Goal: Task Accomplishment & Management: Manage account settings

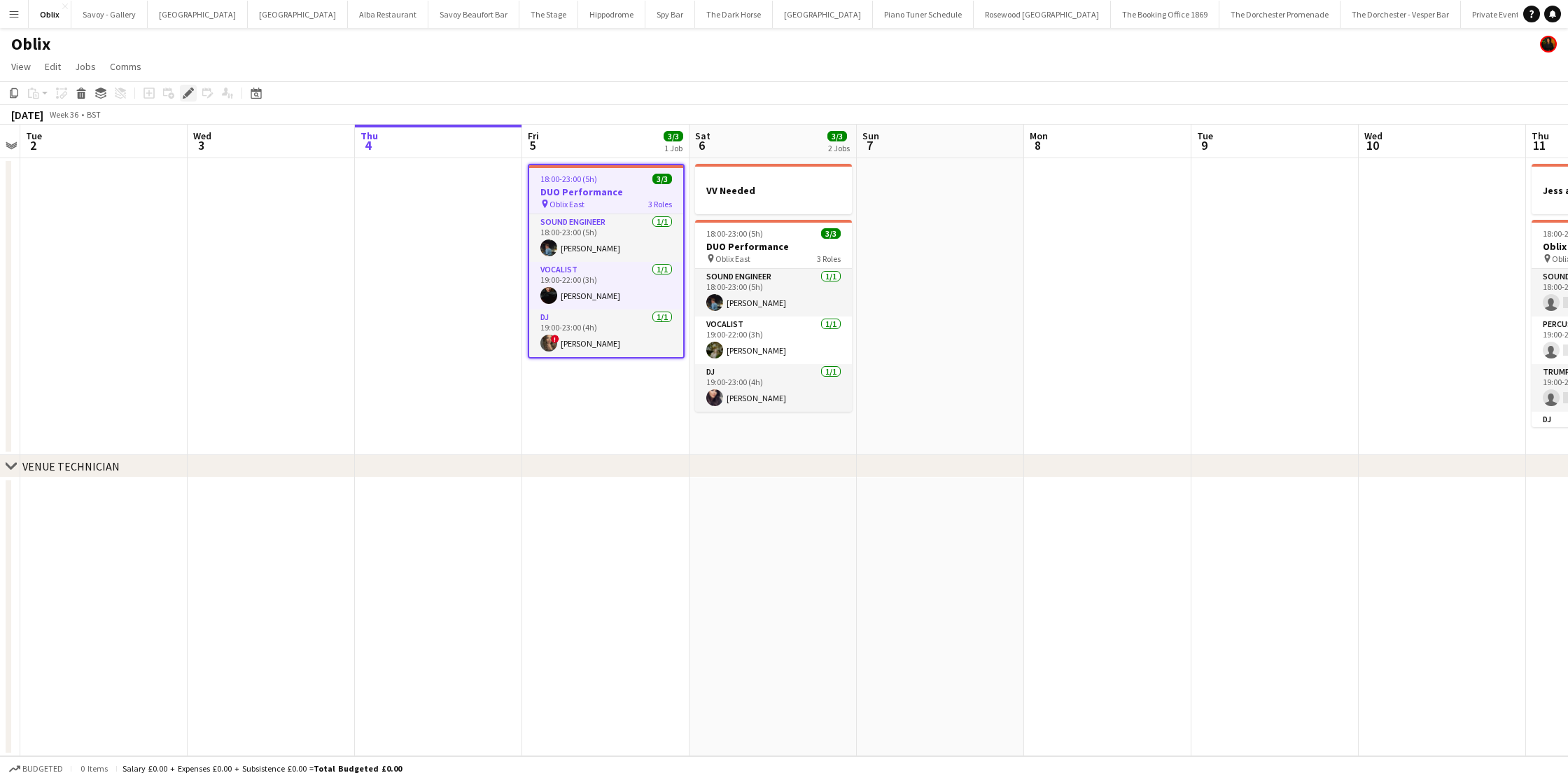
click at [189, 96] on icon "Edit" at bounding box center [189, 94] width 11 height 11
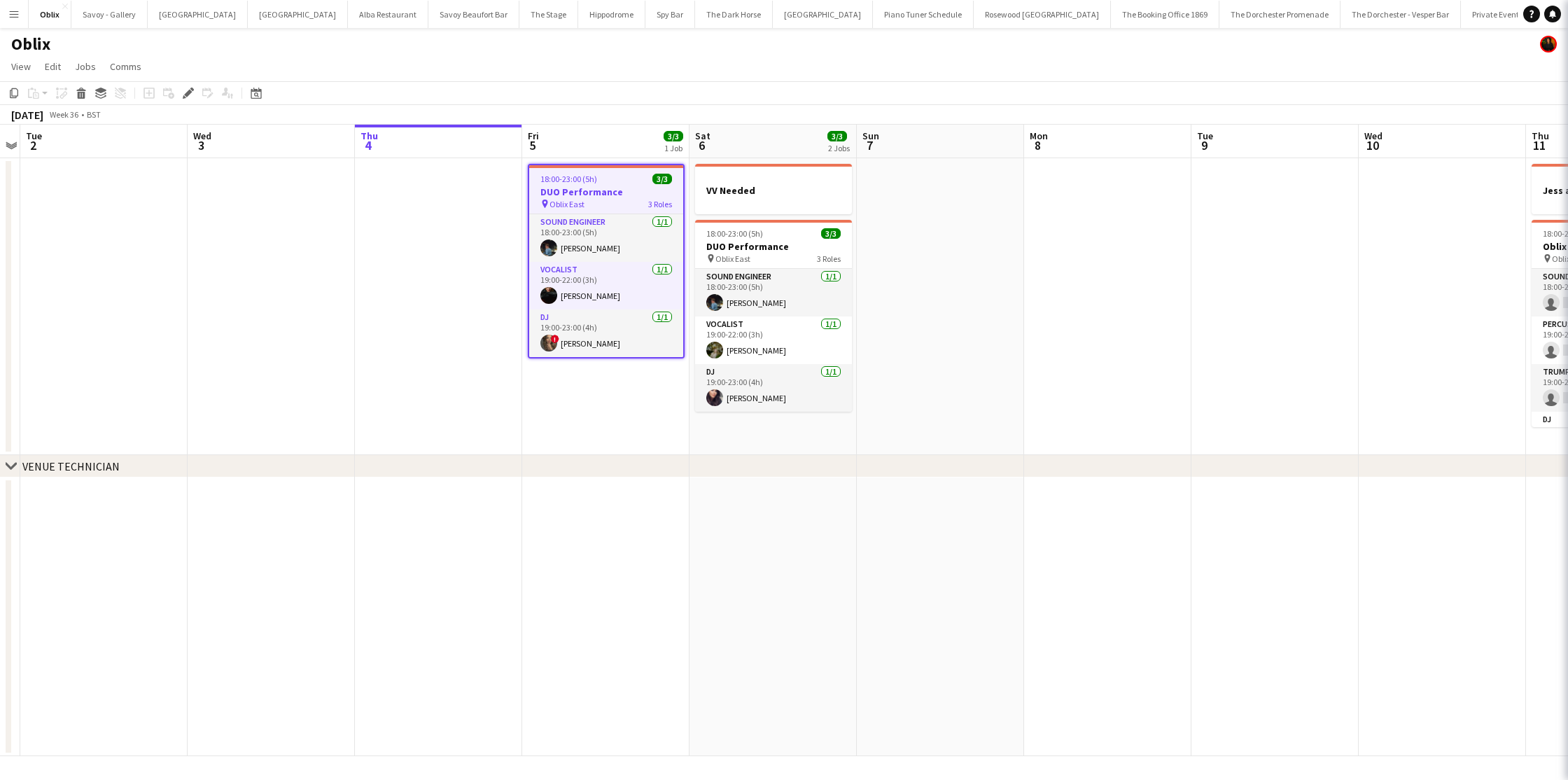
type input "**********"
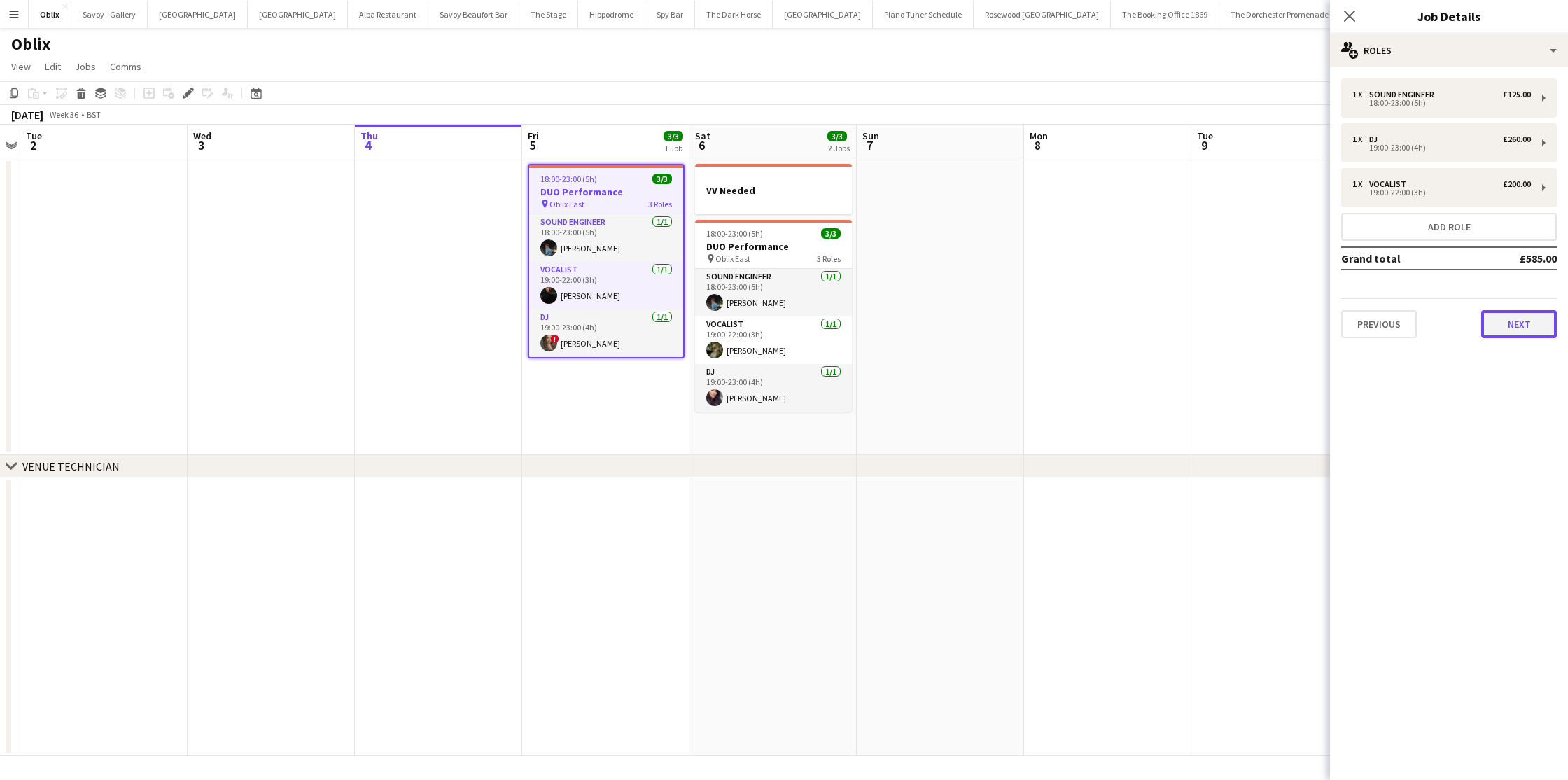
click at [1520, 337] on button "Next" at bounding box center [1520, 324] width 76 height 28
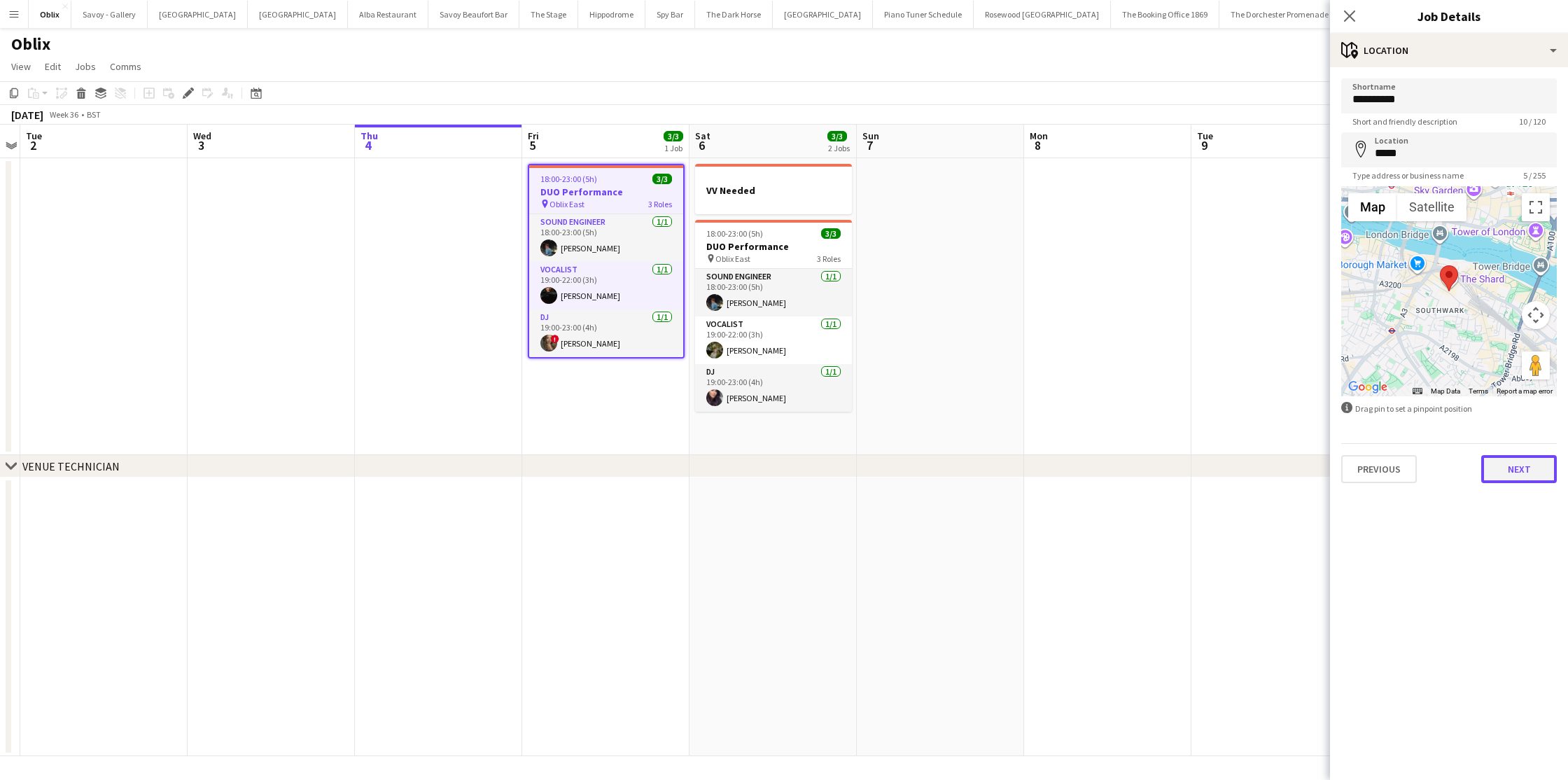
click at [1514, 475] on button "Next" at bounding box center [1520, 469] width 76 height 28
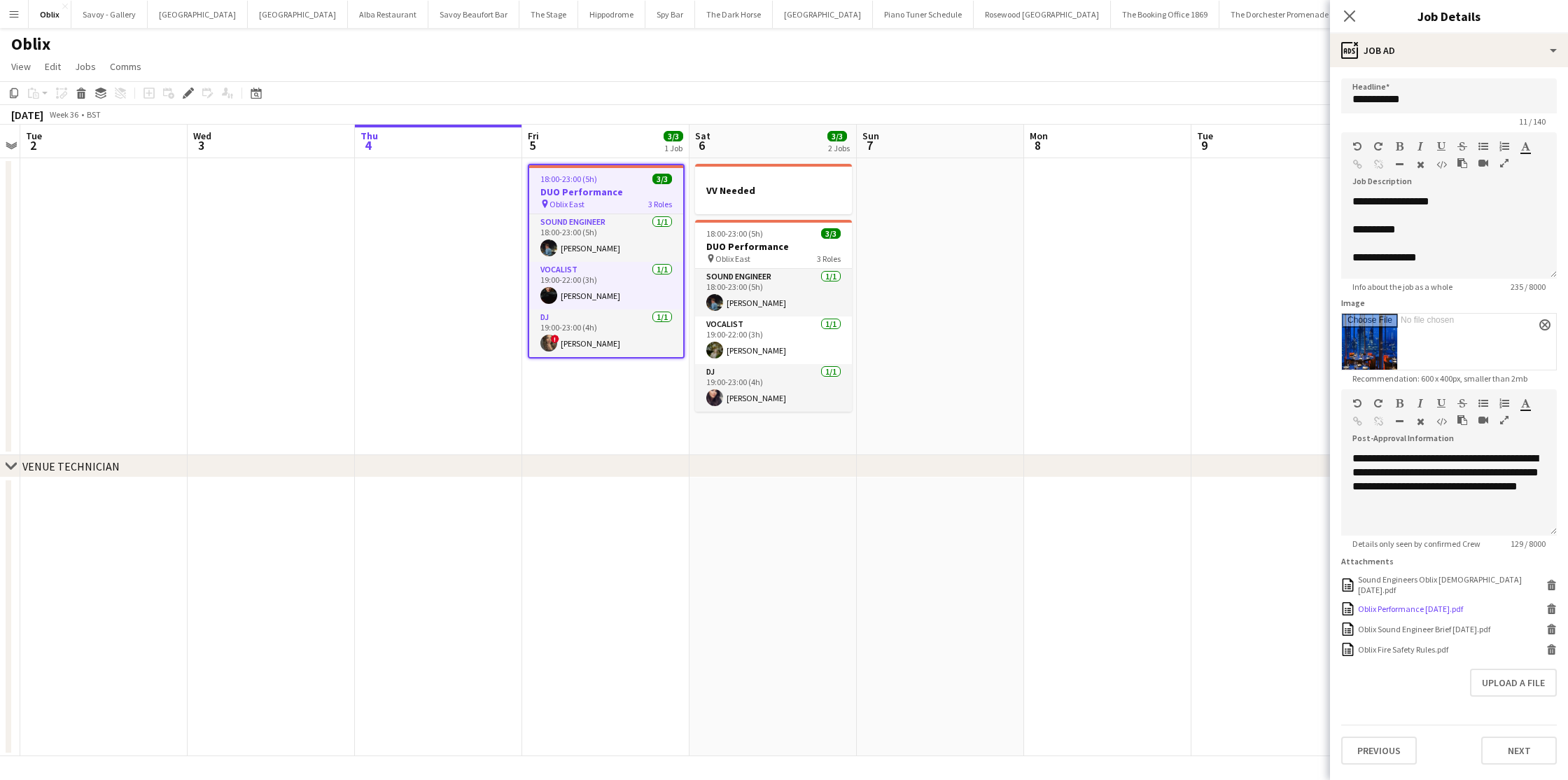
click at [1552, 608] on icon at bounding box center [1552, 611] width 7 height 7
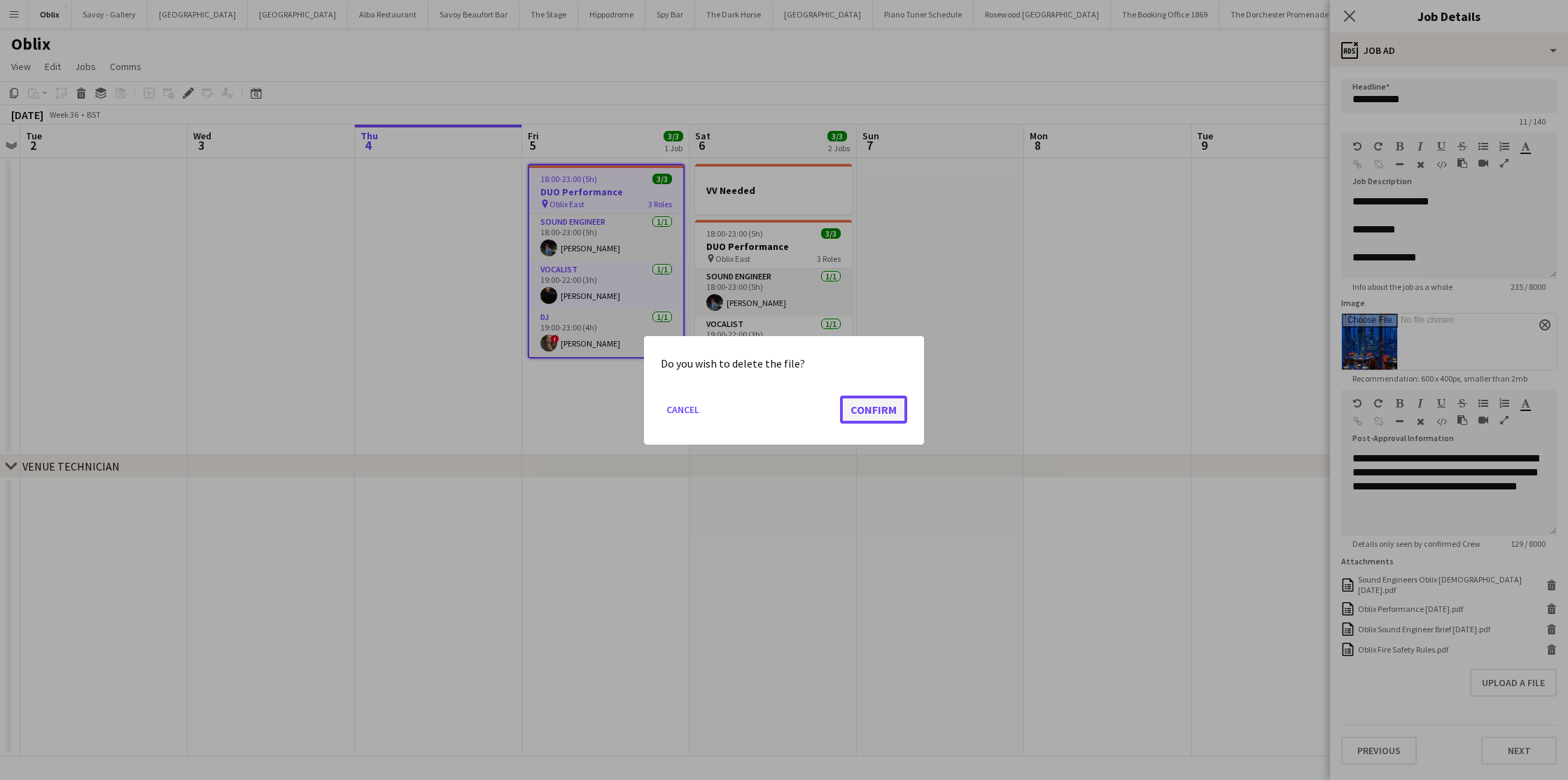
click at [876, 408] on button "Confirm" at bounding box center [873, 409] width 67 height 28
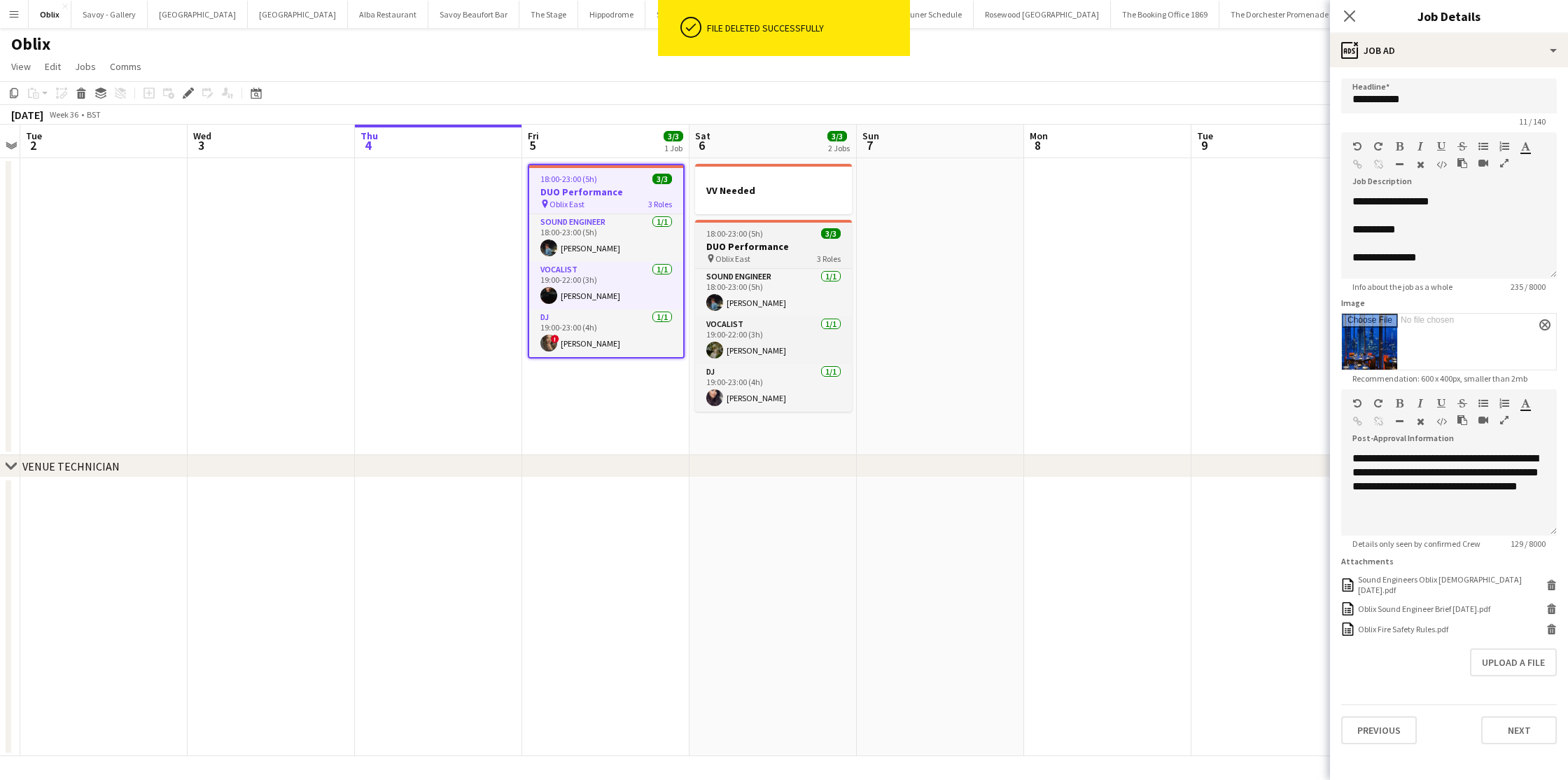
click at [741, 239] on app-job-card "18:00-23:00 (5h) 3/3 DUO Performance pin Oblix East 3 Roles Sound Engineer 1/1 …" at bounding box center [773, 316] width 157 height 192
type input "**********"
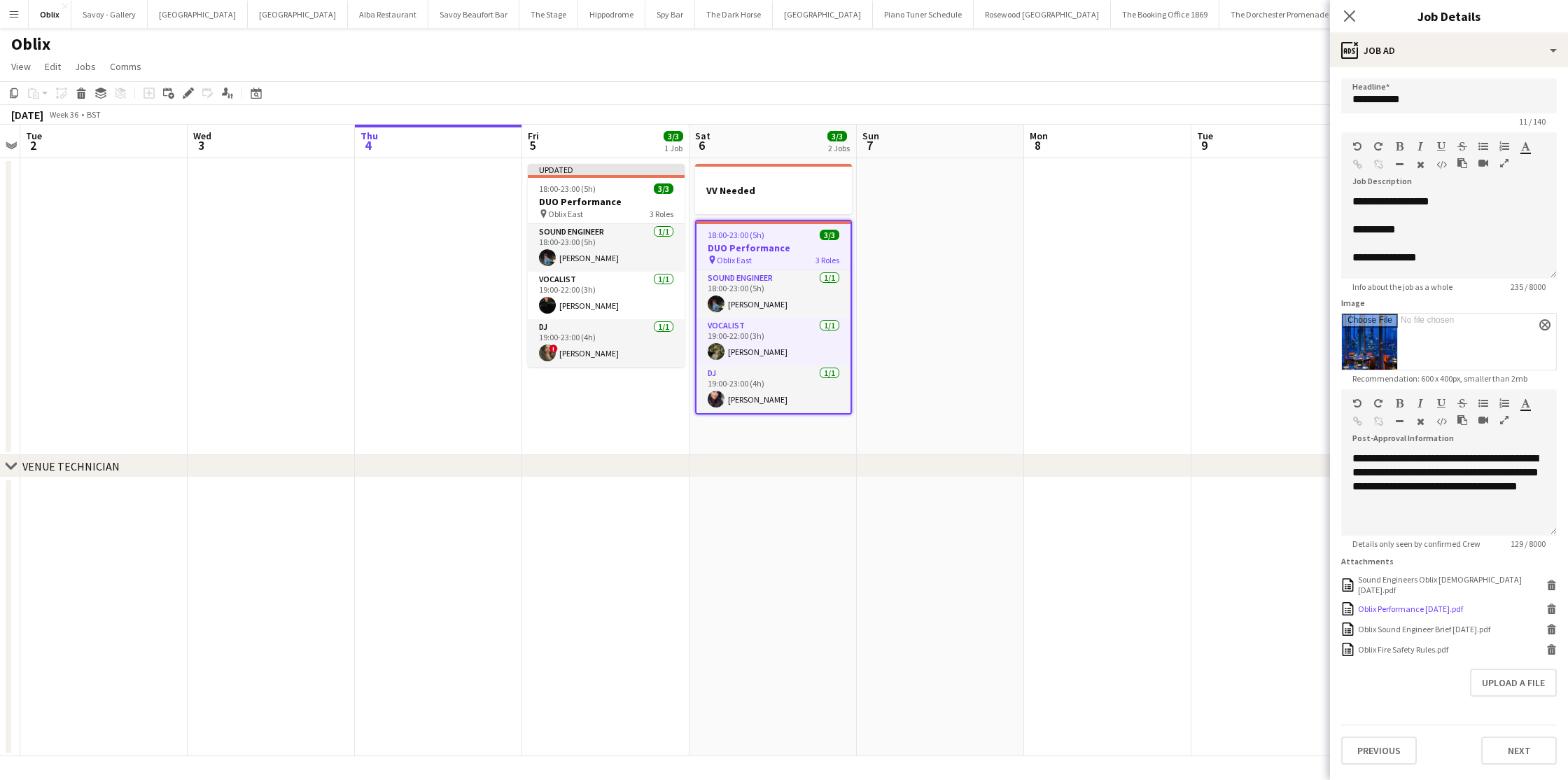
click at [1554, 608] on icon at bounding box center [1552, 611] width 7 height 7
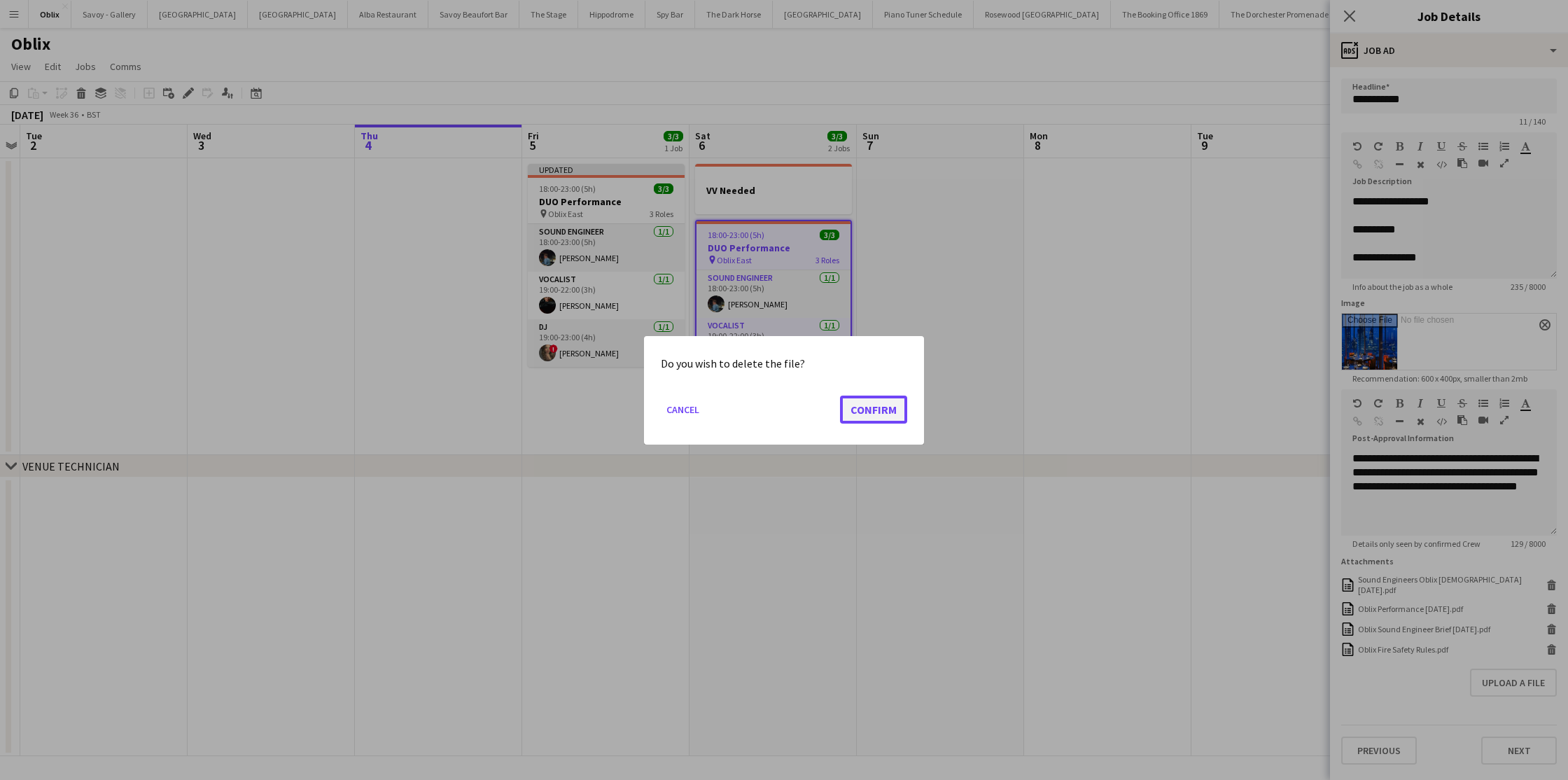
click at [855, 408] on button "Confirm" at bounding box center [873, 409] width 67 height 28
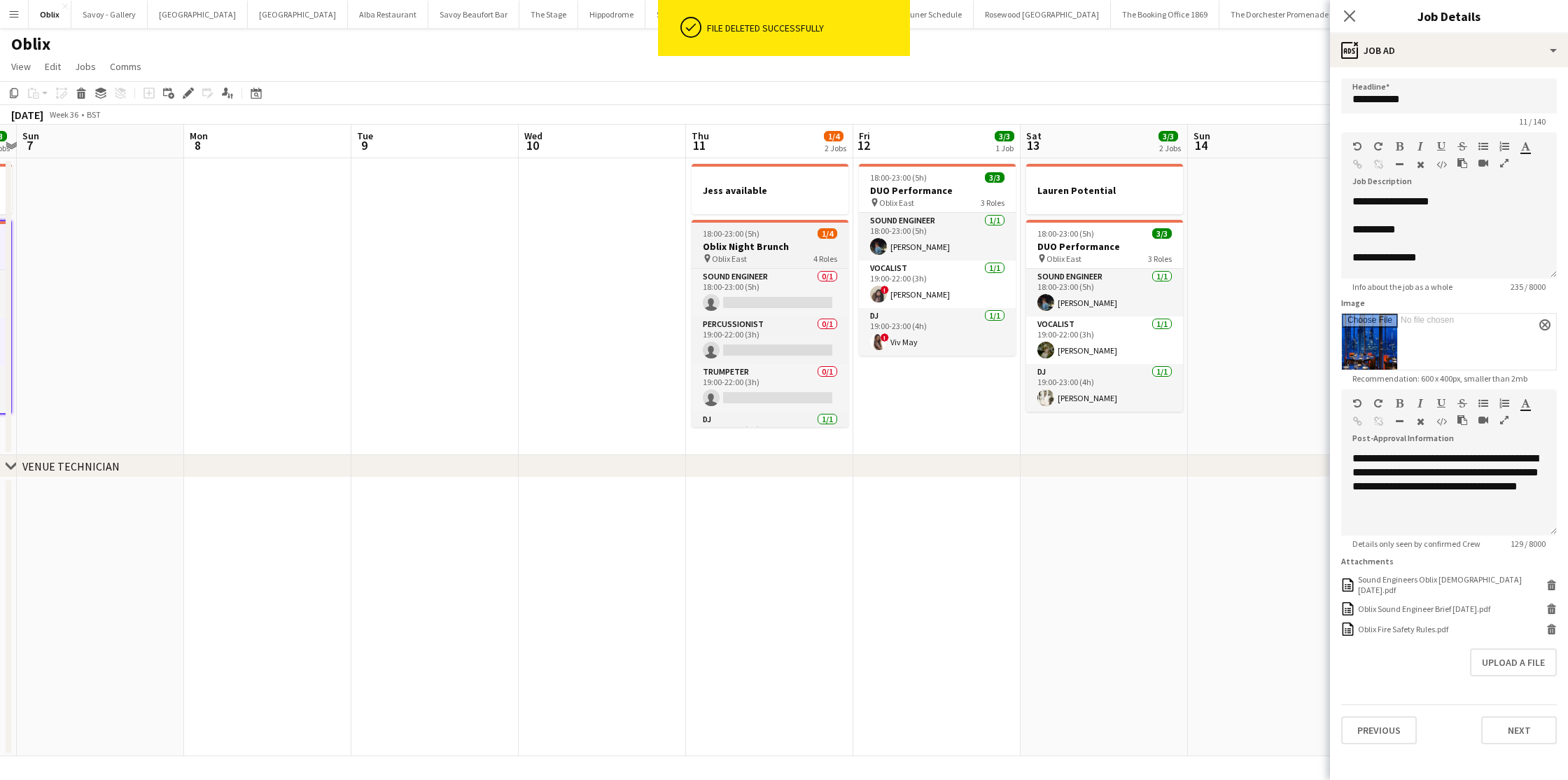
scroll to position [0, 657]
click at [731, 251] on h3 "Oblix Night Brunch" at bounding box center [766, 246] width 157 height 12
type input "**********"
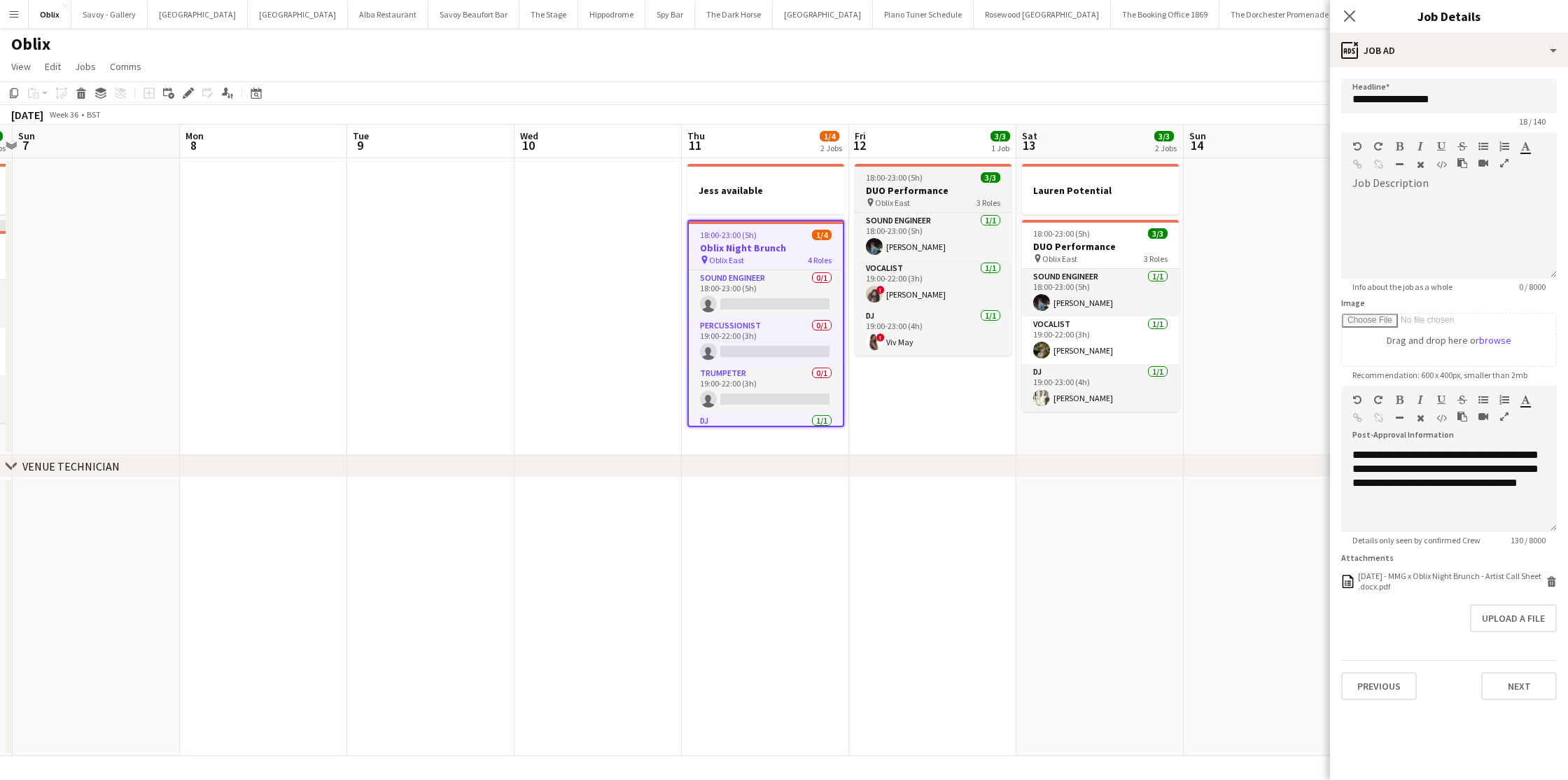
click at [923, 190] on h3 "DUO Performance" at bounding box center [933, 190] width 157 height 12
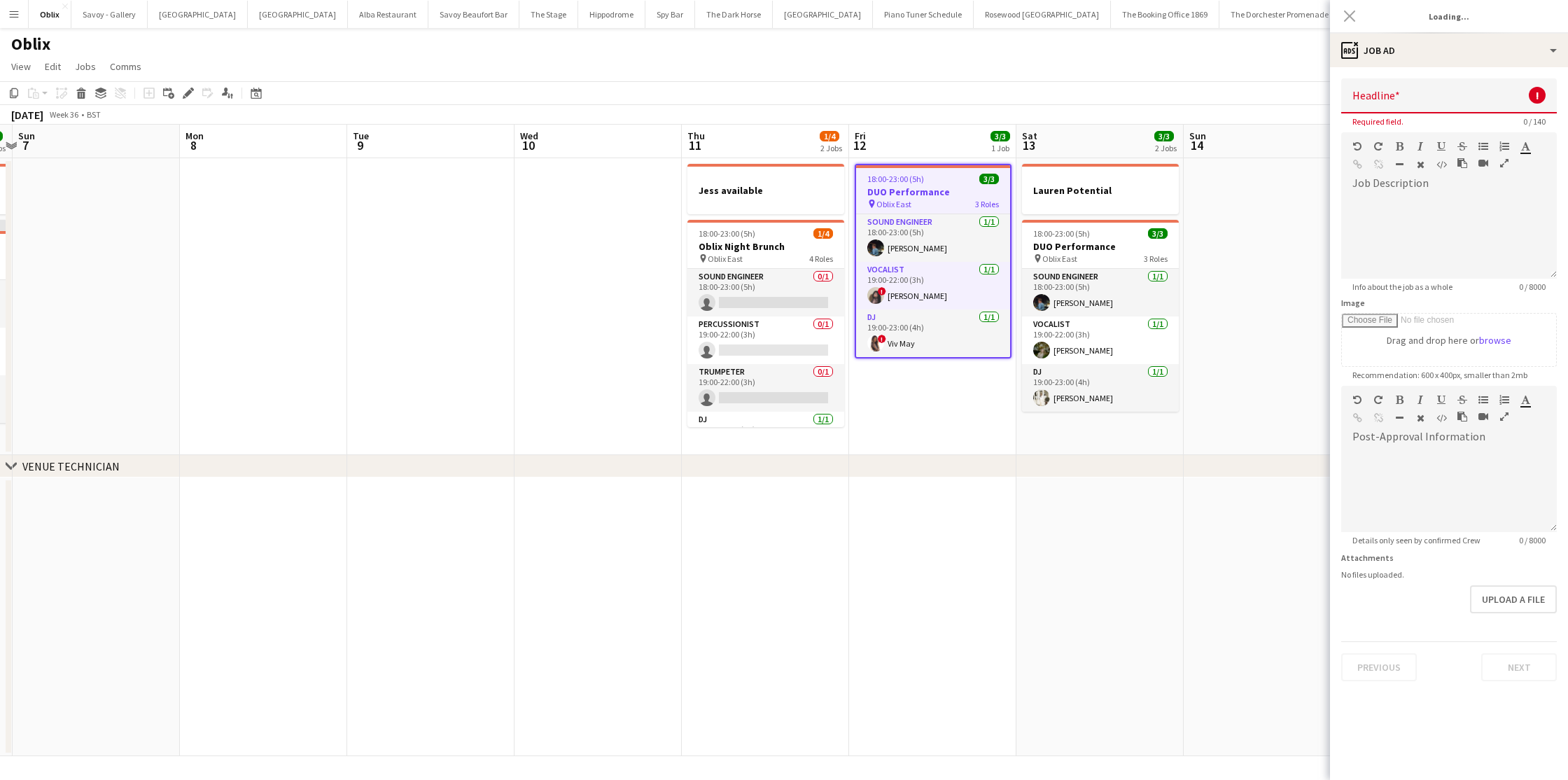
type input "**********"
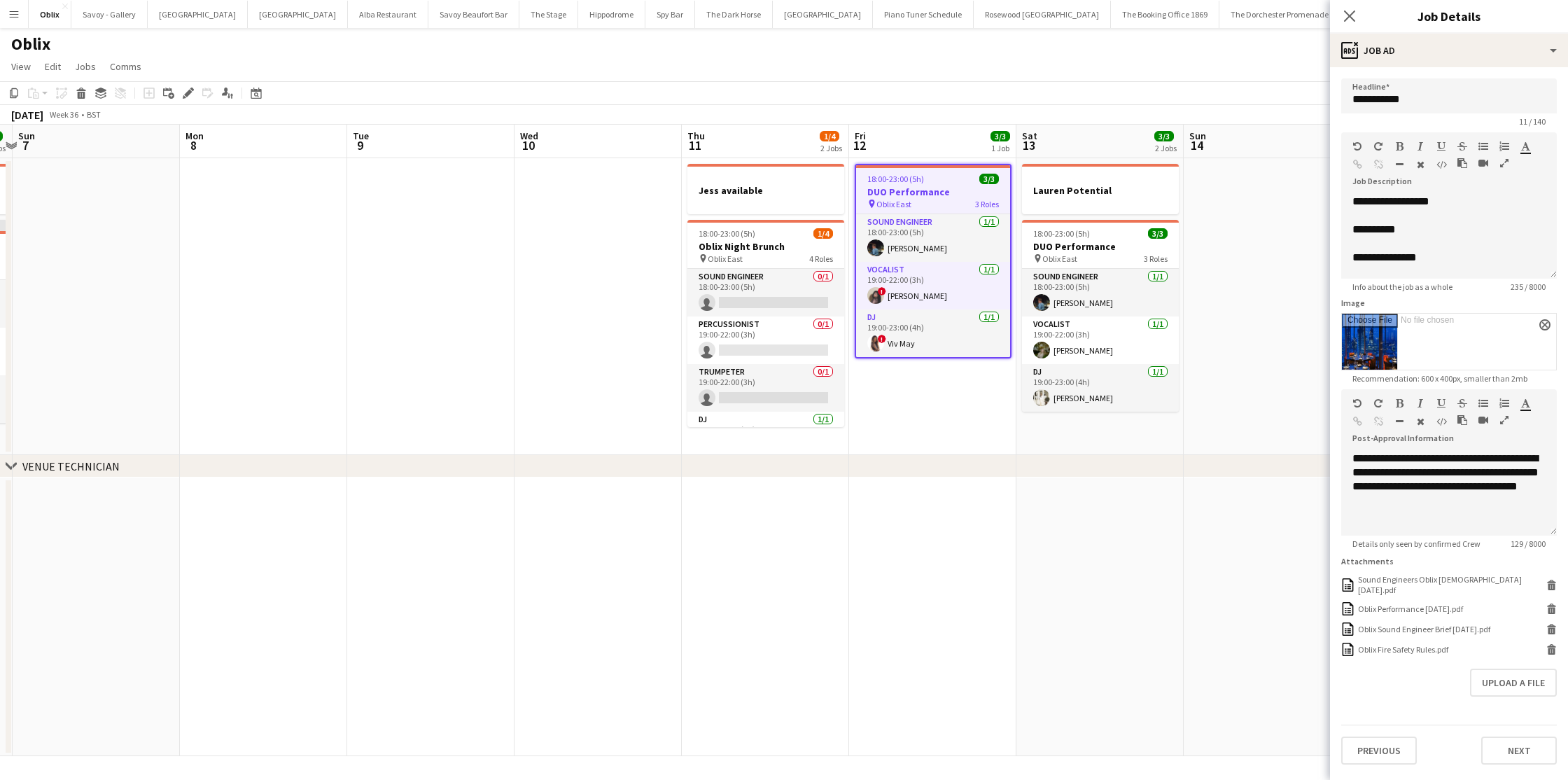
scroll to position [0, 383]
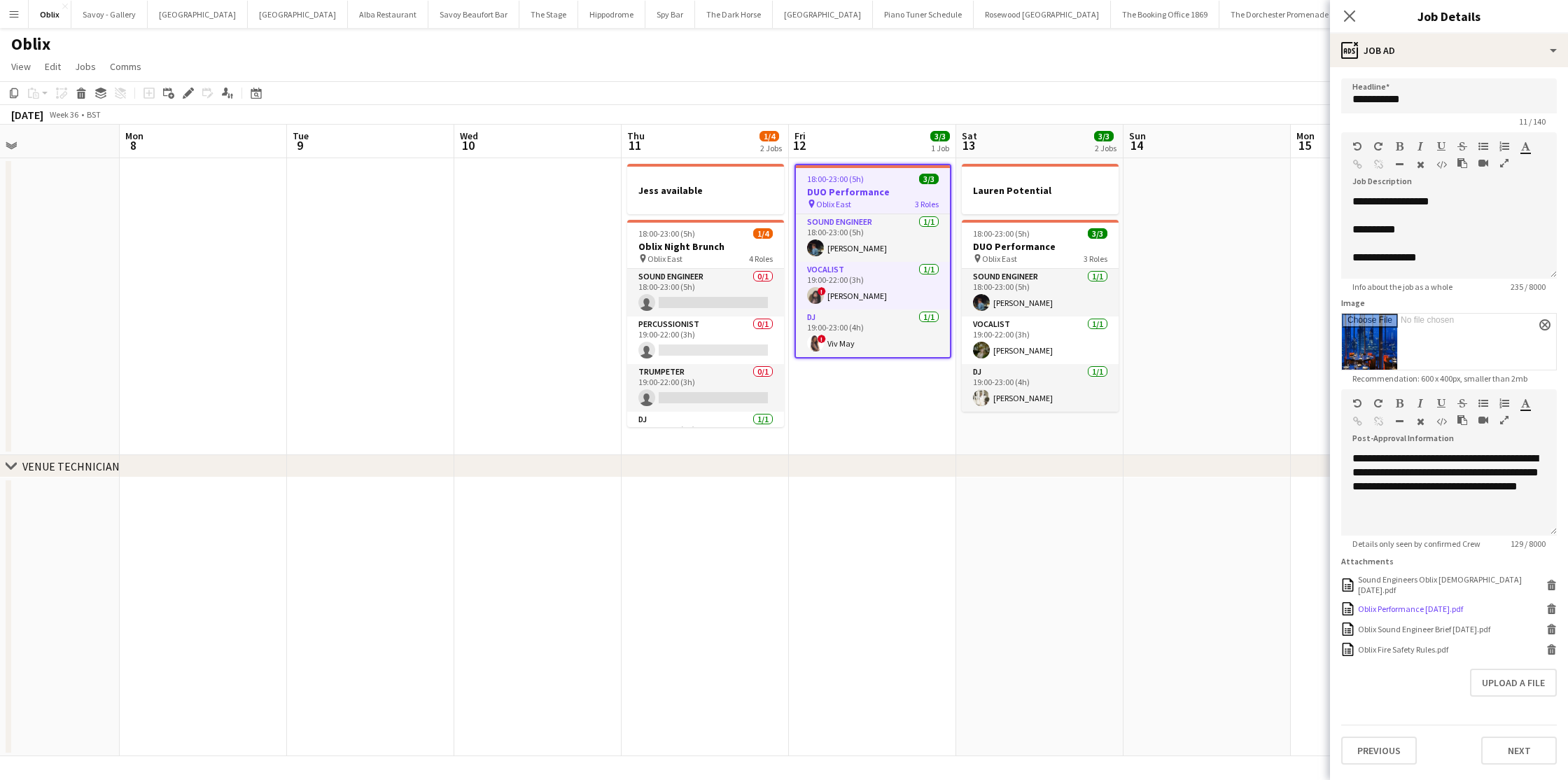
click at [1554, 608] on icon at bounding box center [1552, 611] width 7 height 7
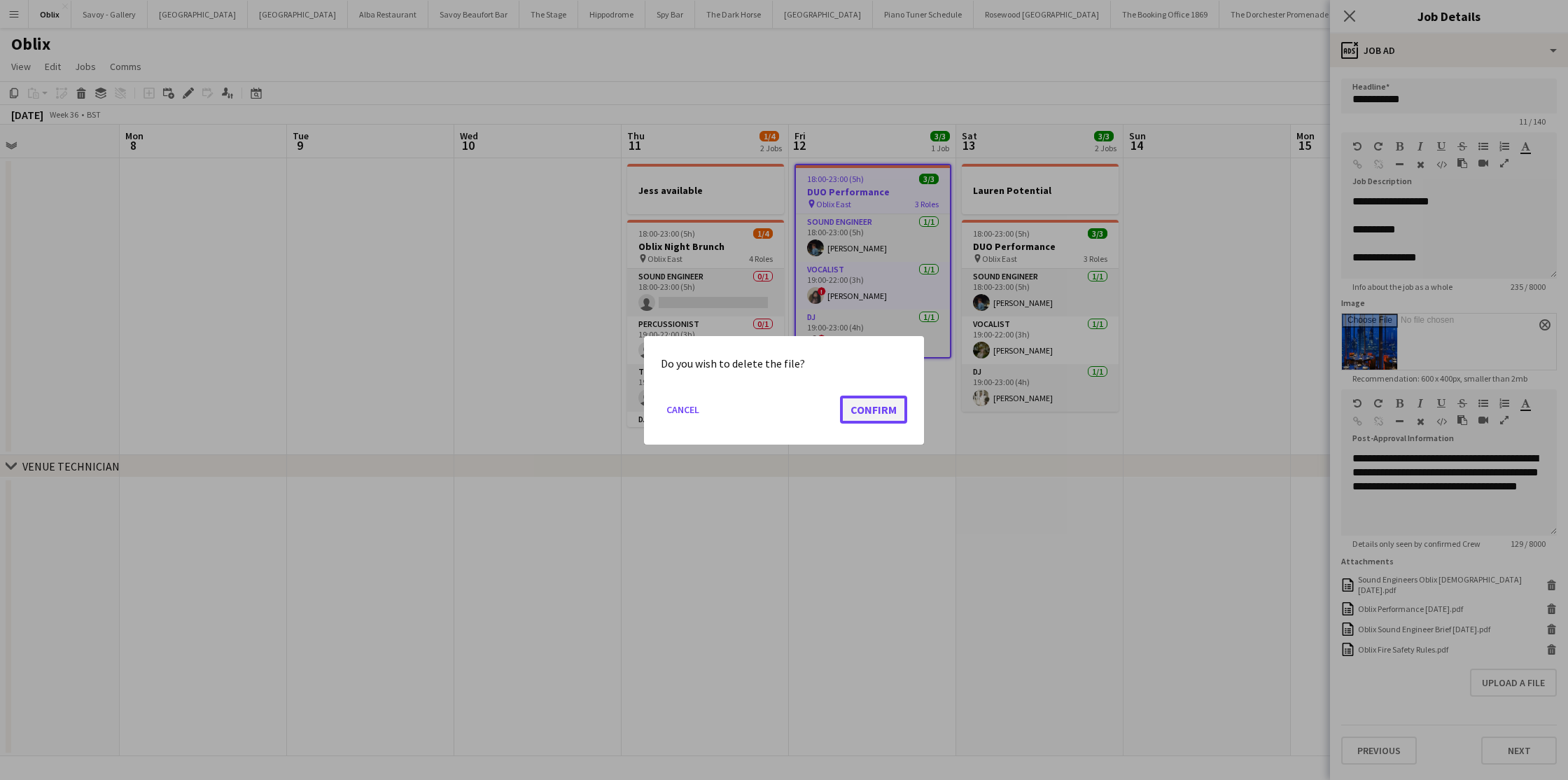
click at [882, 415] on button "Confirm" at bounding box center [873, 409] width 67 height 28
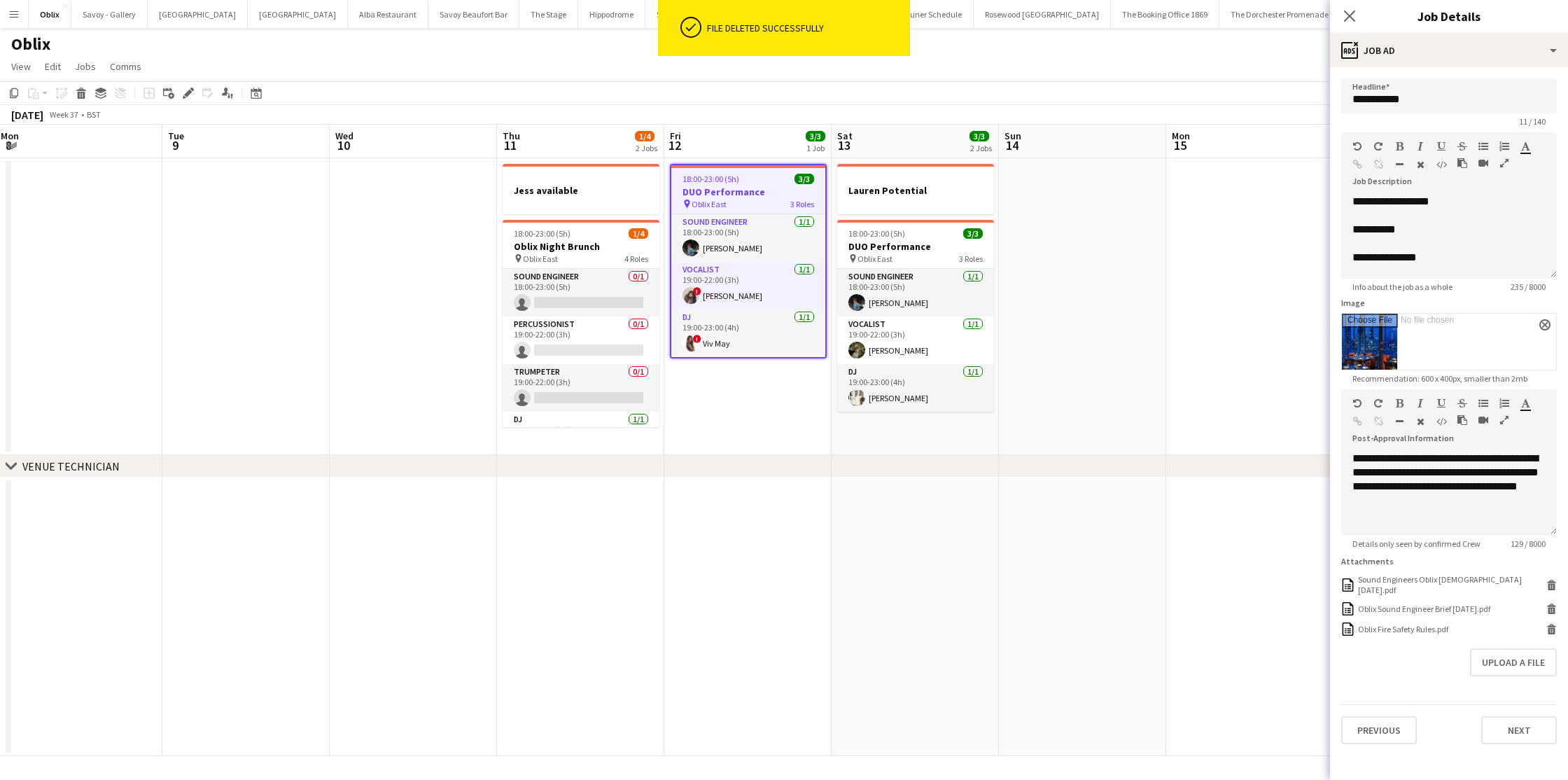
scroll to position [0, 510]
click at [874, 259] on span "Oblix East" at bounding box center [872, 259] width 35 height 11
type input "**********"
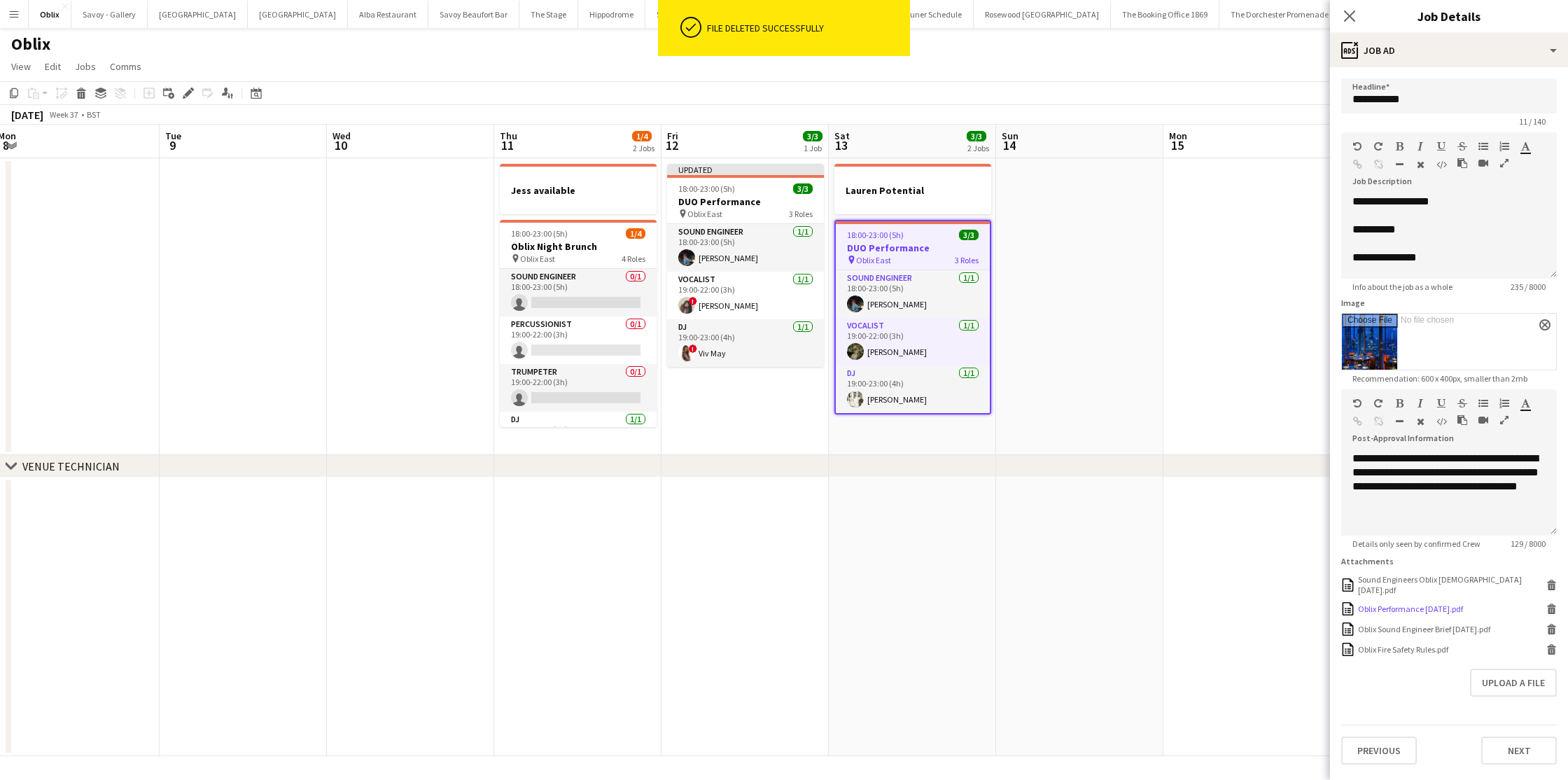
click at [1554, 608] on icon at bounding box center [1552, 611] width 7 height 7
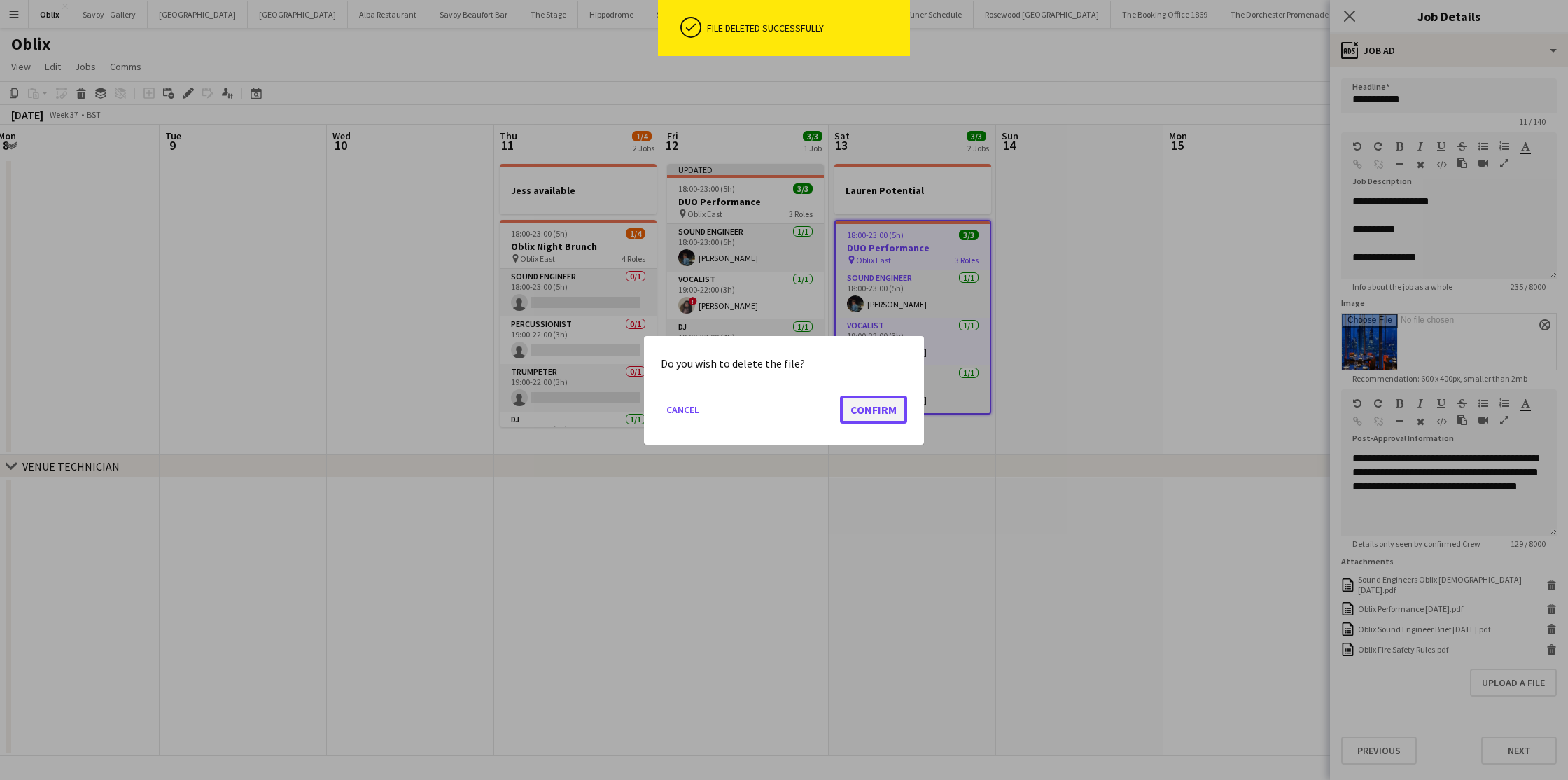
click at [869, 411] on button "Confirm" at bounding box center [873, 409] width 67 height 28
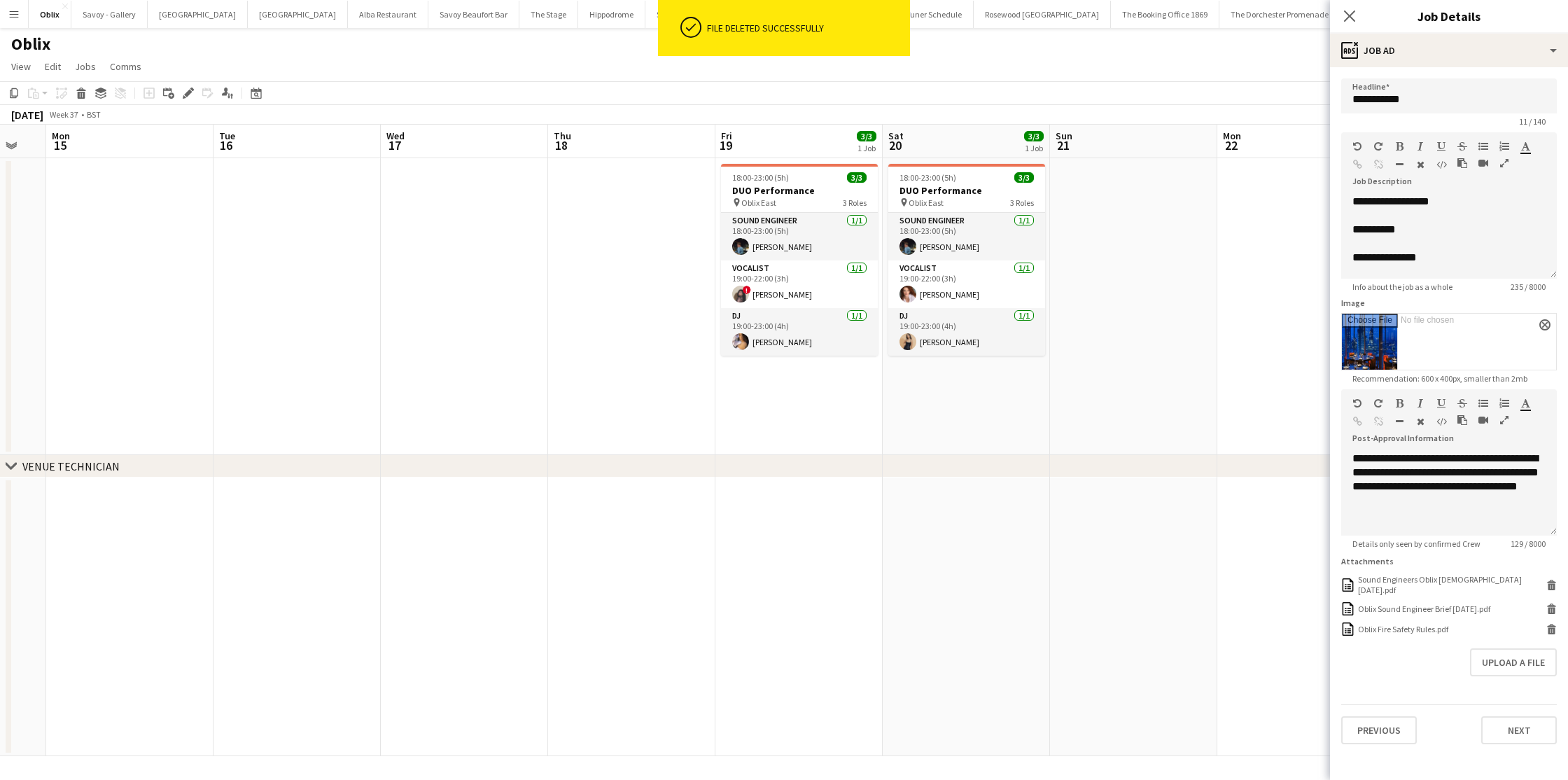
scroll to position [0, 625]
click at [799, 195] on h3 "DUO Performance" at bounding box center [798, 190] width 157 height 12
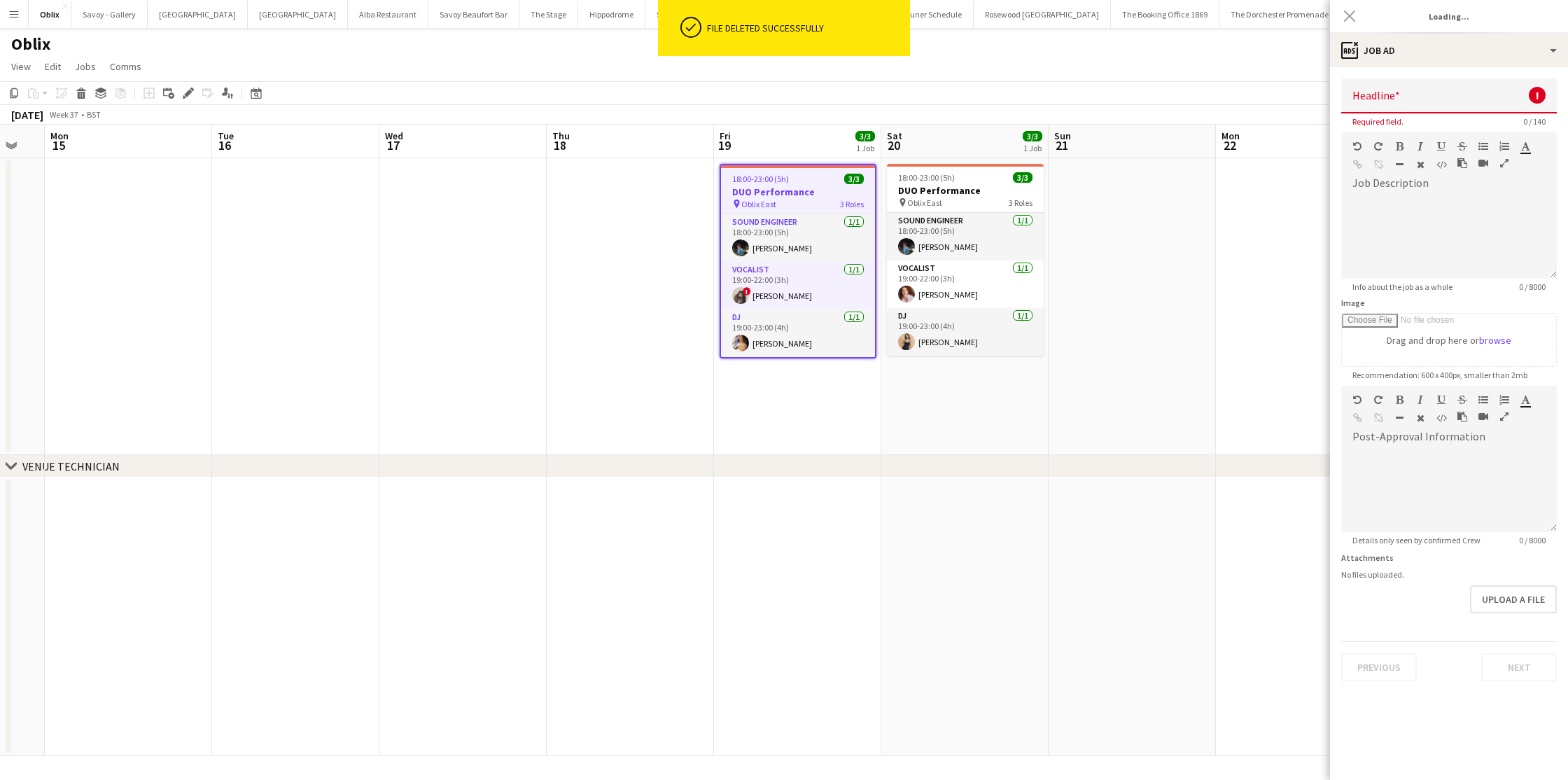
type input "**********"
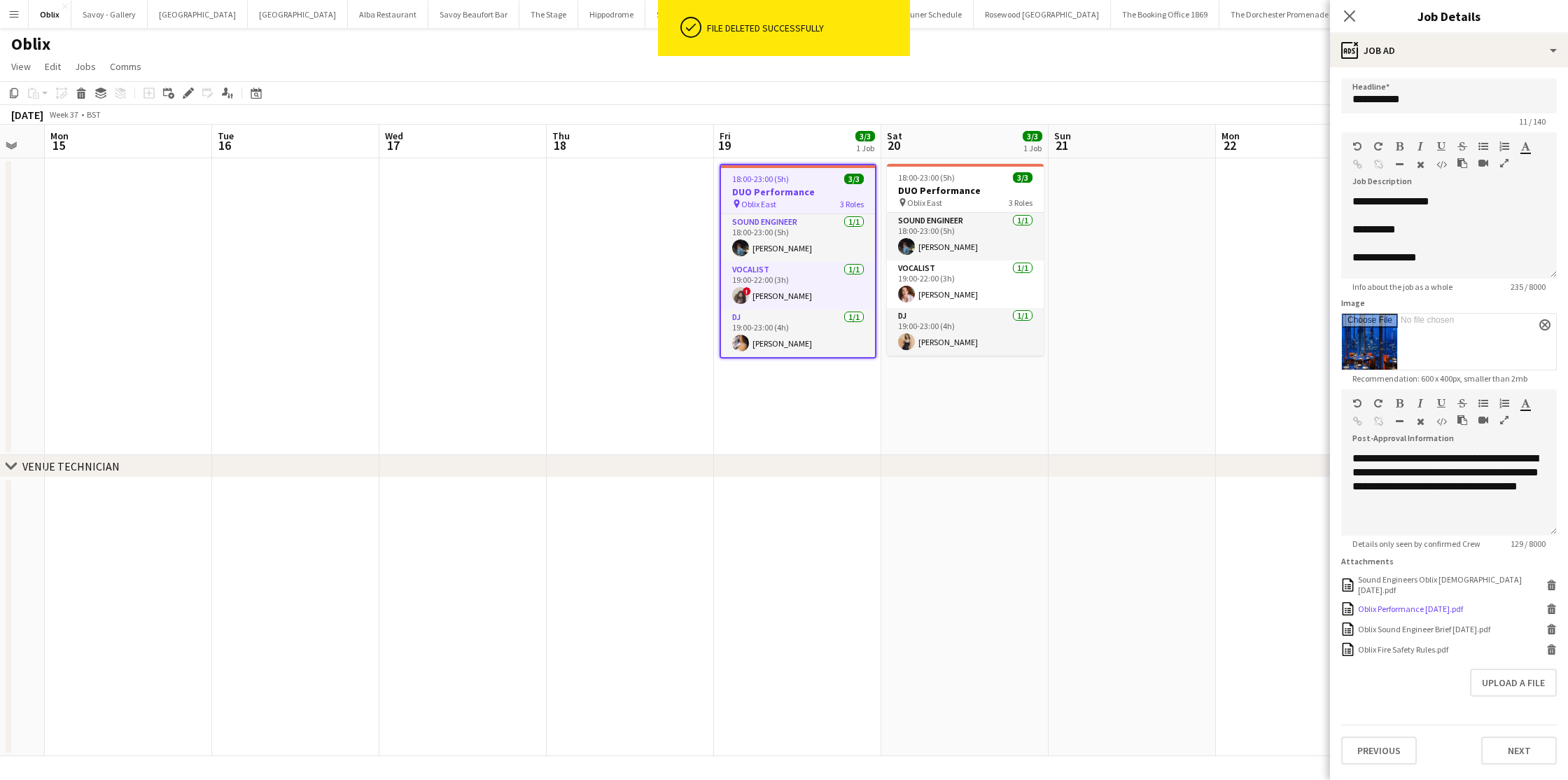
click at [1552, 608] on icon at bounding box center [1552, 611] width 7 height 7
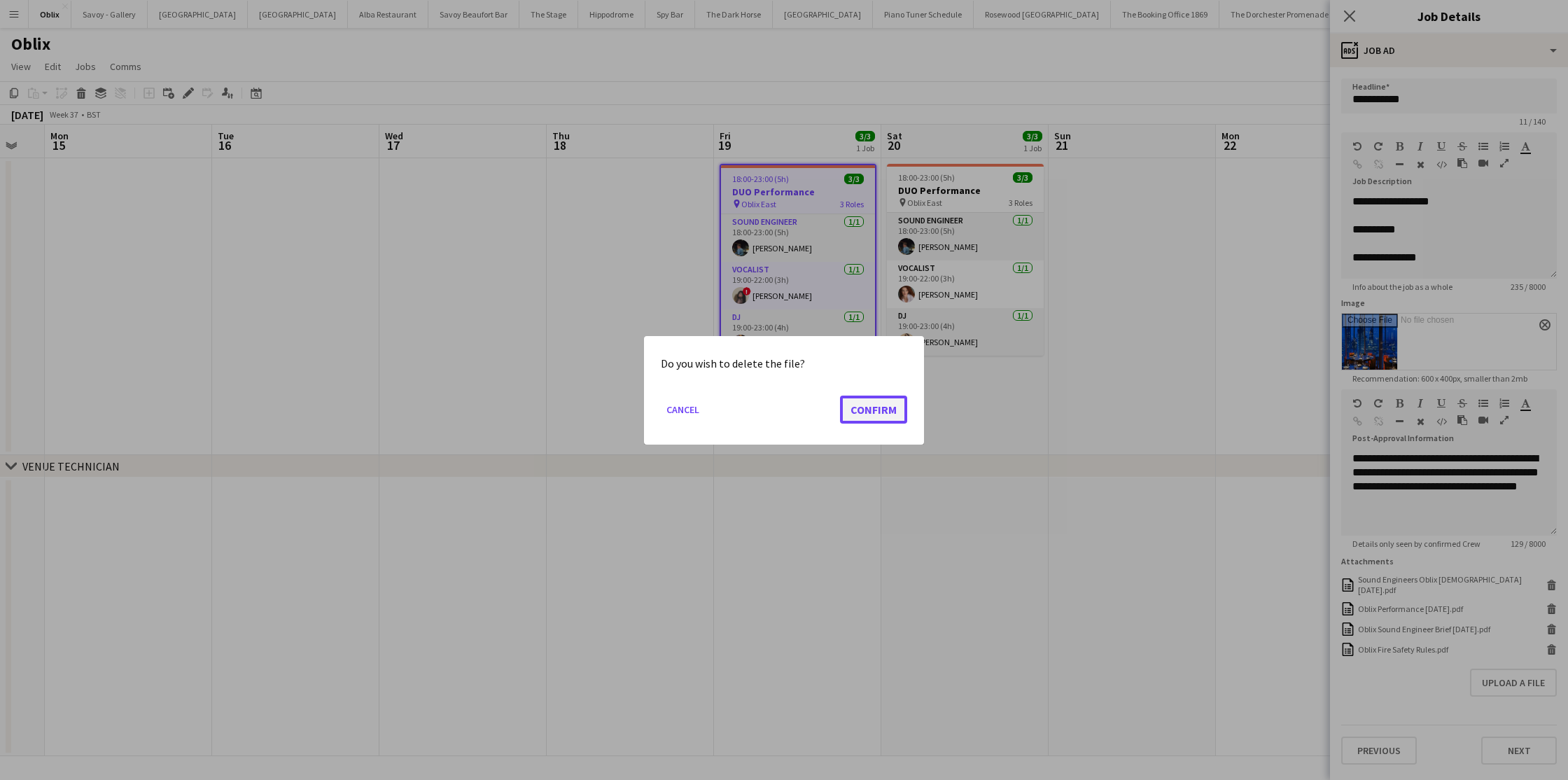
click at [884, 416] on button "Confirm" at bounding box center [873, 409] width 67 height 28
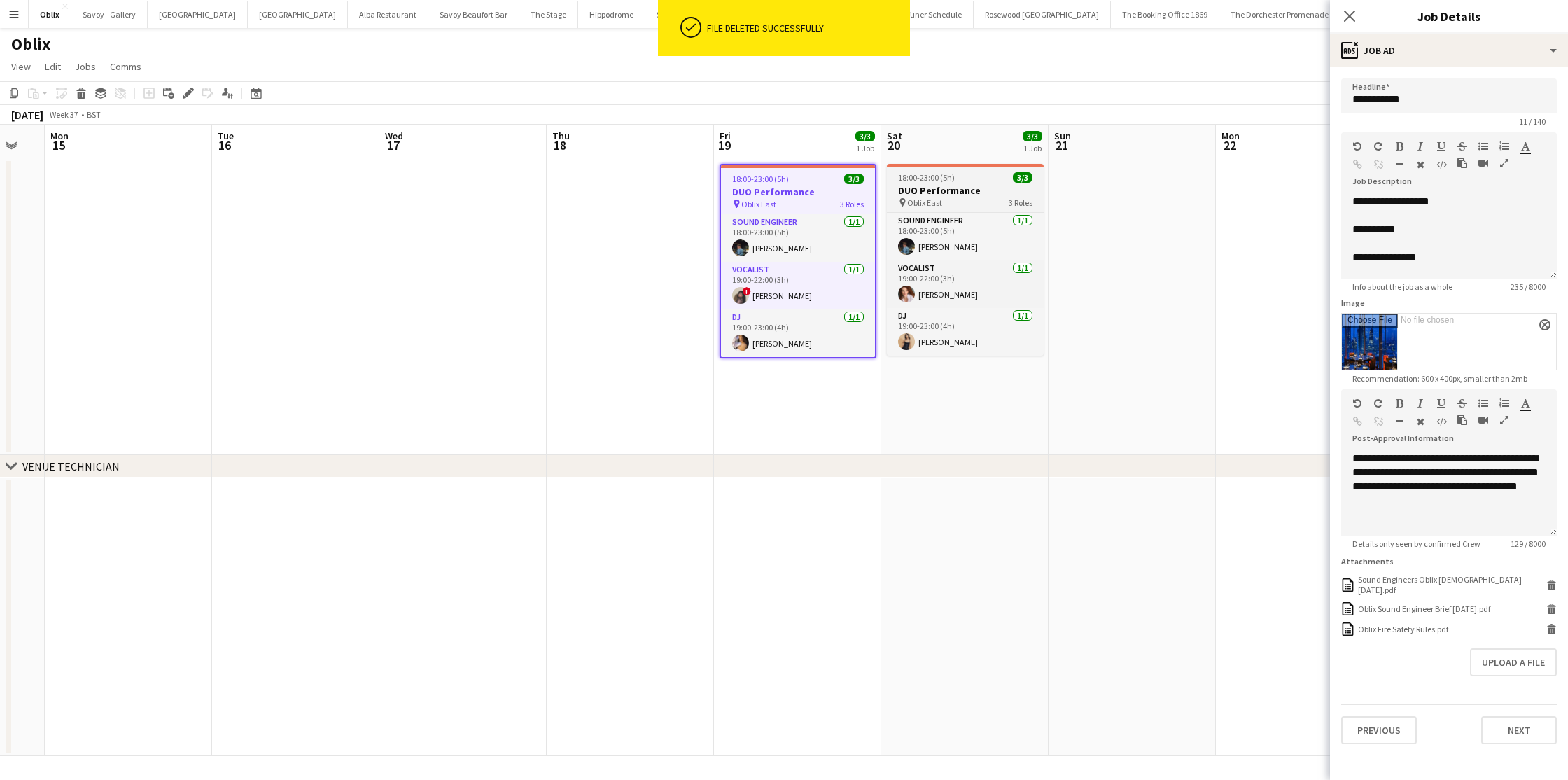
click at [967, 182] on div "18:00-23:00 (5h) 3/3" at bounding box center [965, 177] width 157 height 11
type input "**********"
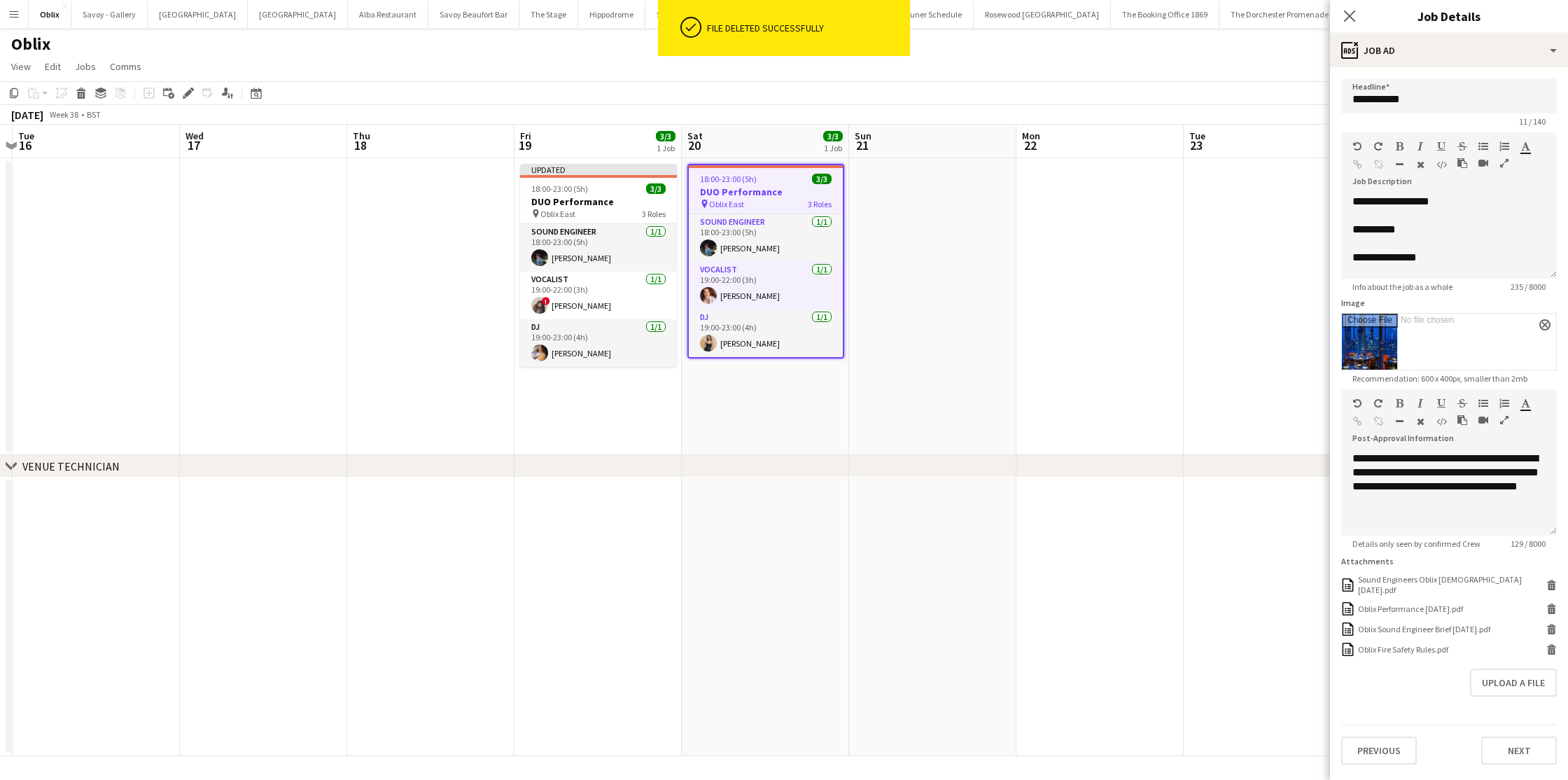
scroll to position [0, 491]
click at [1552, 603] on icon "Delete" at bounding box center [1552, 608] width 11 height 11
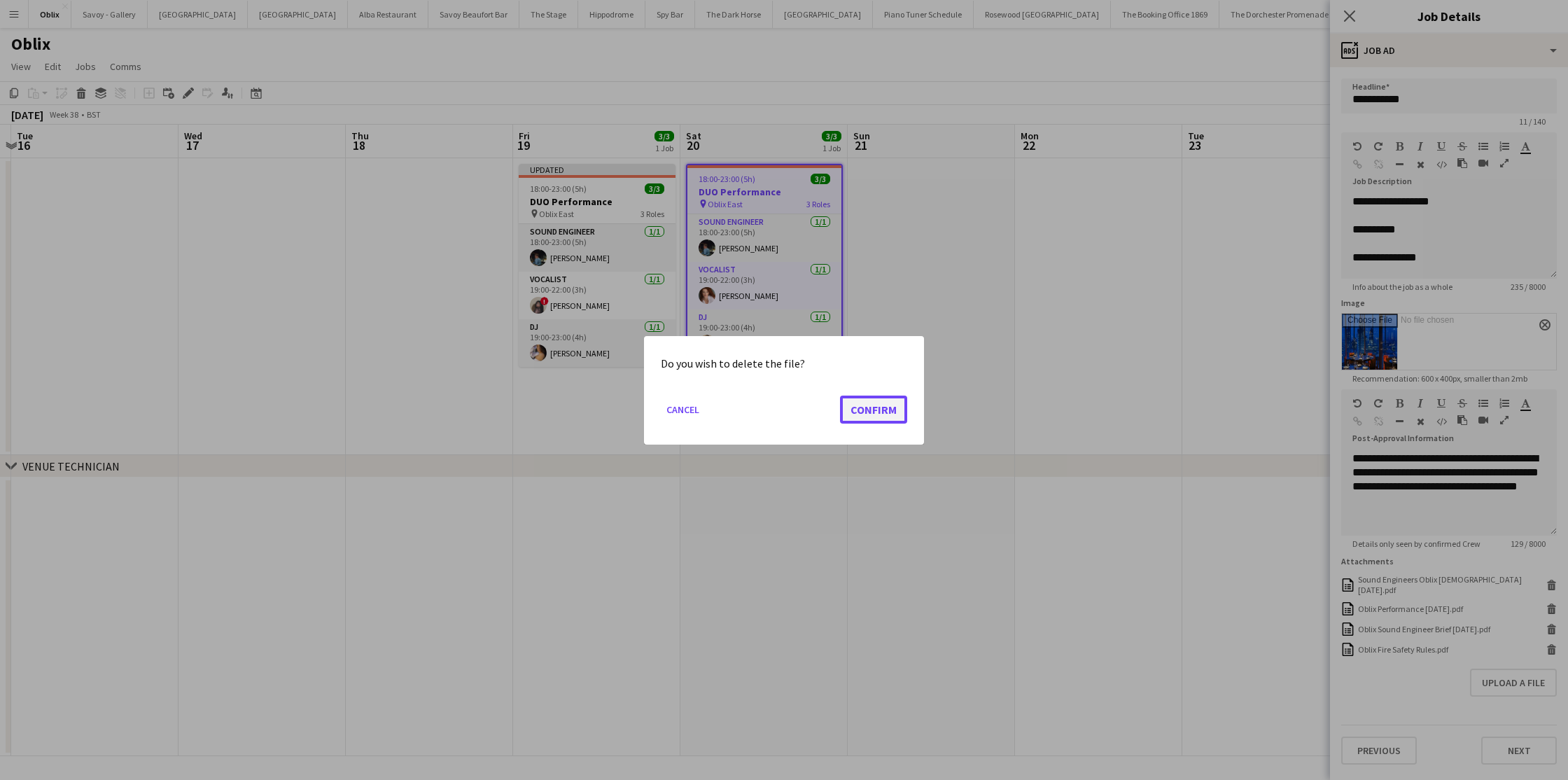
click at [896, 403] on button "Confirm" at bounding box center [873, 409] width 67 height 28
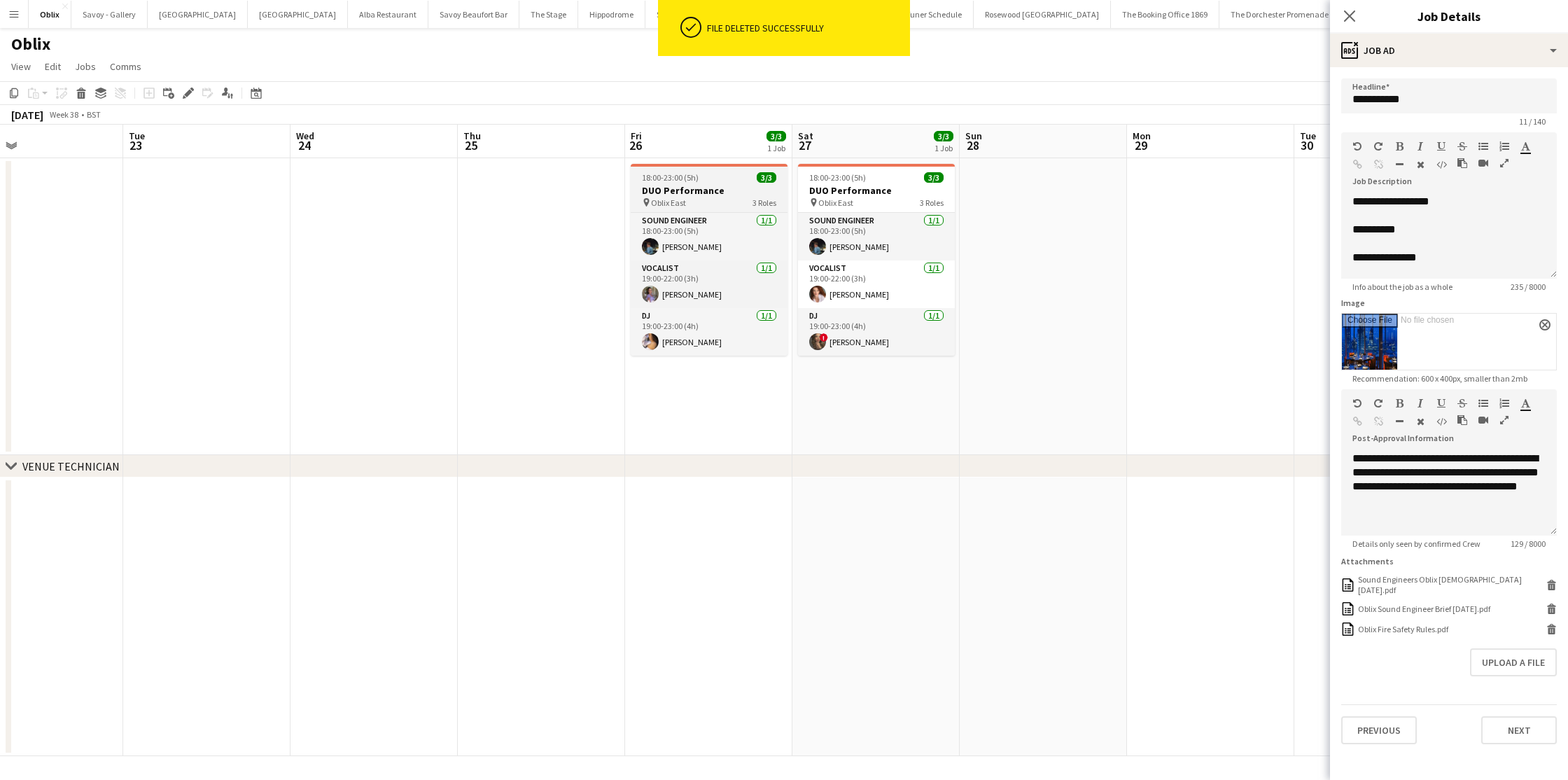
scroll to position [0, 550]
click at [710, 179] on div "18:00-23:00 (5h) 3/3" at bounding box center [705, 177] width 157 height 11
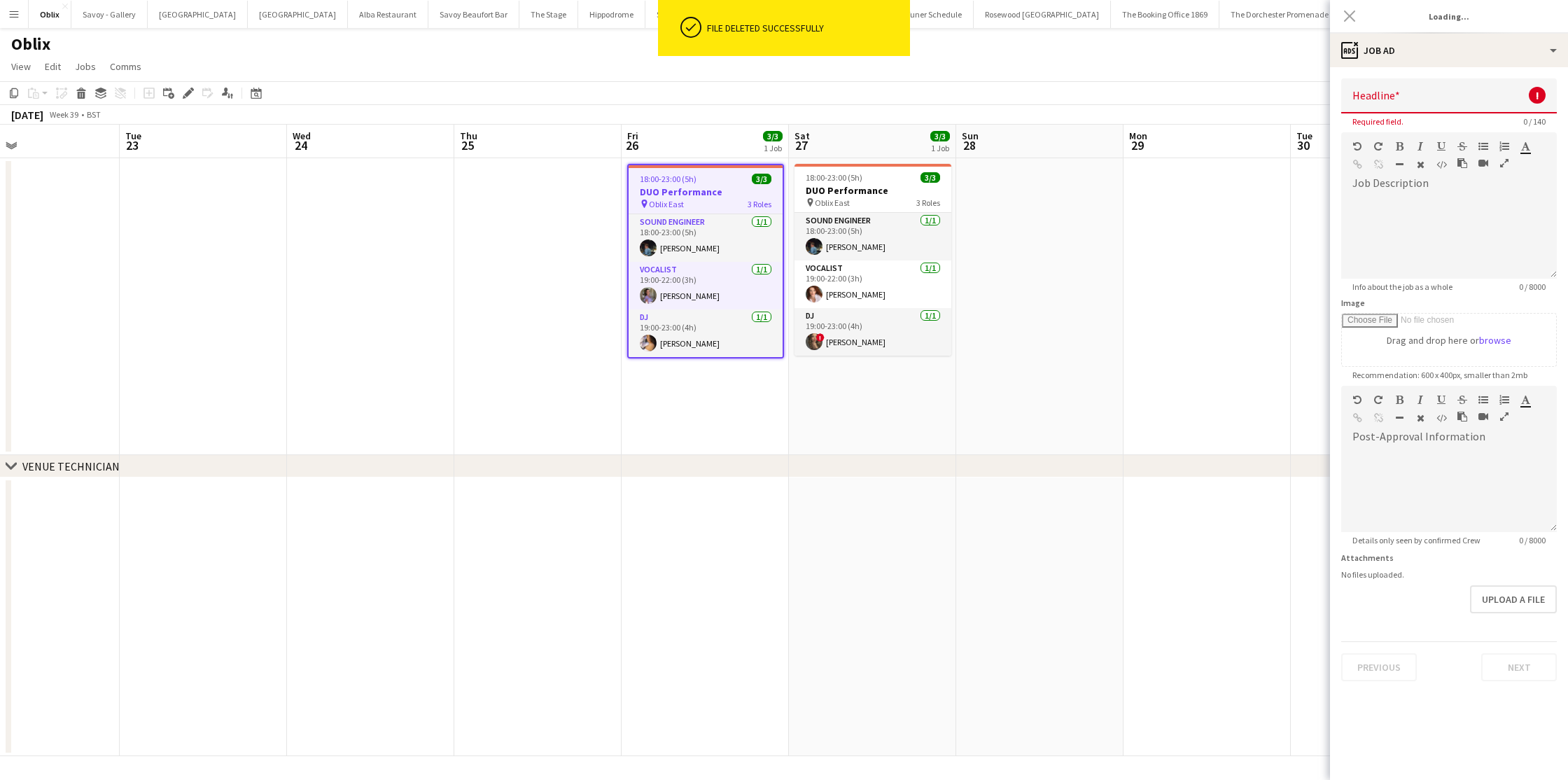
type input "**********"
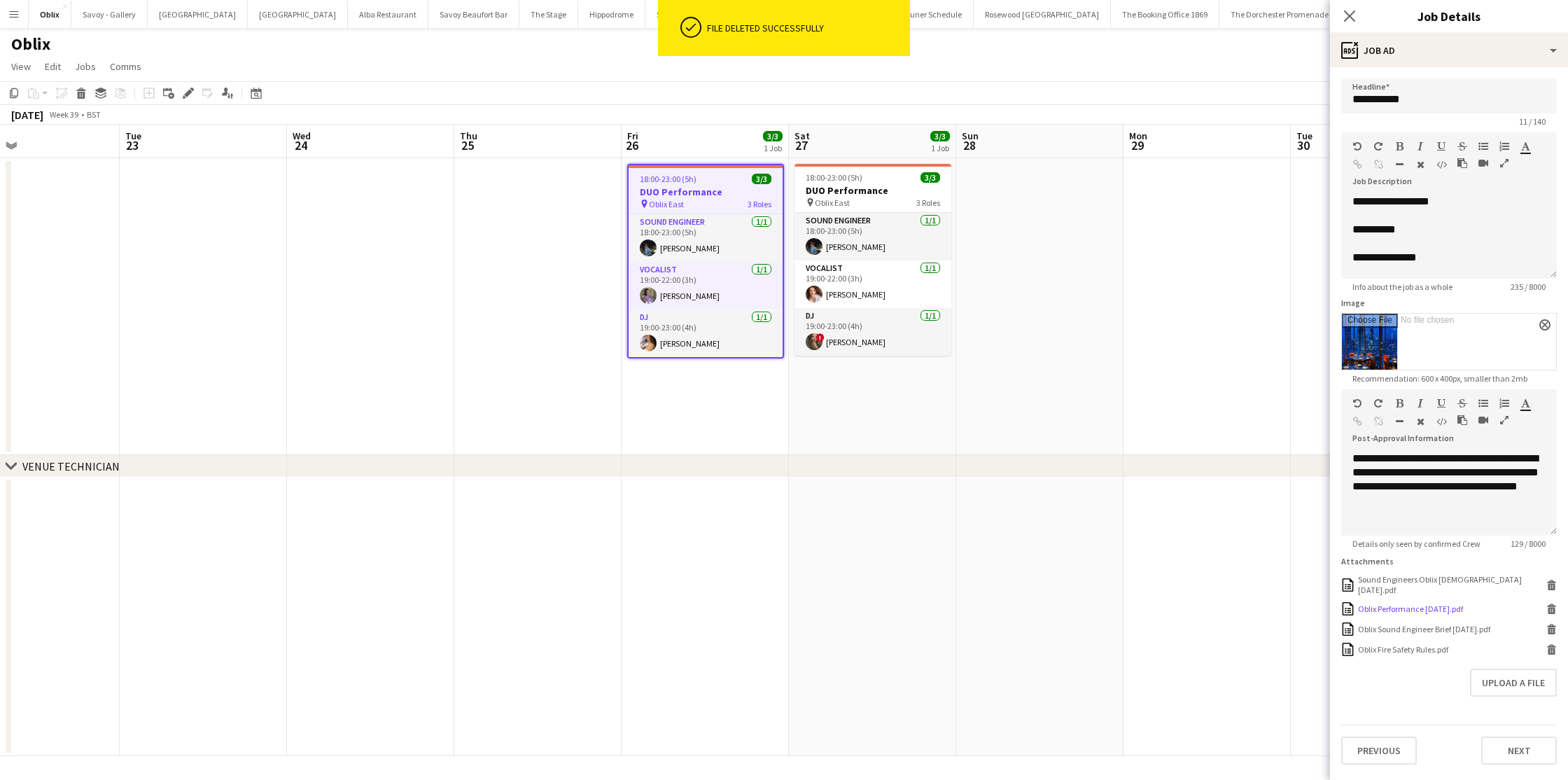
click at [1552, 603] on icon at bounding box center [1552, 605] width 9 height 3
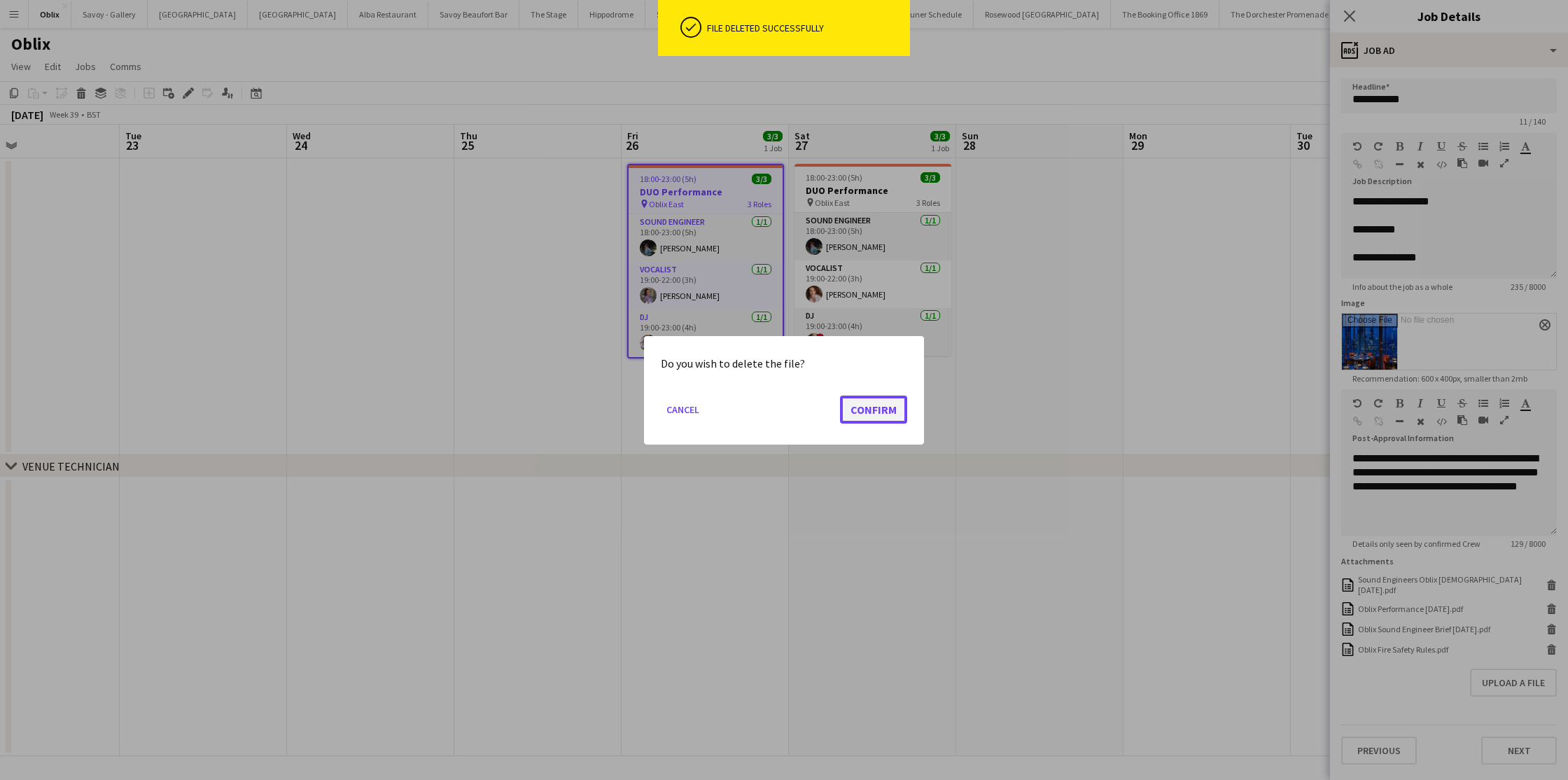
click at [872, 401] on button "Confirm" at bounding box center [873, 409] width 67 height 28
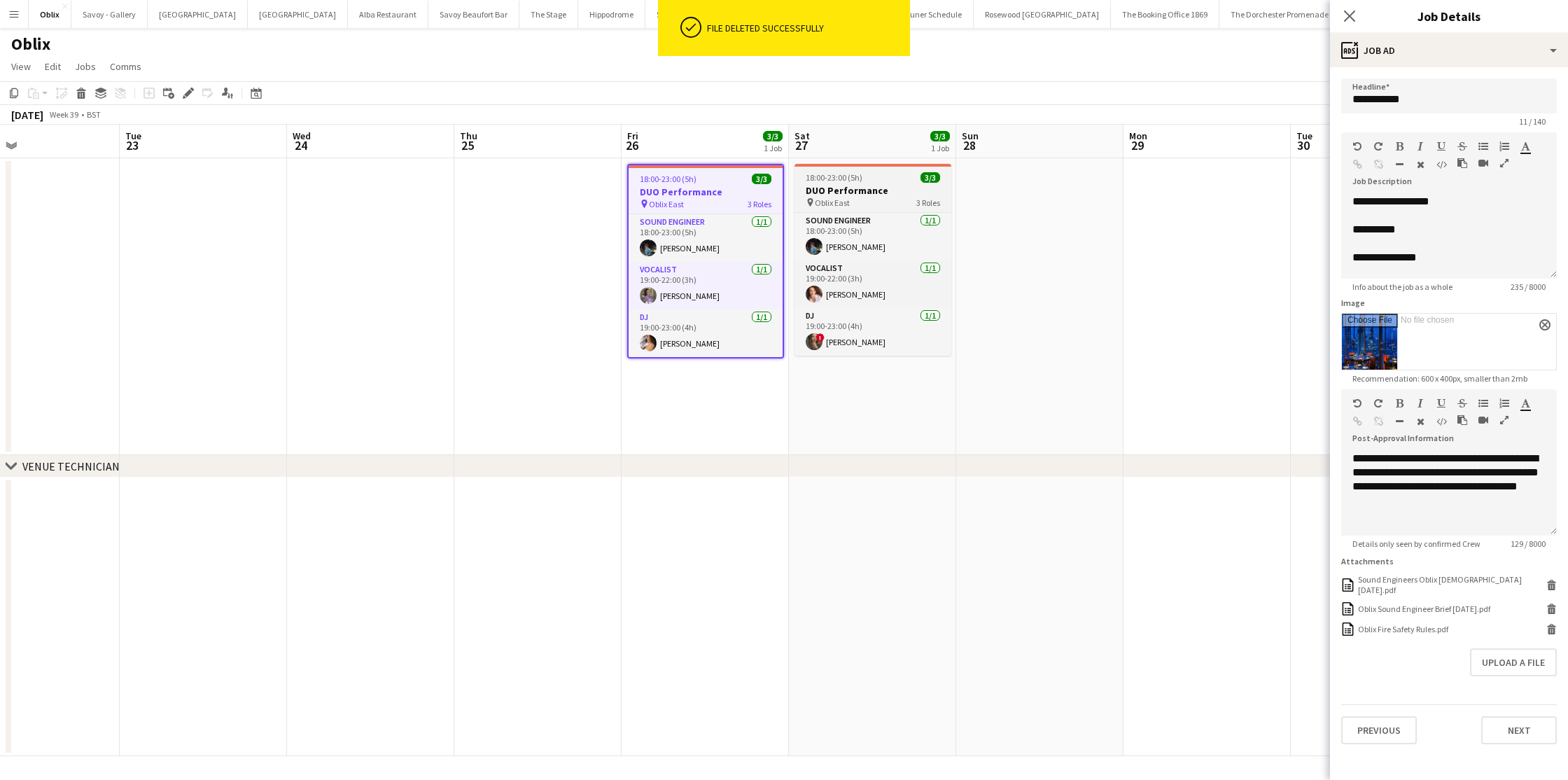
click at [846, 192] on h3 "DUO Performance" at bounding box center [873, 190] width 157 height 12
type input "**********"
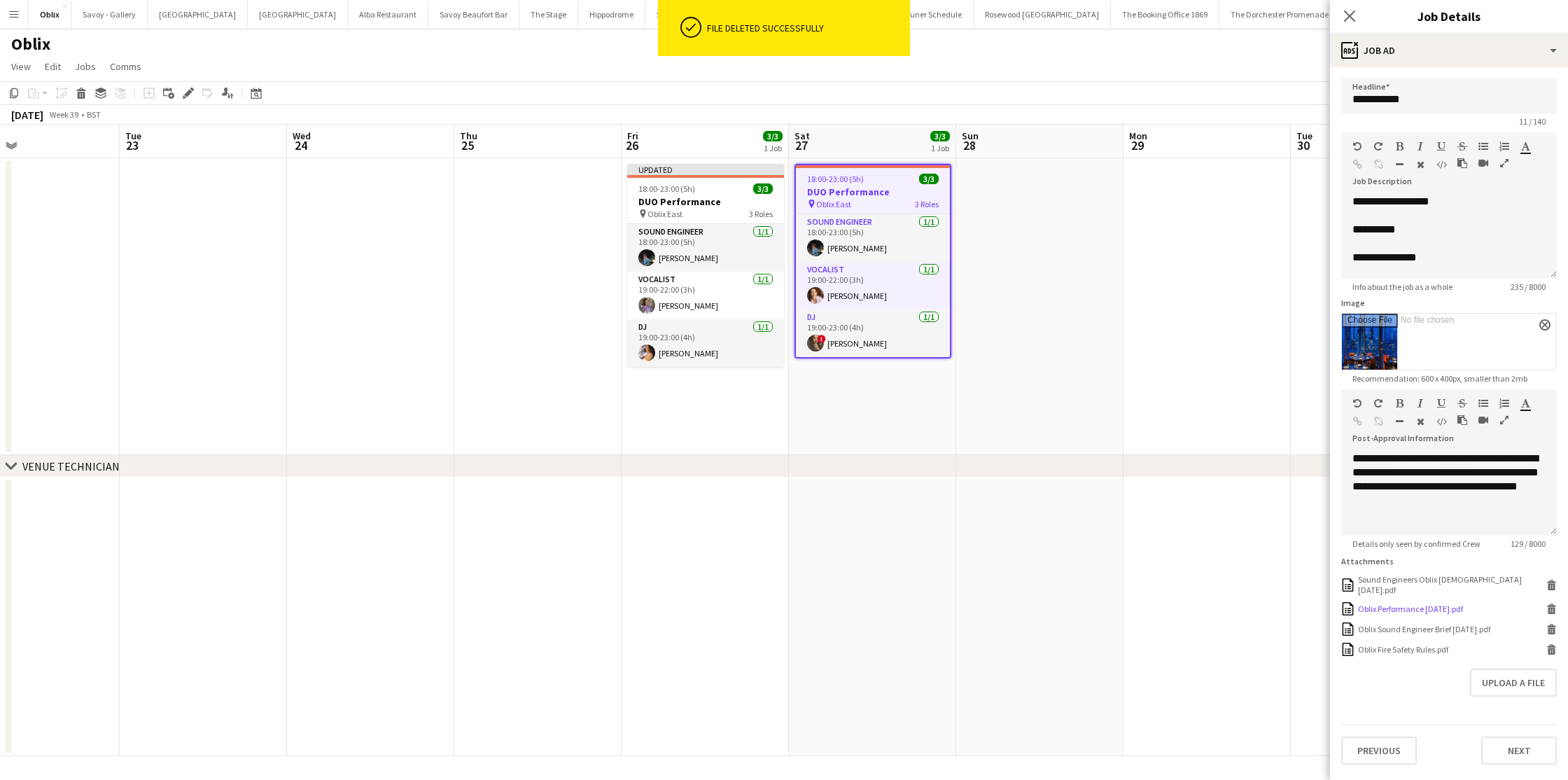
click at [1553, 603] on icon "Delete" at bounding box center [1552, 608] width 11 height 11
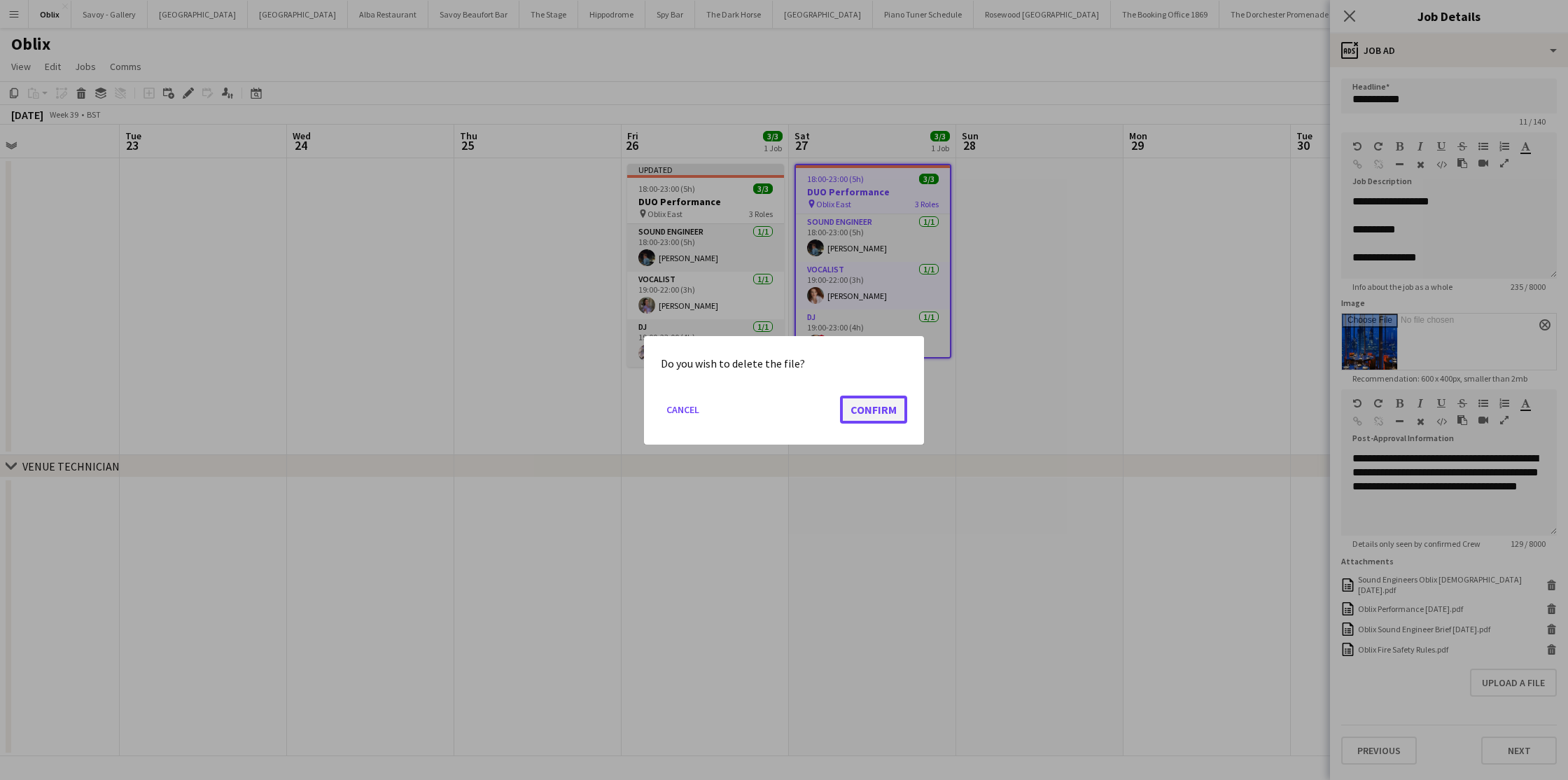
click at [883, 410] on button "Confirm" at bounding box center [873, 409] width 67 height 28
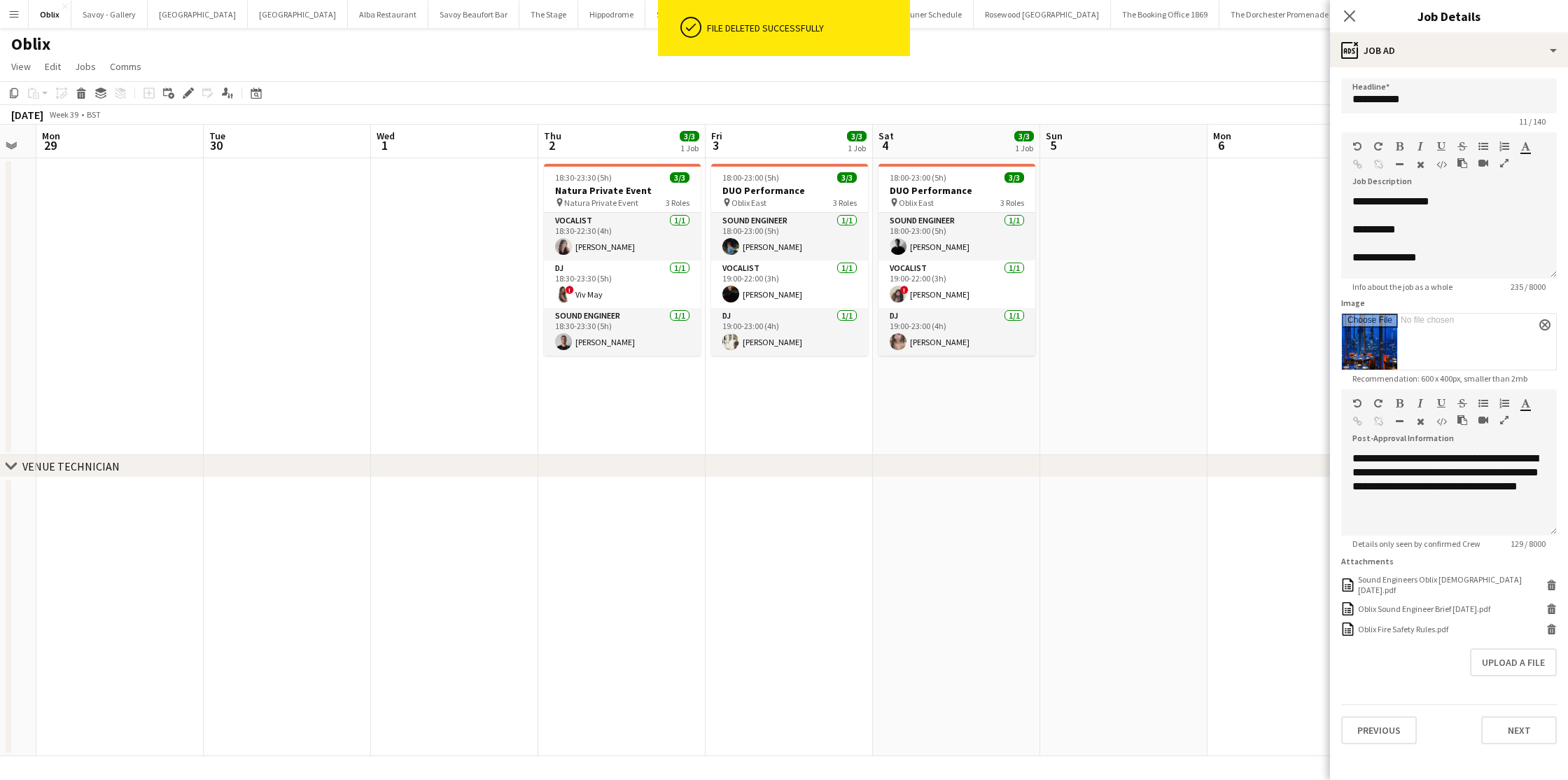
scroll to position [0, 635]
click at [638, 184] on h3 "Natura Private Event" at bounding box center [621, 190] width 157 height 12
type input "**********"
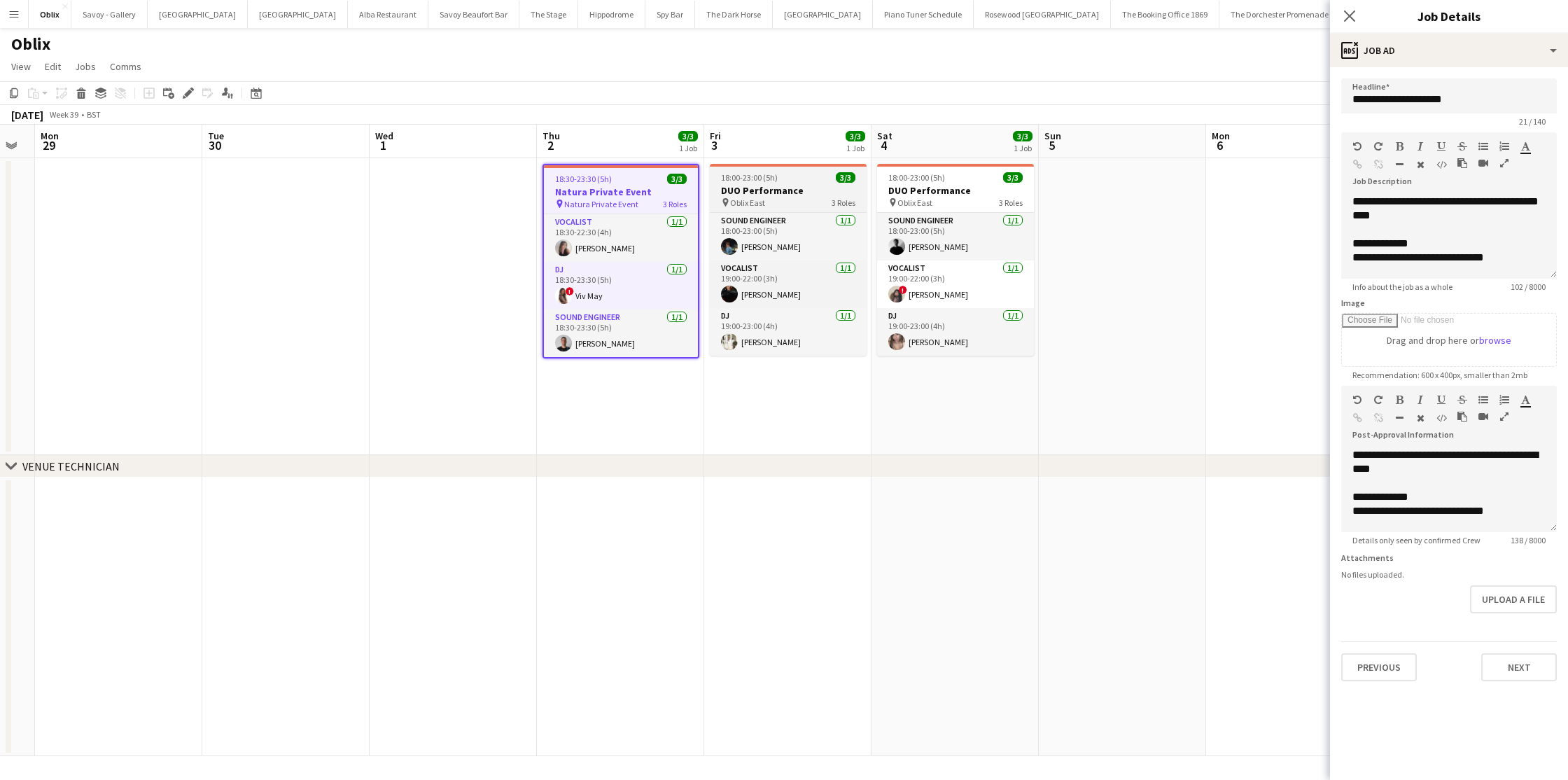
click at [799, 184] on h3 "DUO Performance" at bounding box center [788, 190] width 157 height 12
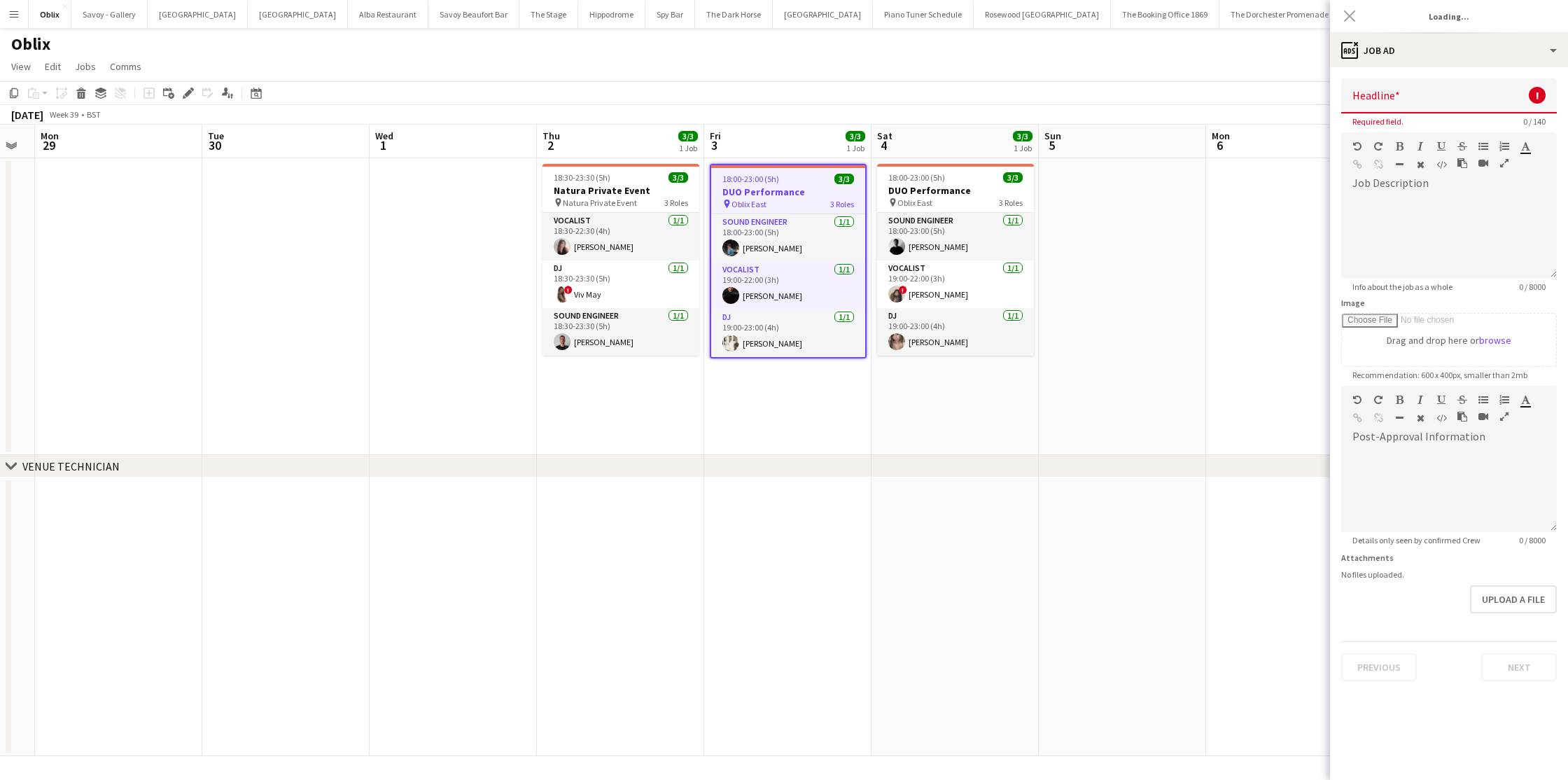
type input "**********"
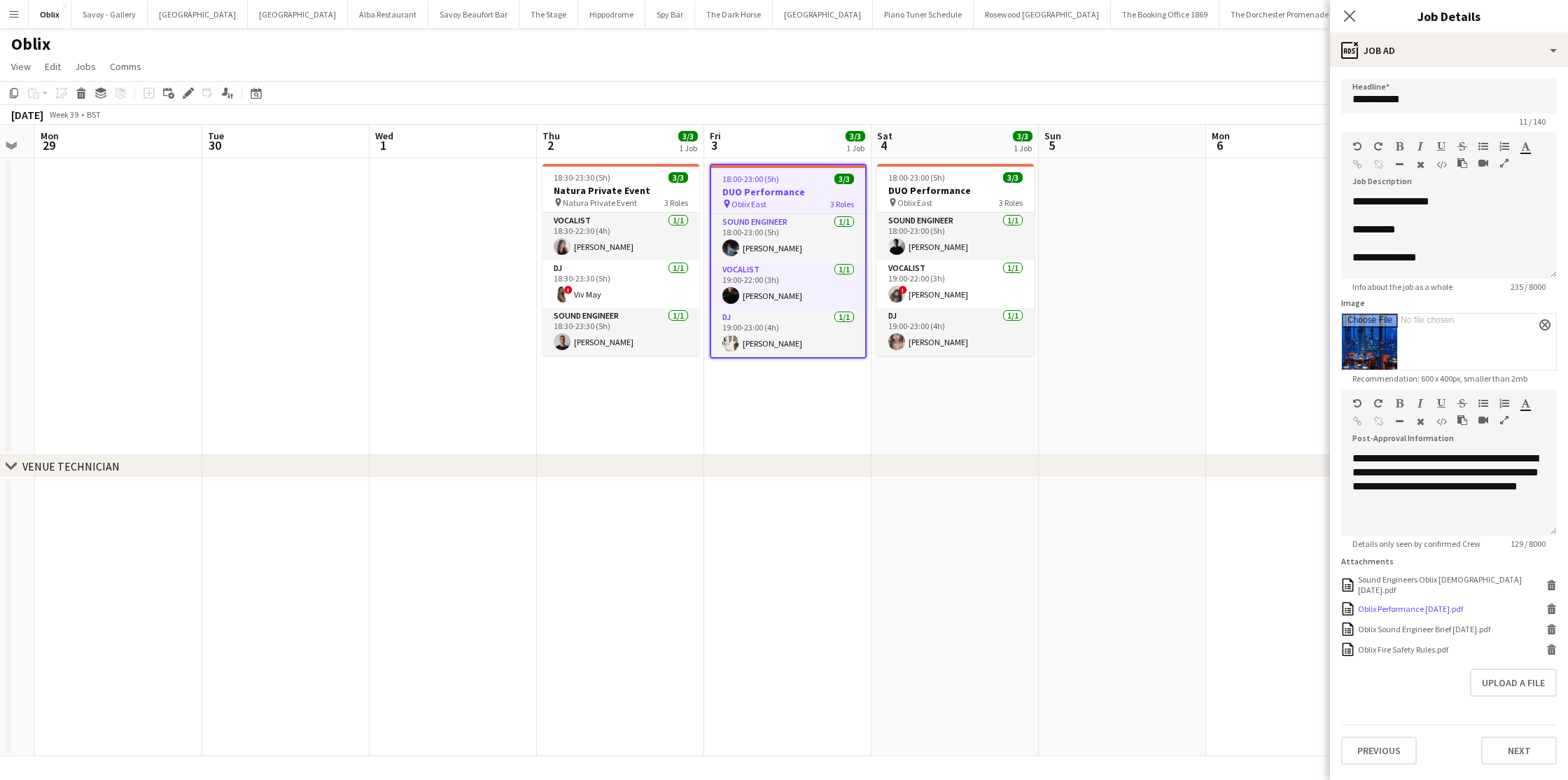
click at [1555, 603] on icon "Delete" at bounding box center [1552, 608] width 11 height 11
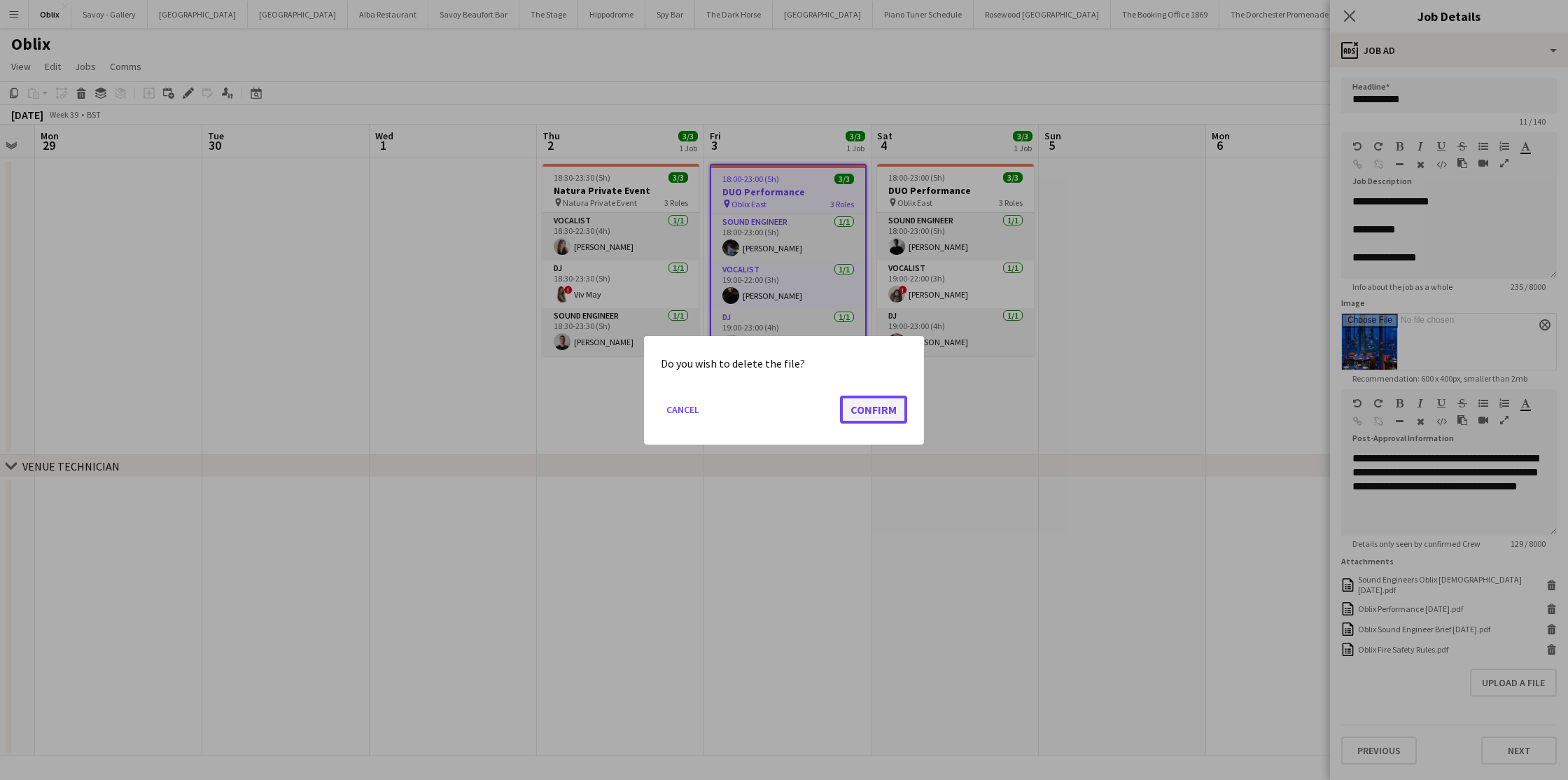
click at [868, 411] on button "Confirm" at bounding box center [873, 409] width 67 height 28
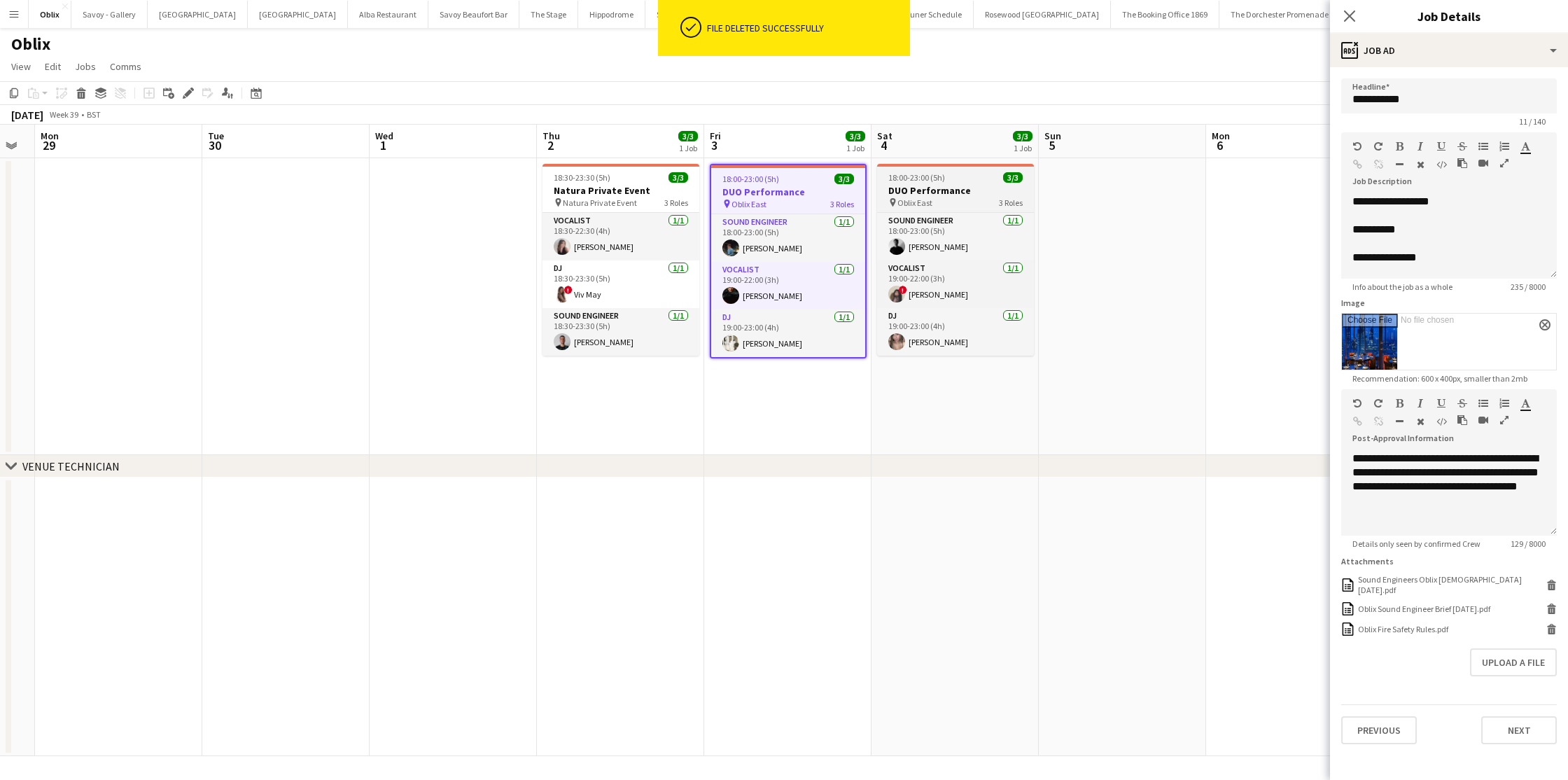
click at [956, 195] on h3 "DUO Performance" at bounding box center [956, 190] width 157 height 12
type input "**********"
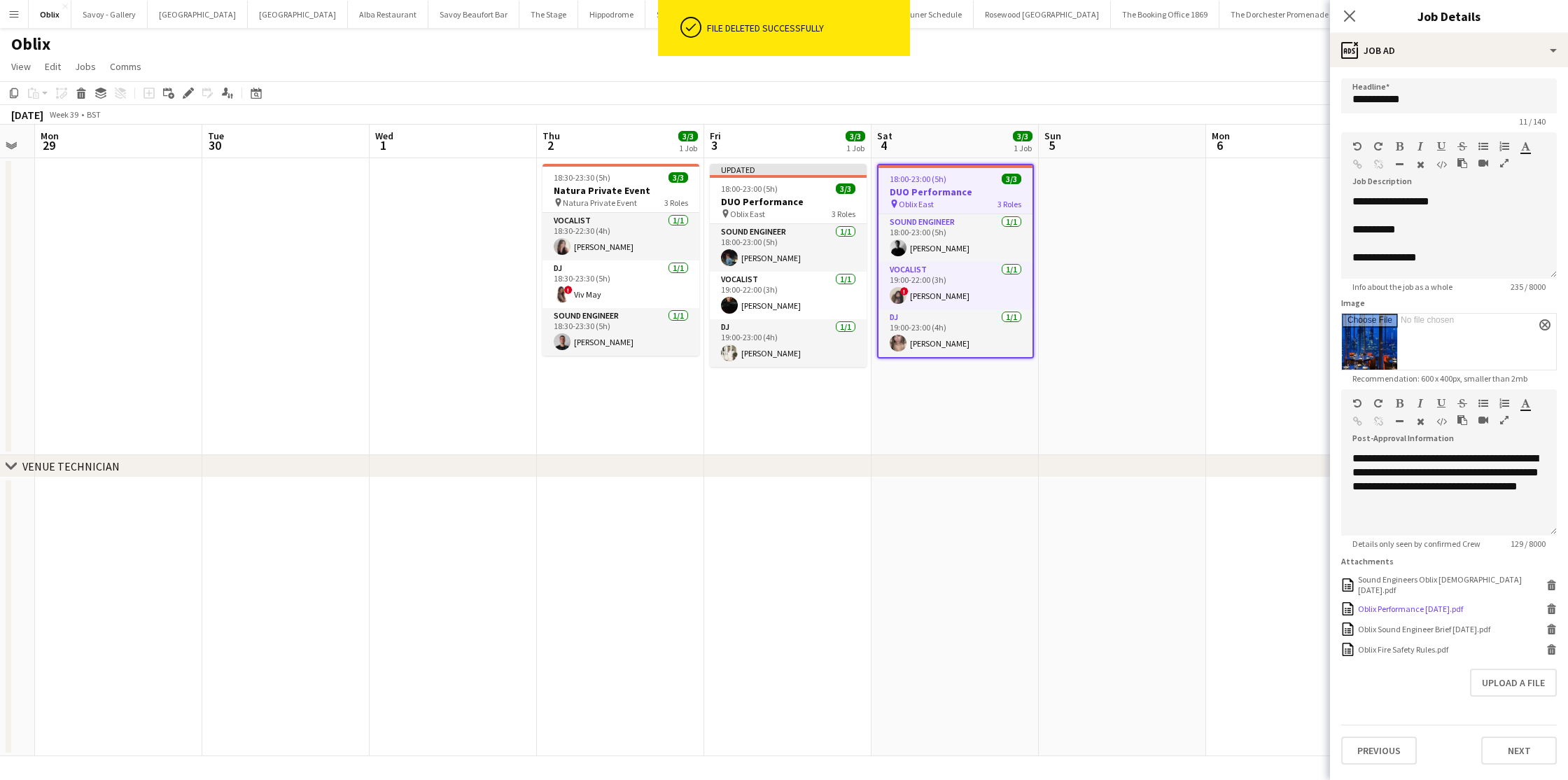
click at [1551, 603] on icon "Delete" at bounding box center [1552, 608] width 11 height 11
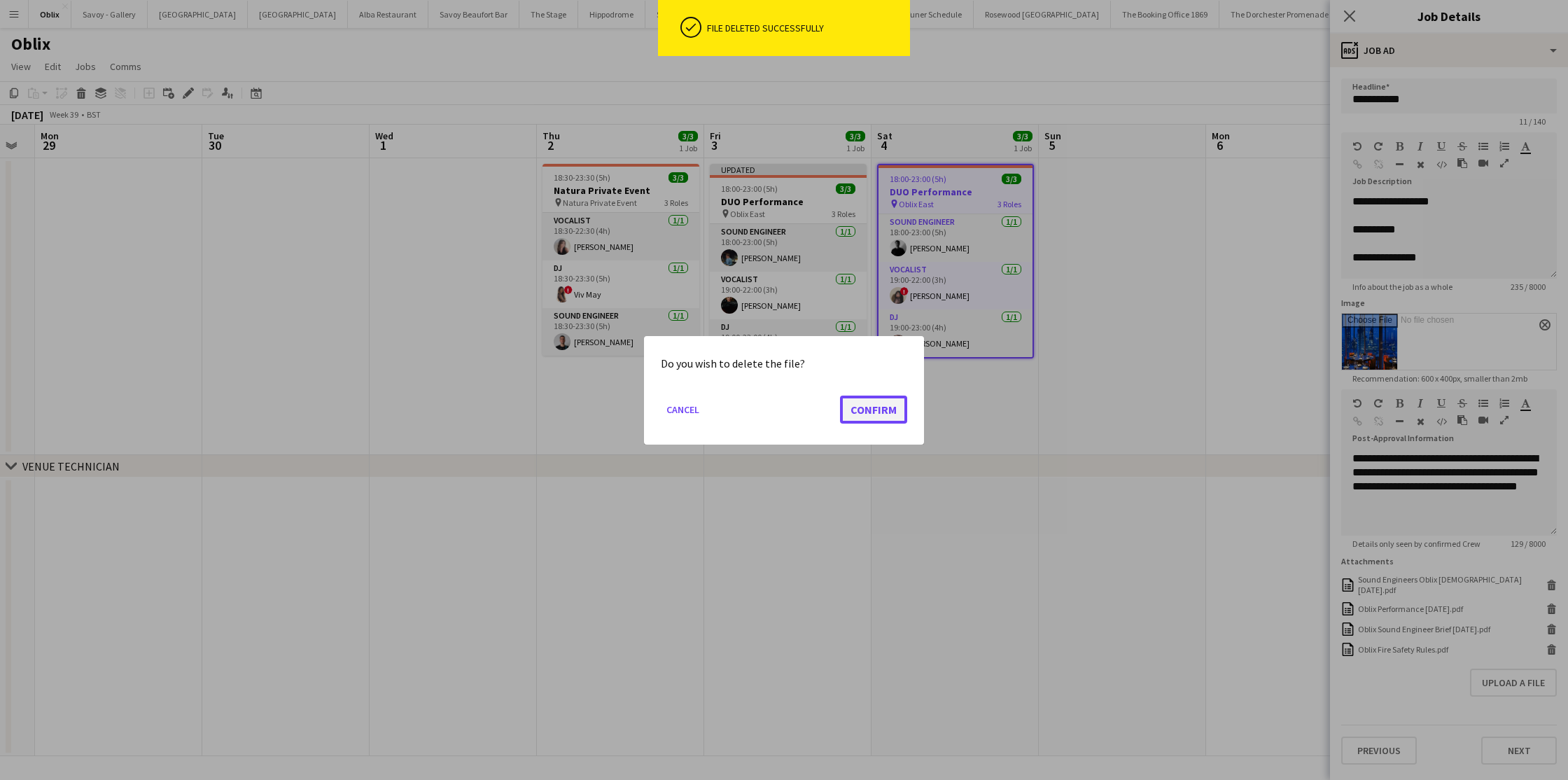
click at [864, 416] on button "Confirm" at bounding box center [873, 409] width 67 height 28
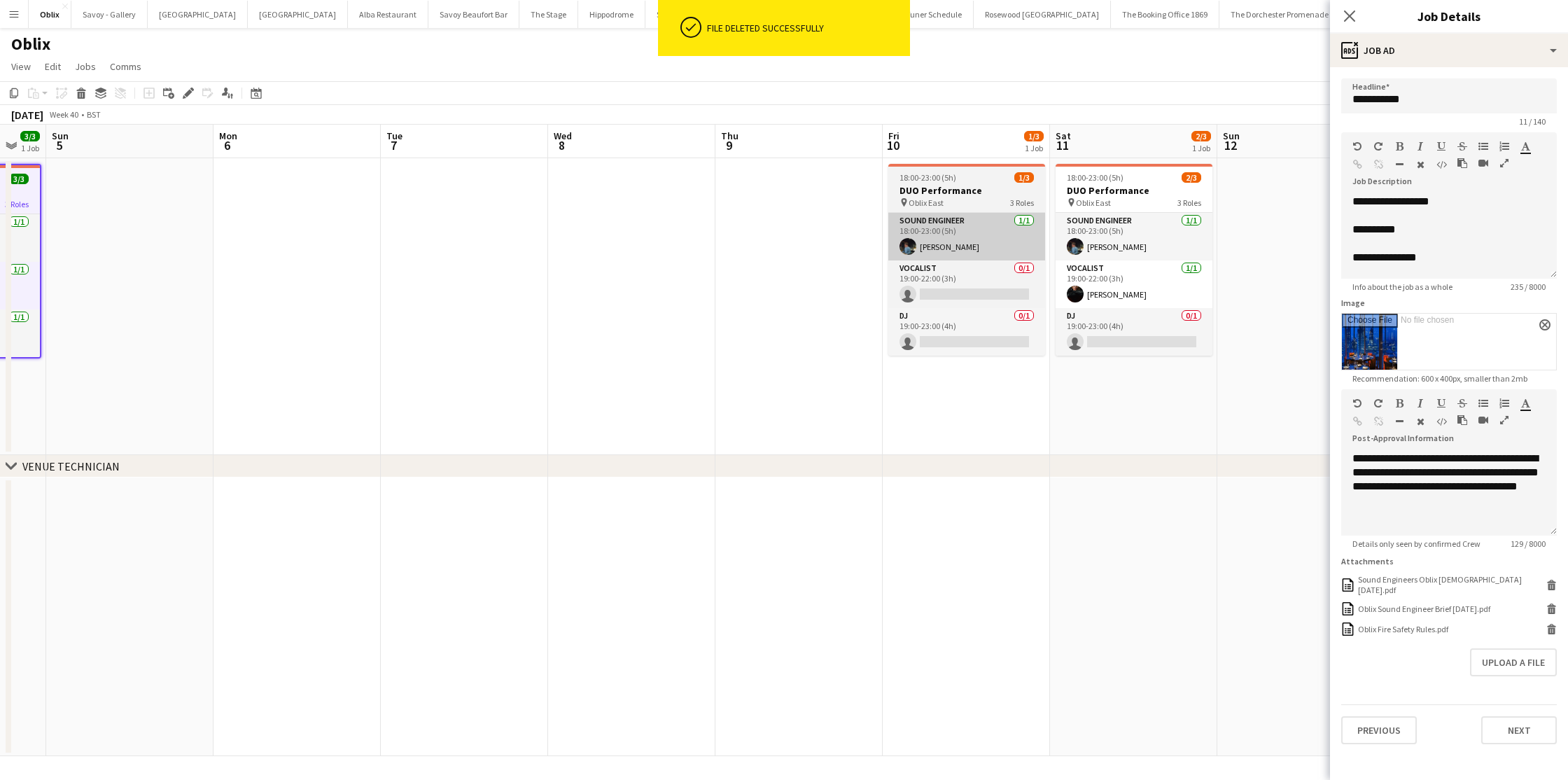
scroll to position [0, 624]
click at [942, 186] on h3 "DUO Performance" at bounding box center [965, 190] width 157 height 12
type input "**********"
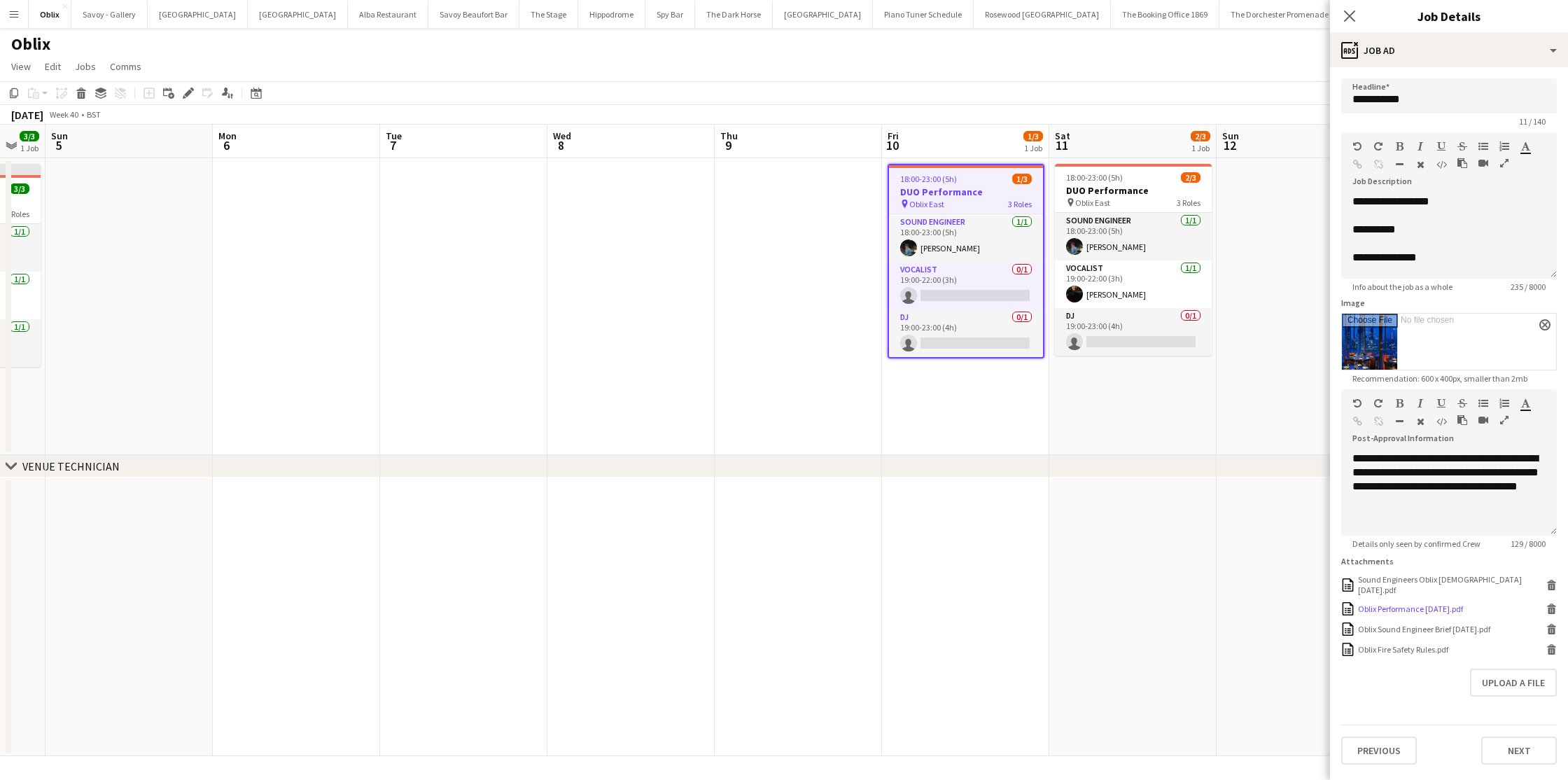
click at [1554, 608] on icon at bounding box center [1552, 611] width 7 height 7
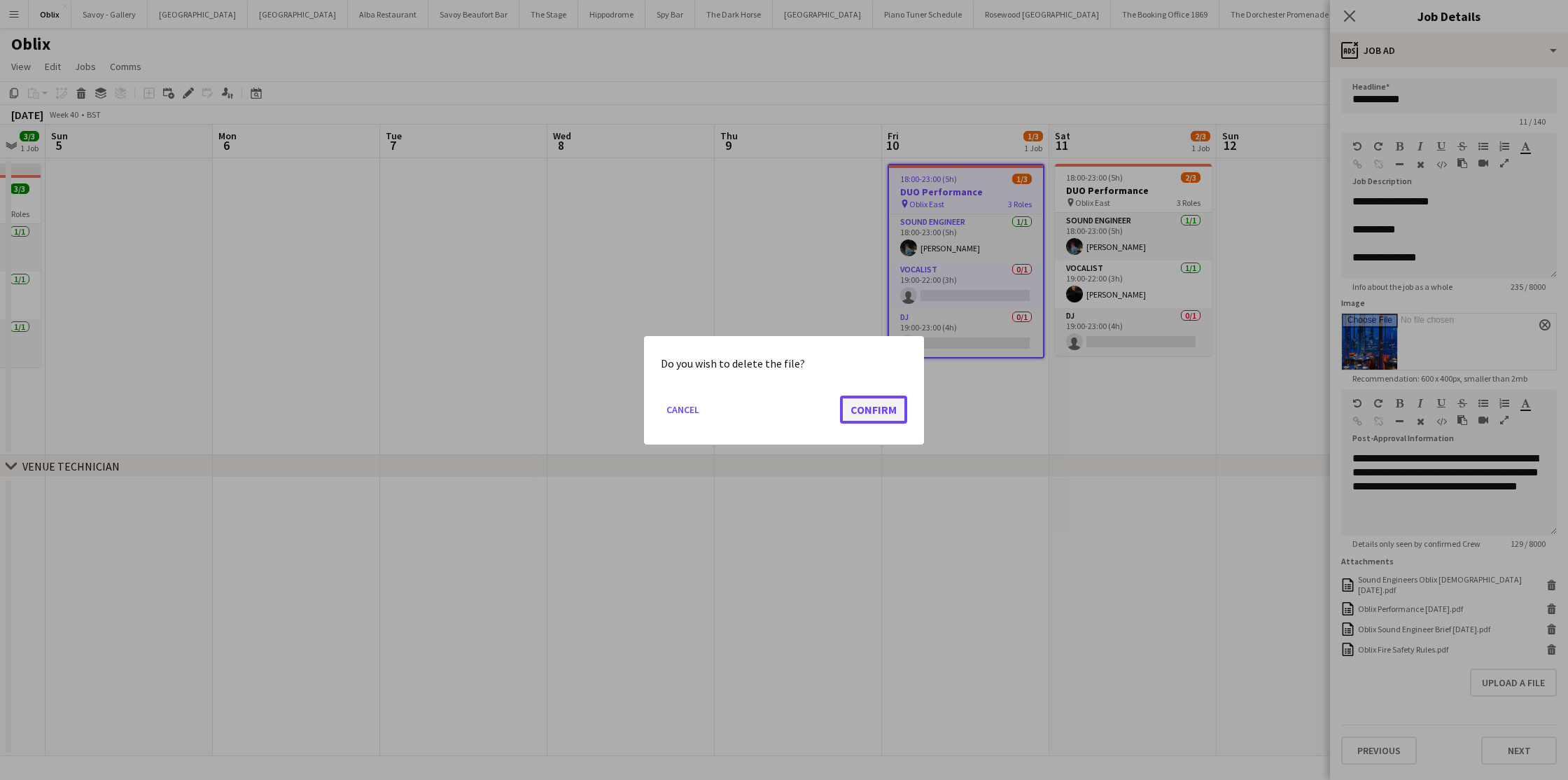
click at [868, 407] on button "Confirm" at bounding box center [873, 409] width 67 height 28
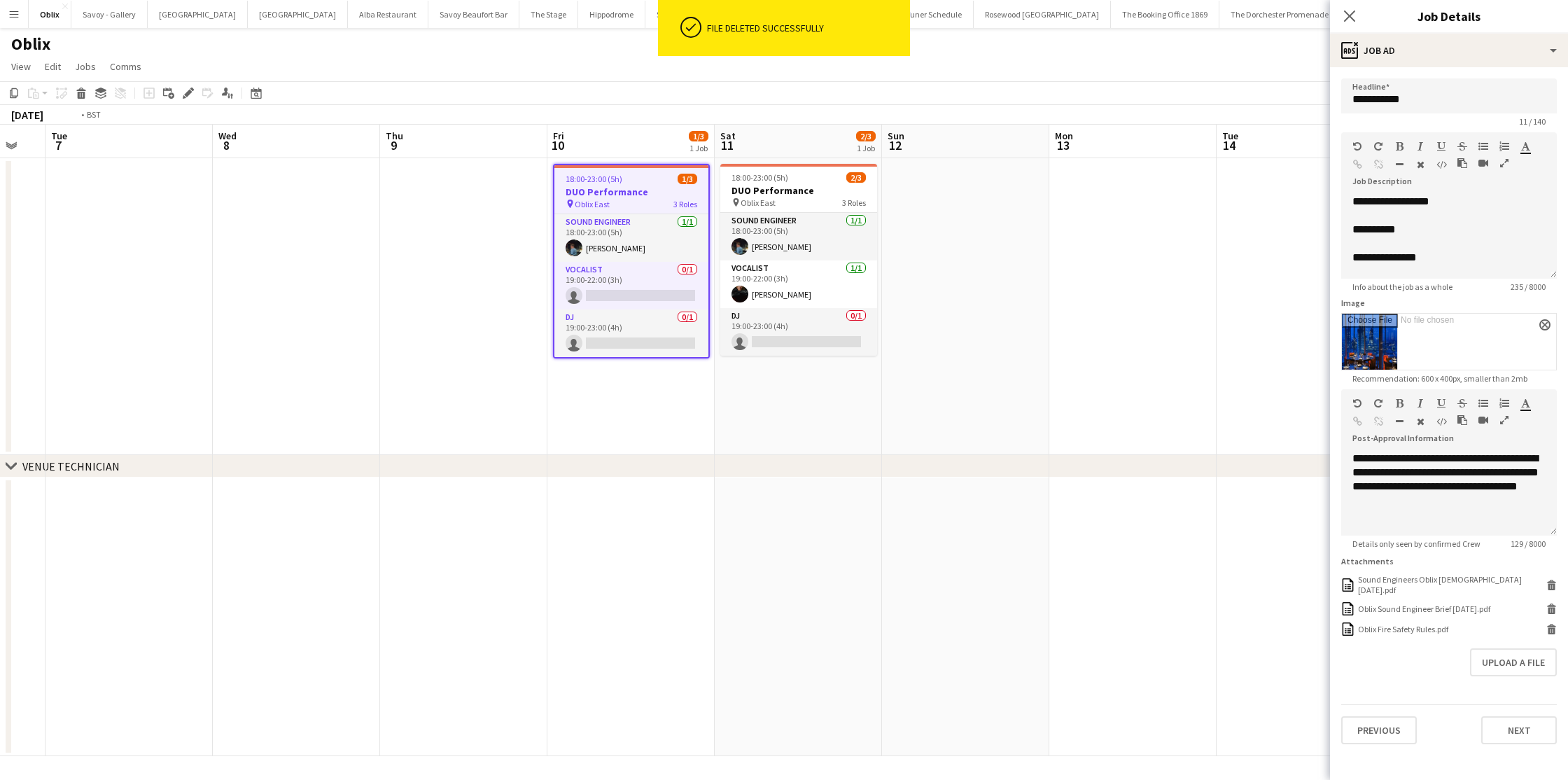
scroll to position [0, 520]
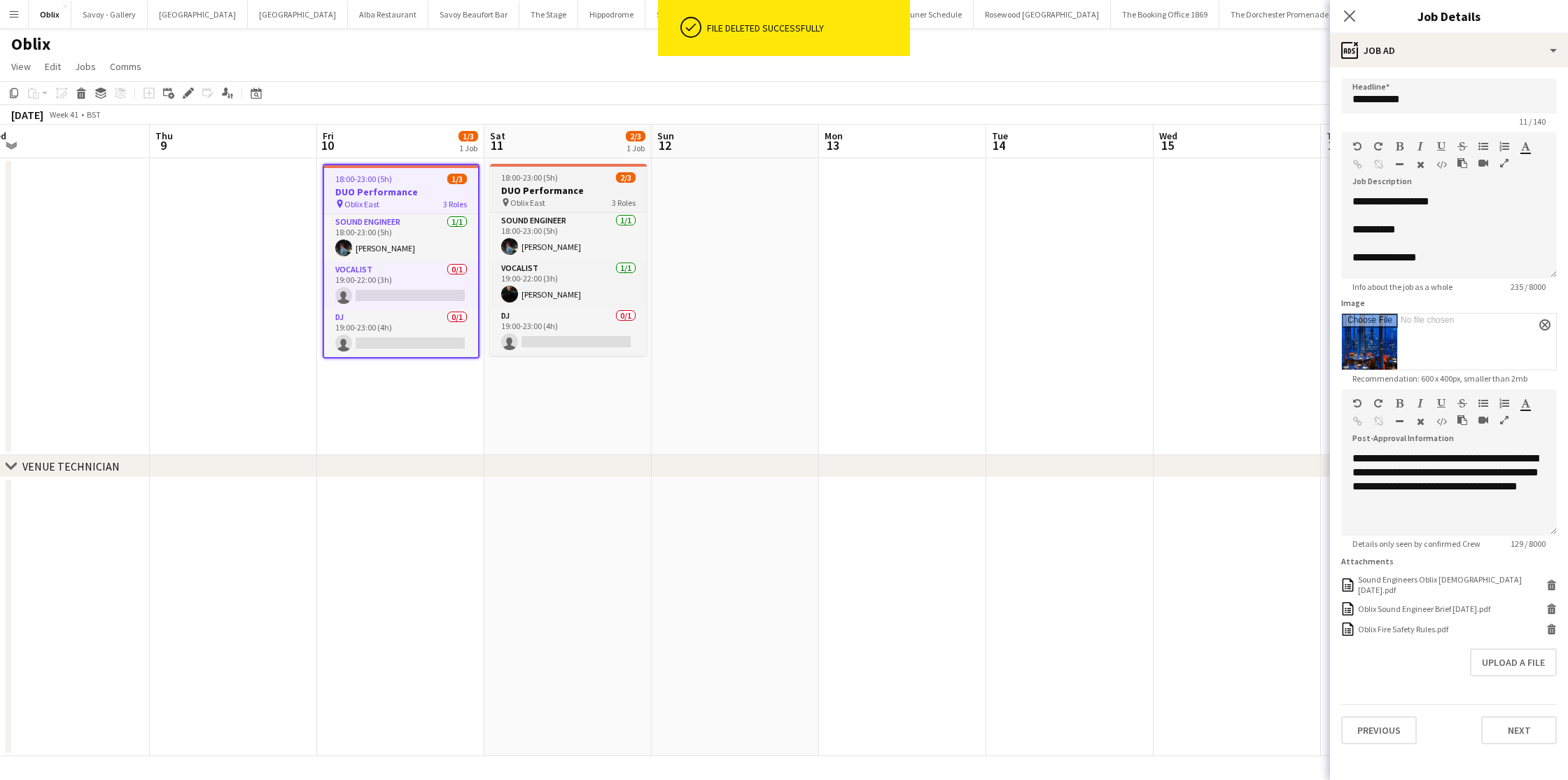
click at [538, 179] on span "18:00-23:00 (5h)" at bounding box center [530, 177] width 57 height 11
type input "**********"
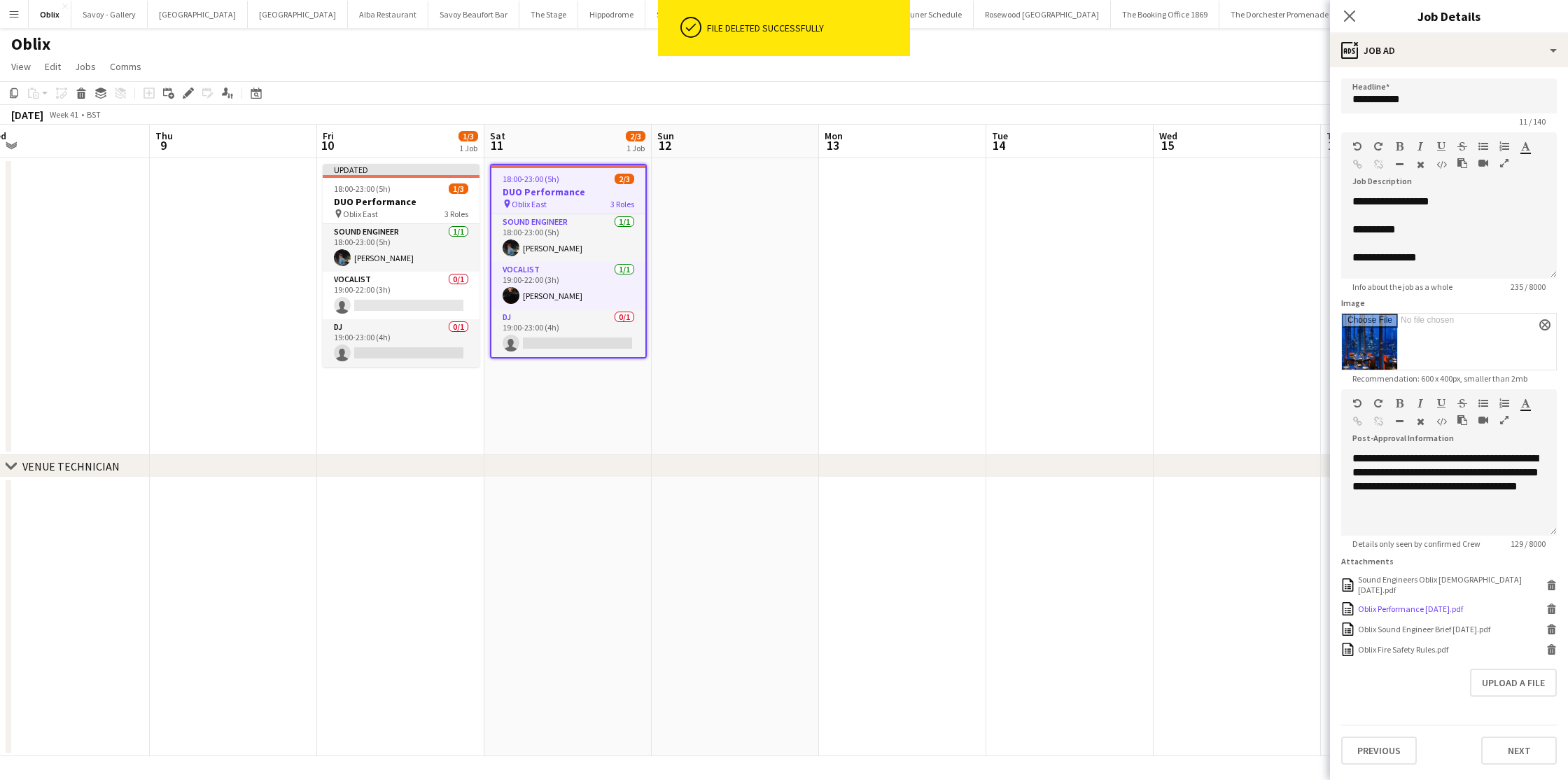
click at [1554, 608] on icon at bounding box center [1552, 611] width 7 height 7
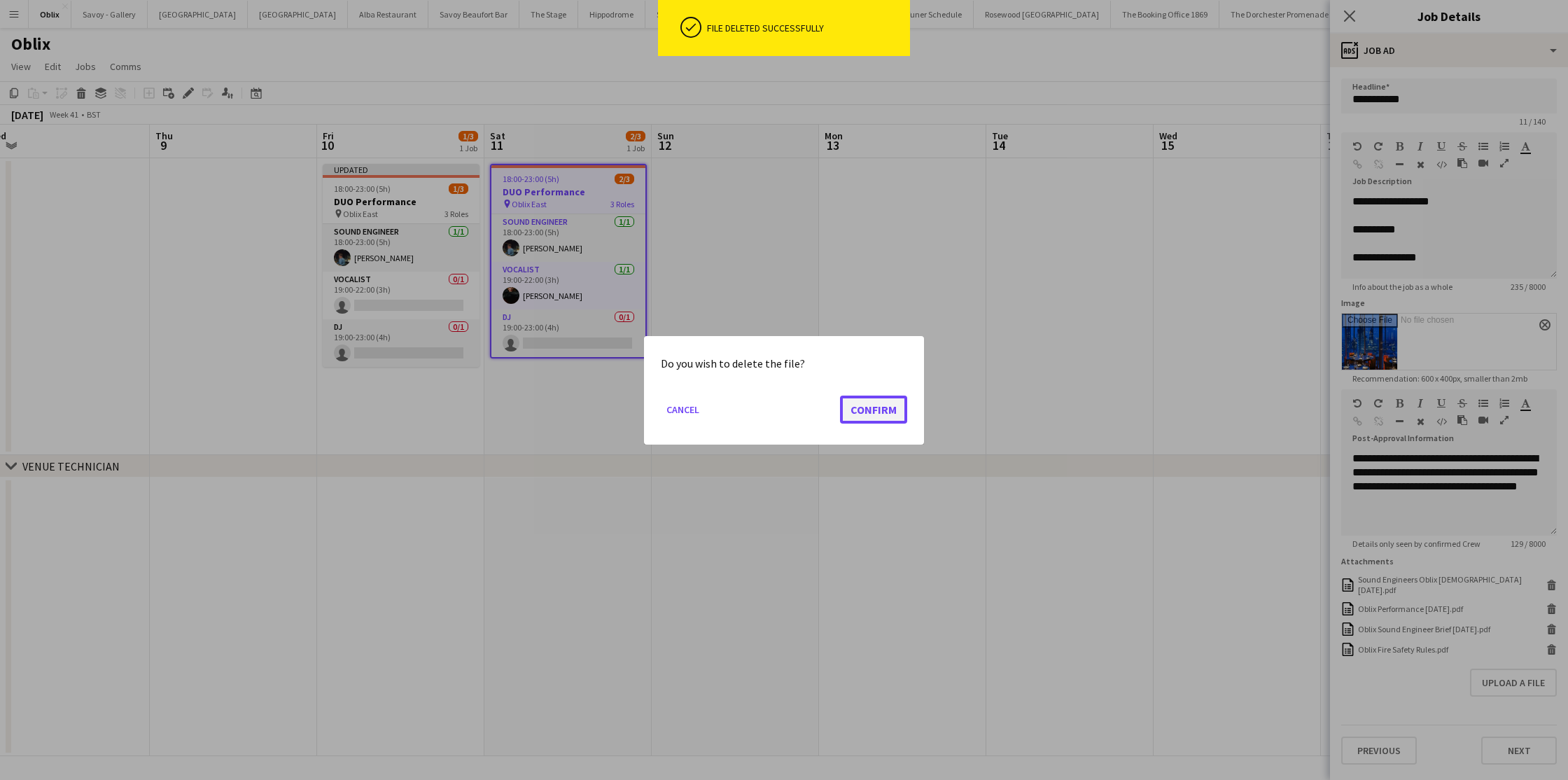
click at [860, 397] on button "Confirm" at bounding box center [873, 409] width 67 height 28
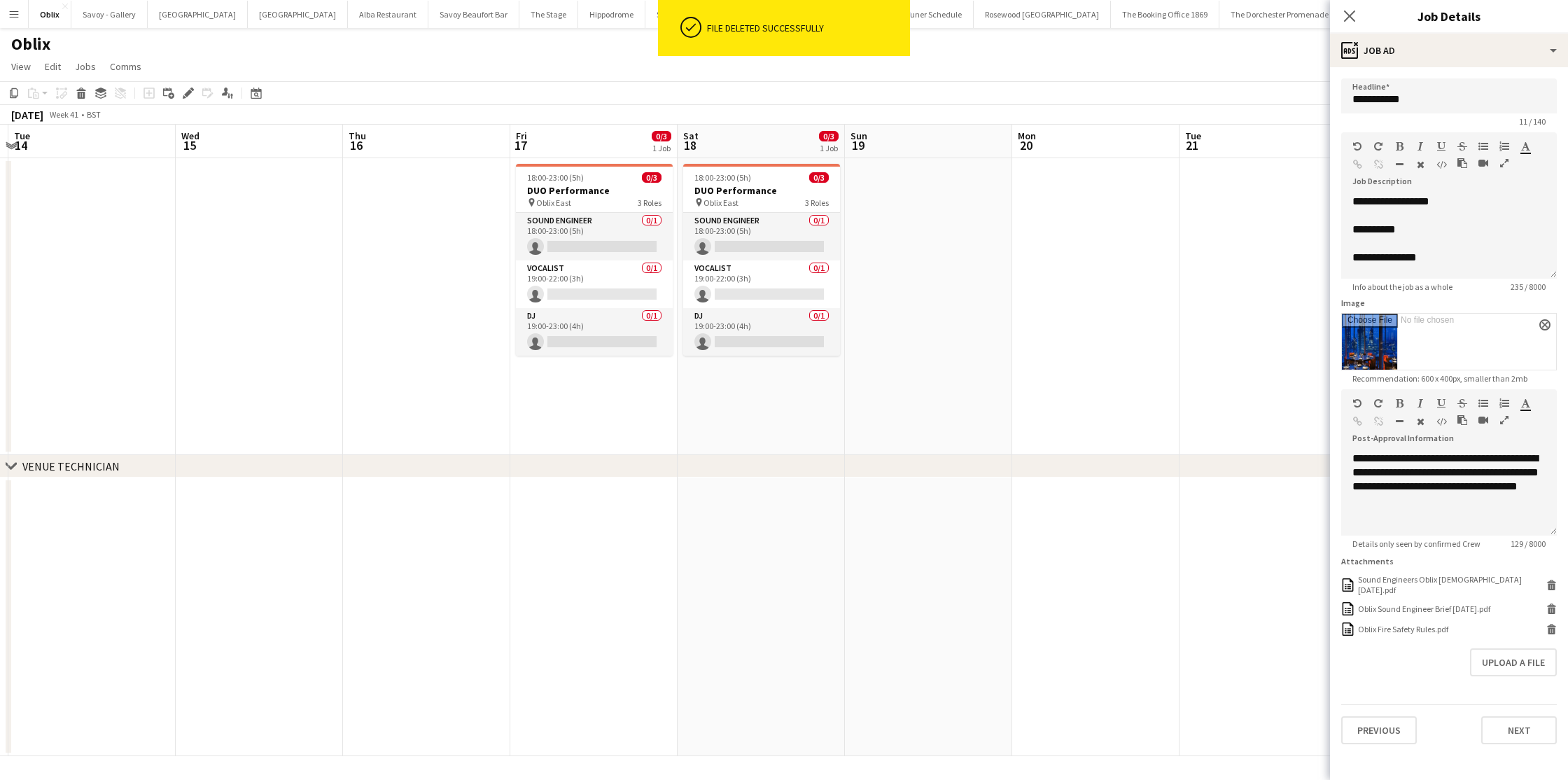
scroll to position [0, 495]
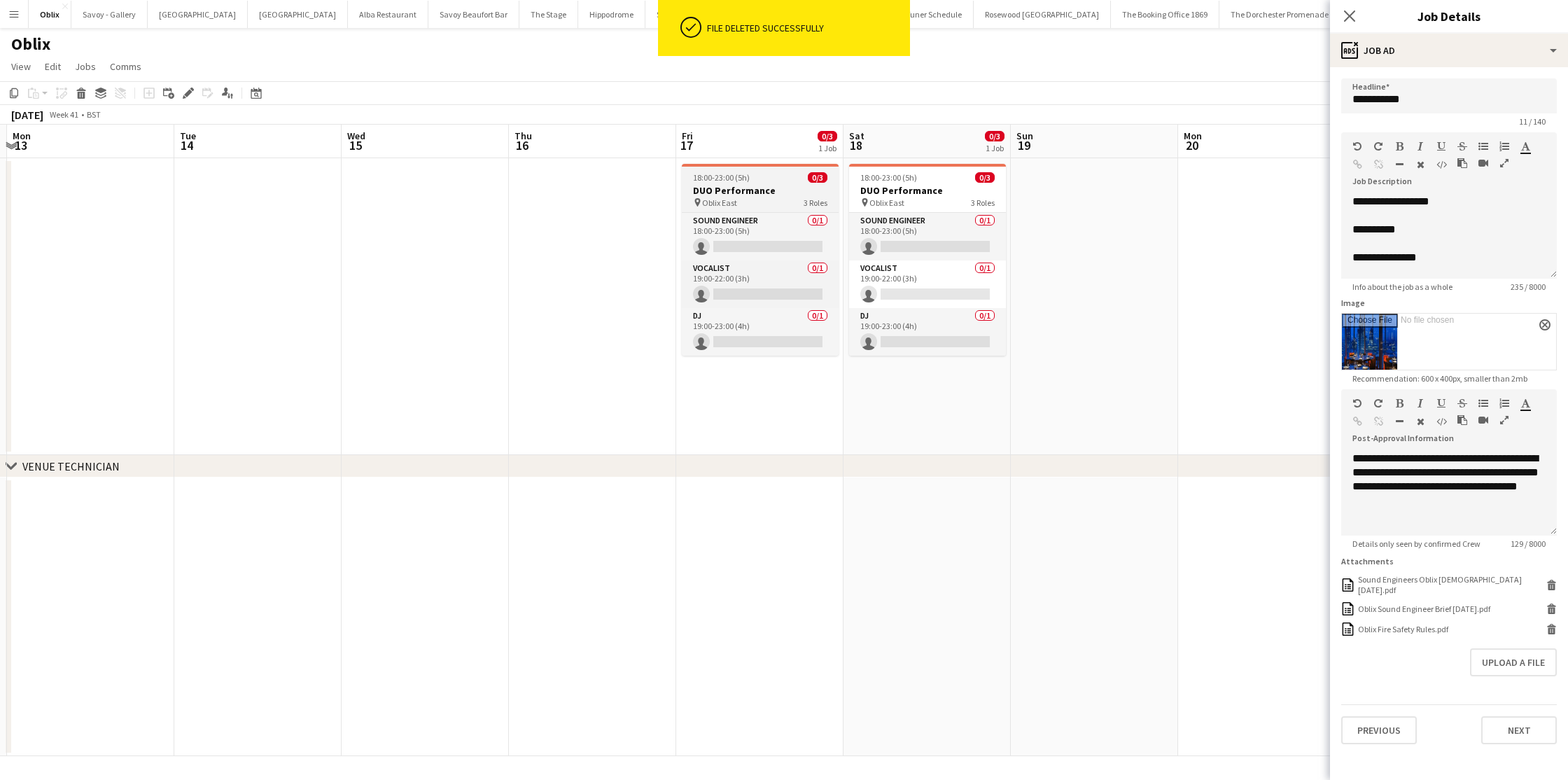
click at [766, 191] on h3 "DUO Performance" at bounding box center [760, 190] width 157 height 12
type input "**********"
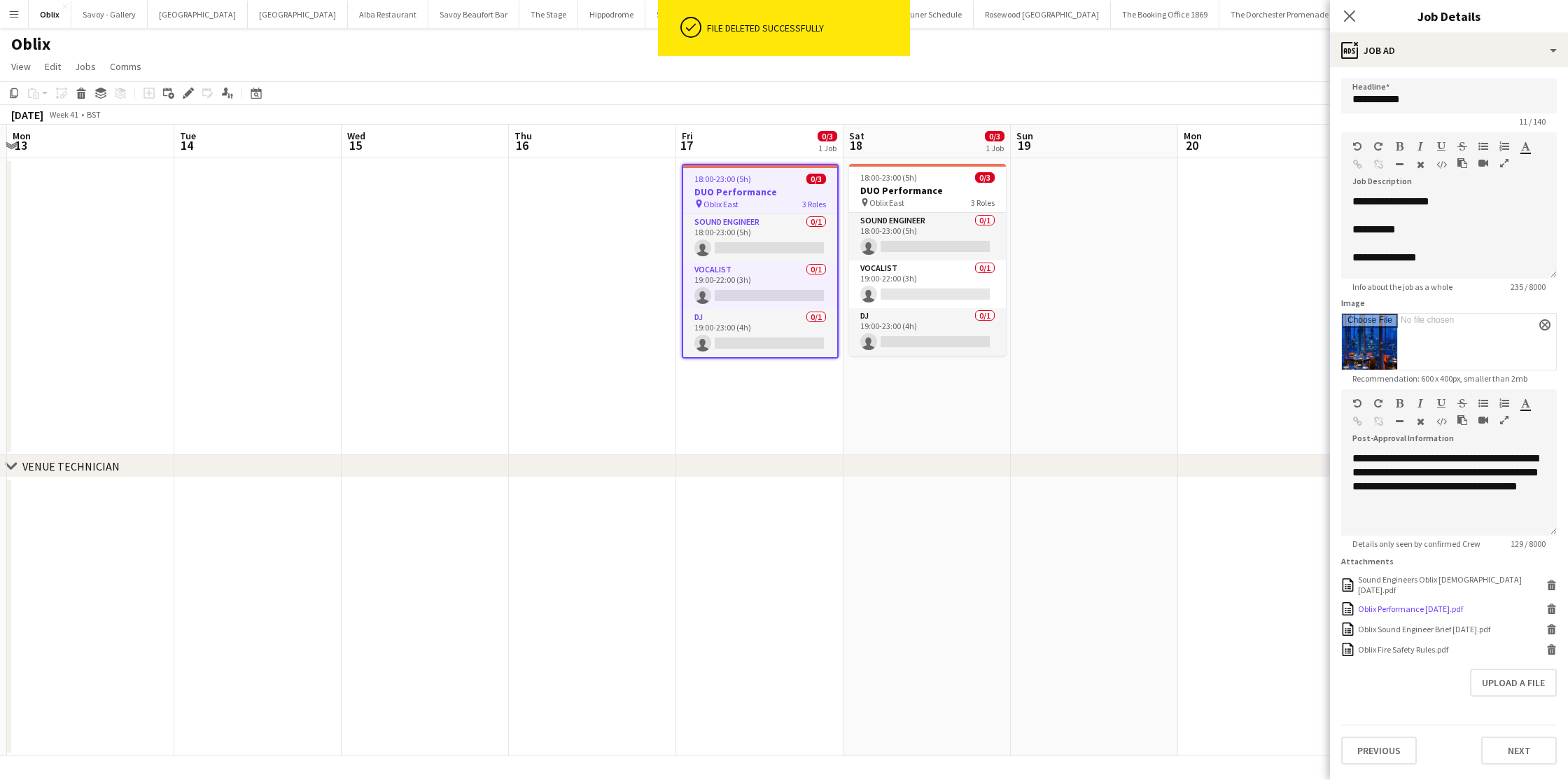
click at [1551, 603] on icon "Delete" at bounding box center [1552, 608] width 11 height 11
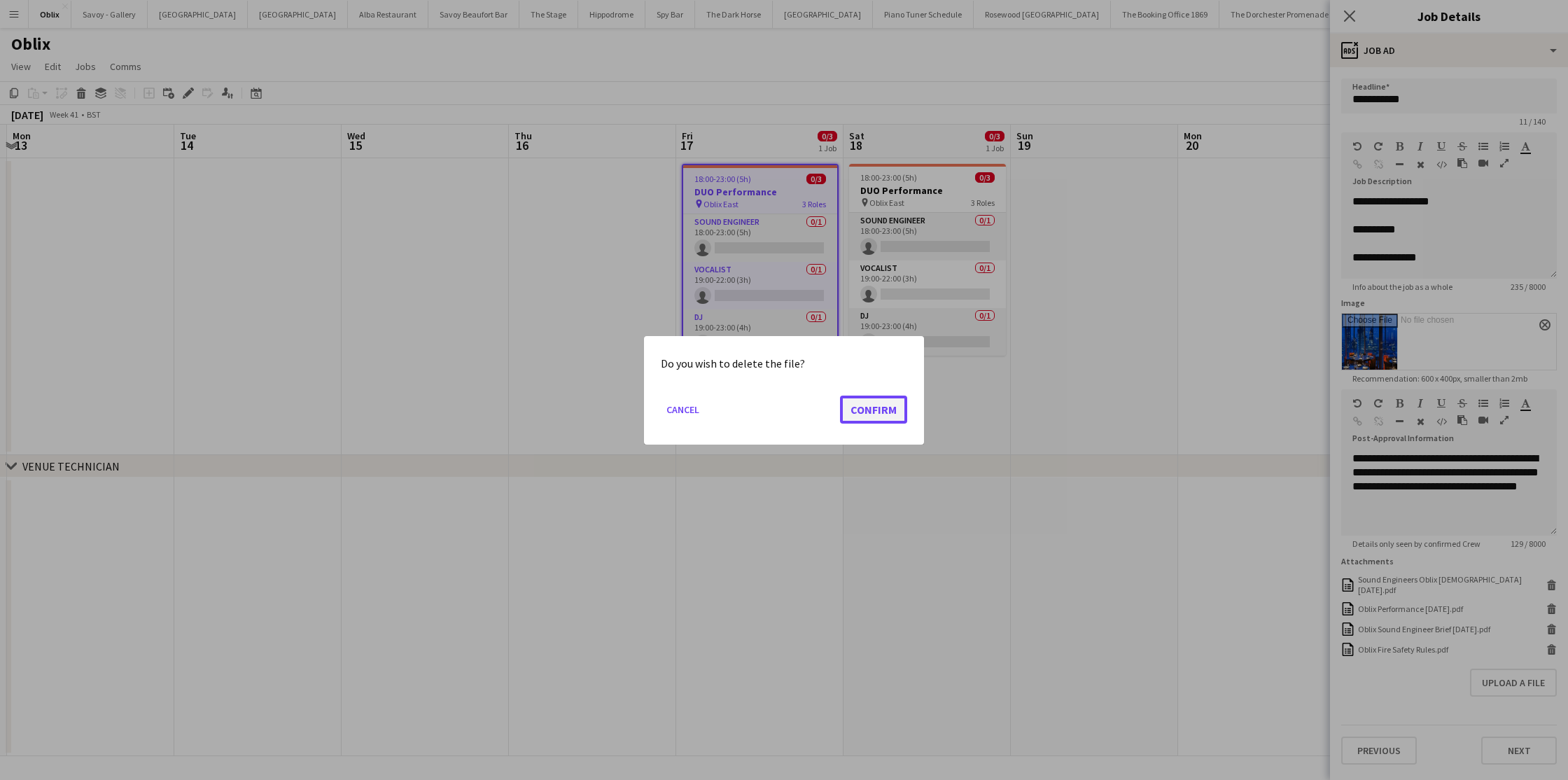
click at [860, 411] on button "Confirm" at bounding box center [873, 409] width 67 height 28
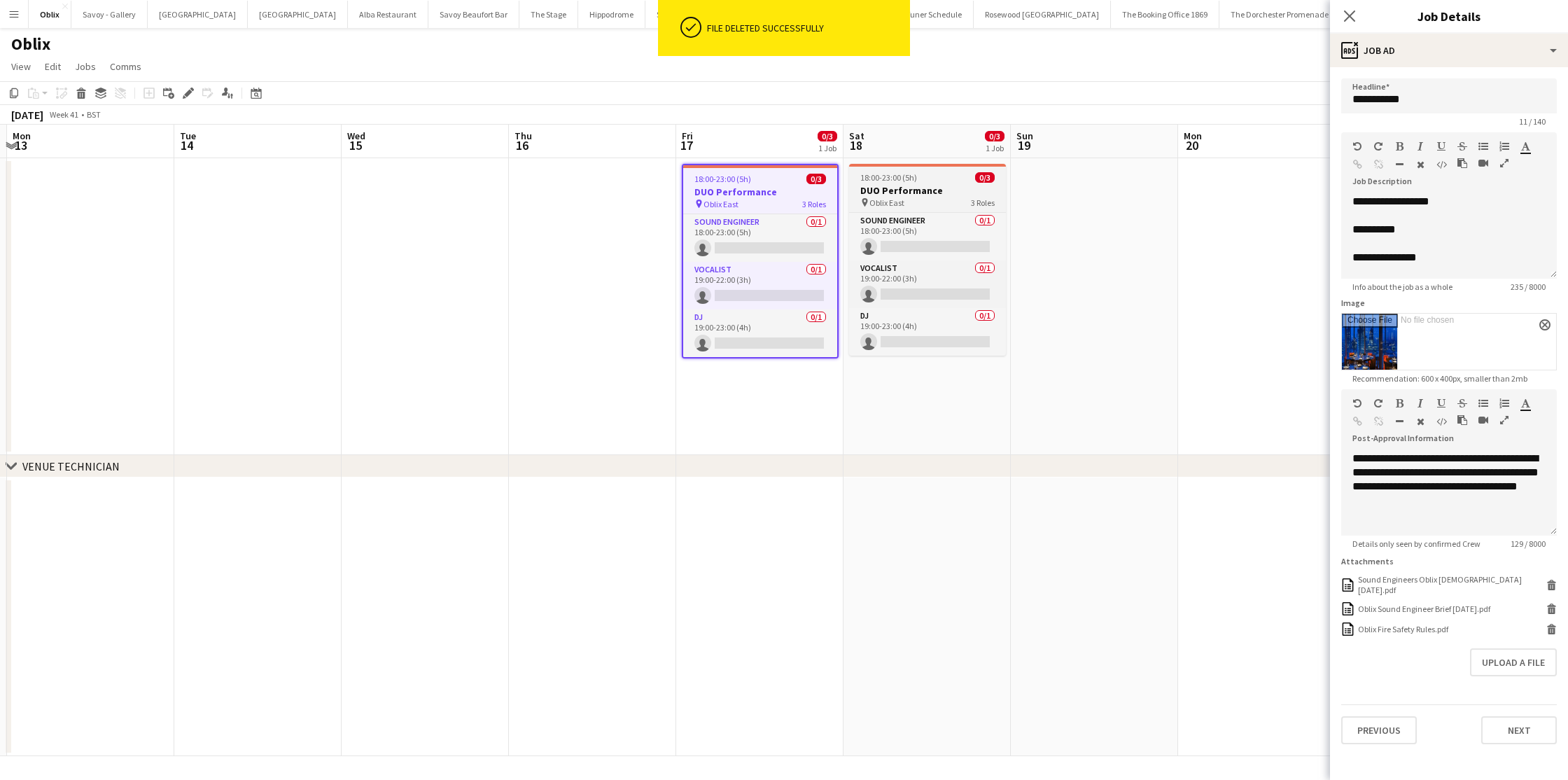
click at [890, 190] on h3 "DUO Performance" at bounding box center [928, 190] width 157 height 12
type input "**********"
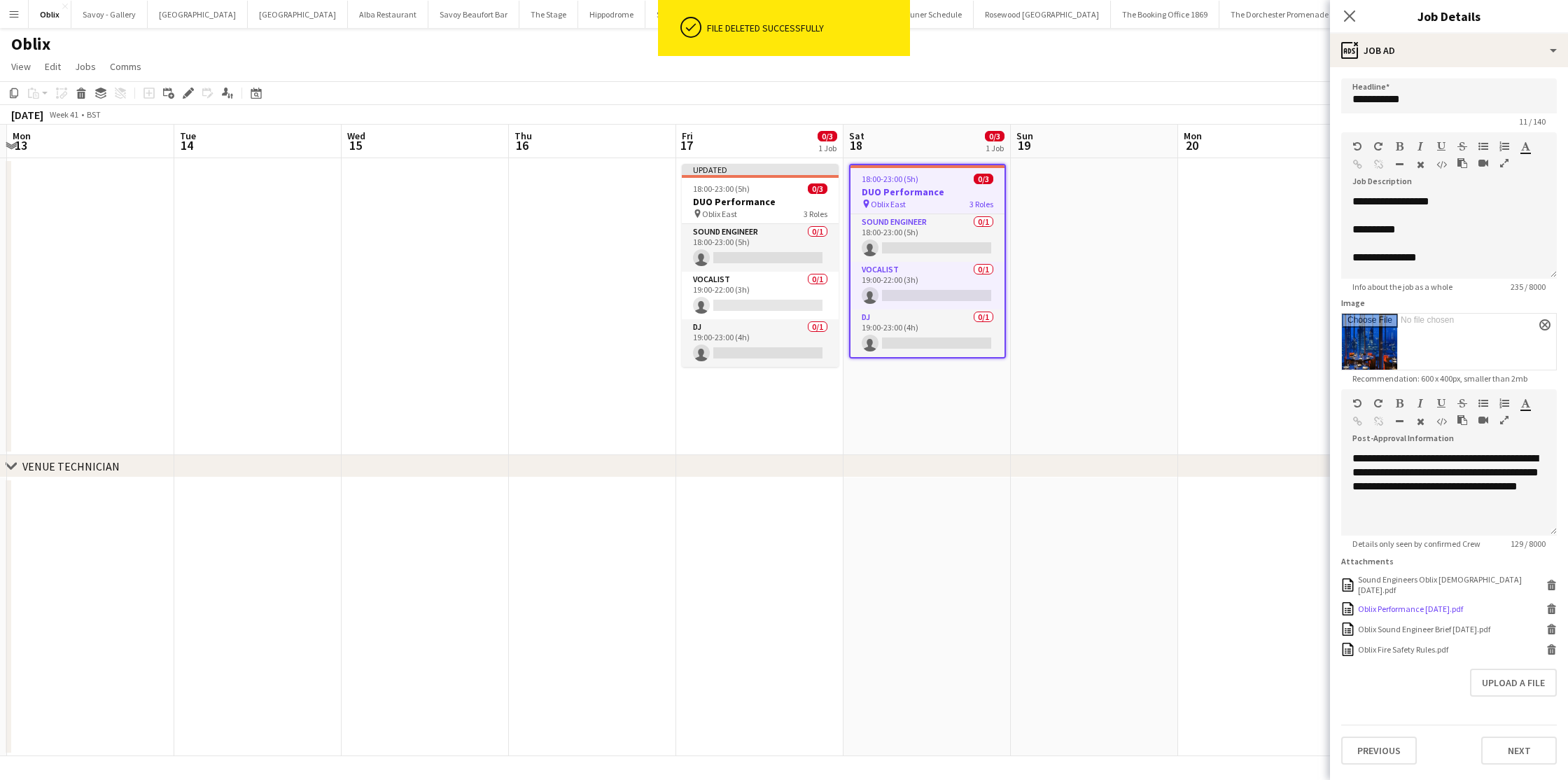
click at [1554, 608] on icon at bounding box center [1552, 611] width 7 height 7
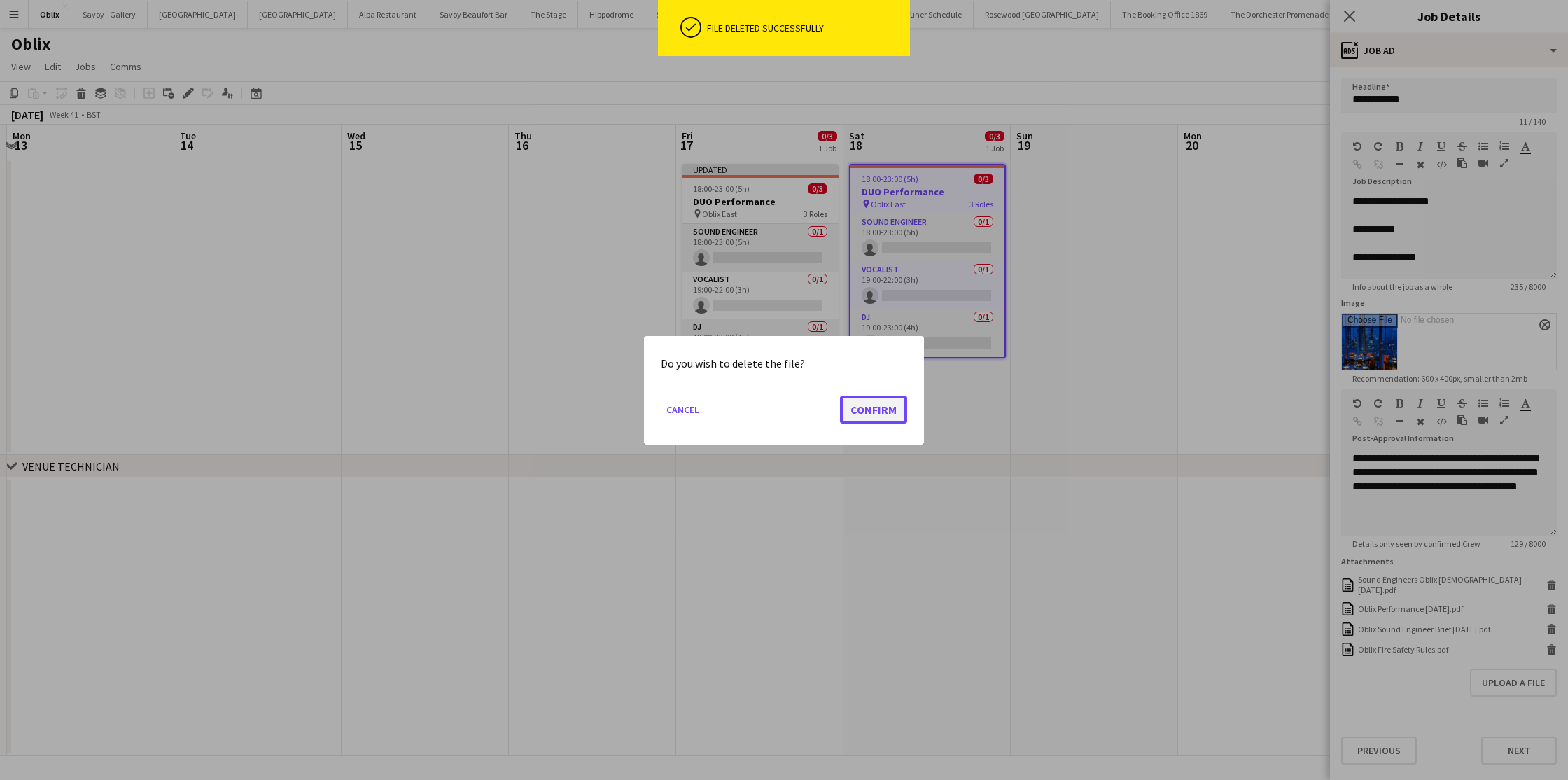
click at [892, 413] on button "Confirm" at bounding box center [873, 409] width 67 height 28
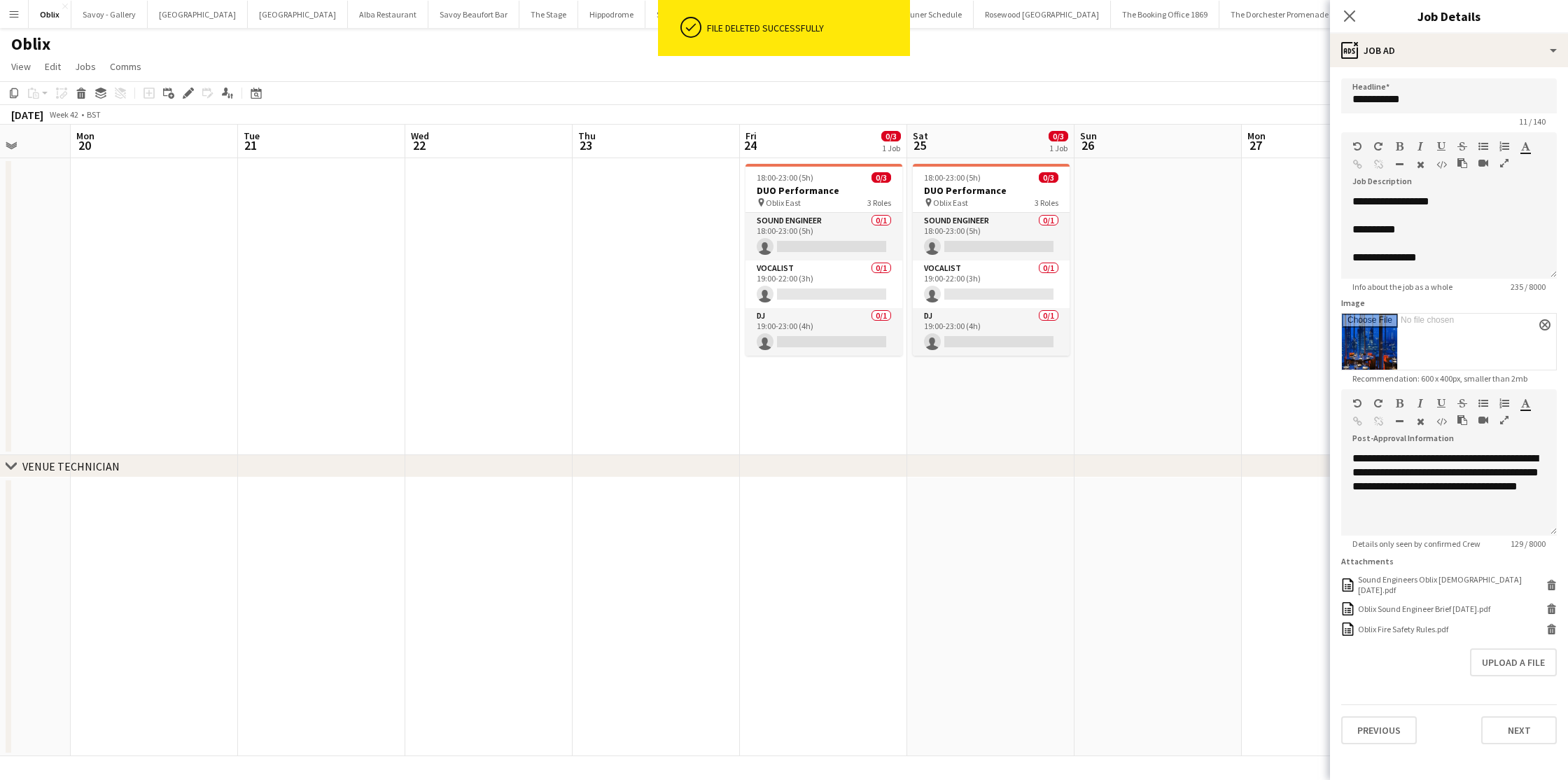
scroll to position [0, 606]
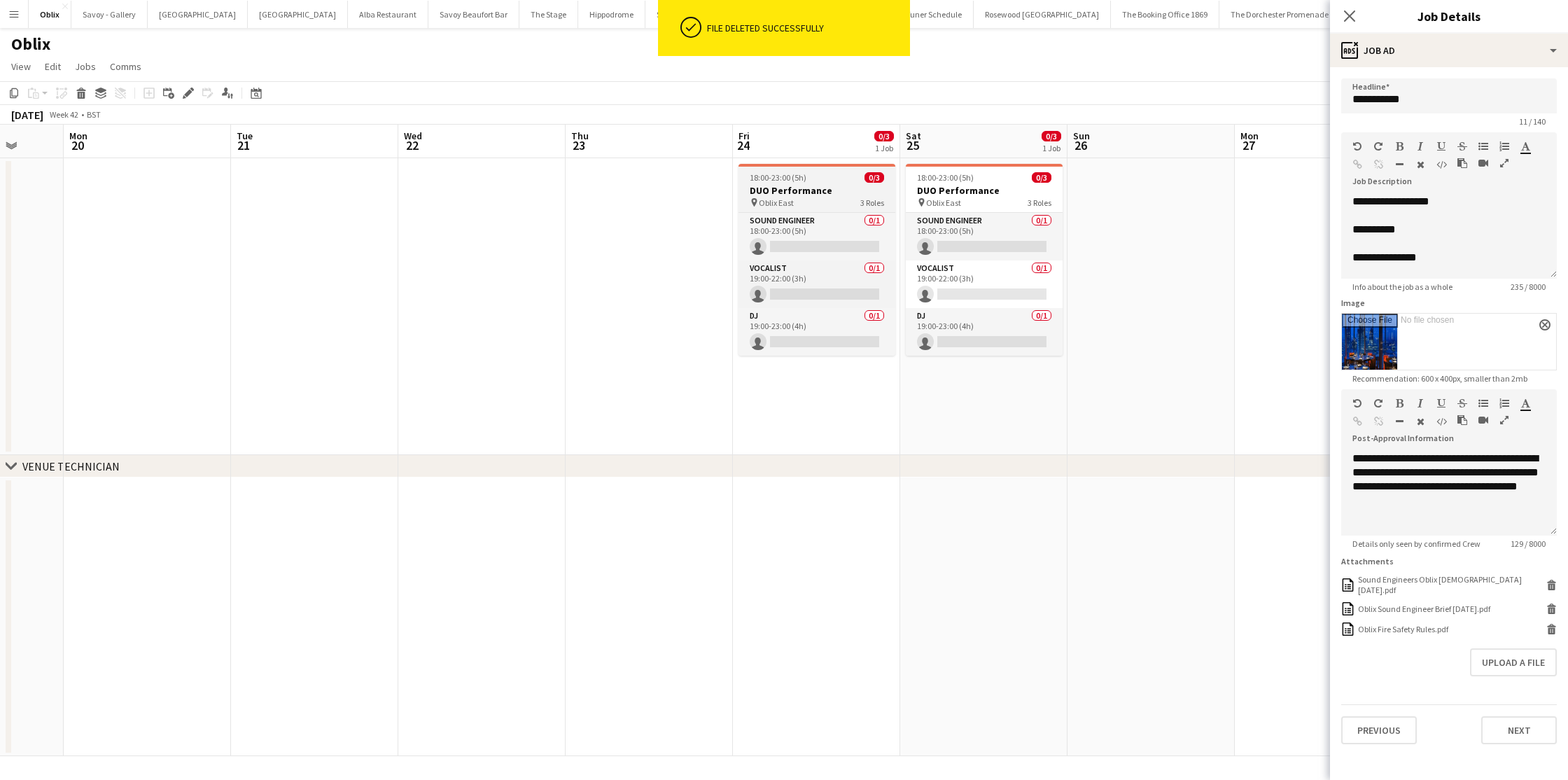
click at [842, 181] on div "18:00-23:00 (5h) 0/3" at bounding box center [817, 177] width 157 height 11
type input "**********"
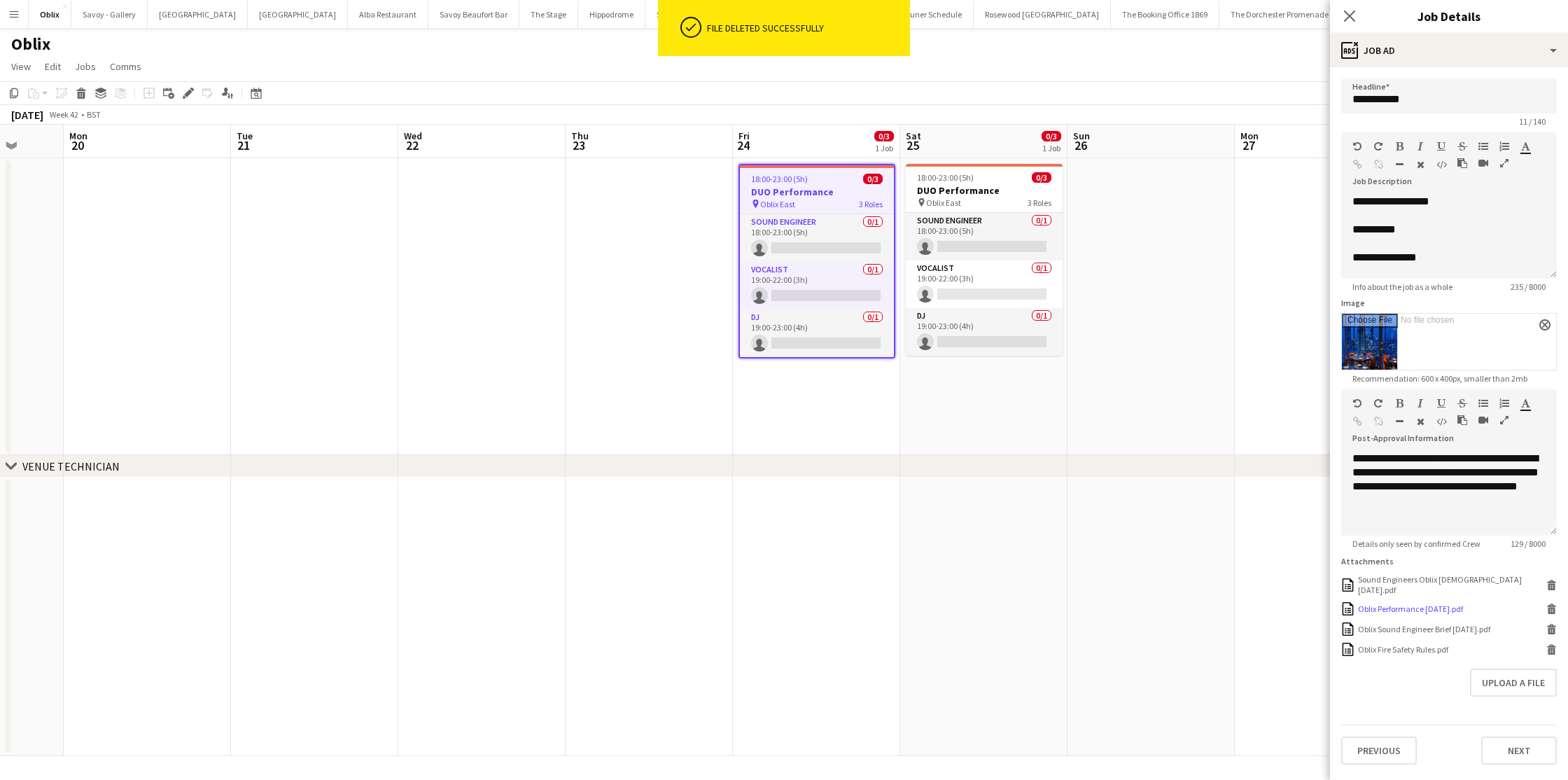
click at [1552, 603] on icon at bounding box center [1552, 605] width 9 height 3
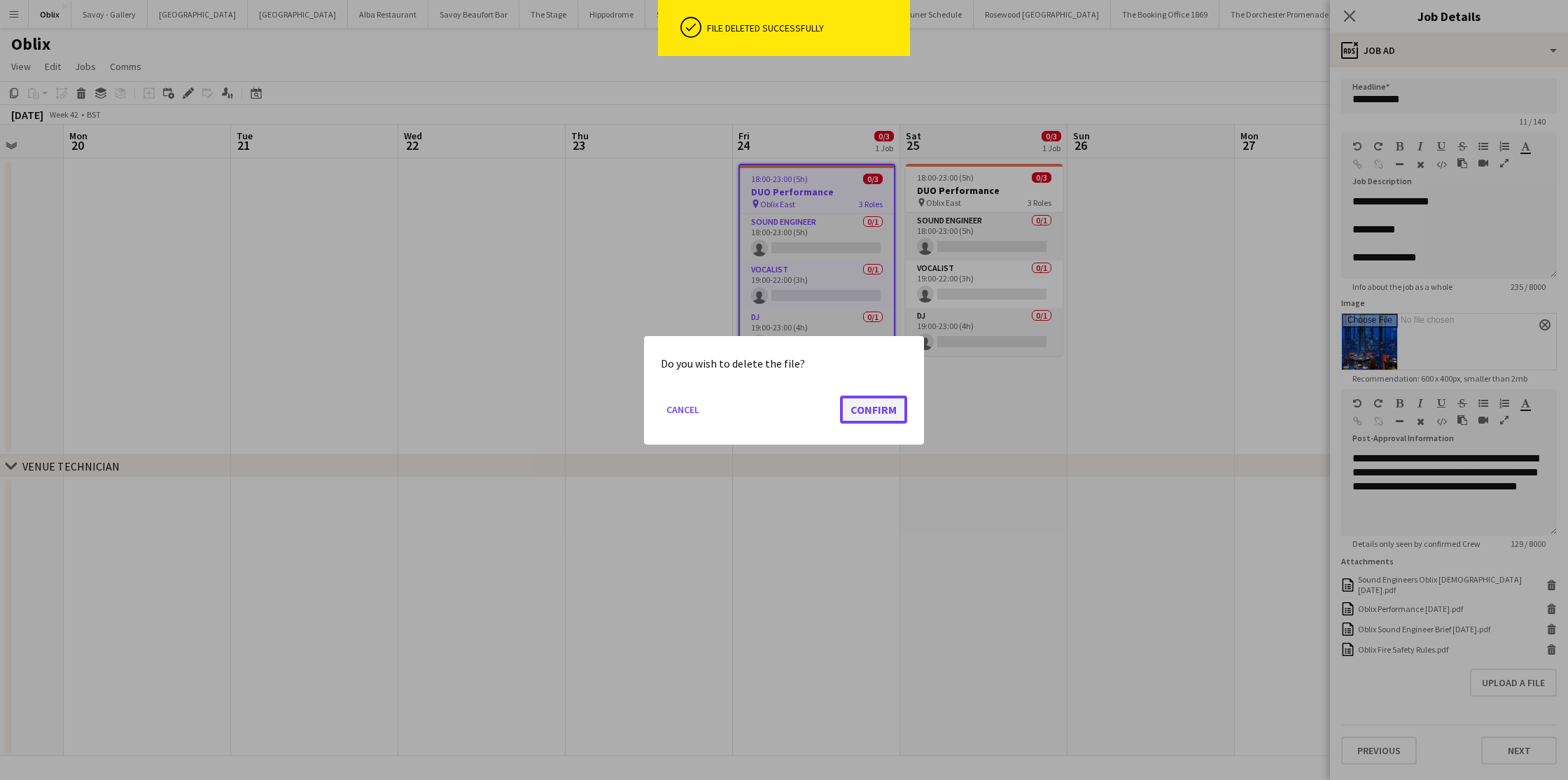
click at [869, 411] on button "Confirm" at bounding box center [873, 409] width 67 height 28
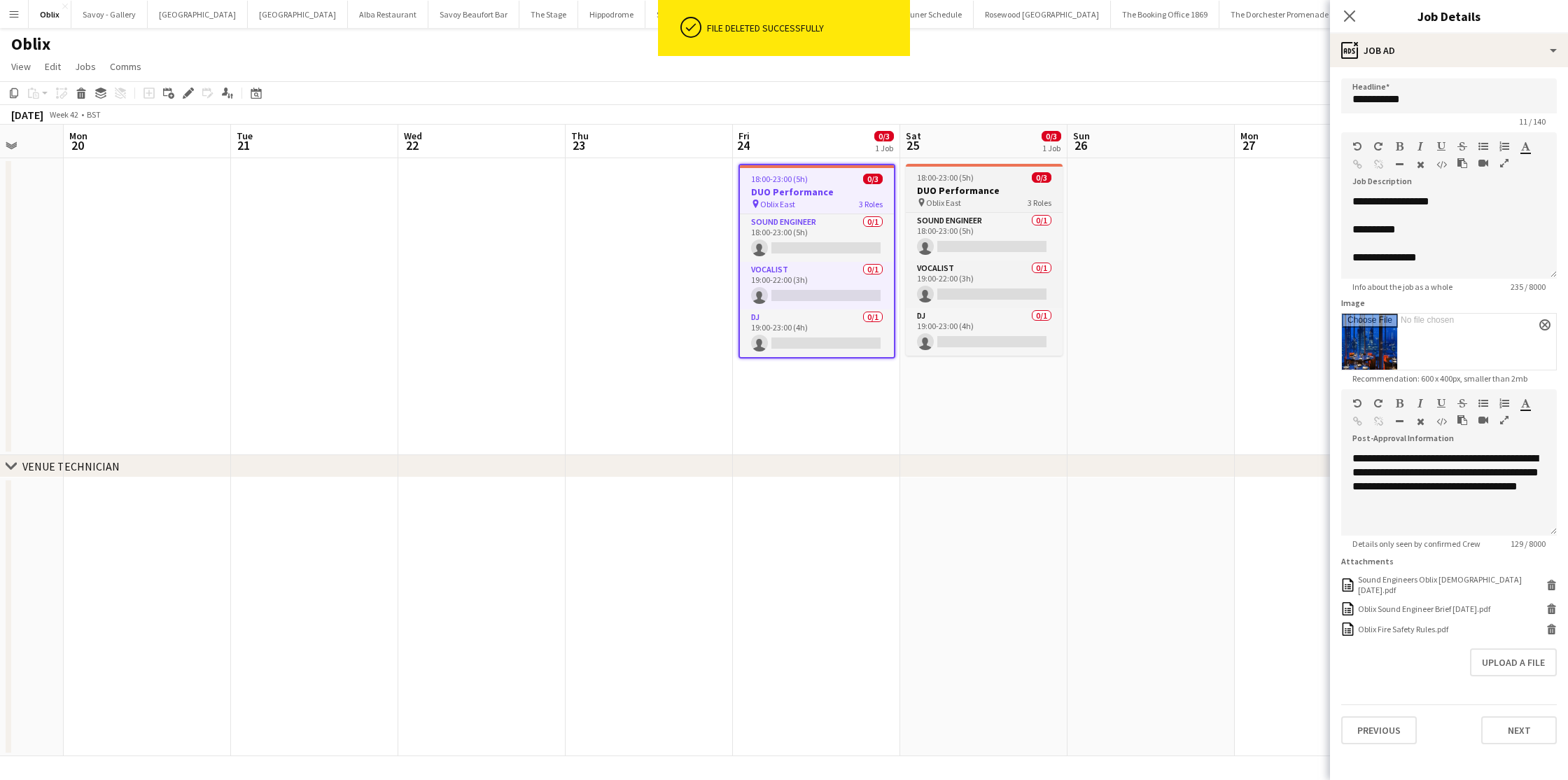
click at [978, 196] on h3 "DUO Performance" at bounding box center [984, 190] width 157 height 12
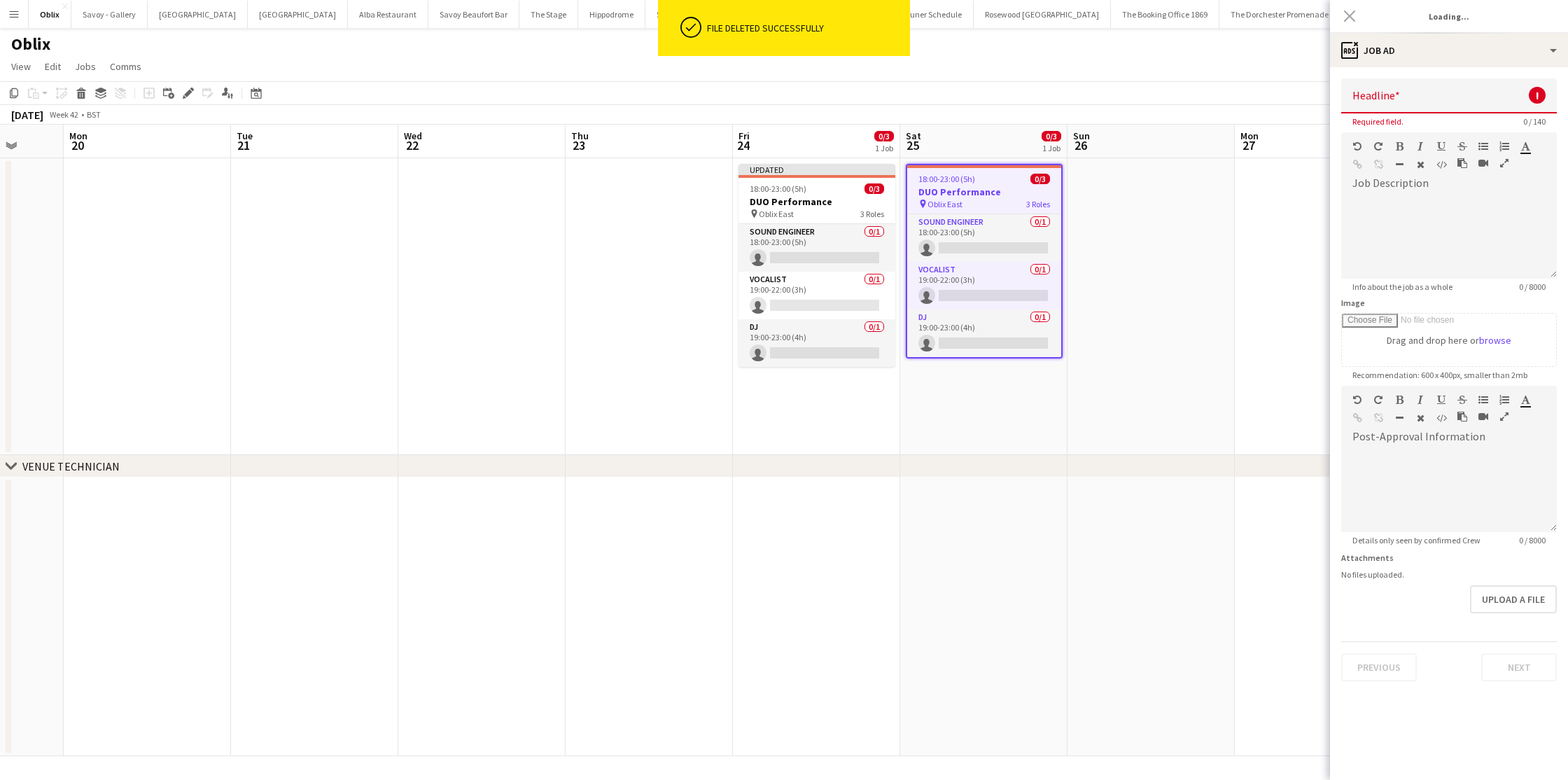
type input "**********"
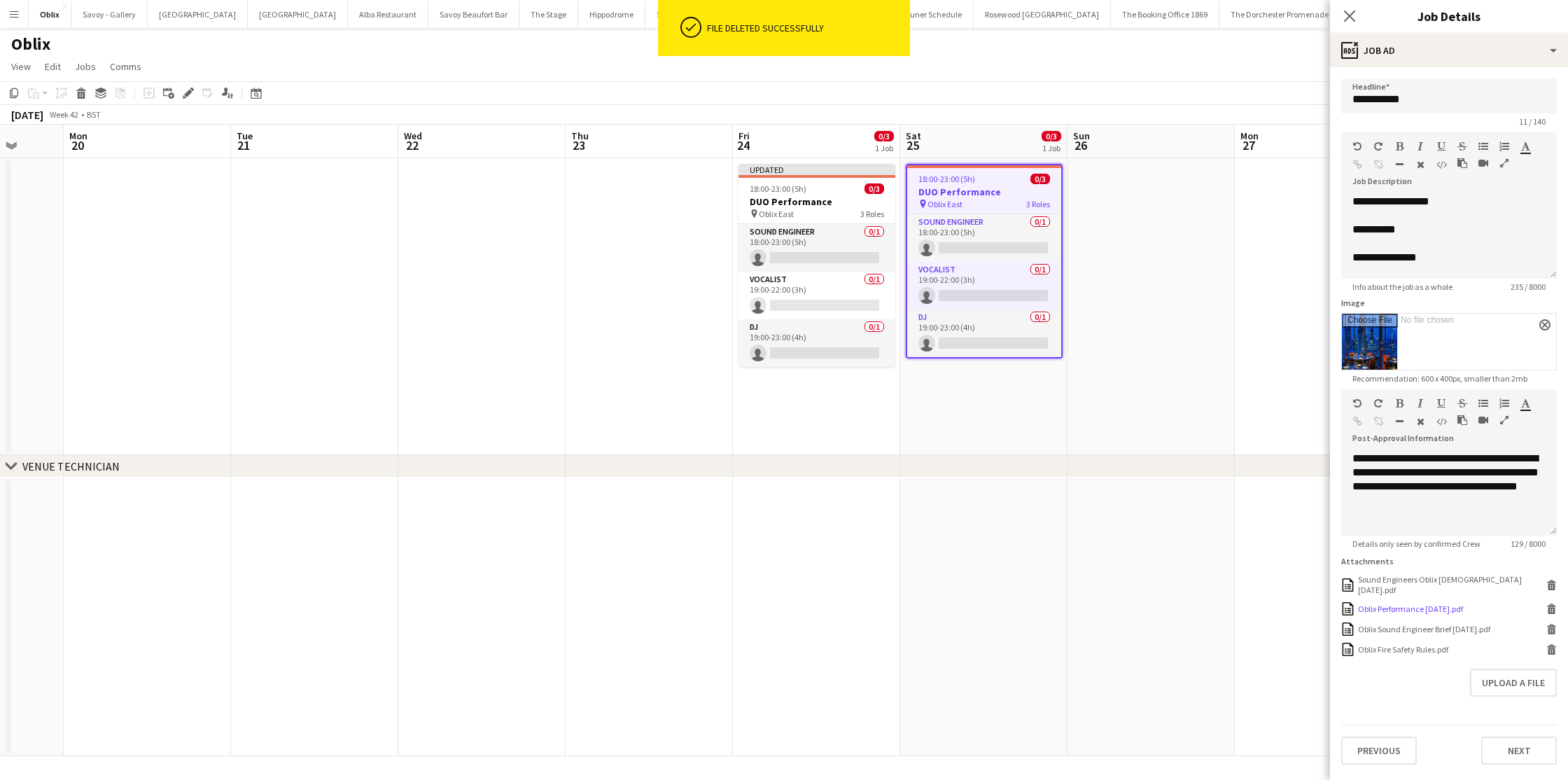
click at [1552, 608] on icon at bounding box center [1552, 611] width 7 height 7
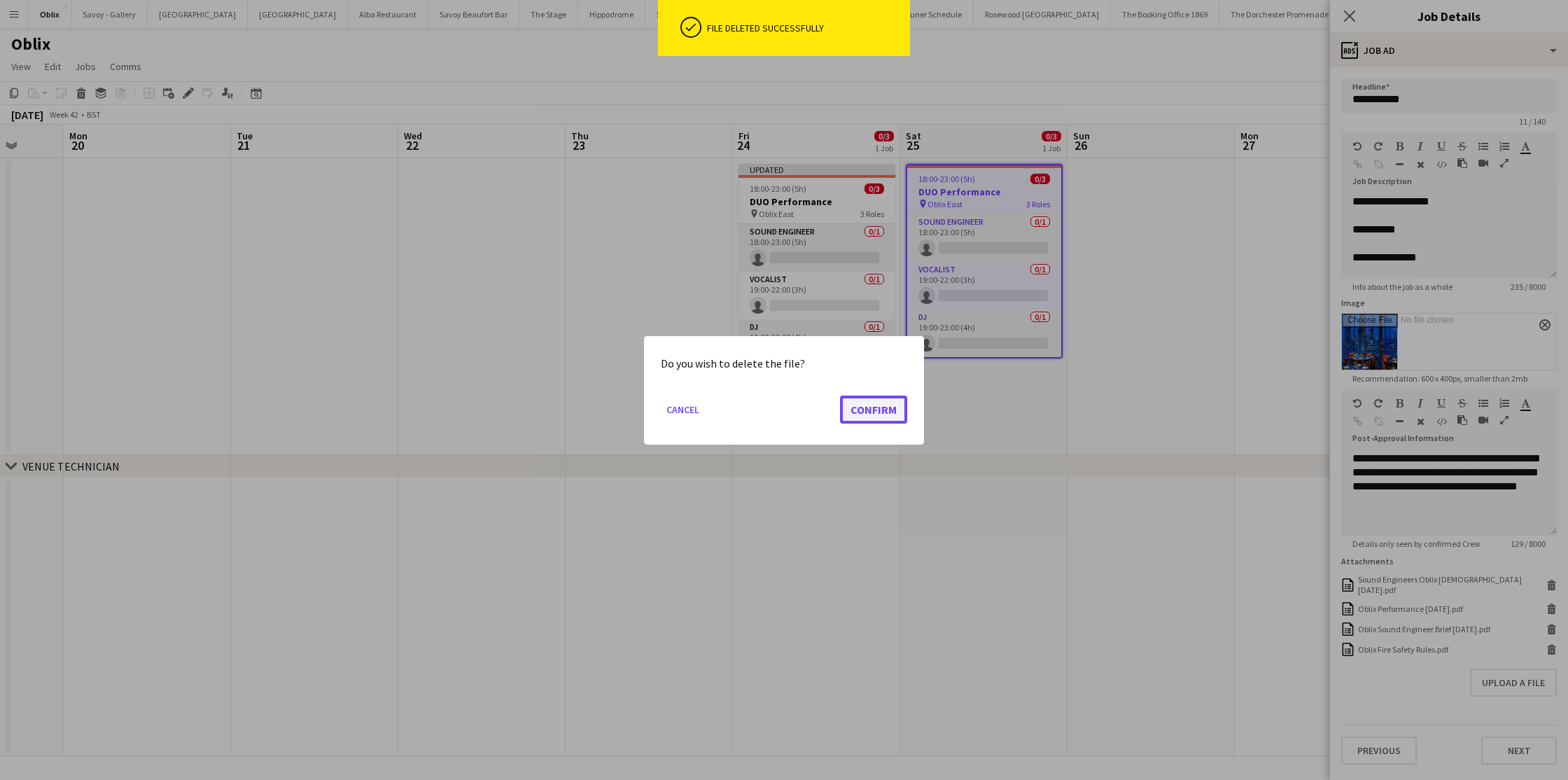
click at [894, 402] on button "Confirm" at bounding box center [873, 409] width 67 height 28
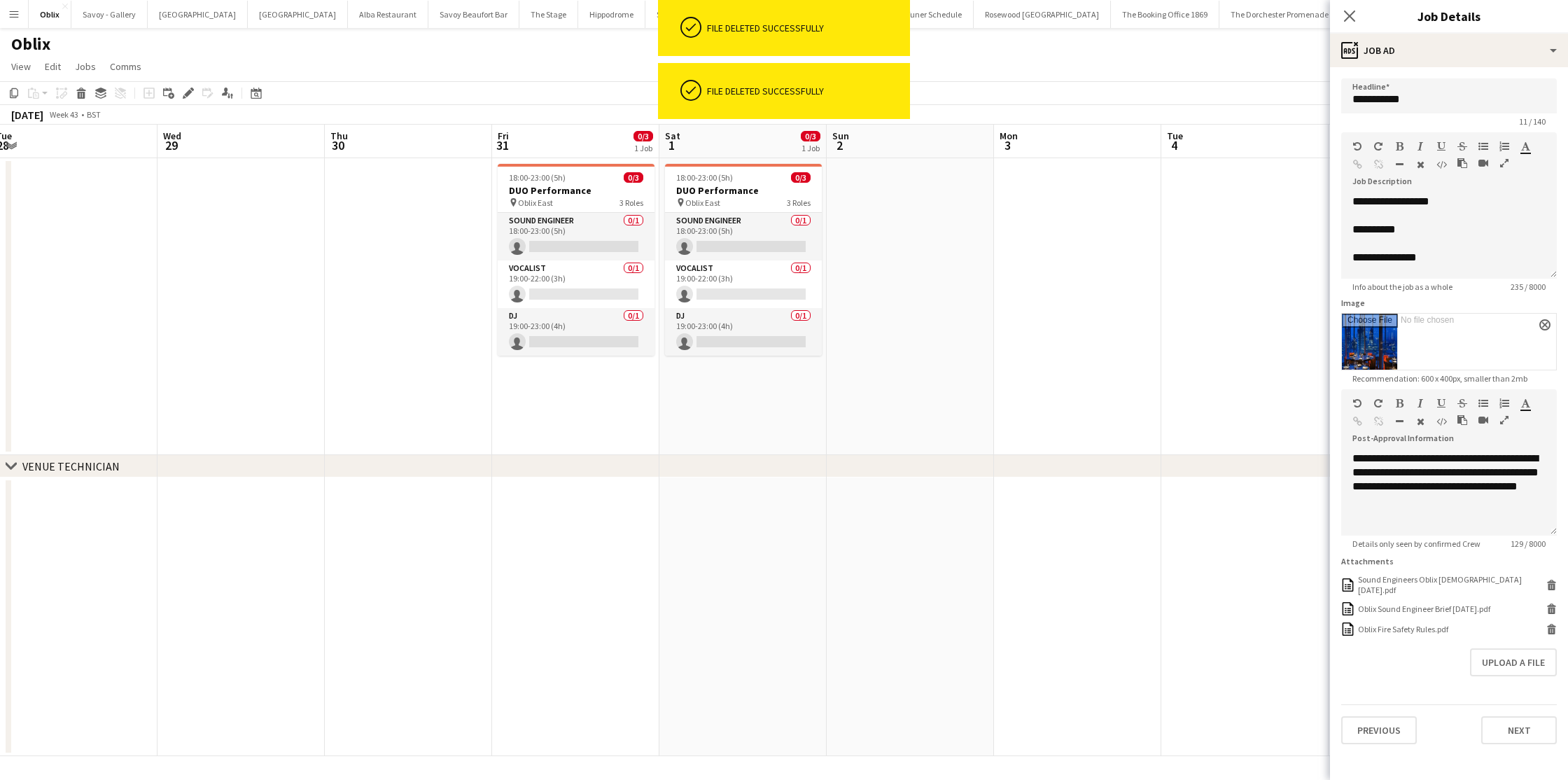
scroll to position [0, 419]
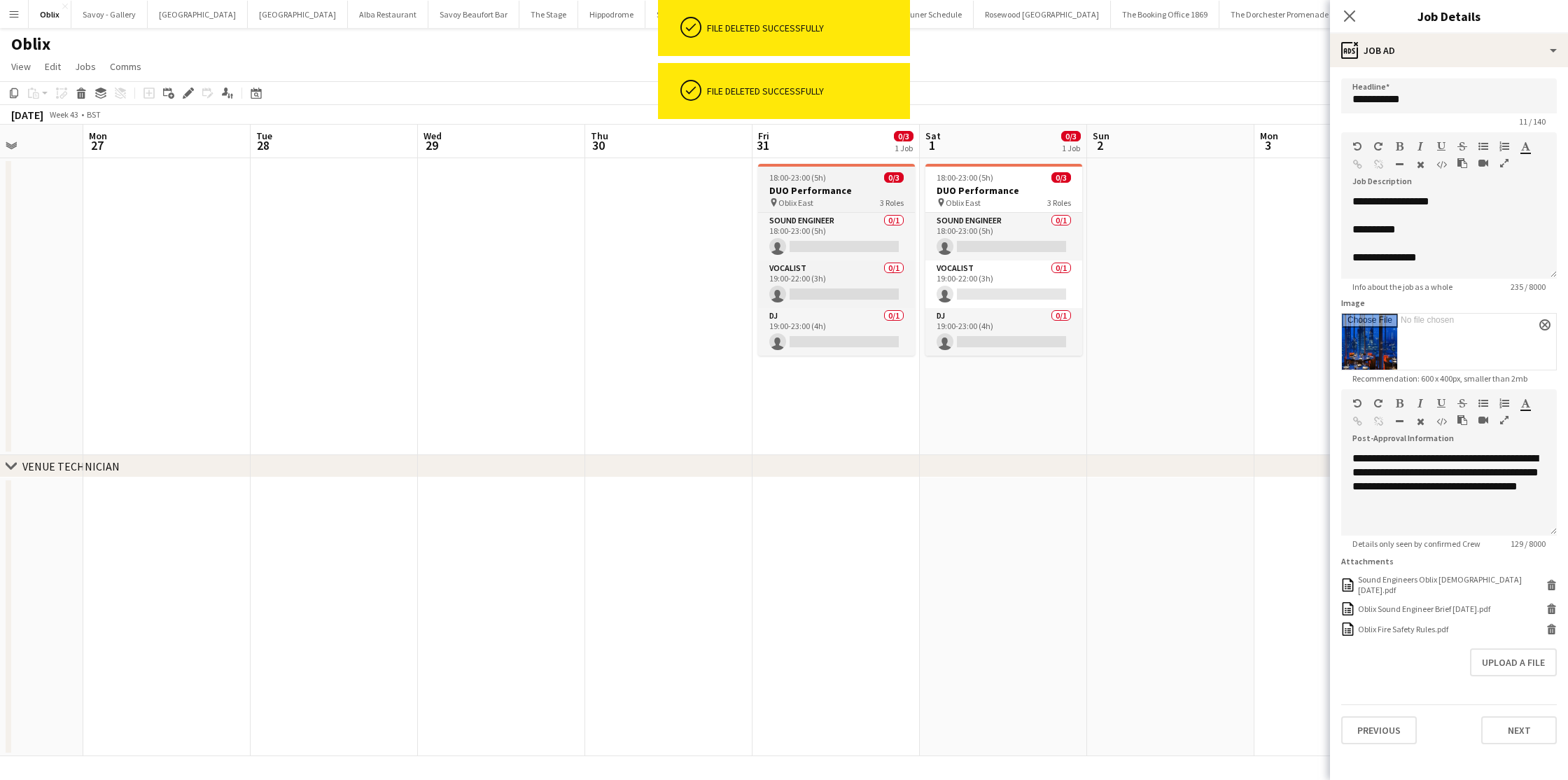
click at [839, 204] on div "pin Oblix East 3 Roles" at bounding box center [837, 203] width 157 height 11
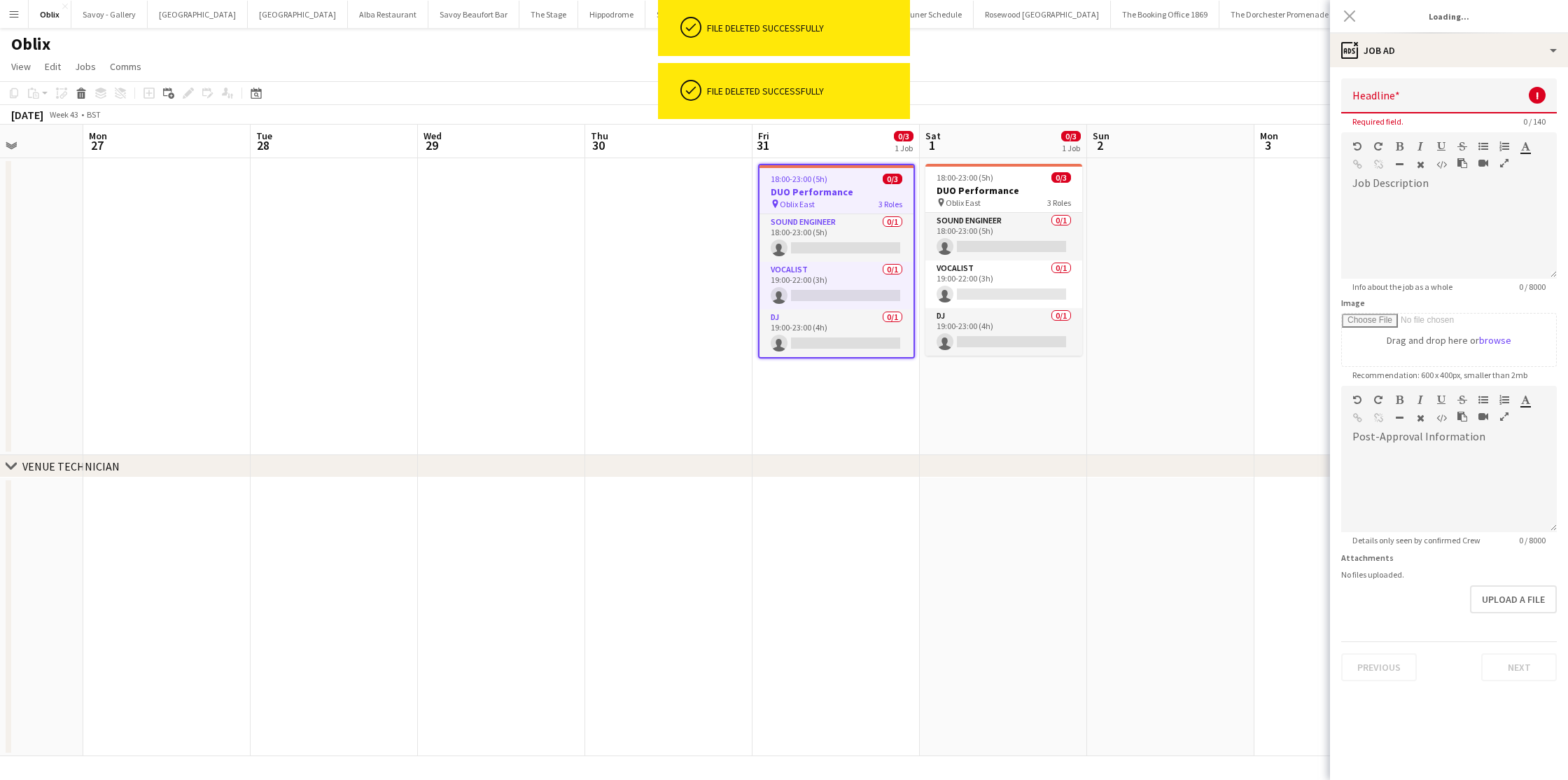
type input "**********"
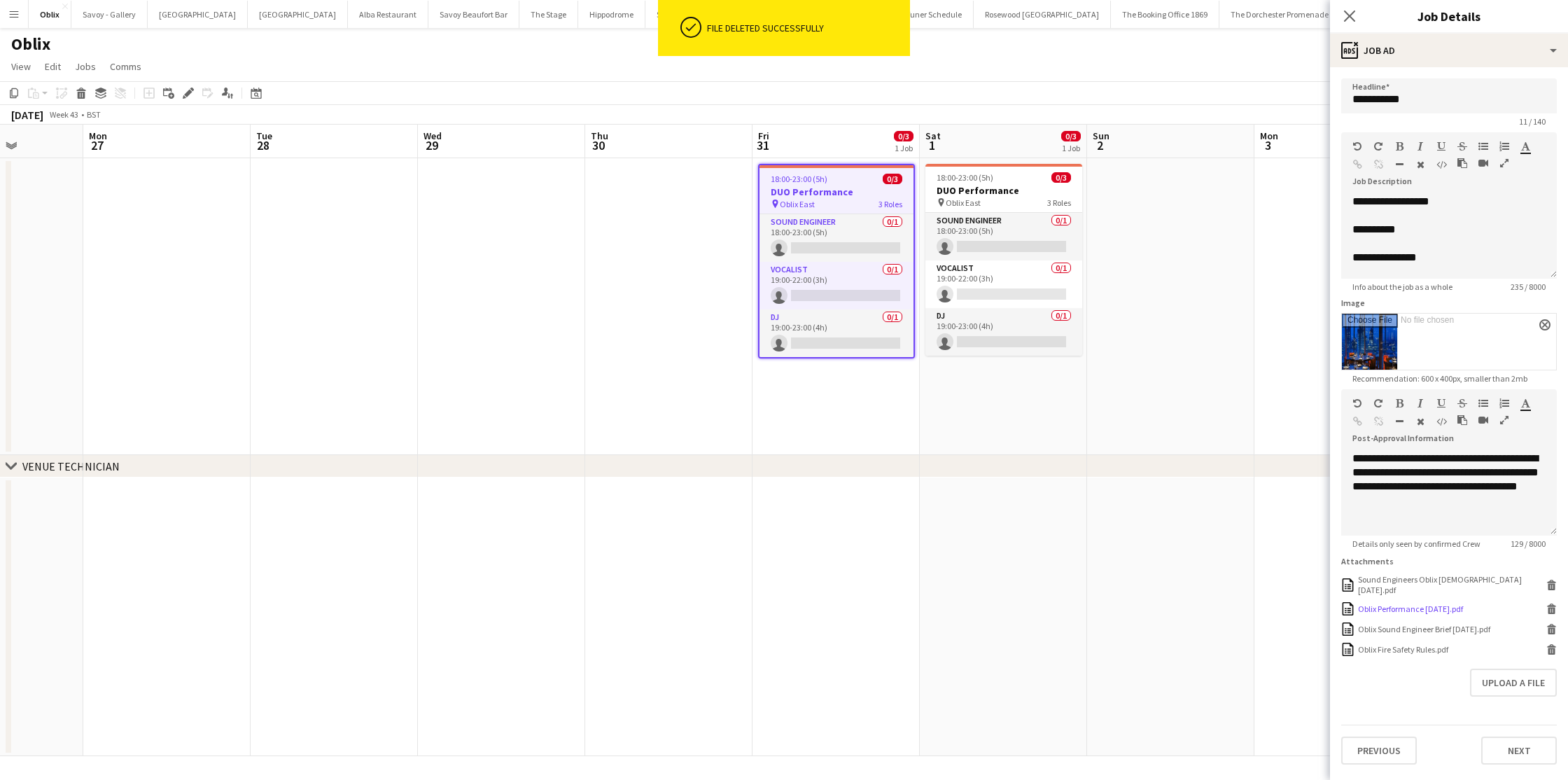
click at [1549, 608] on icon at bounding box center [1552, 611] width 7 height 7
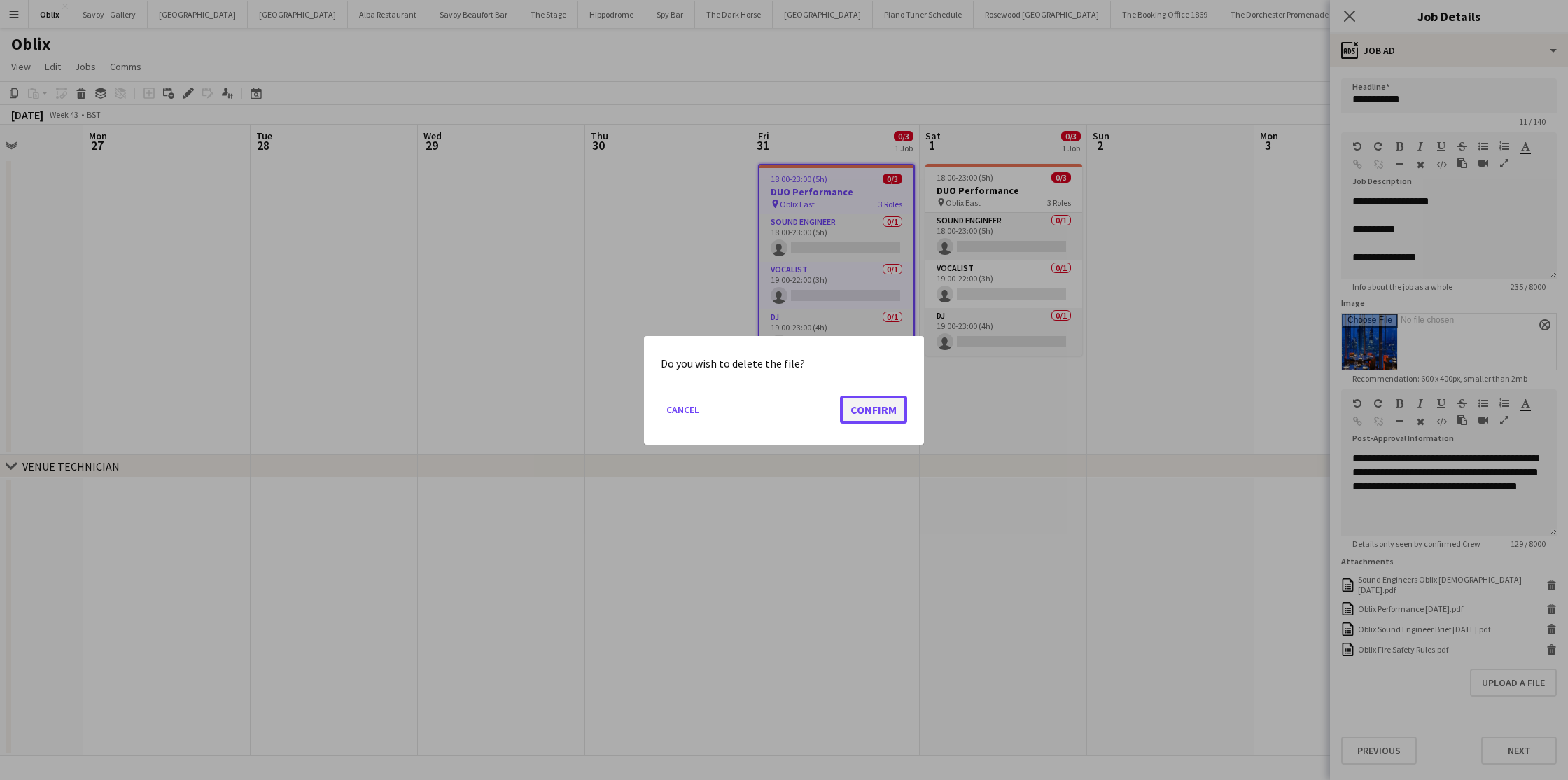
click at [867, 404] on button "Confirm" at bounding box center [873, 409] width 67 height 28
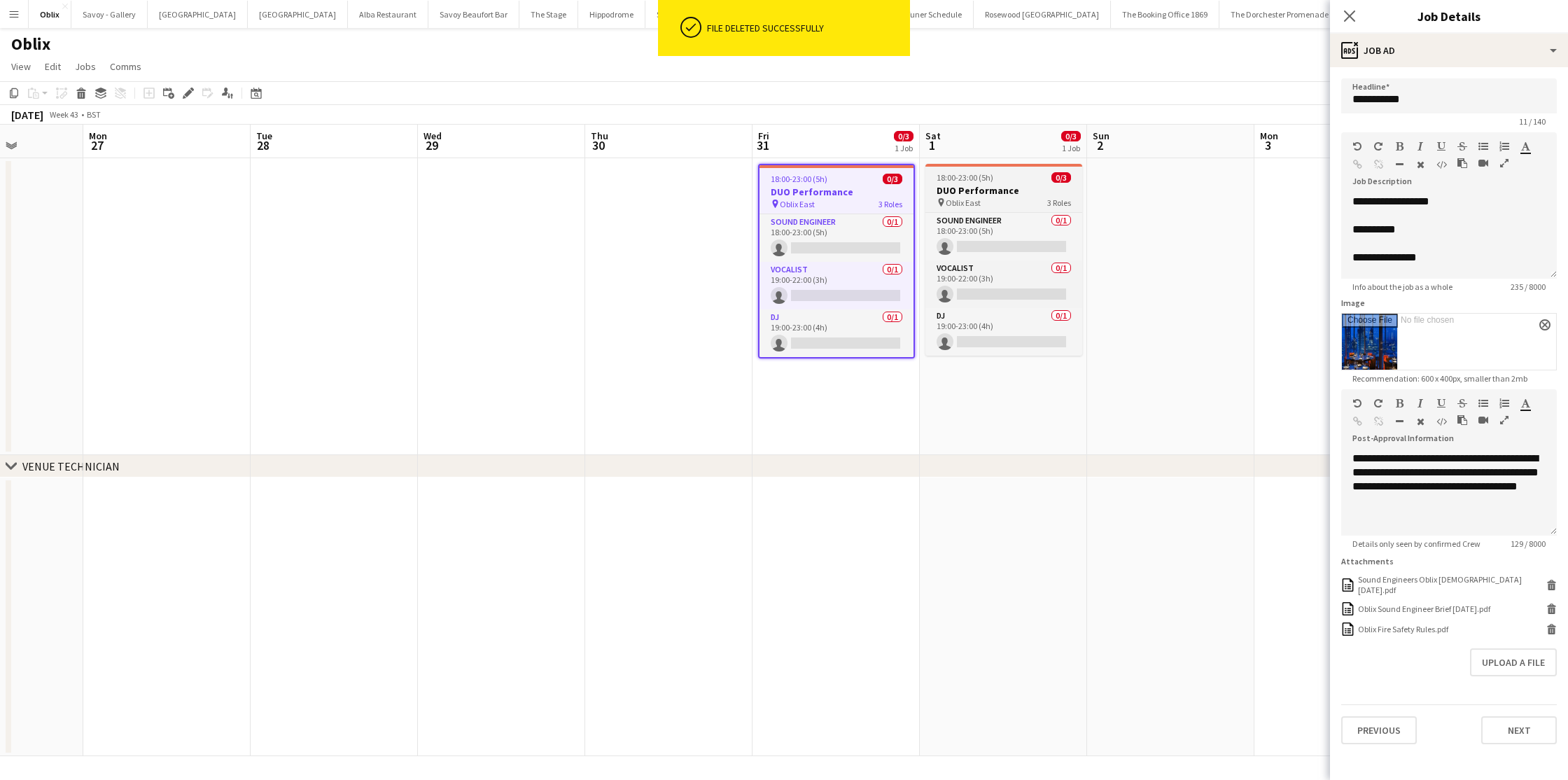
click at [989, 186] on h3 "DUO Performance" at bounding box center [1003, 190] width 157 height 12
type input "**********"
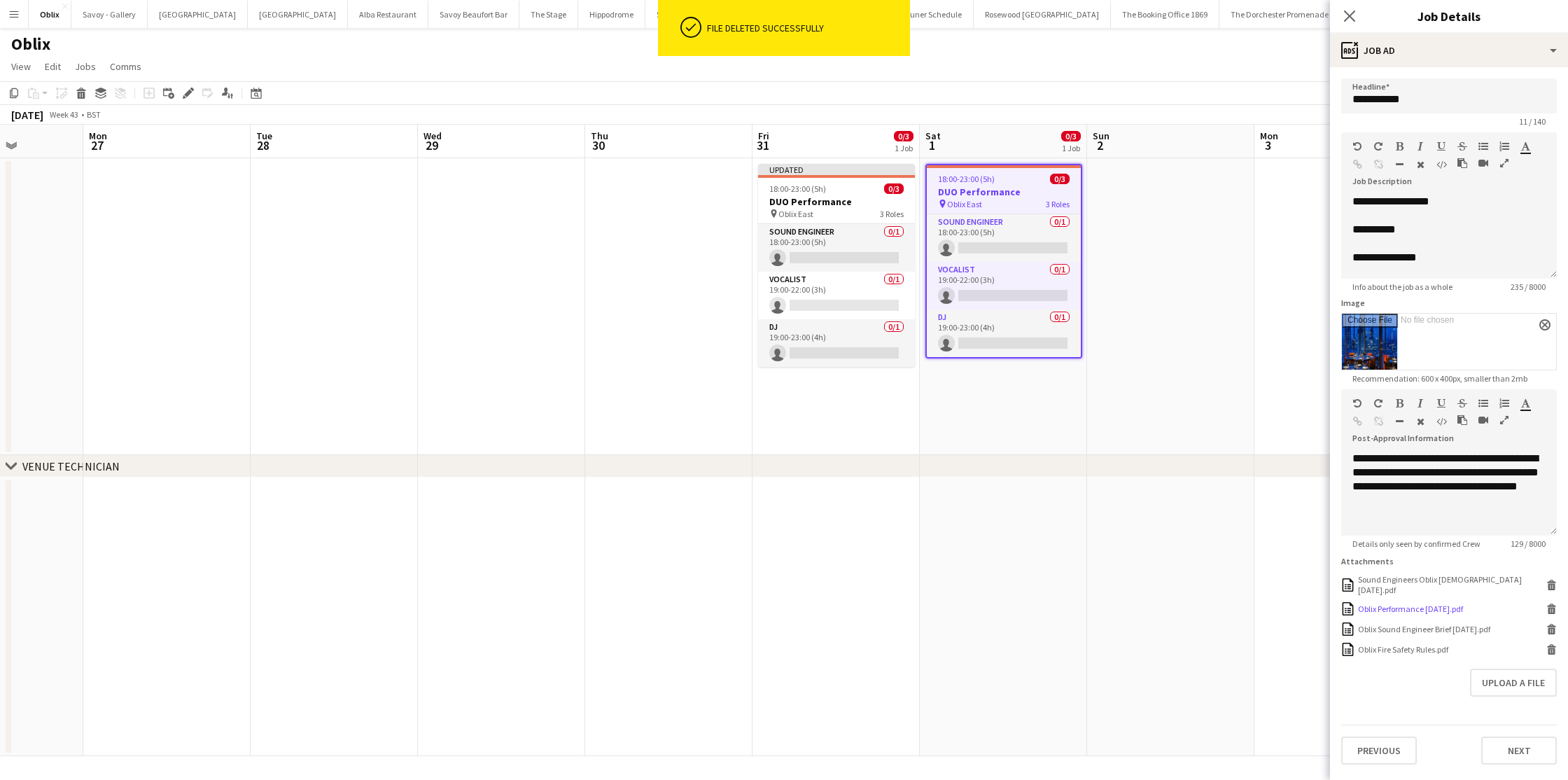
click at [1552, 603] on icon "Delete" at bounding box center [1552, 608] width 11 height 11
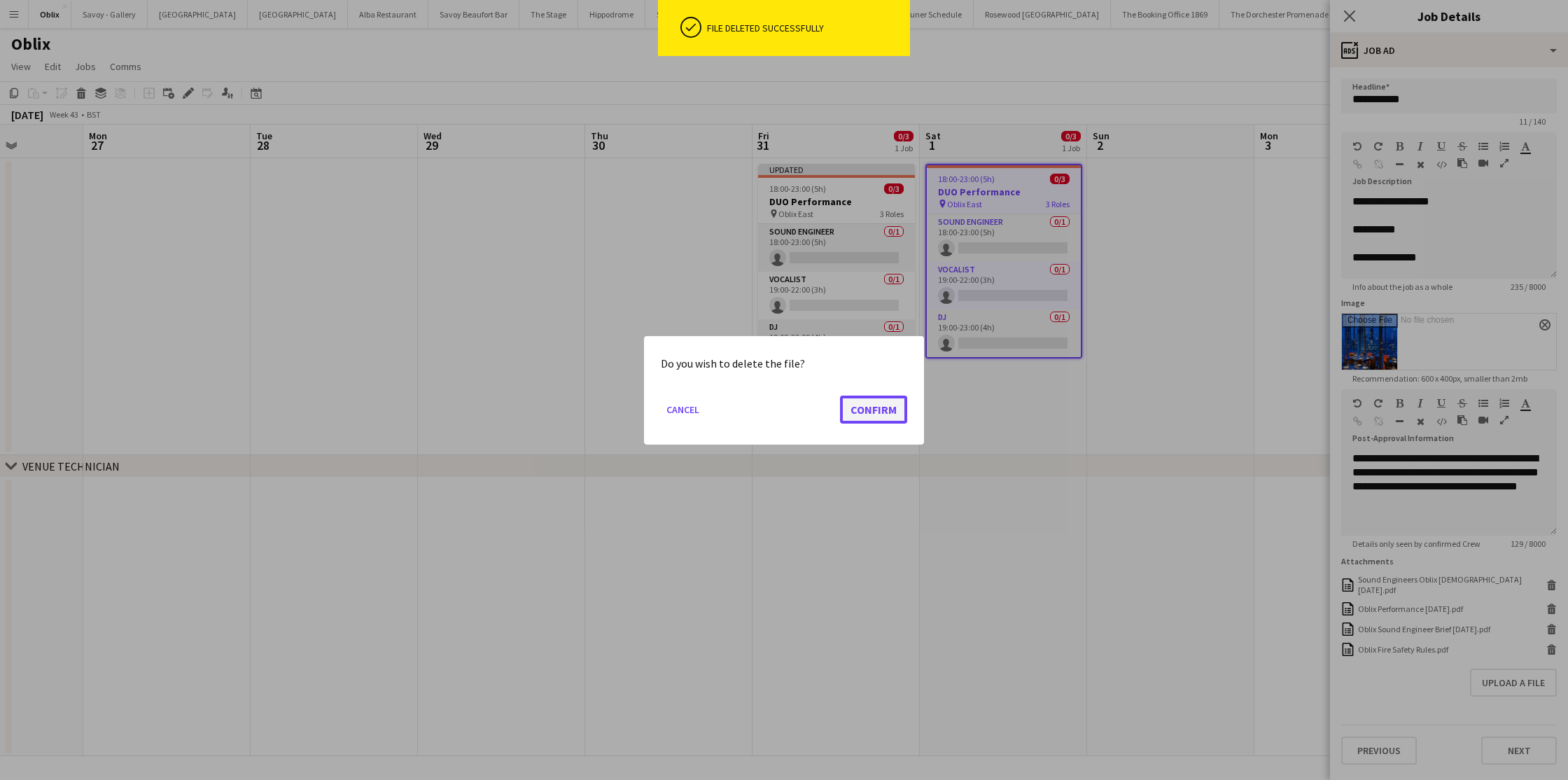
click at [883, 407] on button "Confirm" at bounding box center [873, 409] width 67 height 28
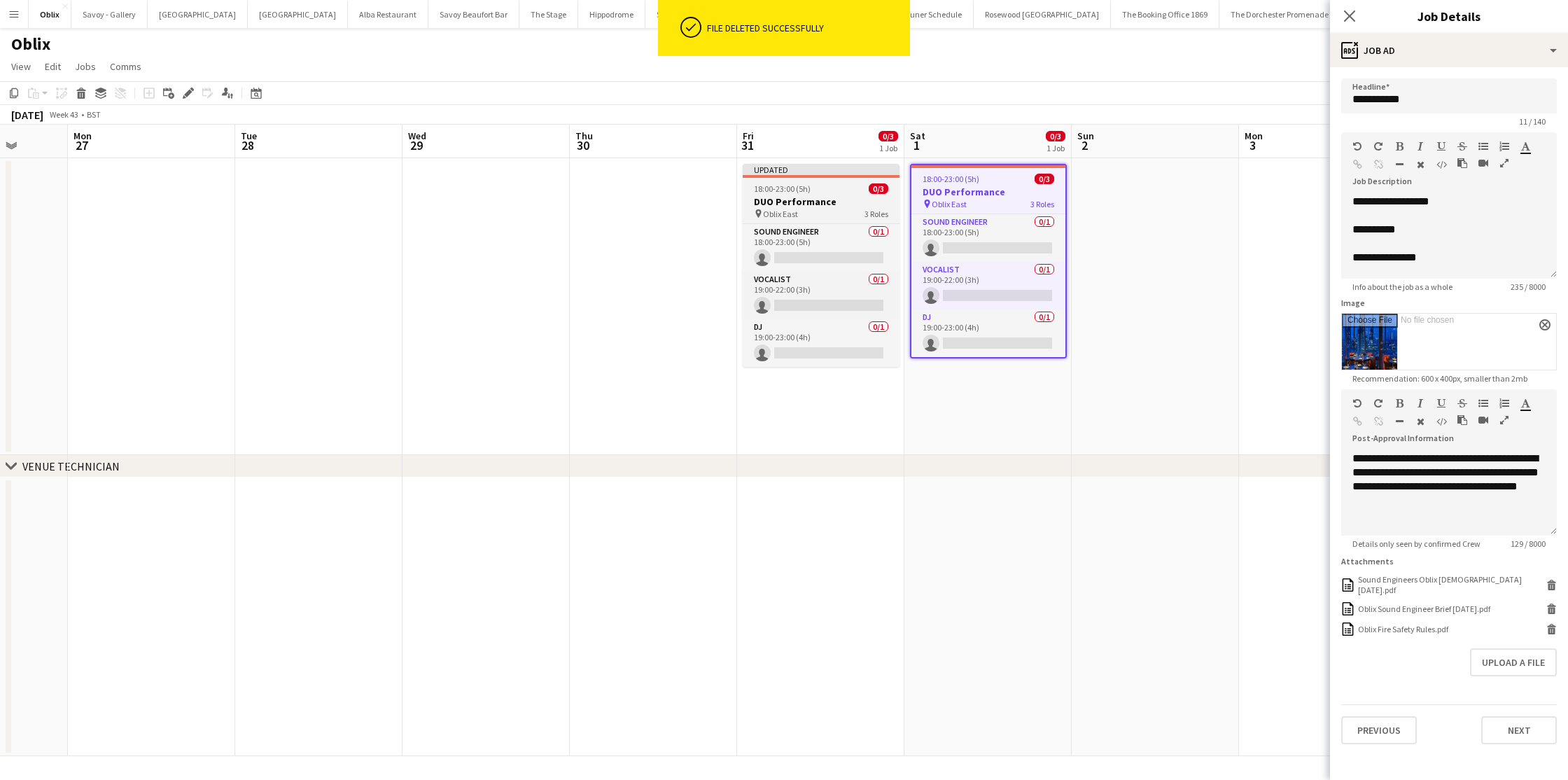
scroll to position [0, 431]
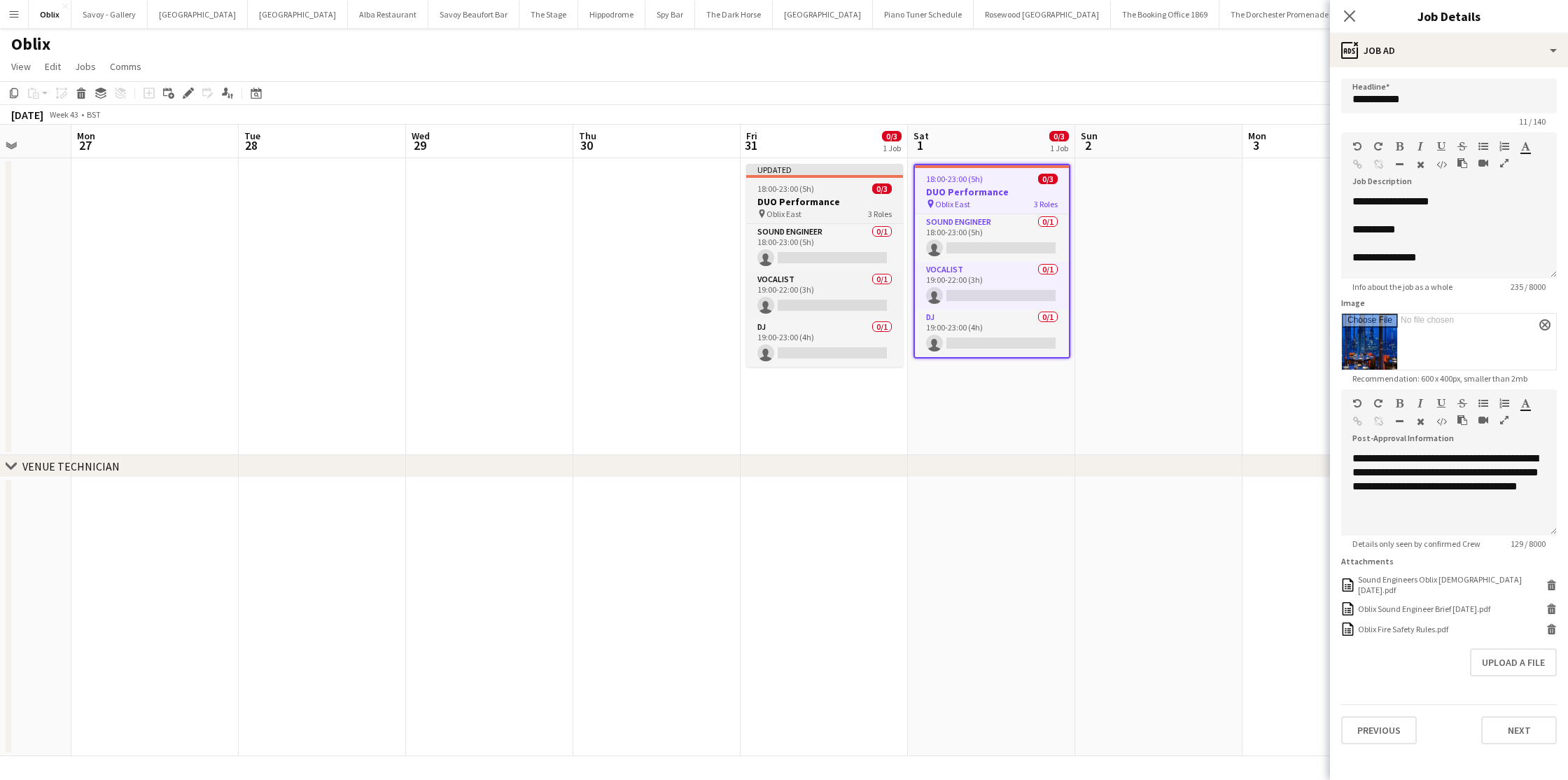
click at [789, 206] on h3 "DUO Performance" at bounding box center [824, 201] width 157 height 12
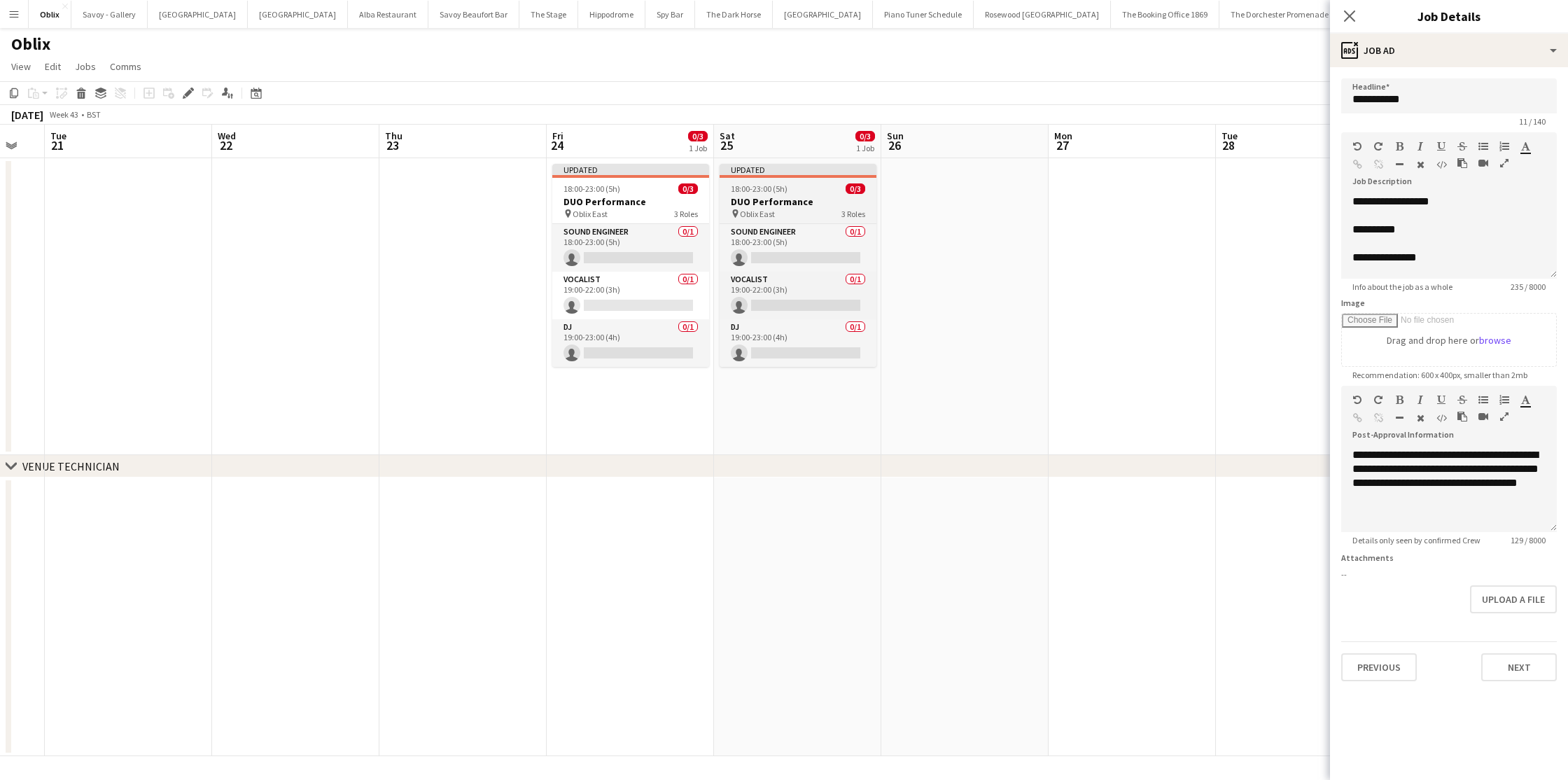
click at [815, 205] on h3 "DUO Performance" at bounding box center [798, 201] width 157 height 12
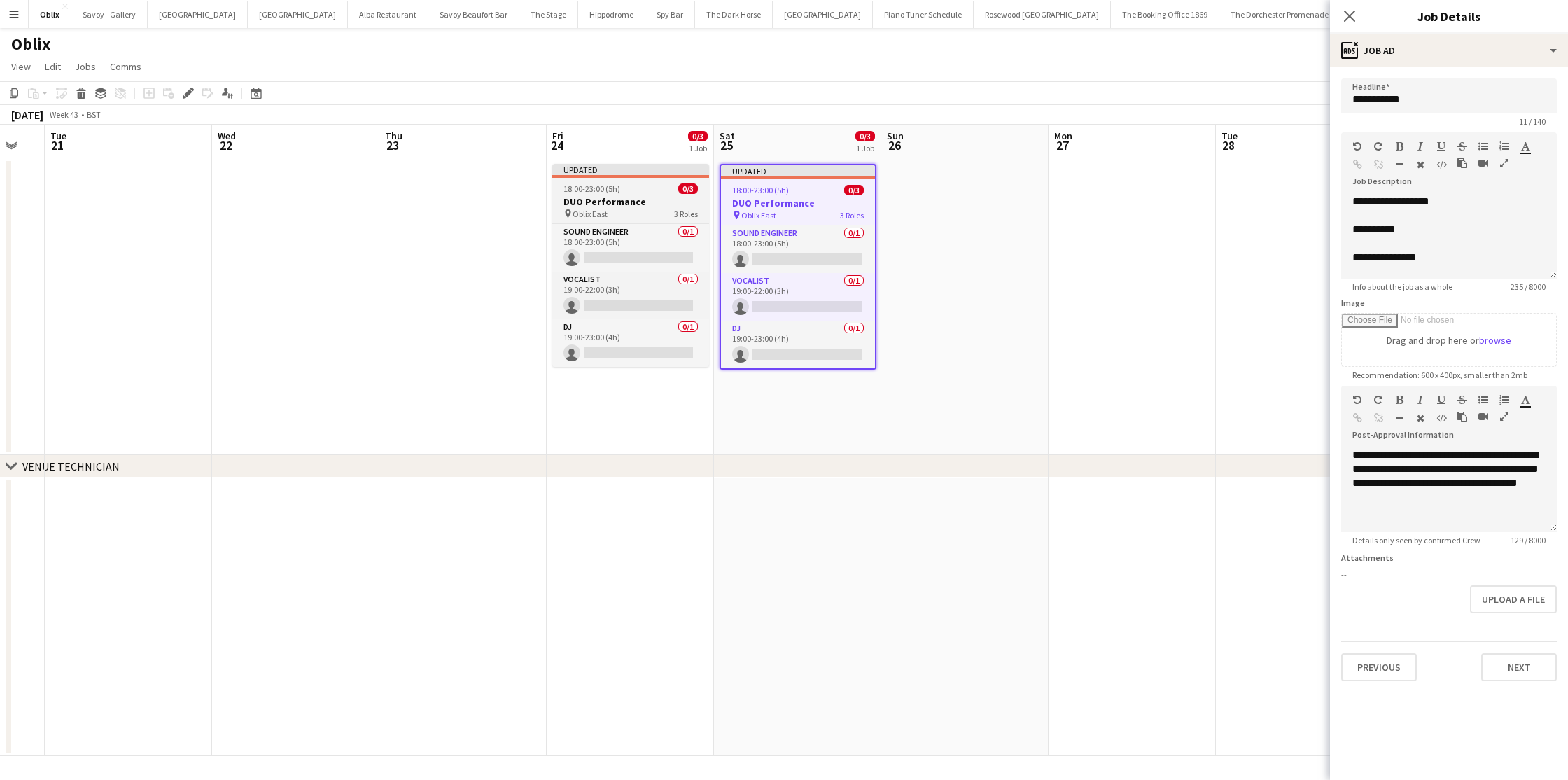
click at [663, 201] on h3 "DUO Performance" at bounding box center [630, 201] width 157 height 12
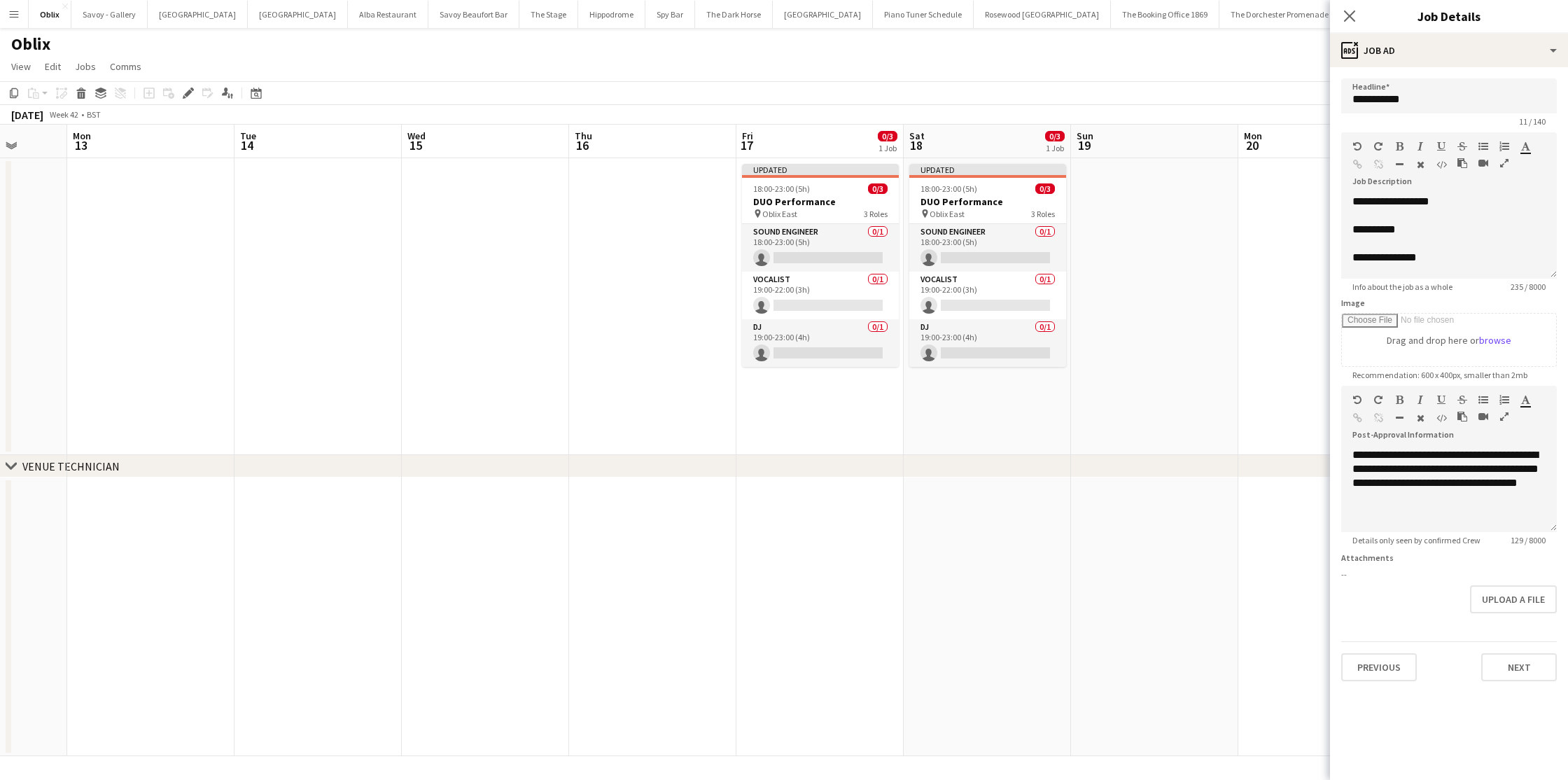
scroll to position [0, 435]
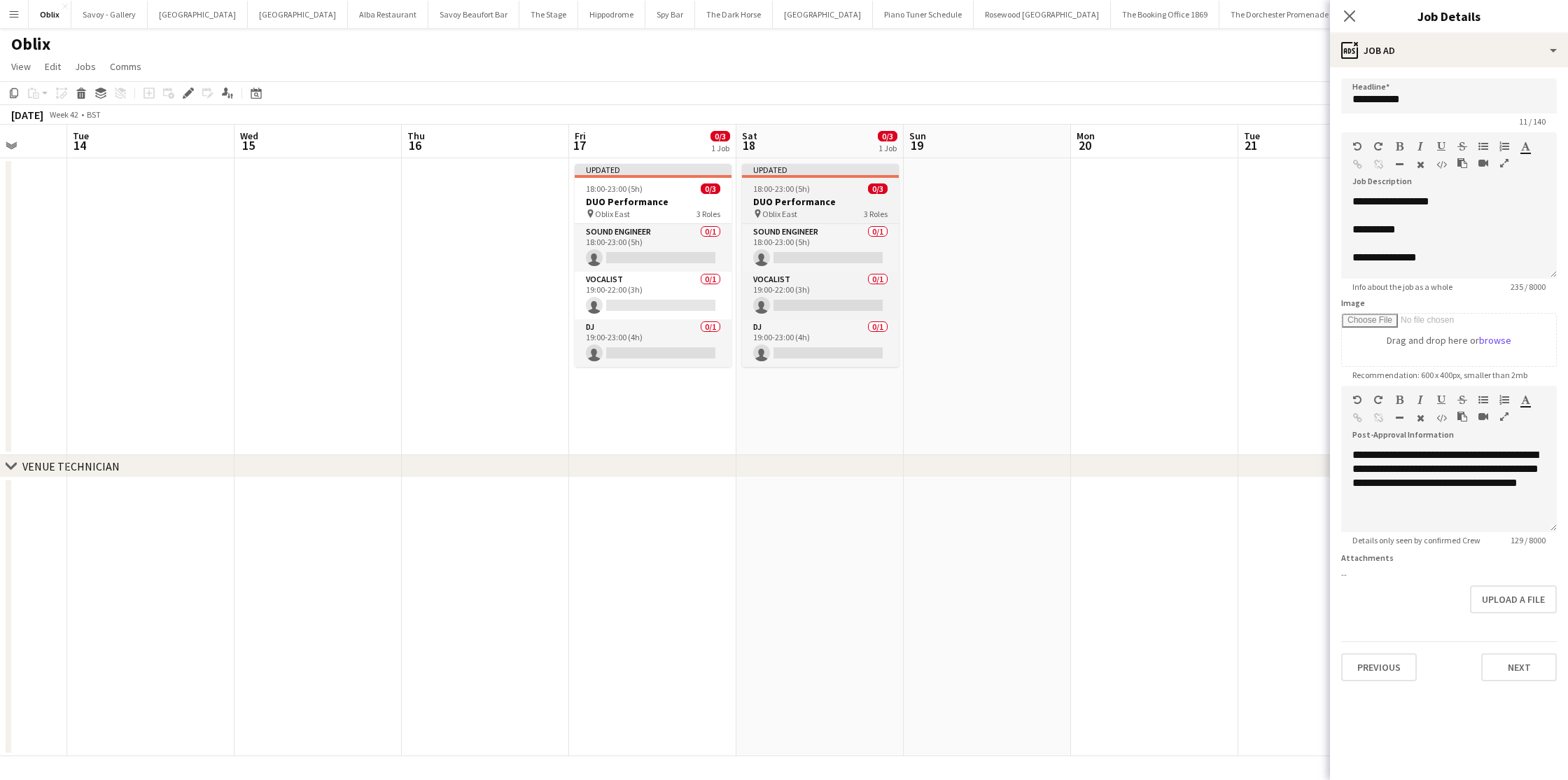
click at [766, 202] on h3 "DUO Performance" at bounding box center [820, 201] width 157 height 12
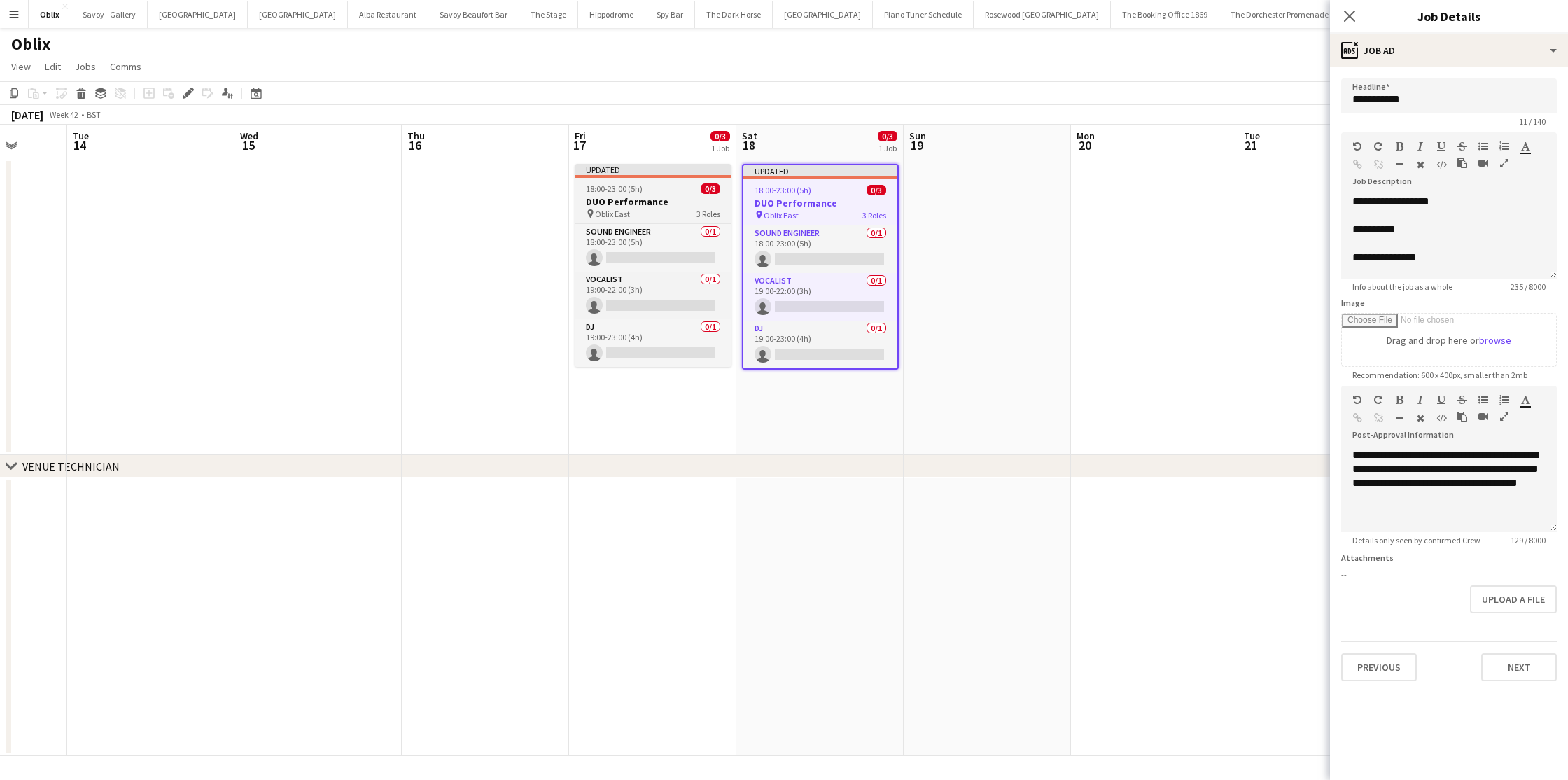
click at [661, 201] on h3 "DUO Performance" at bounding box center [653, 201] width 157 height 12
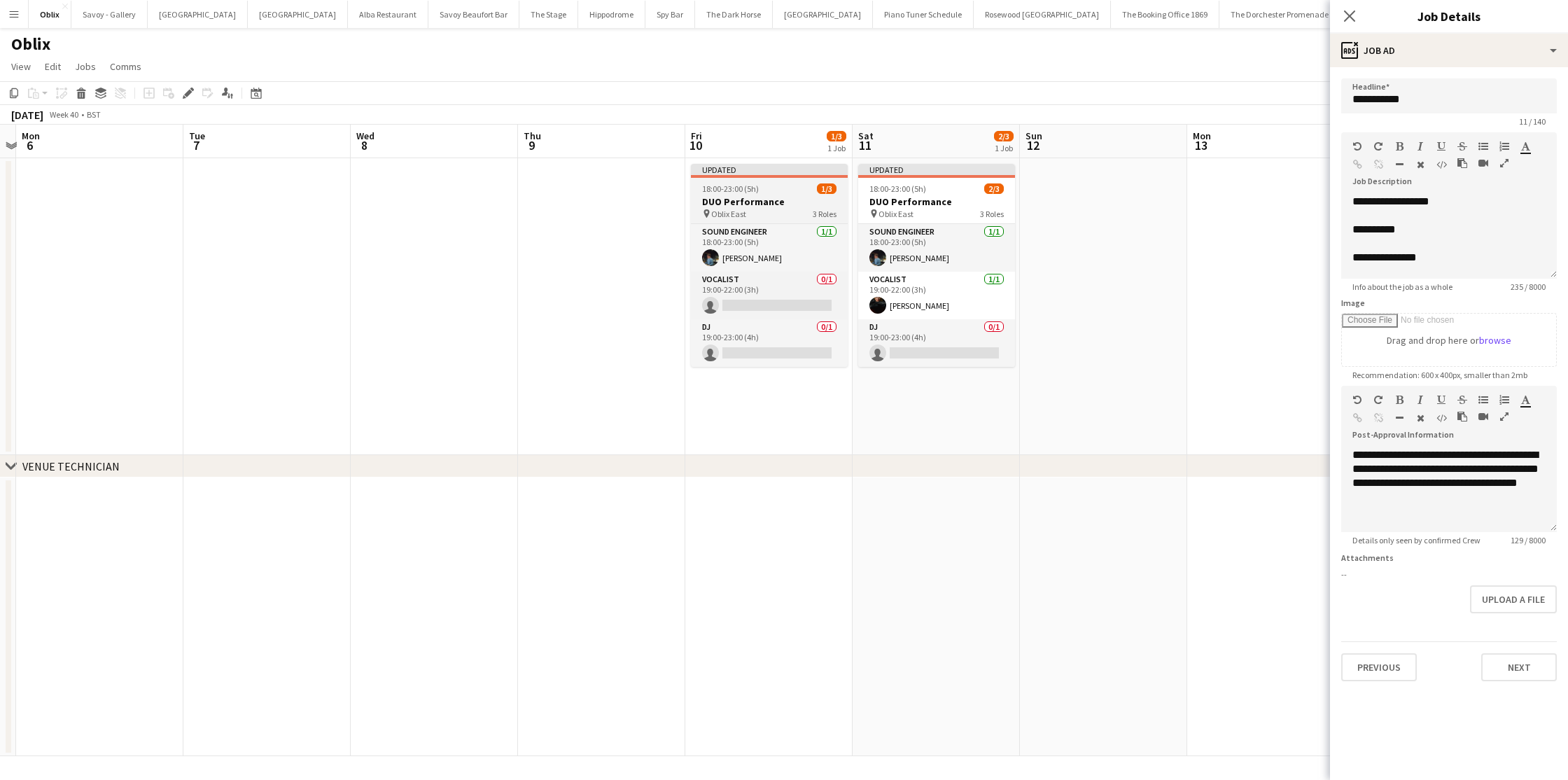
scroll to position [0, 661]
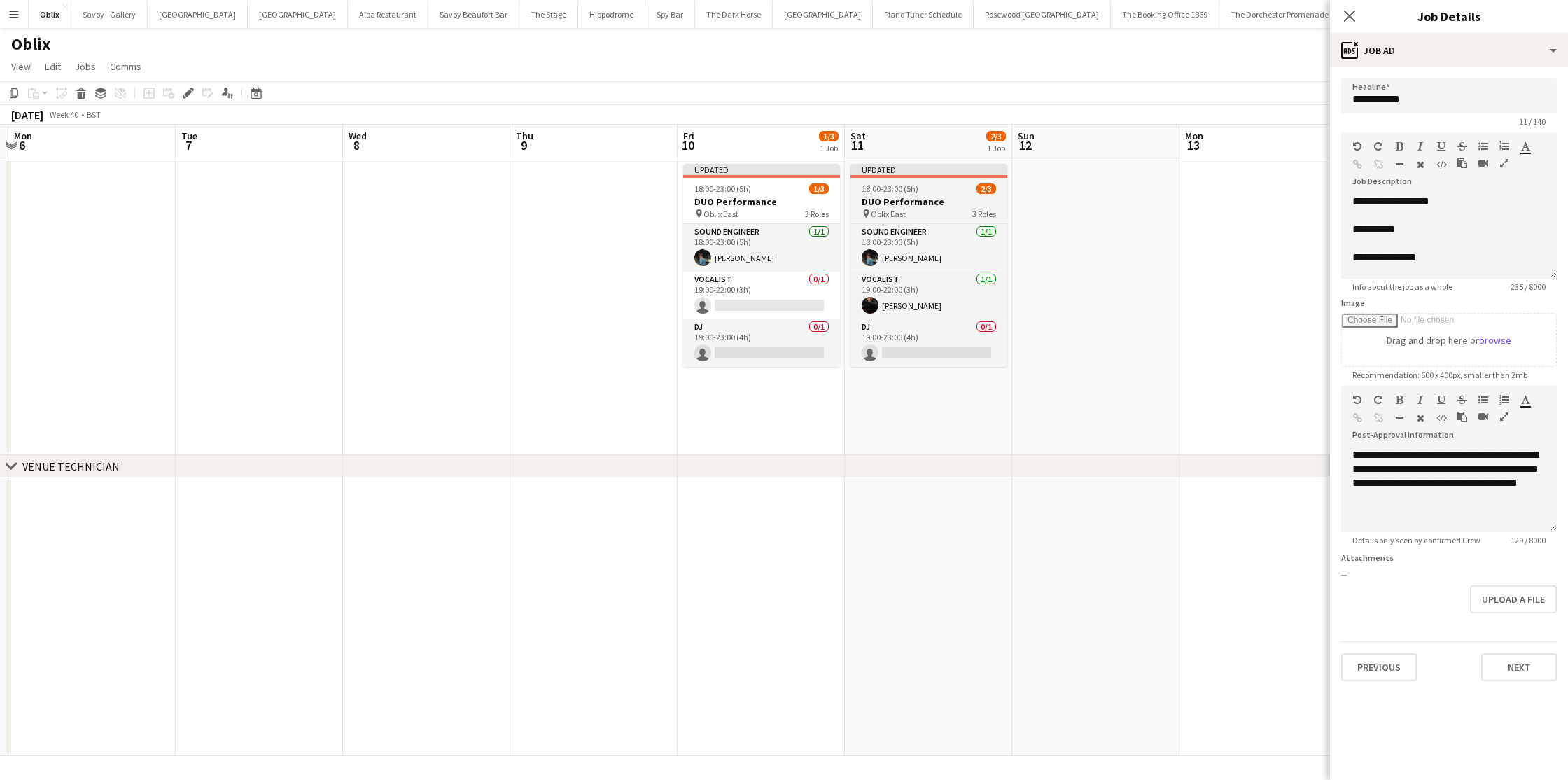
click at [860, 212] on div "pin Oblix East 3 Roles" at bounding box center [928, 213] width 157 height 11
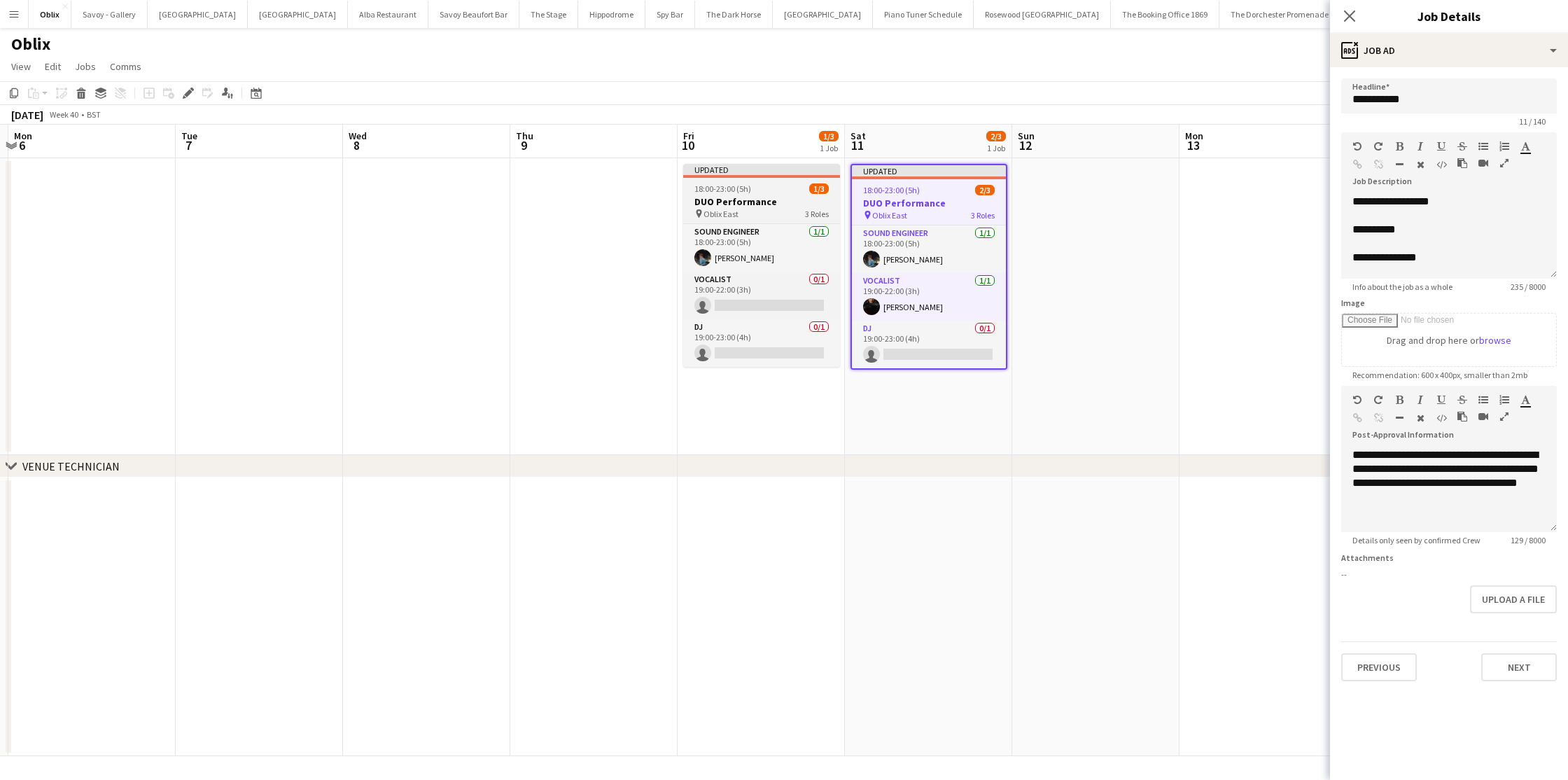
click at [789, 209] on div "pin Oblix East 3 Roles" at bounding box center [761, 213] width 157 height 11
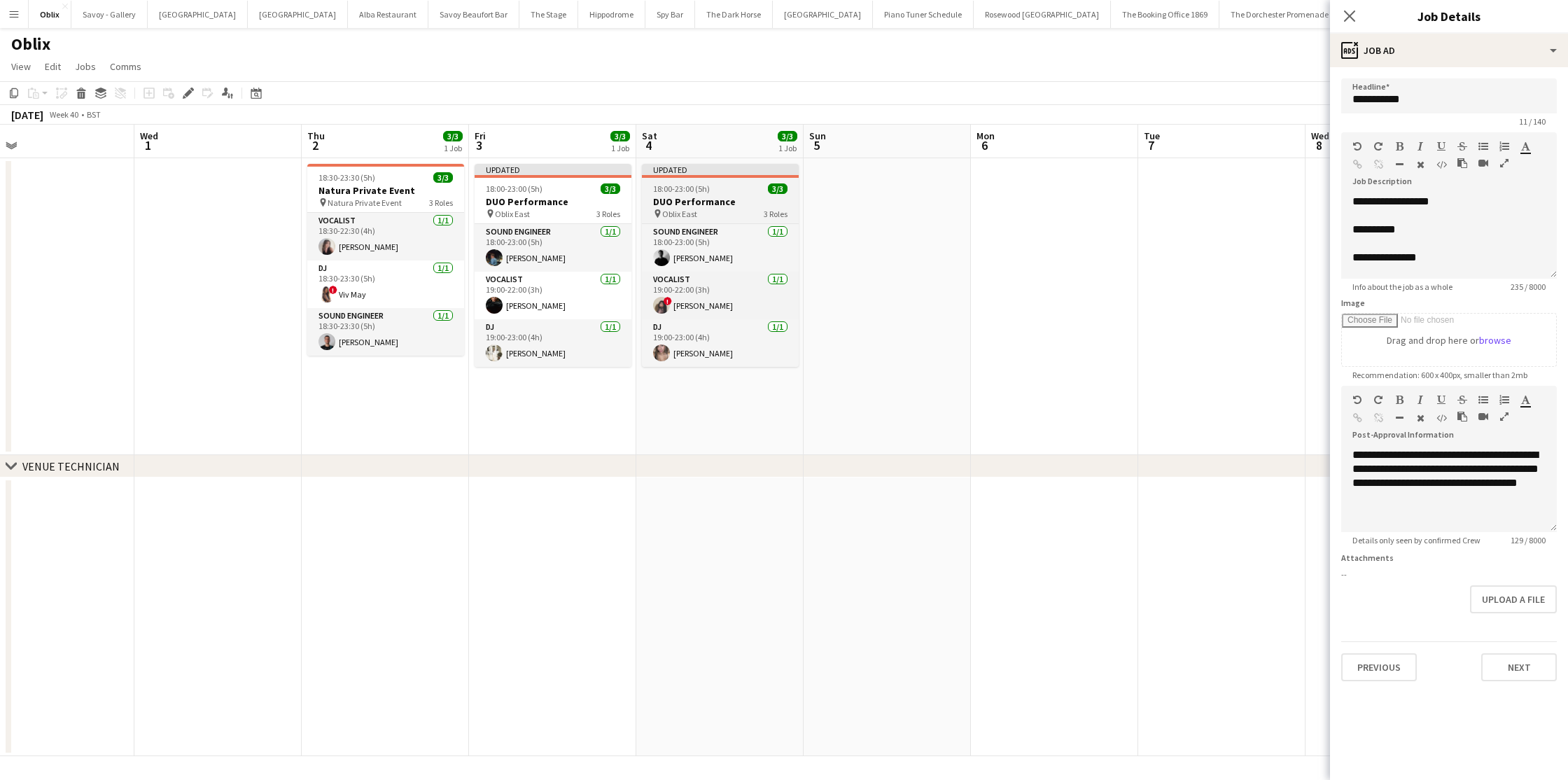
click at [681, 206] on h3 "DUO Performance" at bounding box center [720, 201] width 157 height 12
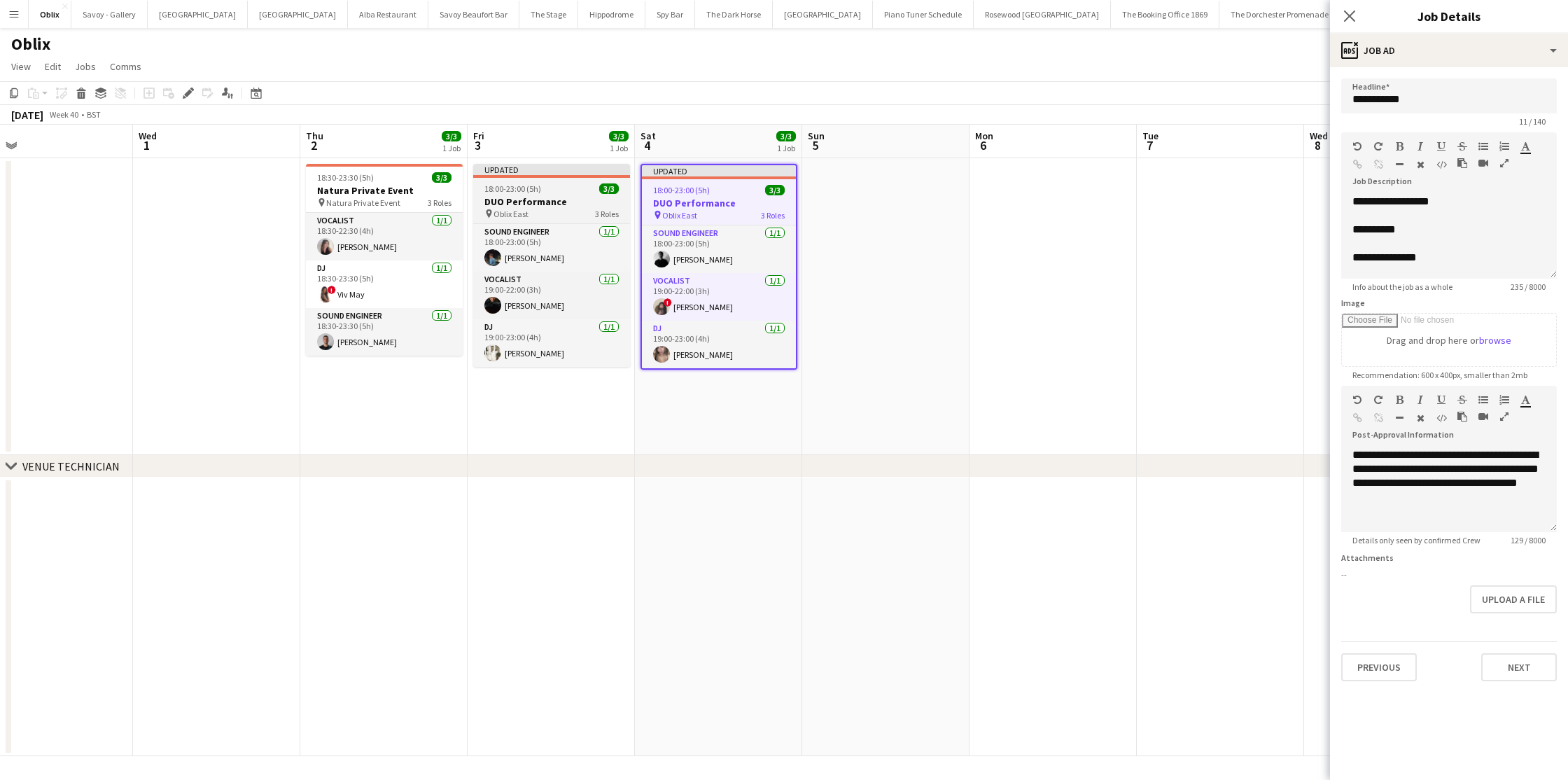
click at [566, 202] on h3 "DUO Performance" at bounding box center [552, 201] width 157 height 12
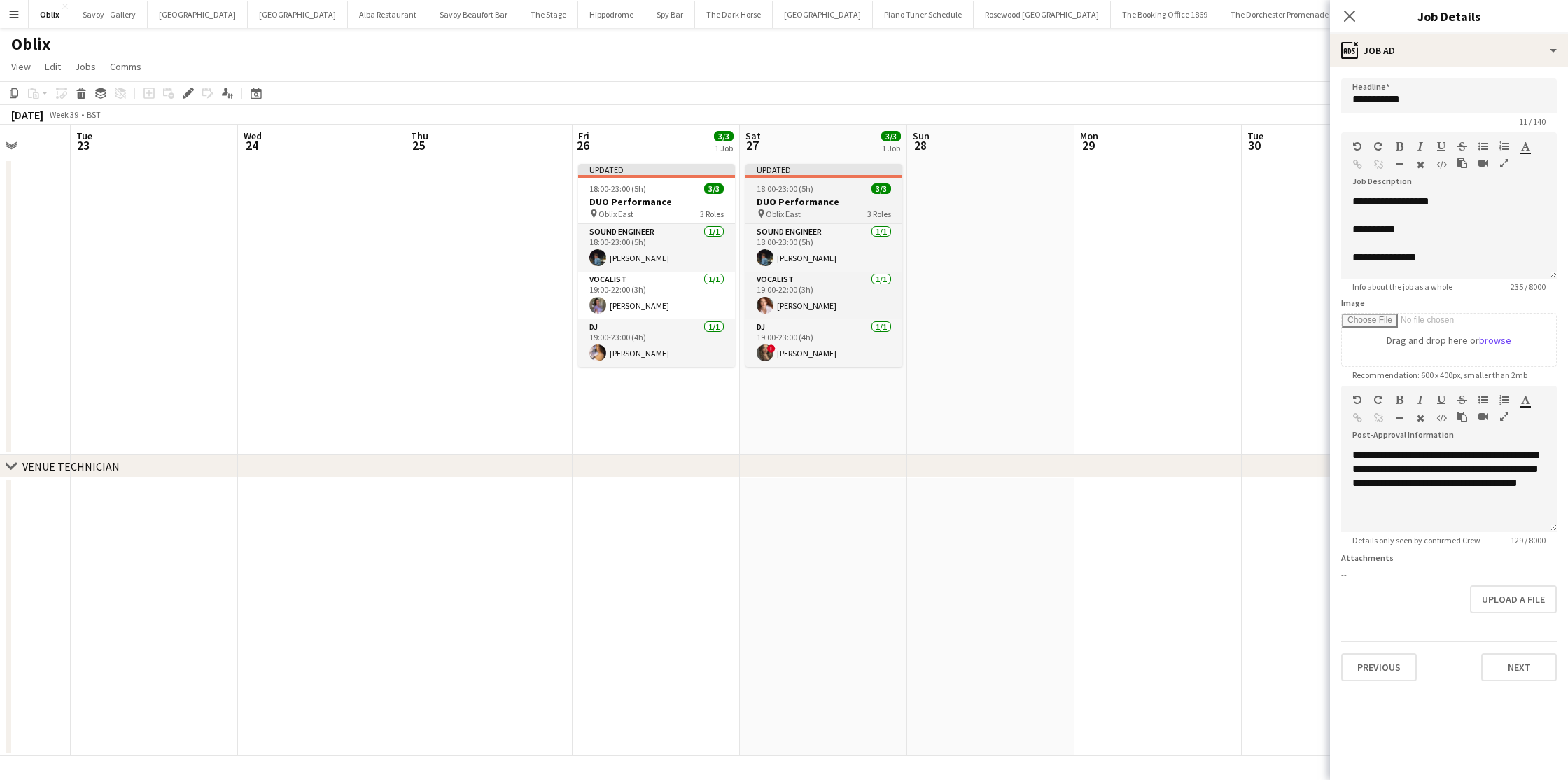
click at [847, 202] on h3 "DUO Performance" at bounding box center [823, 201] width 157 height 12
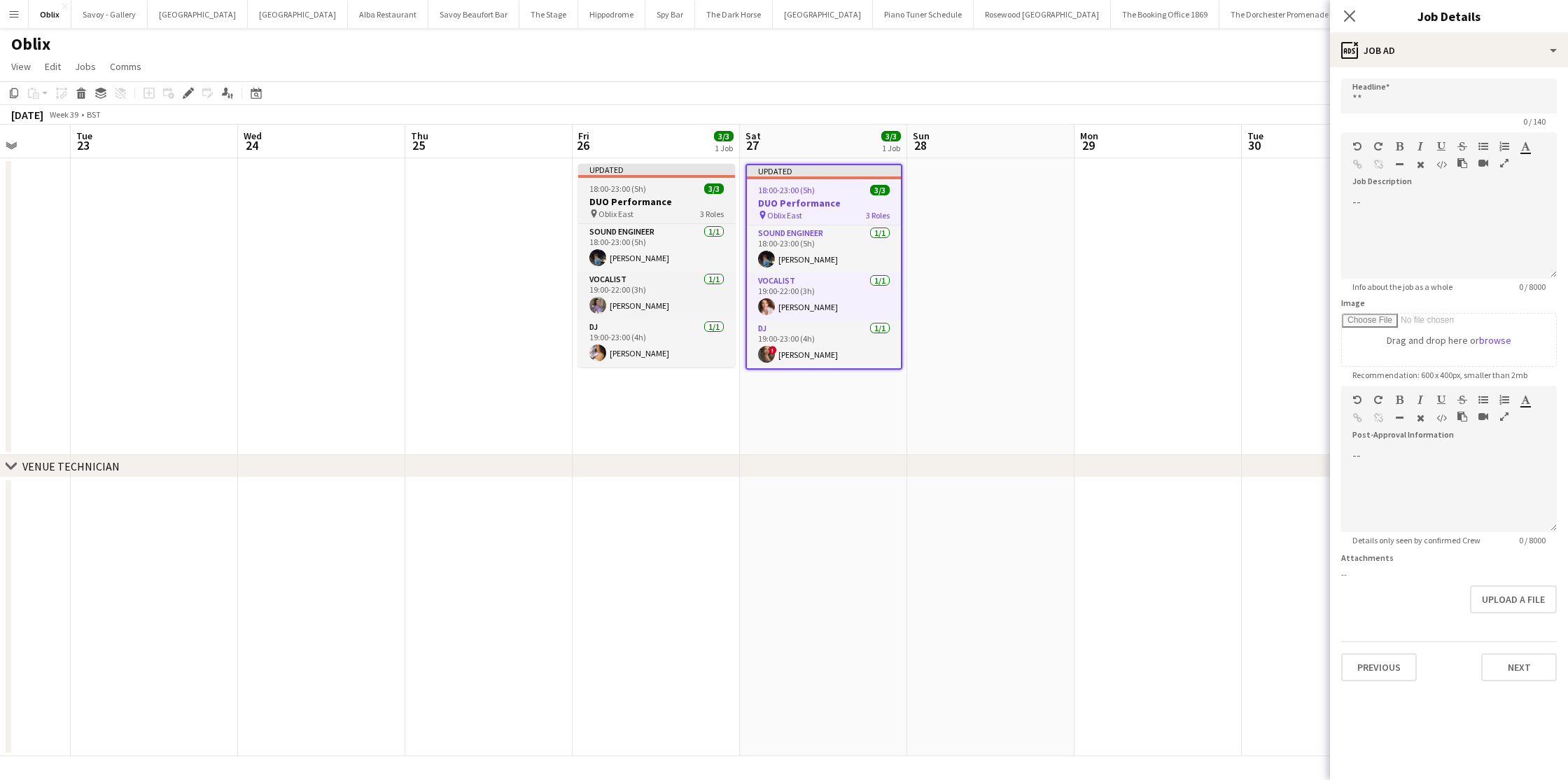
click at [685, 206] on h3 "DUO Performance" at bounding box center [656, 201] width 157 height 12
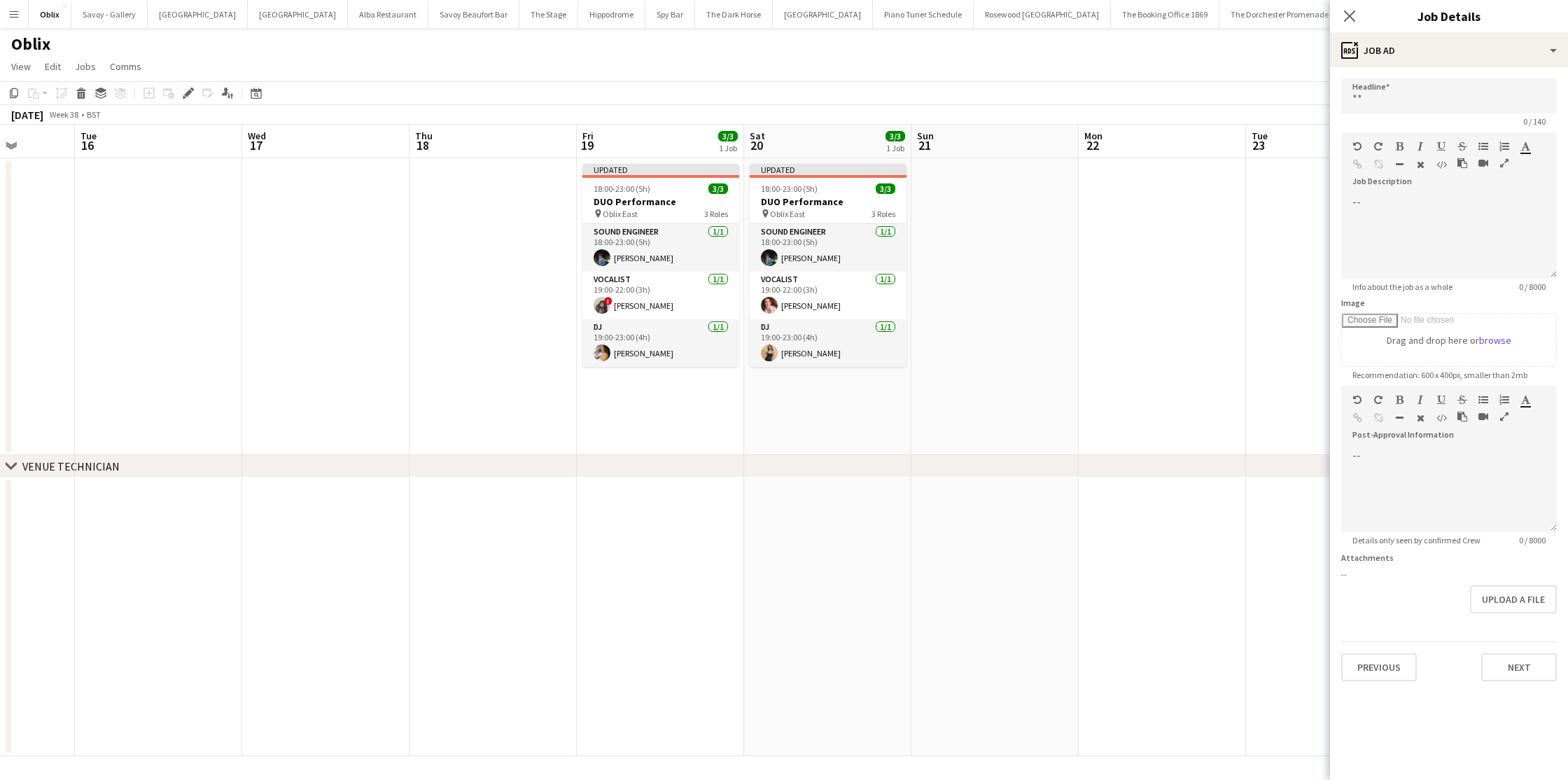
scroll to position [0, 433]
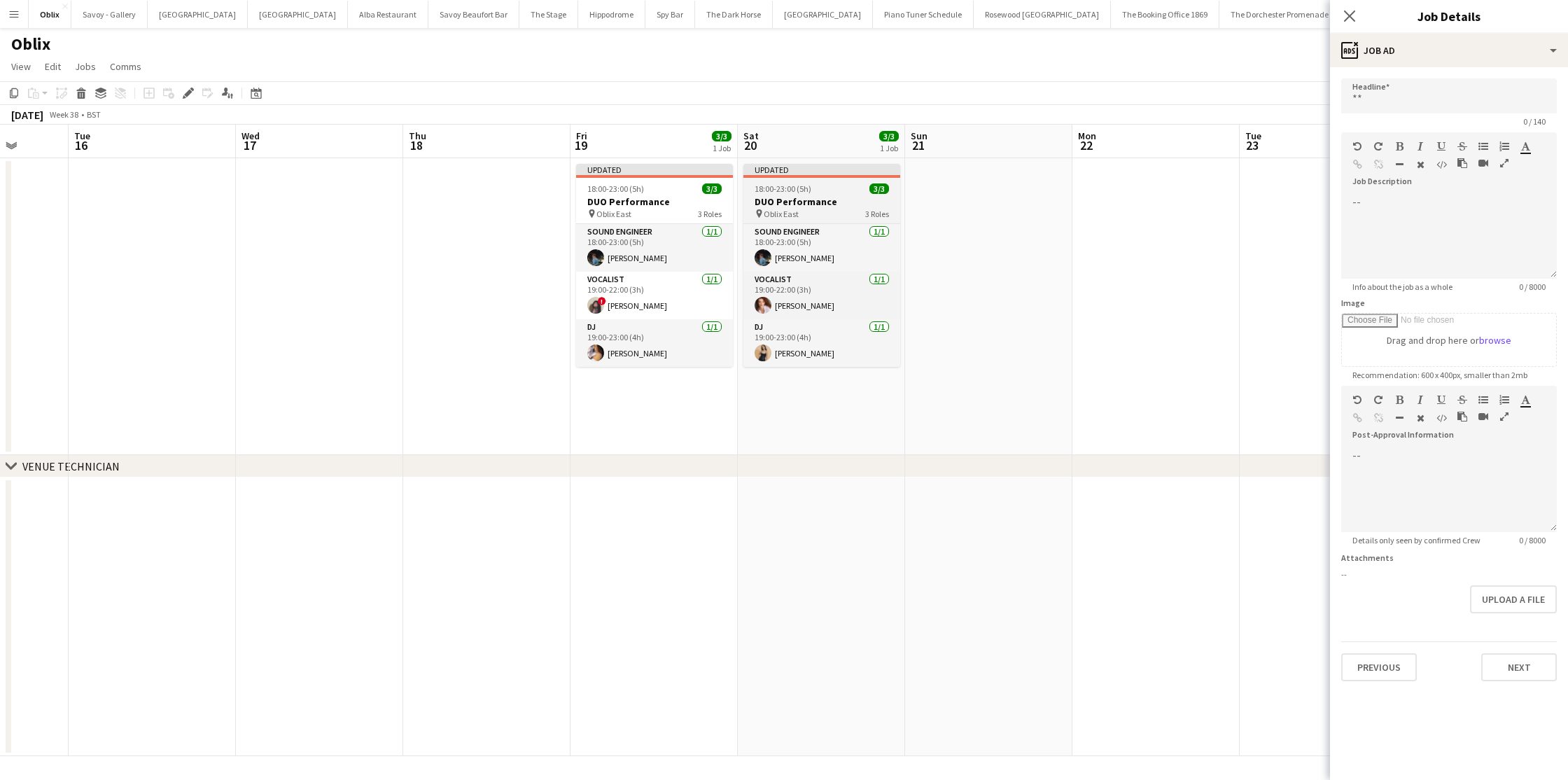
click at [788, 204] on h3 "DUO Performance" at bounding box center [822, 201] width 157 height 12
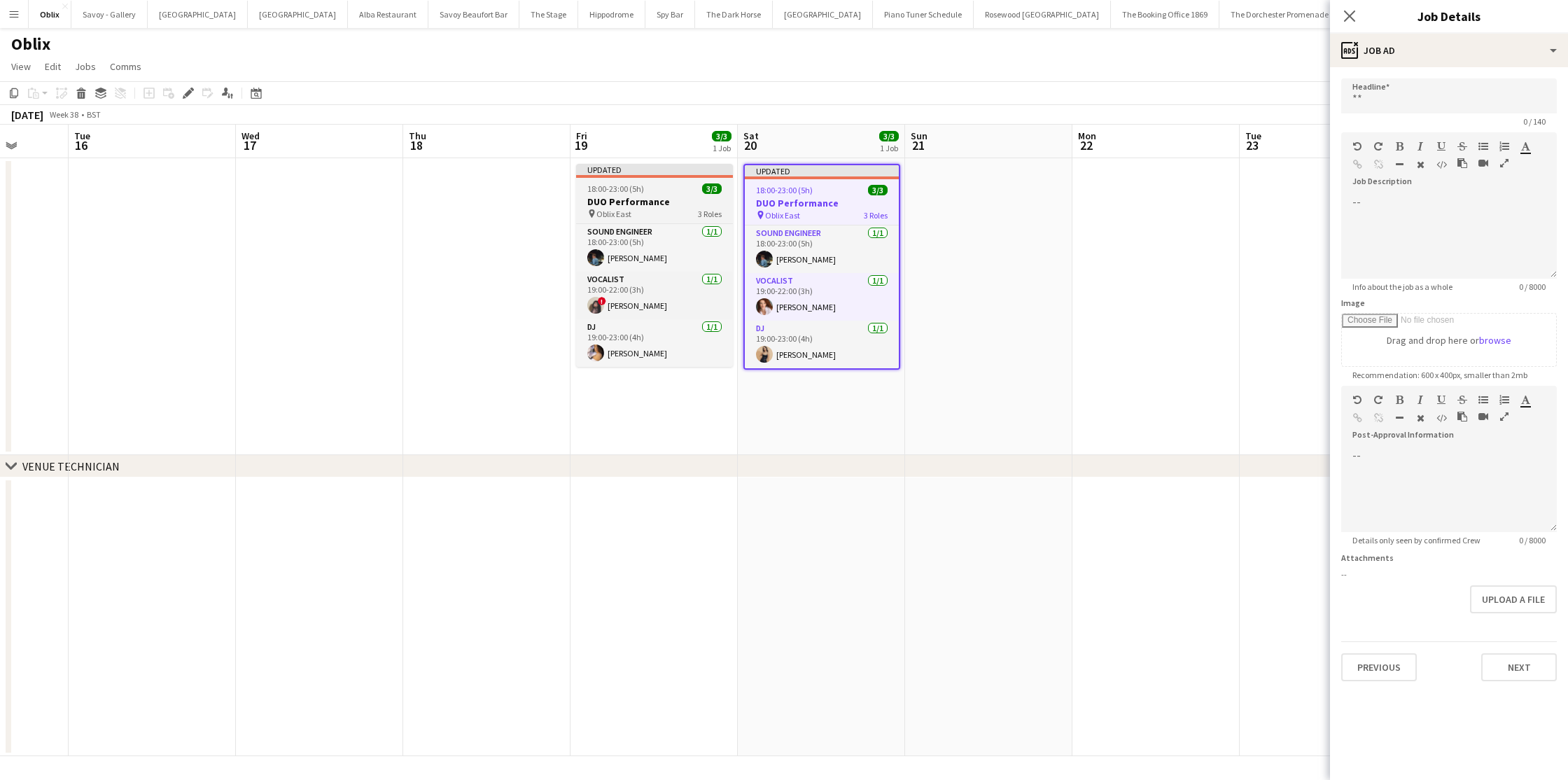
click at [676, 202] on h3 "DUO Performance" at bounding box center [654, 201] width 157 height 12
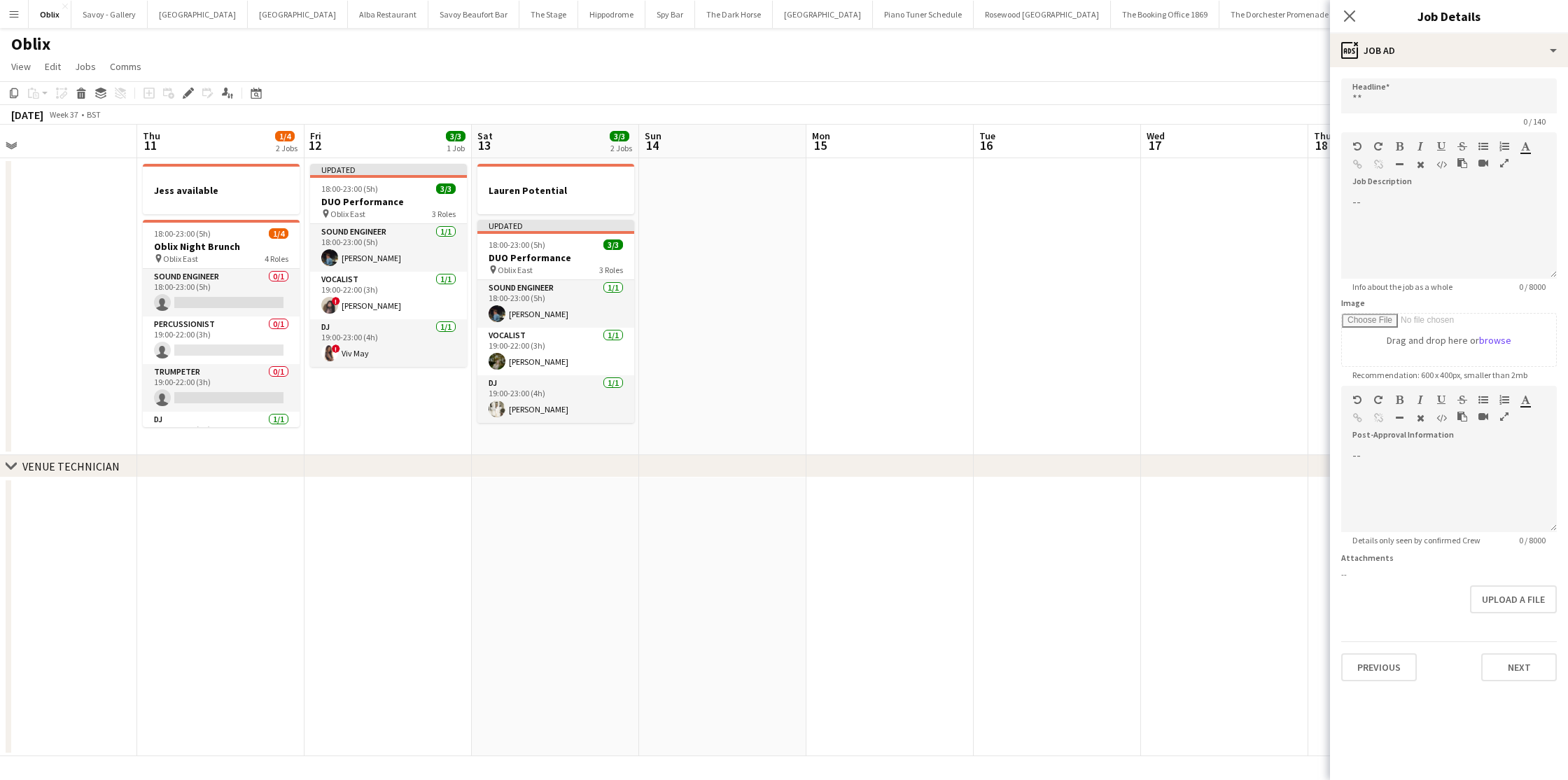
scroll to position [0, 355]
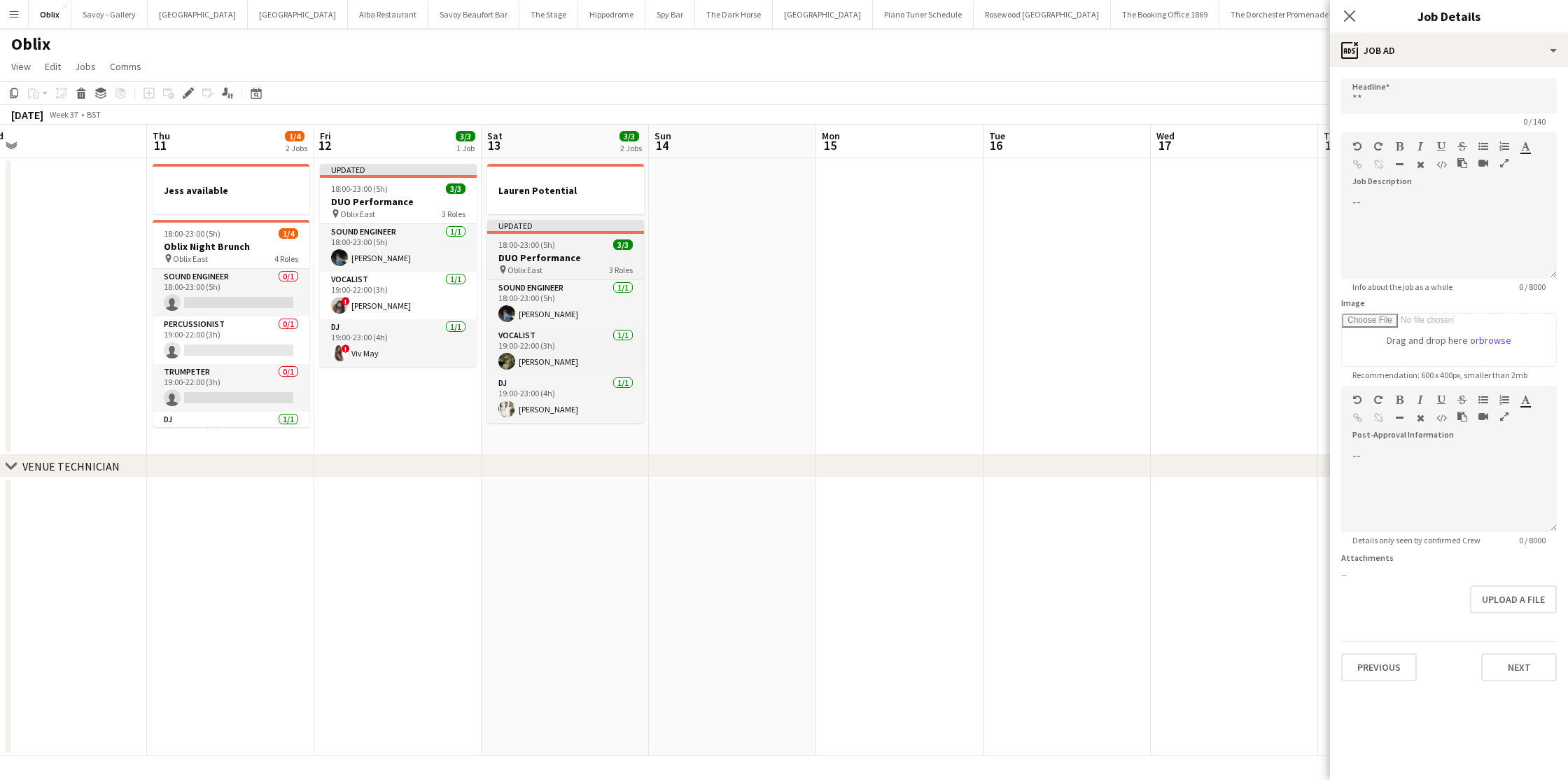
click at [557, 270] on div "pin Oblix East 3 Roles" at bounding box center [566, 270] width 157 height 11
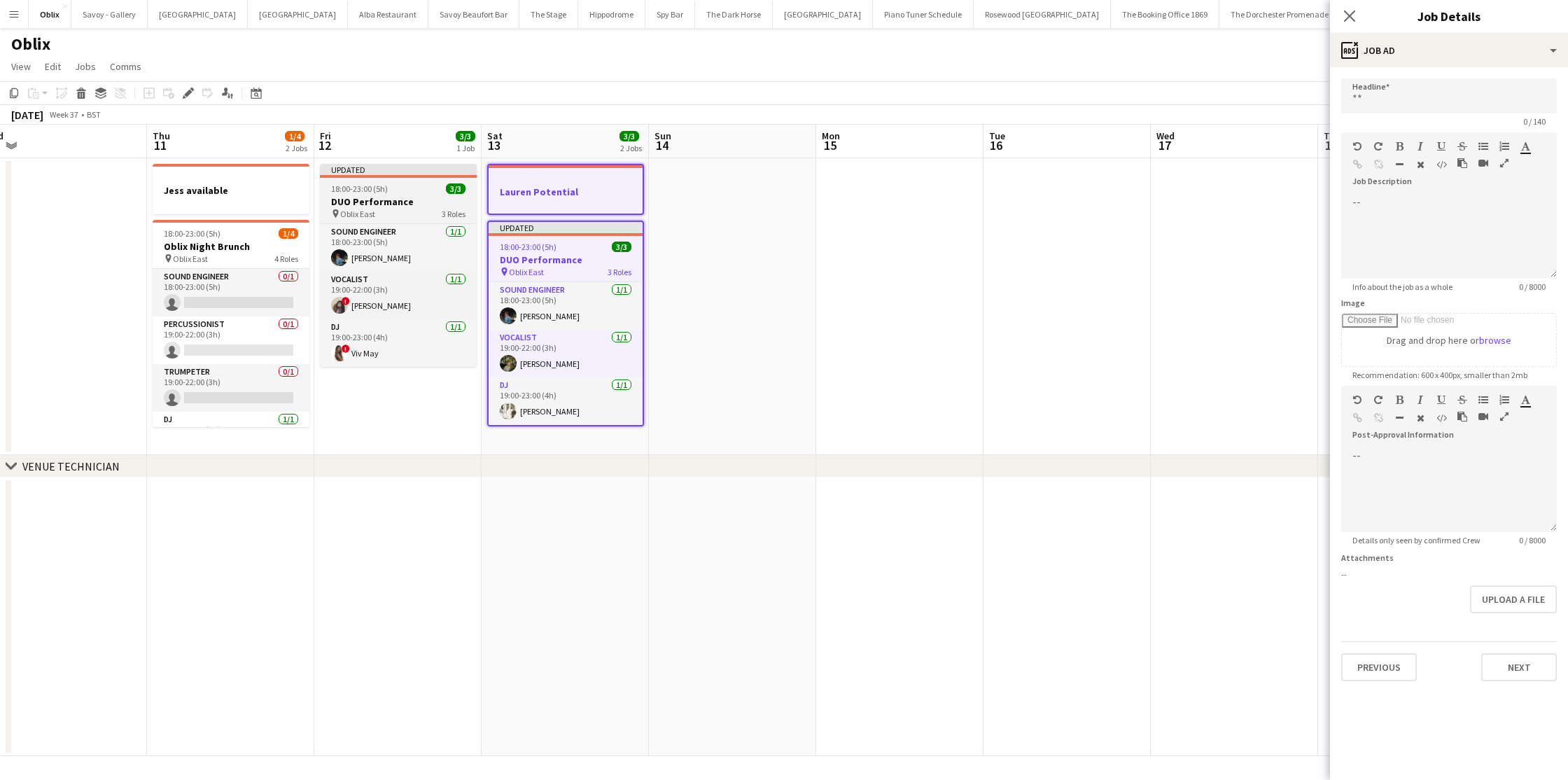
click at [420, 209] on div "pin Oblix East 3 Roles" at bounding box center [398, 213] width 157 height 11
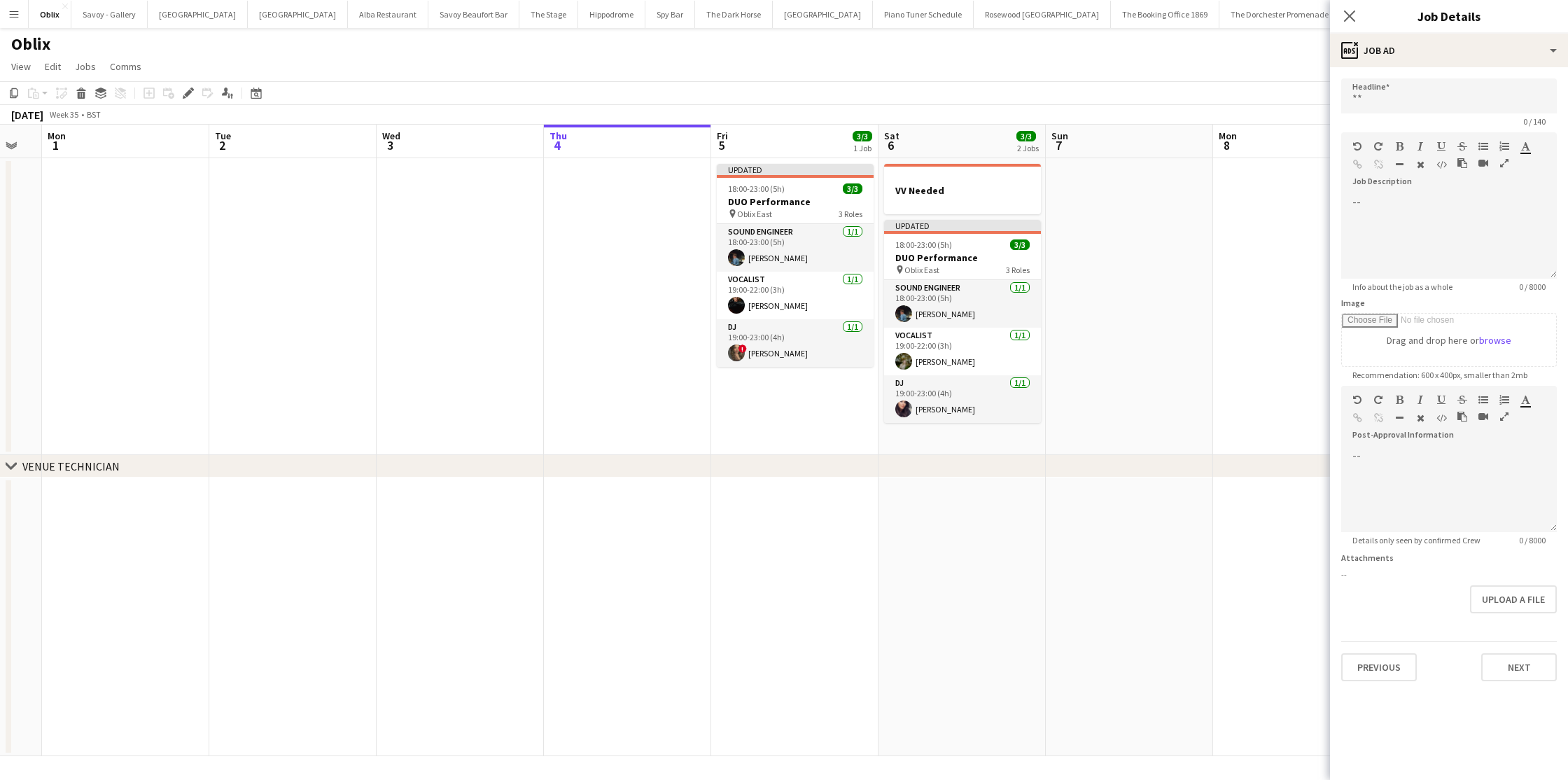
scroll to position [0, 311]
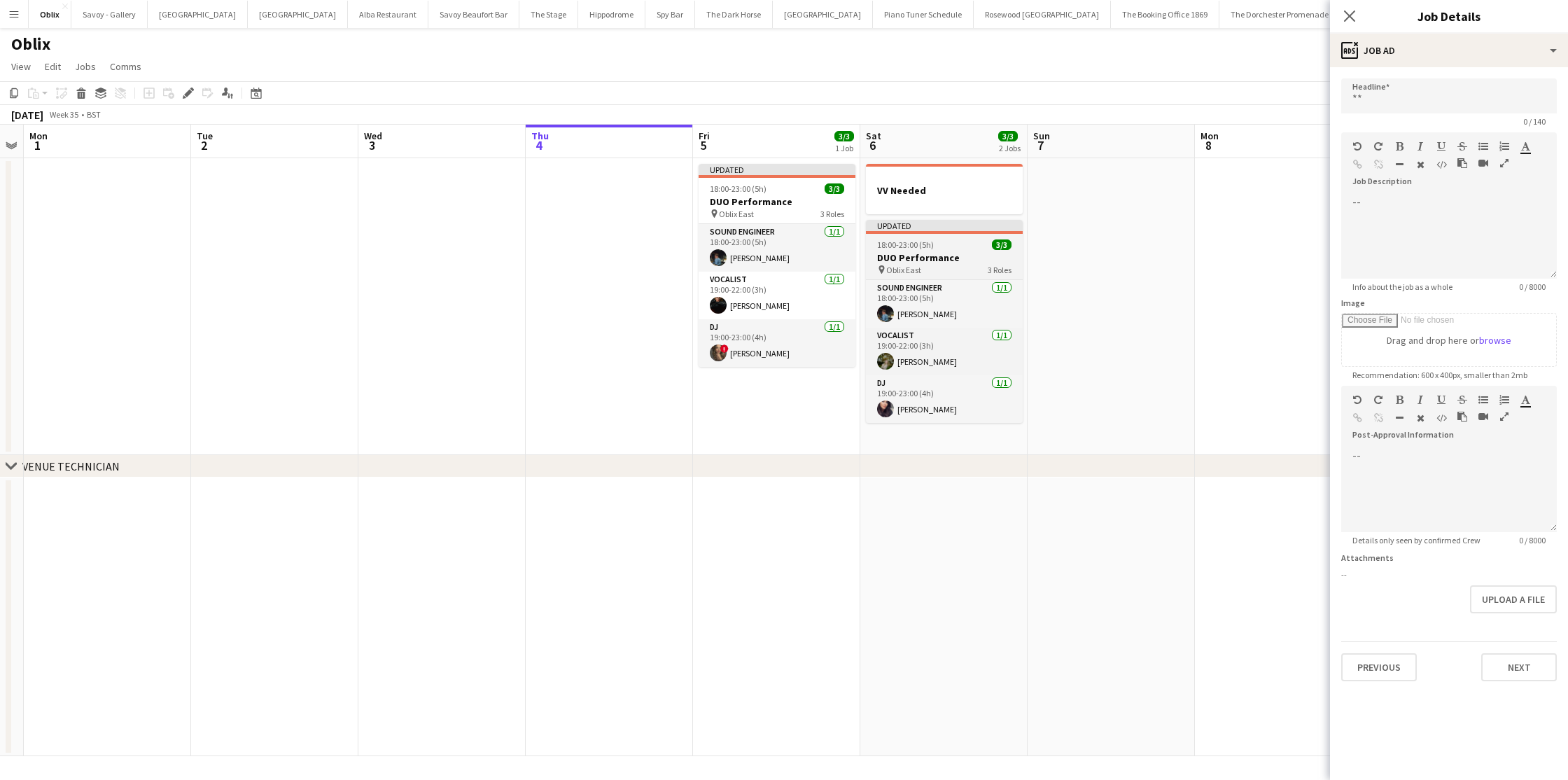
click at [884, 261] on h3 "DUO Performance" at bounding box center [944, 257] width 157 height 12
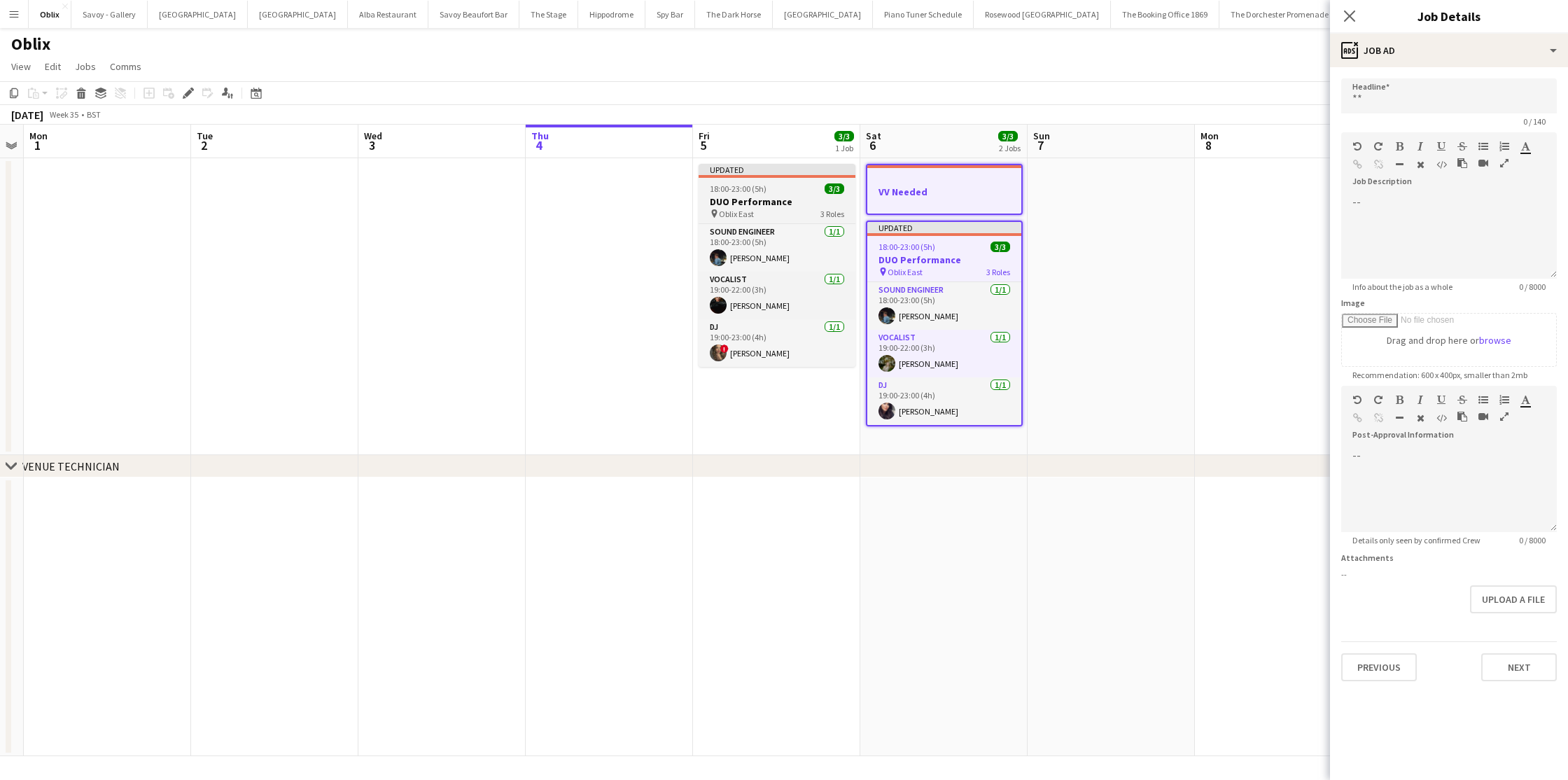
click at [760, 194] on app-job-card "Updated 18:00-23:00 (5h) 3/3 DUO Performance pin Oblix East 3 Roles Sound Engin…" at bounding box center [777, 265] width 157 height 203
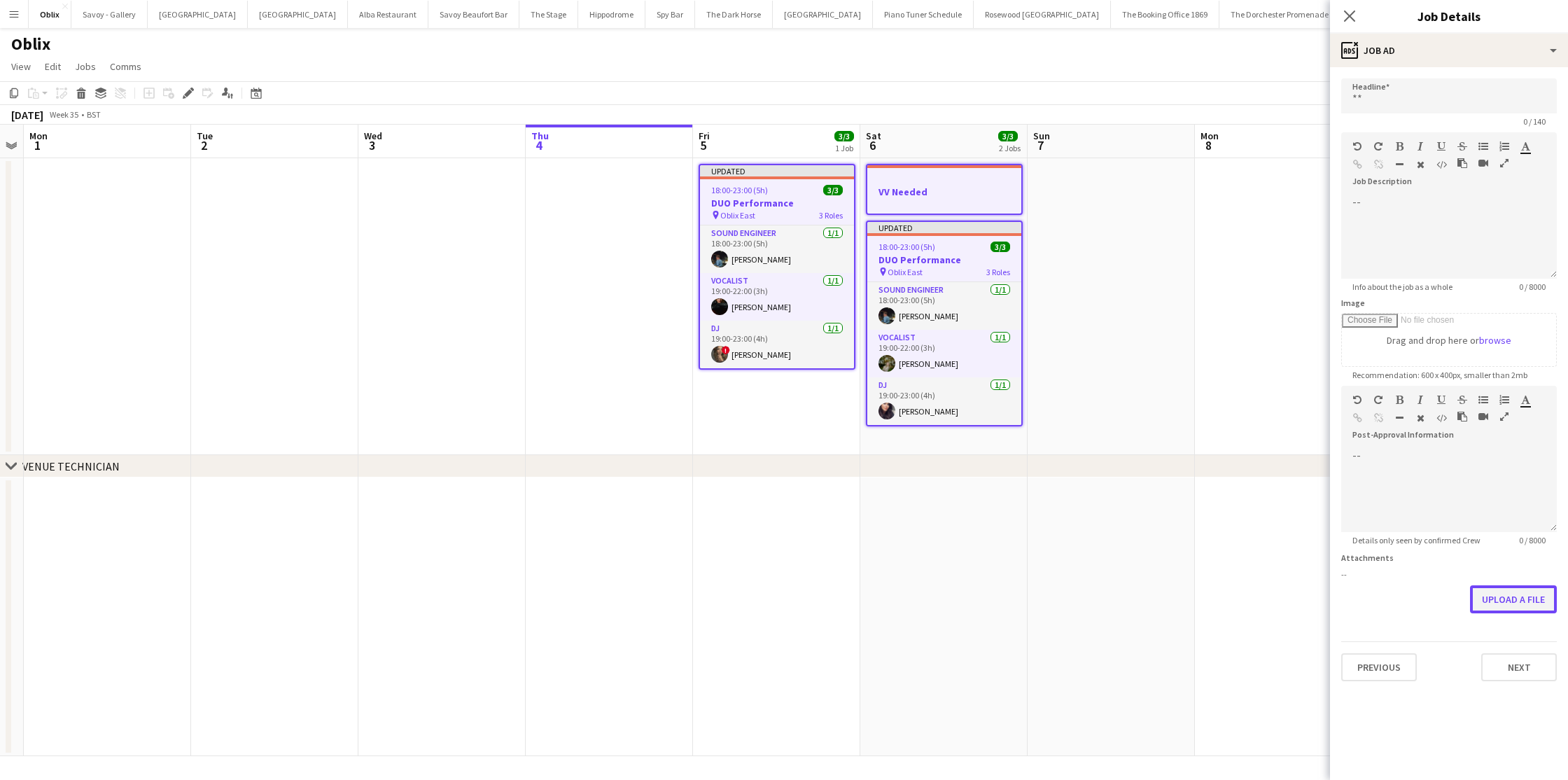
click at [1526, 605] on button "Upload a file" at bounding box center [1514, 599] width 87 height 28
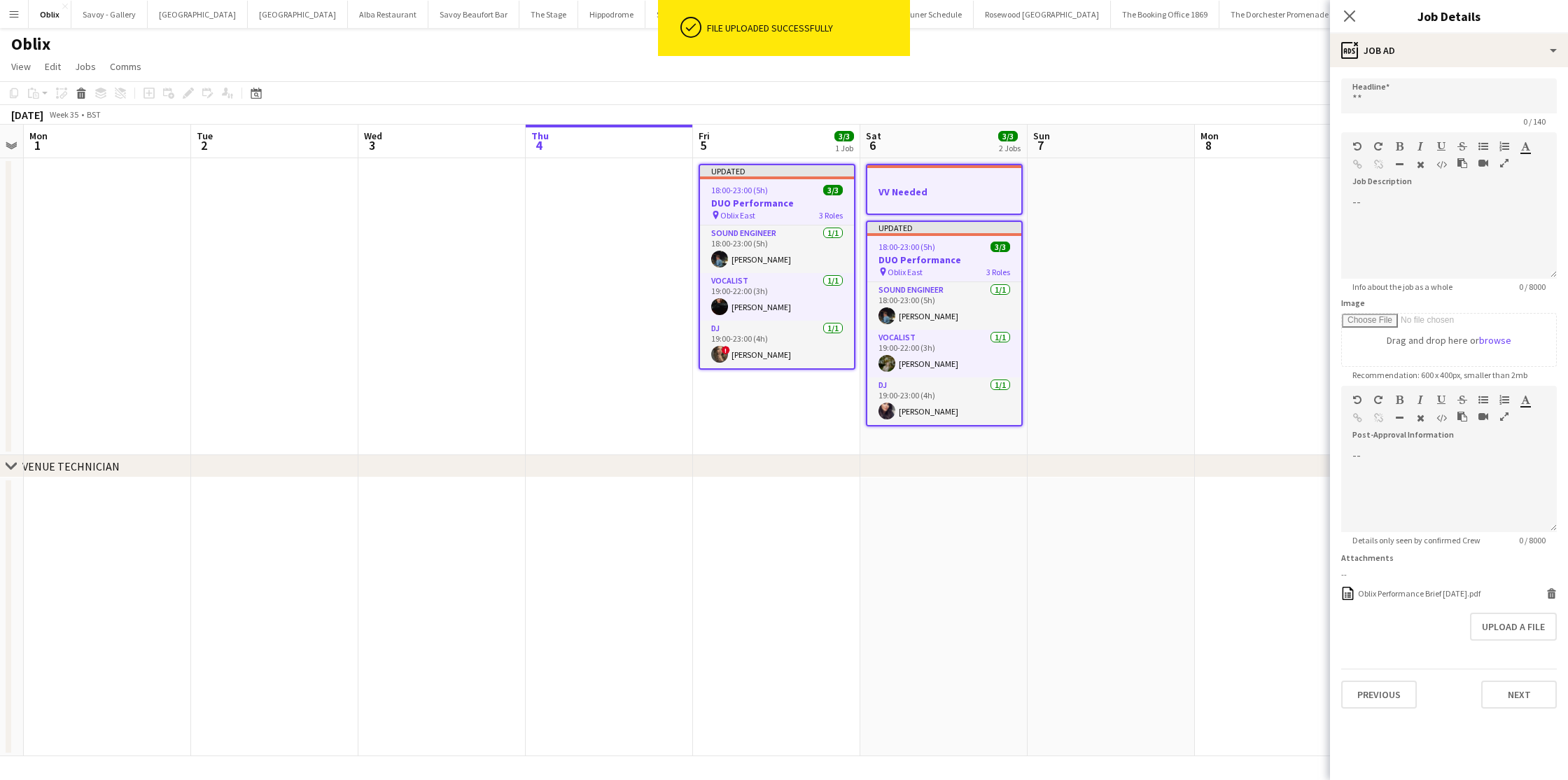
click at [948, 509] on app-date-cell at bounding box center [944, 617] width 167 height 278
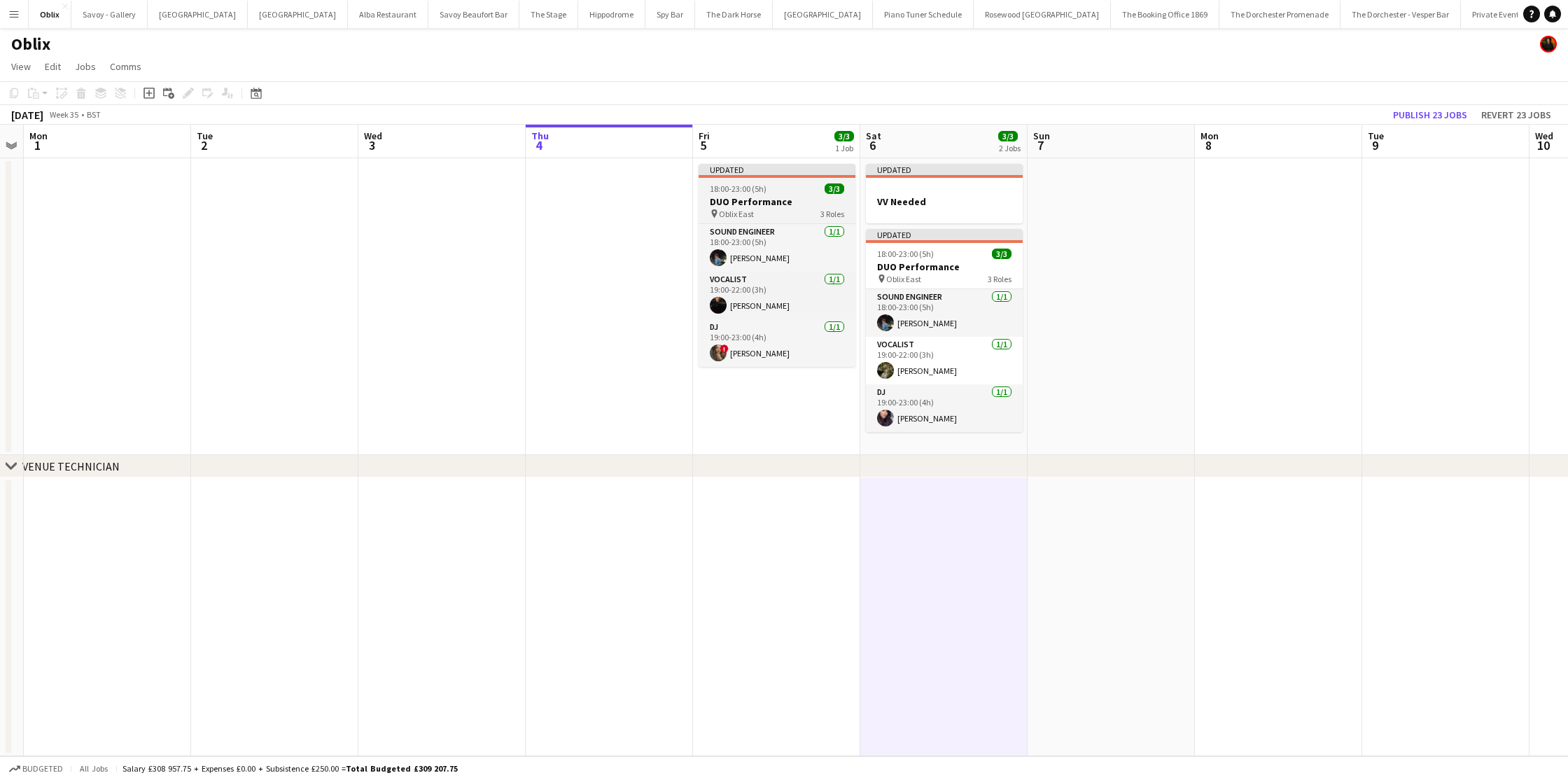
click at [726, 200] on h3 "DUO Performance" at bounding box center [777, 201] width 157 height 12
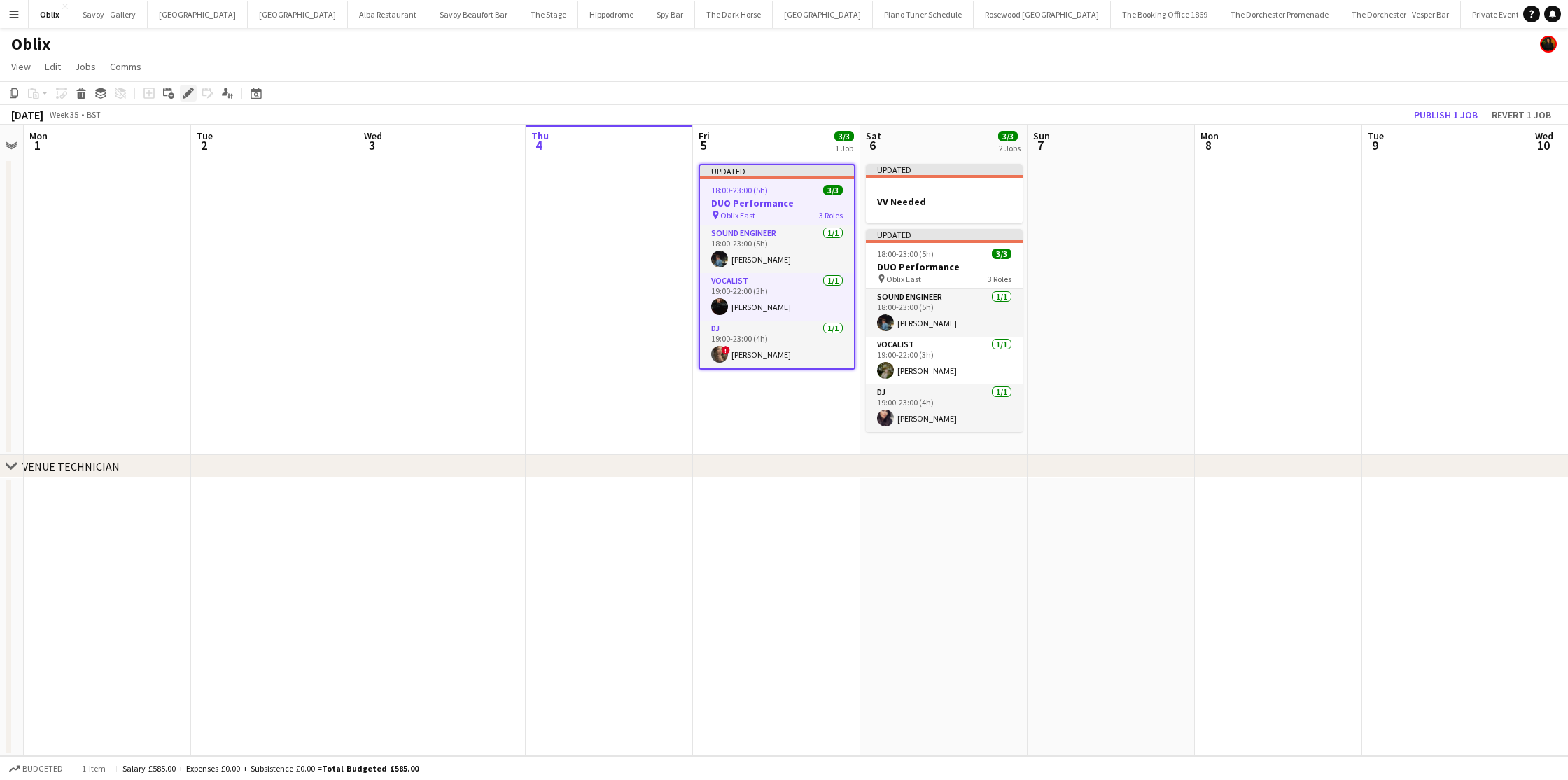
click at [193, 98] on icon "Edit" at bounding box center [189, 94] width 11 height 11
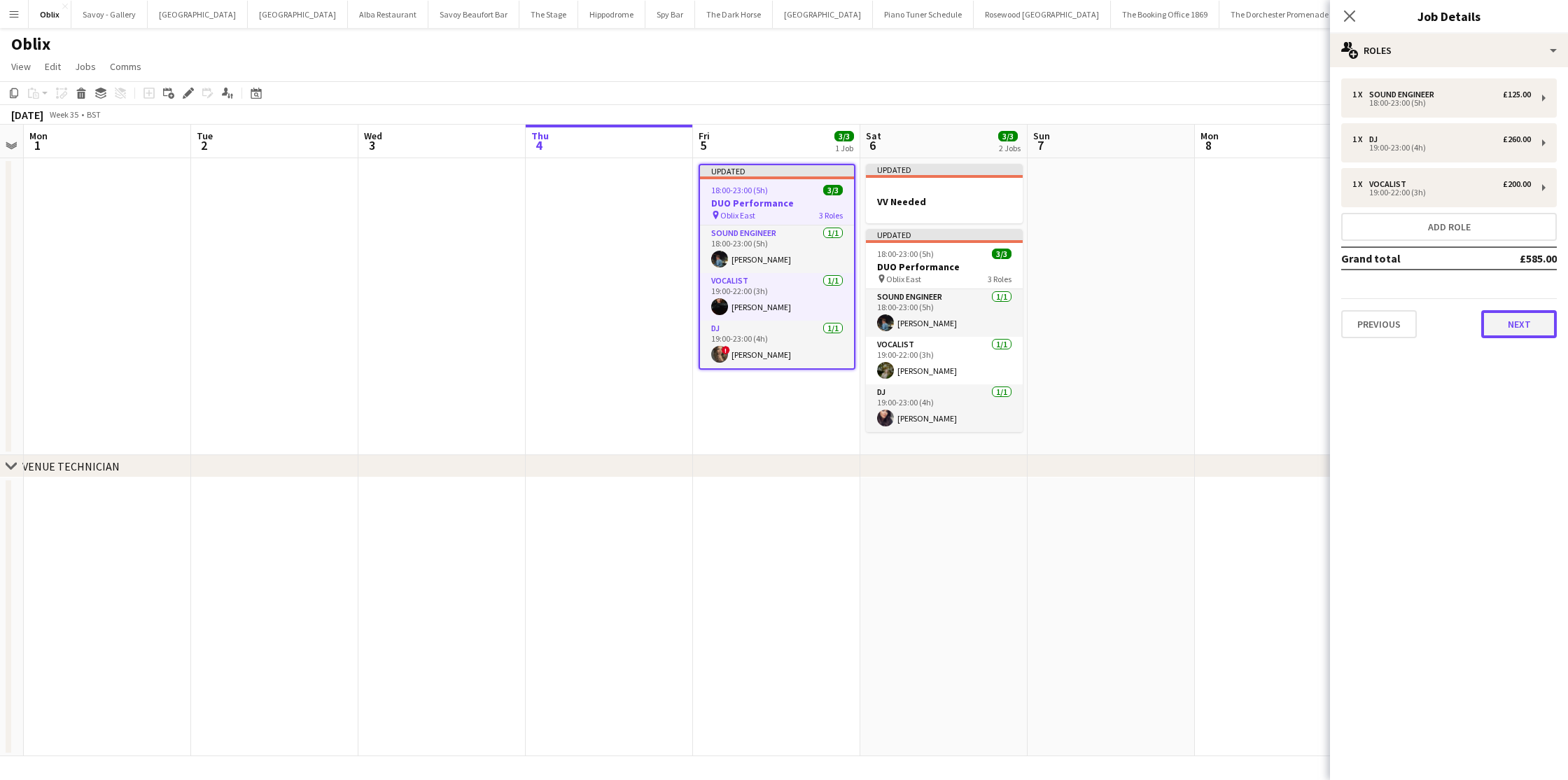
click at [1506, 319] on button "Next" at bounding box center [1520, 324] width 76 height 28
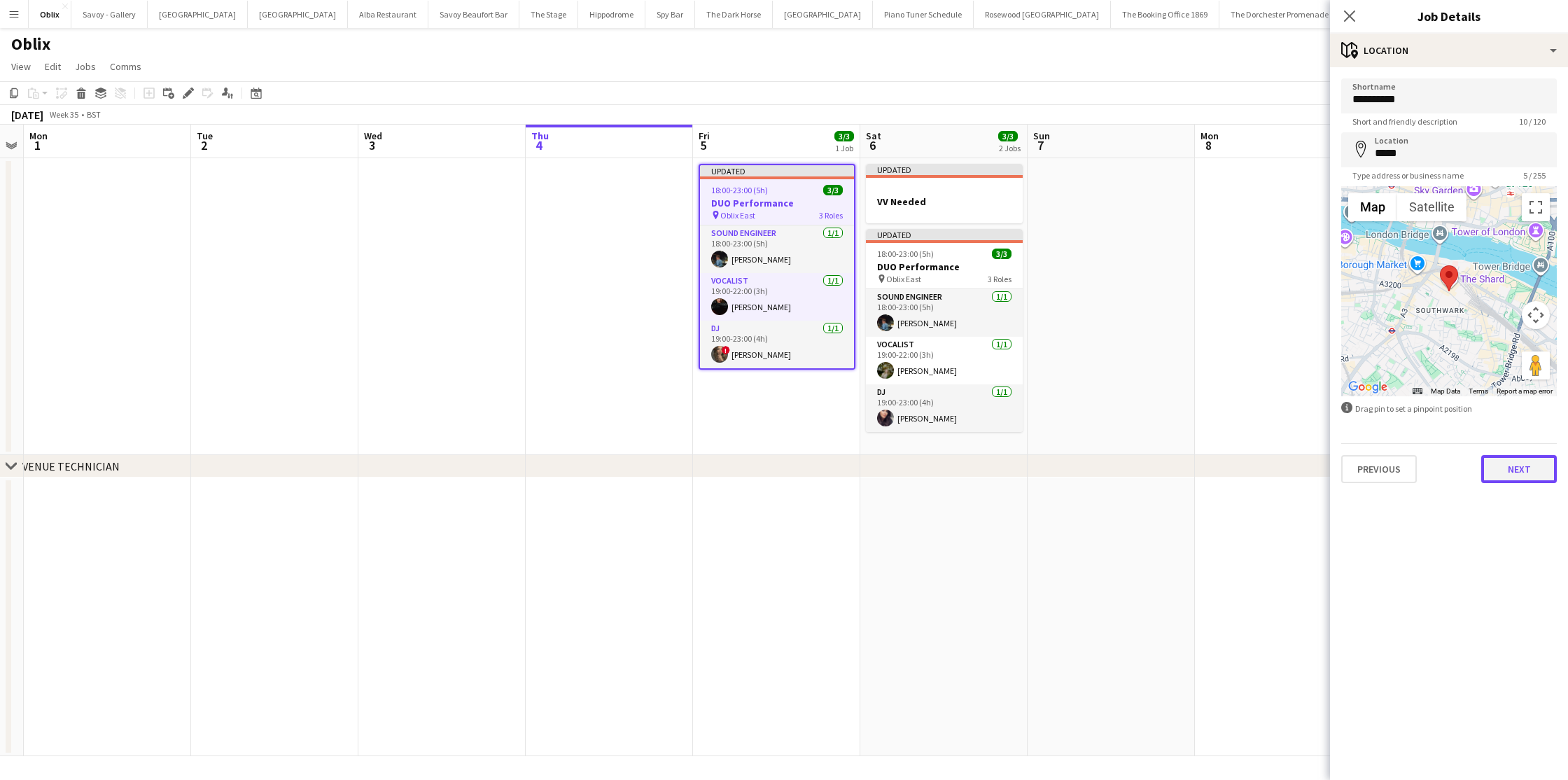
click at [1520, 465] on button "Next" at bounding box center [1520, 469] width 76 height 28
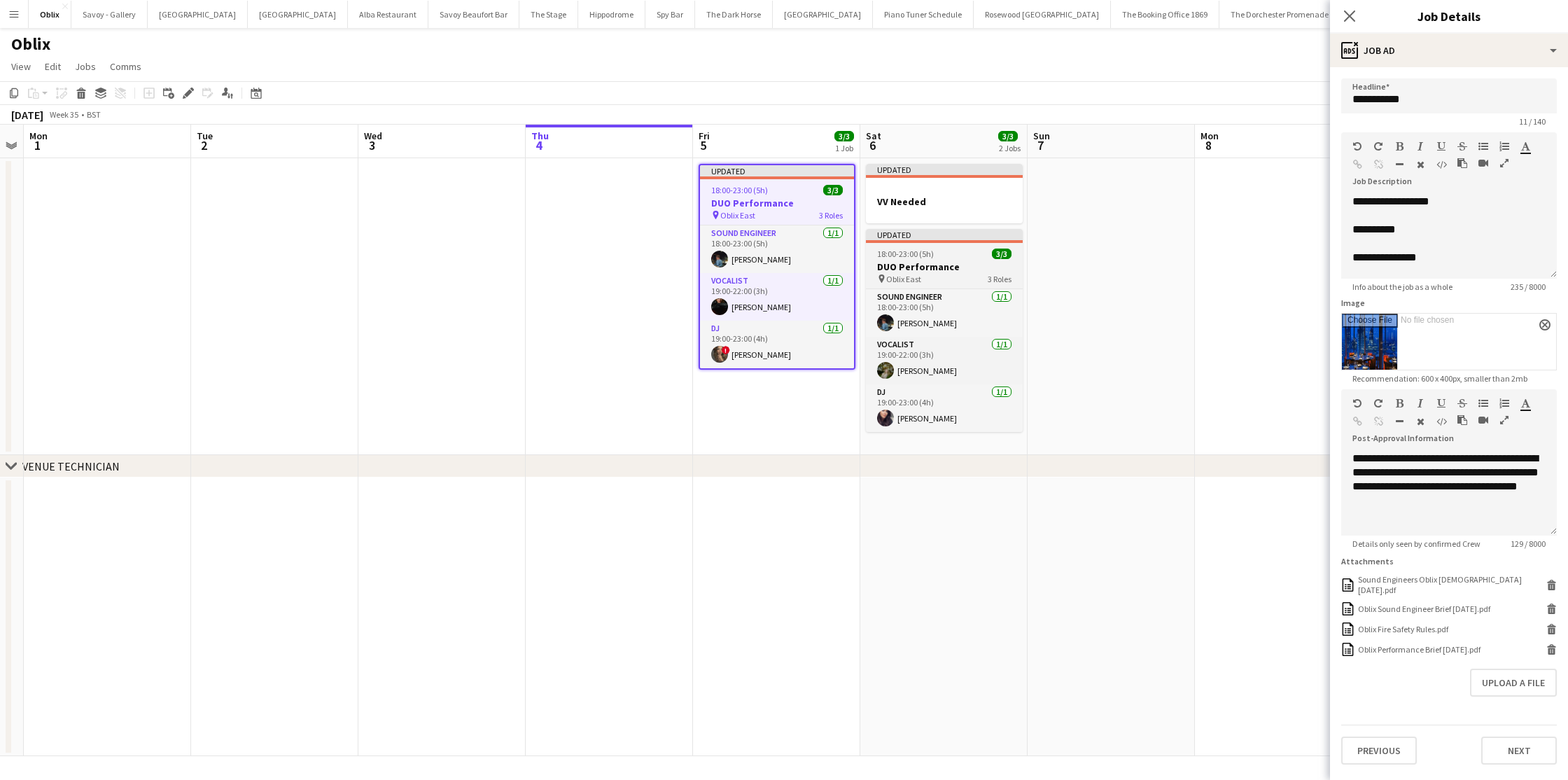
click at [959, 264] on h3 "DUO Performance" at bounding box center [944, 266] width 157 height 12
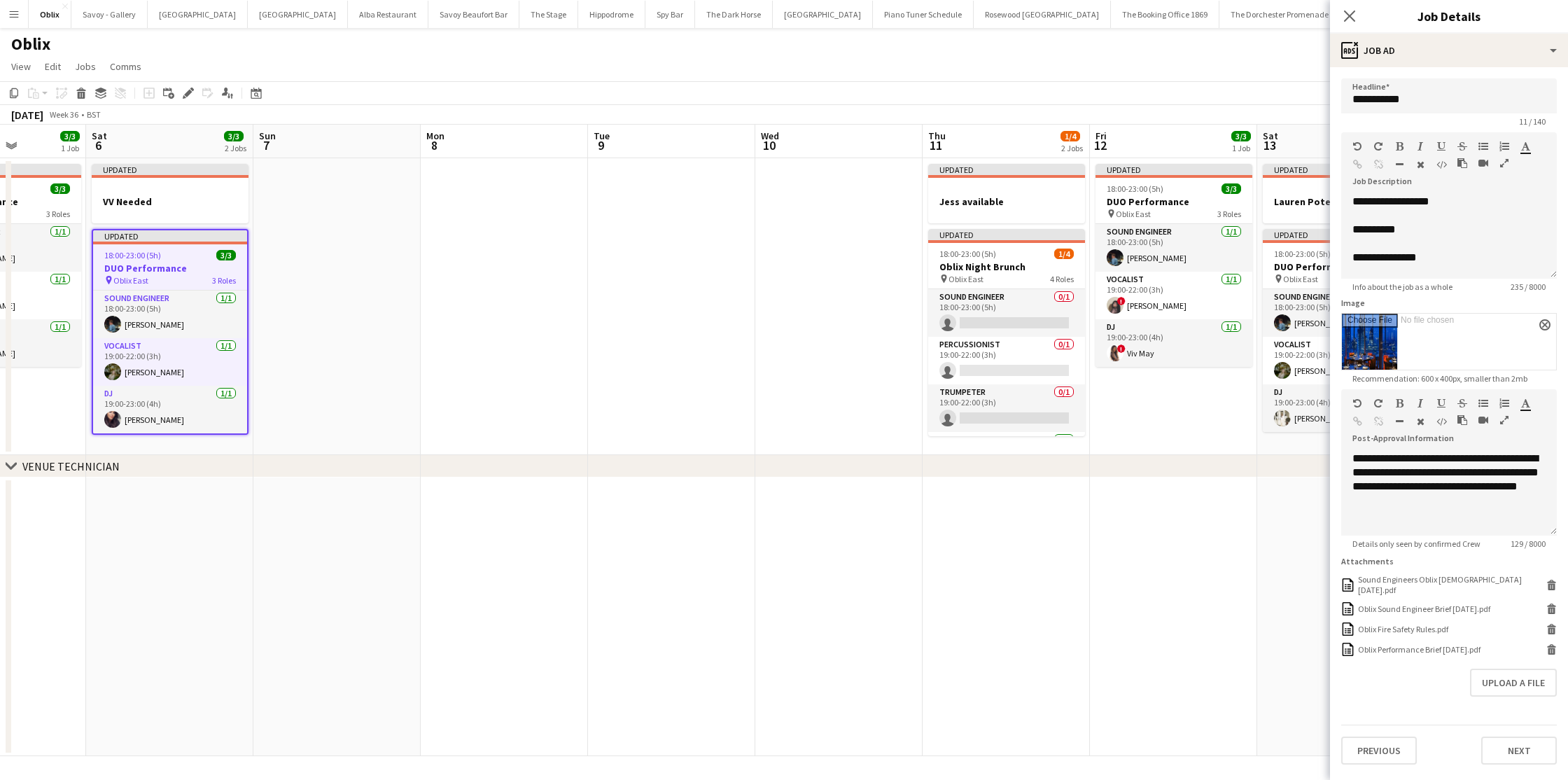
scroll to position [0, 438]
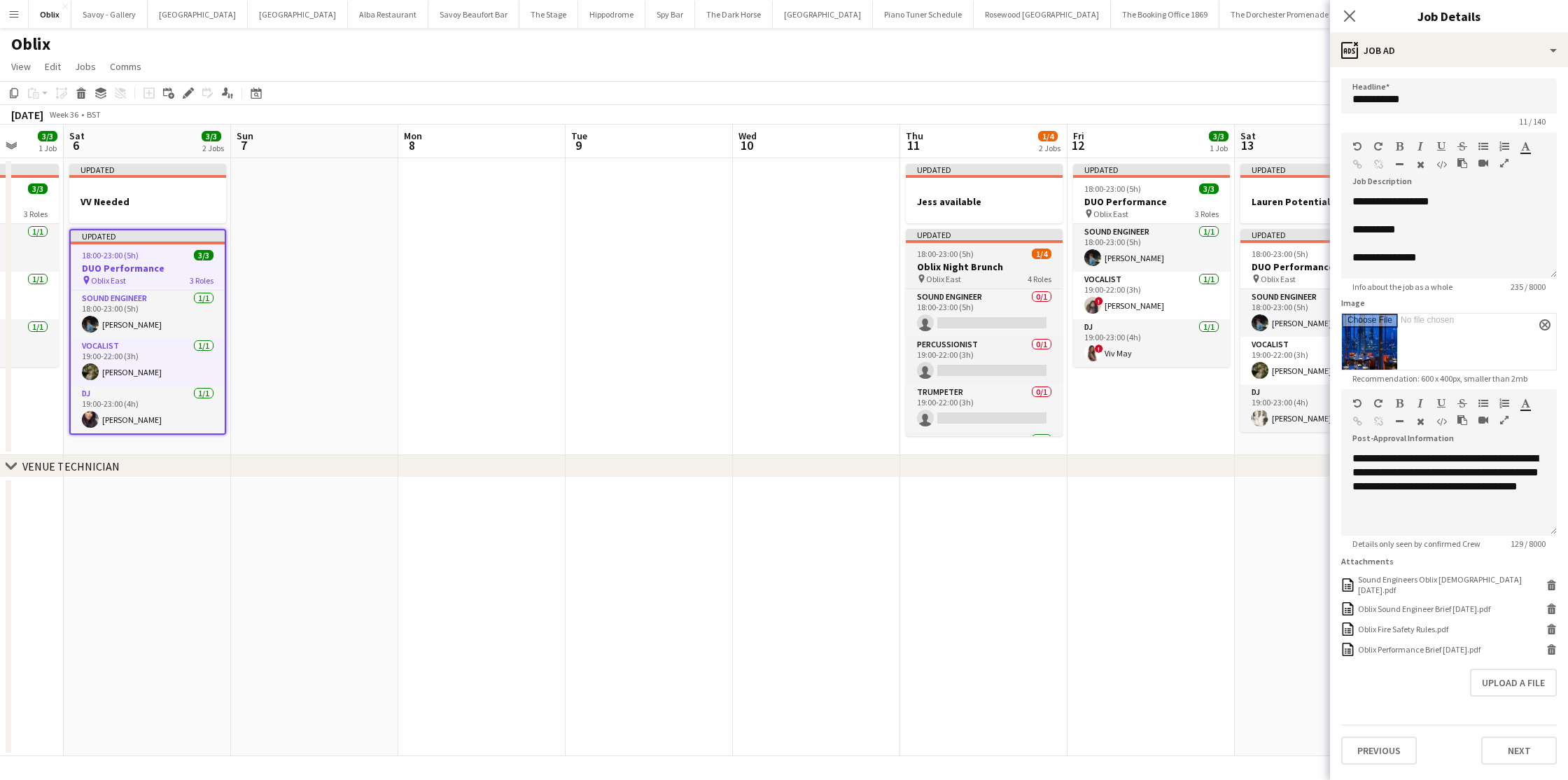
click at [979, 261] on h3 "Oblix Night Brunch" at bounding box center [984, 266] width 157 height 12
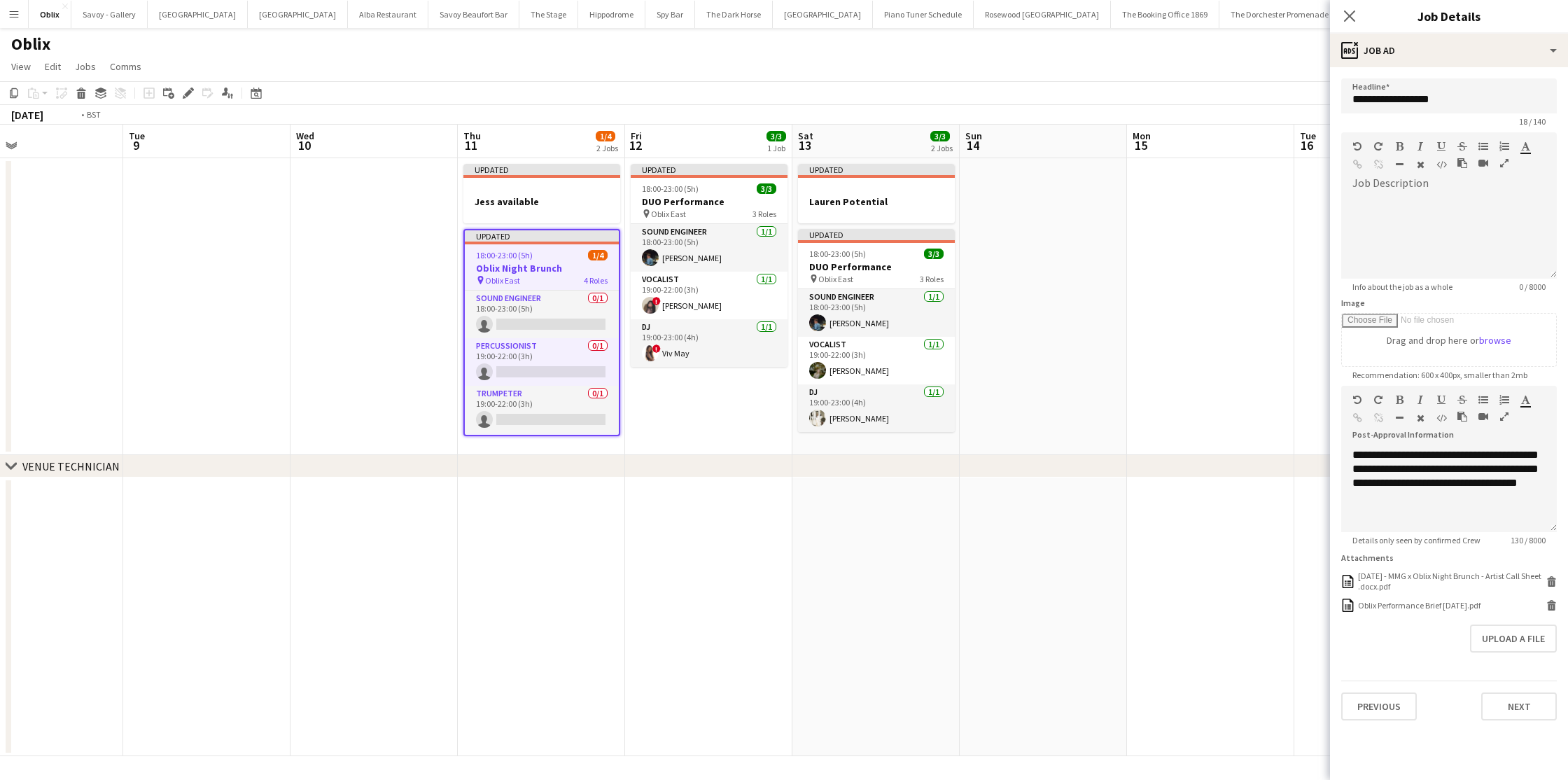
scroll to position [0, 570]
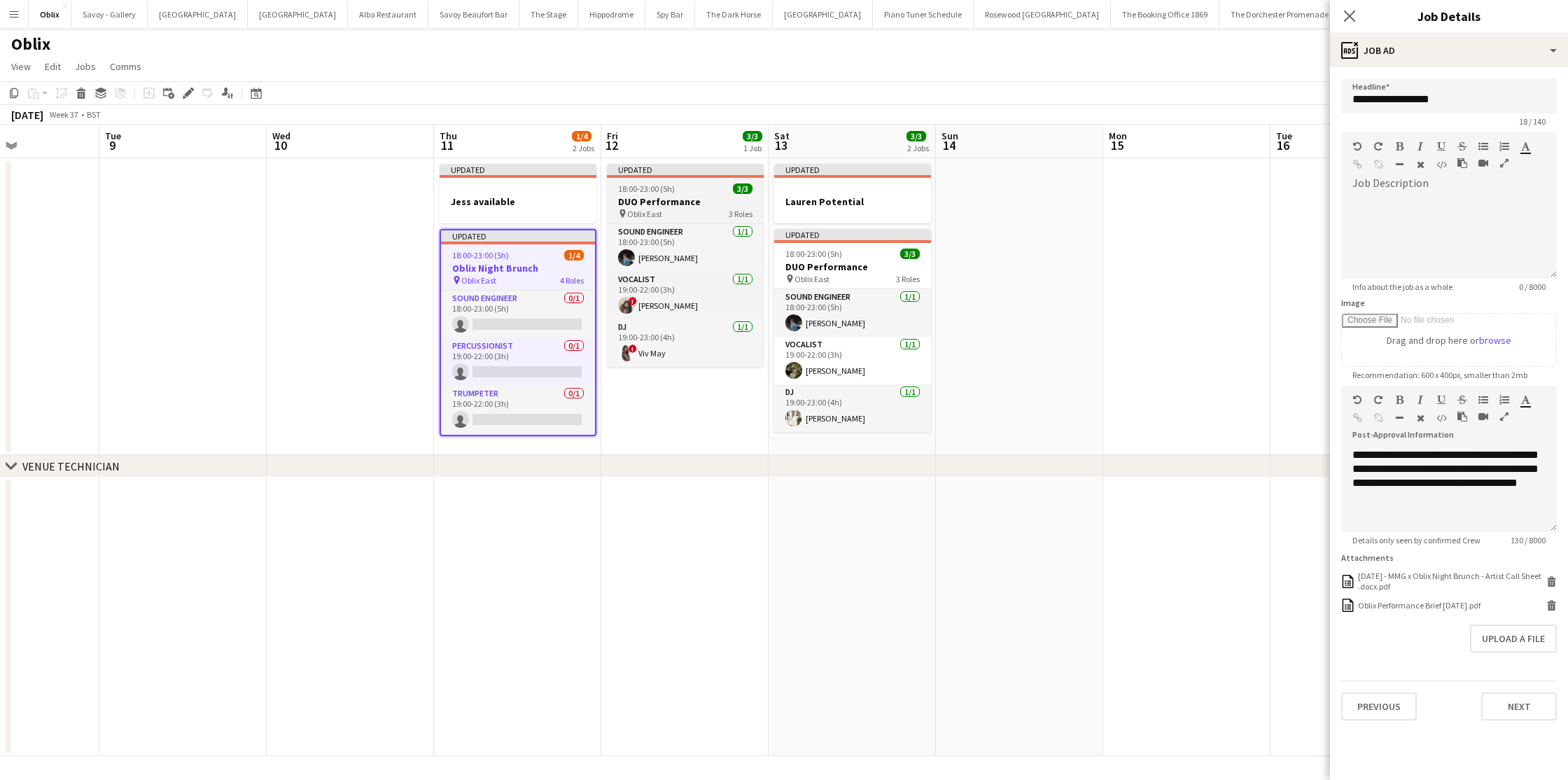
click at [673, 202] on h3 "DUO Performance" at bounding box center [685, 201] width 157 height 12
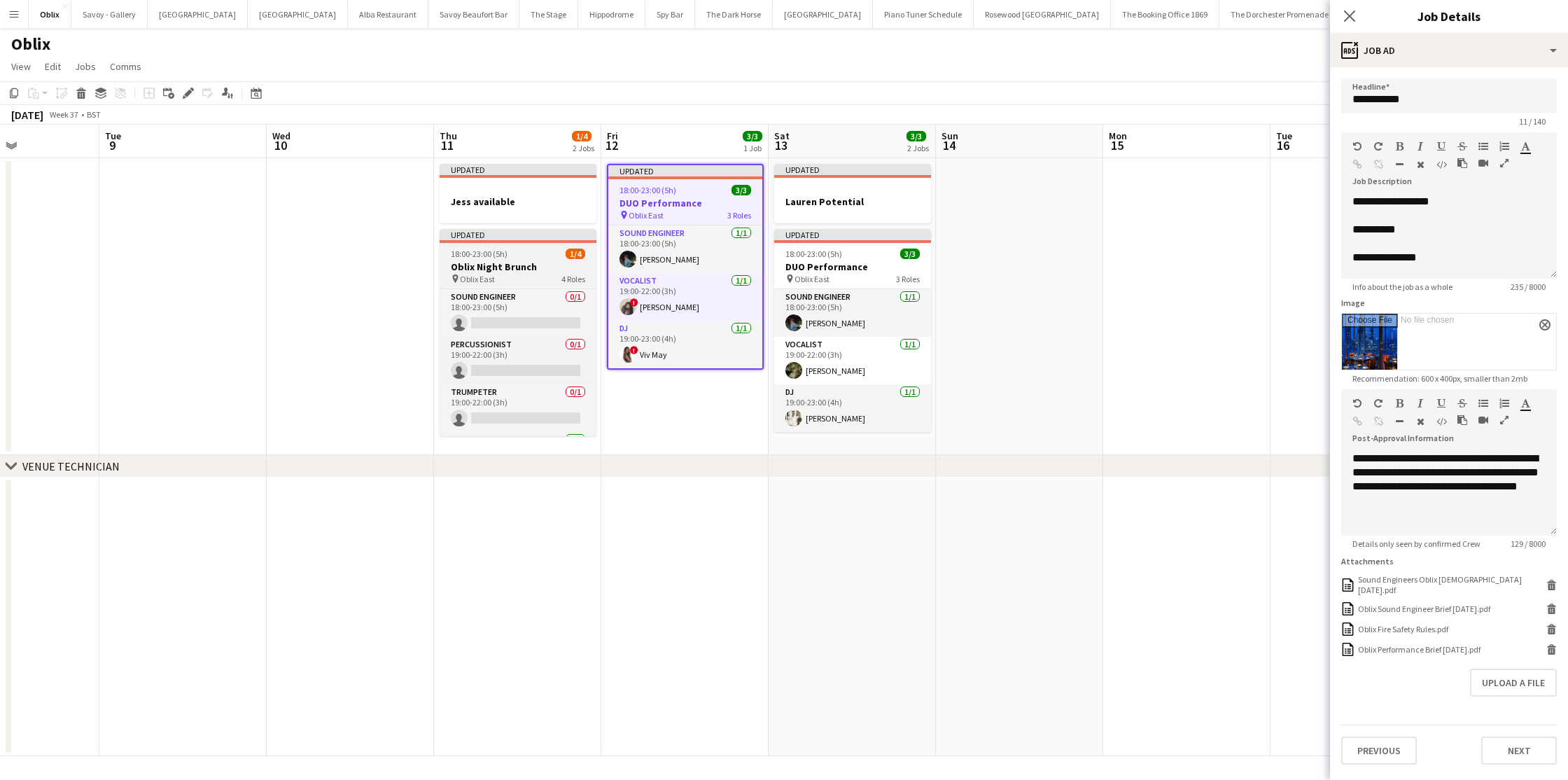
click at [518, 262] on h3 "Oblix Night Brunch" at bounding box center [518, 266] width 157 height 12
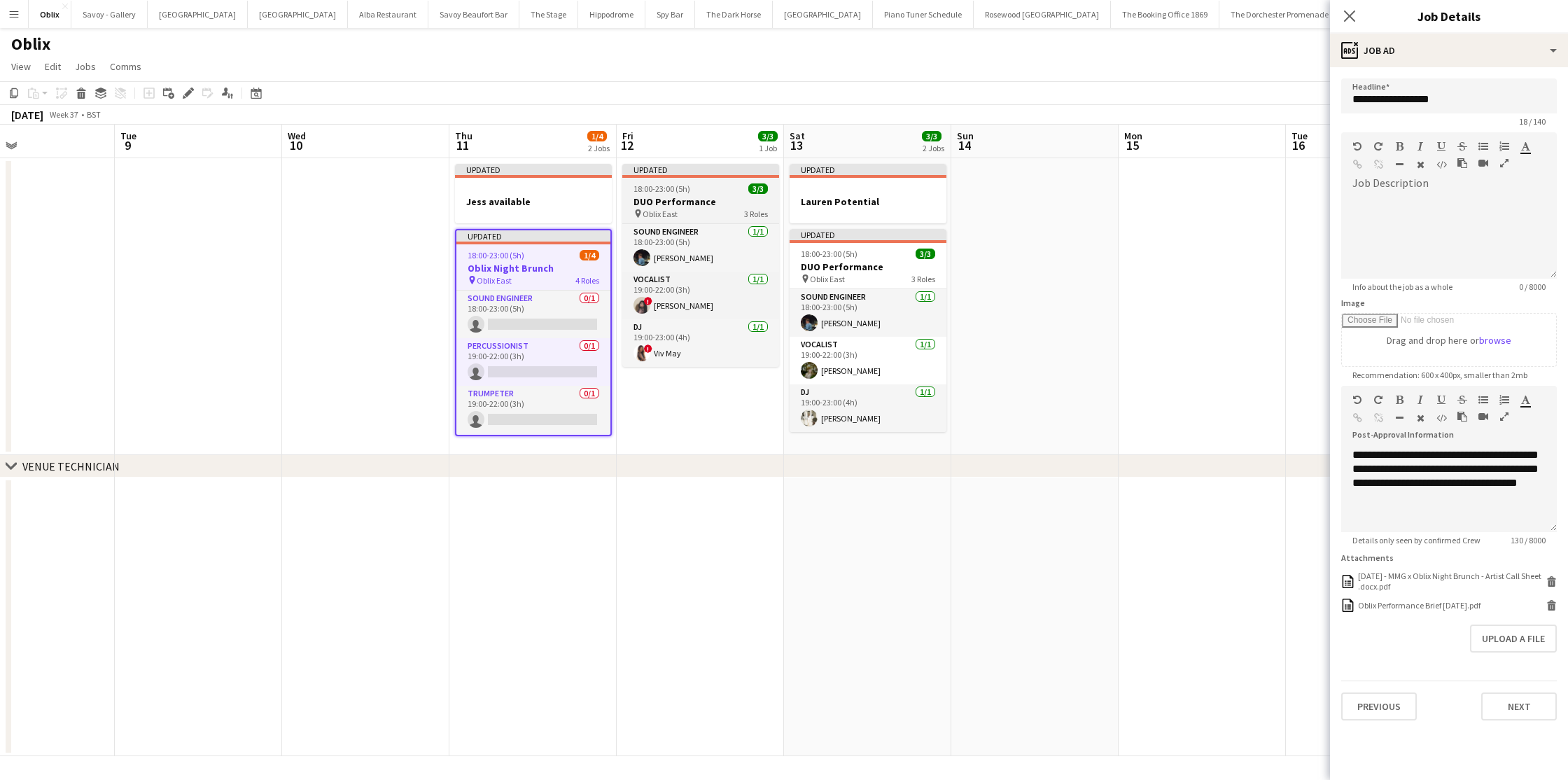
scroll to position [0, 553]
click at [659, 187] on span "18:00-23:00 (5h)" at bounding box center [663, 188] width 57 height 11
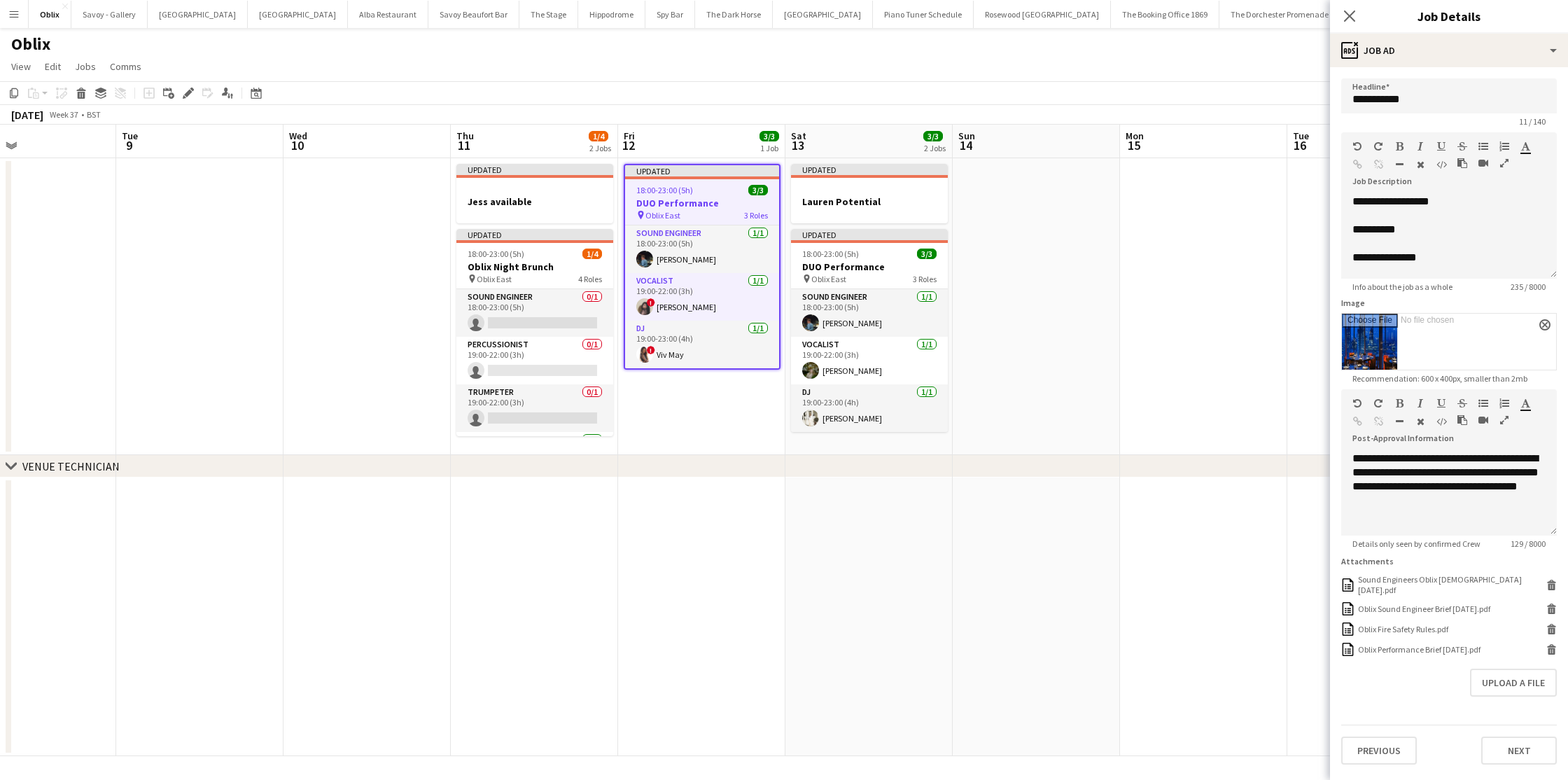
scroll to position [0, 554]
click at [847, 272] on h3 "DUO Performance" at bounding box center [869, 266] width 157 height 12
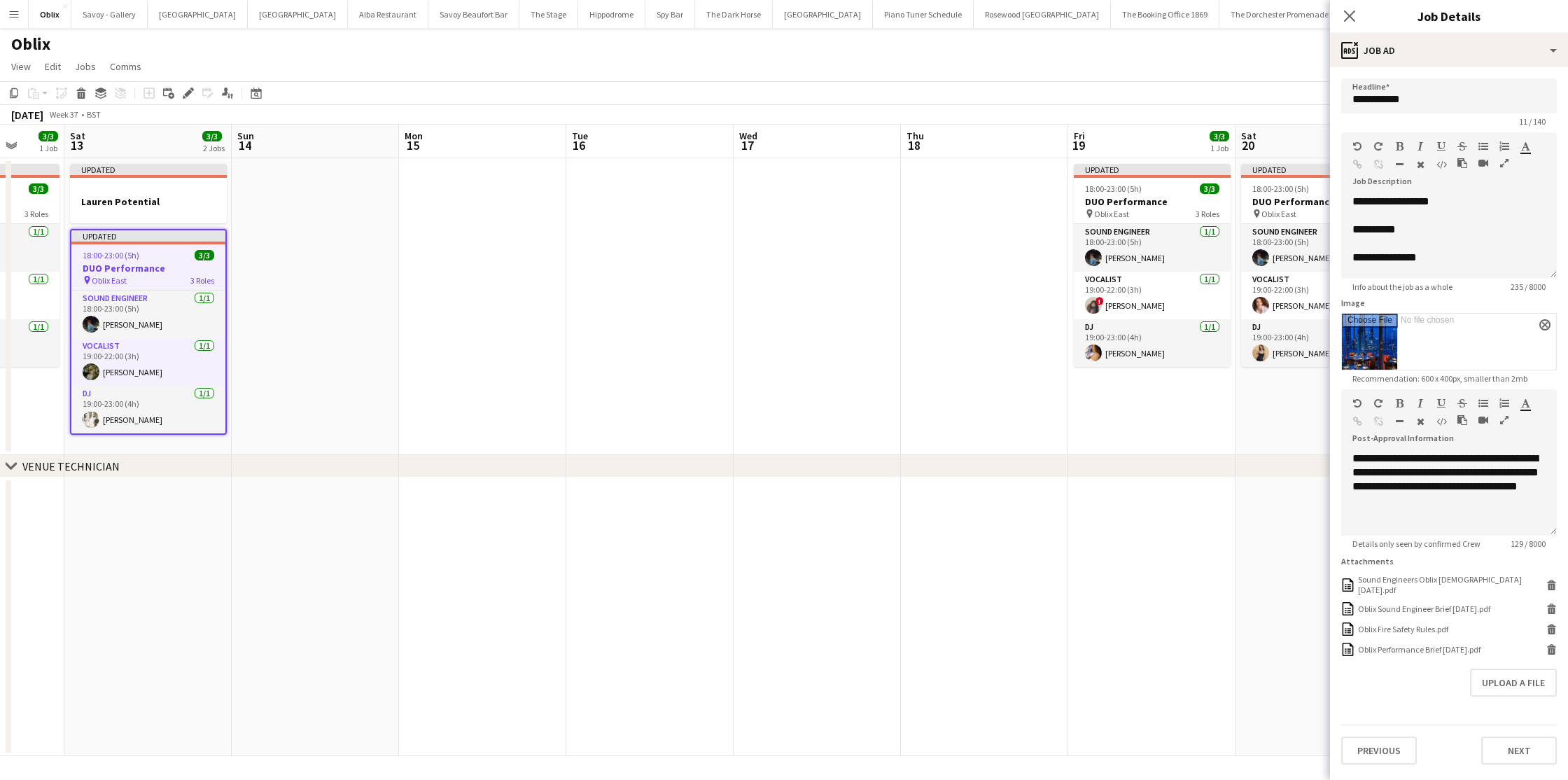
scroll to position [0, 582]
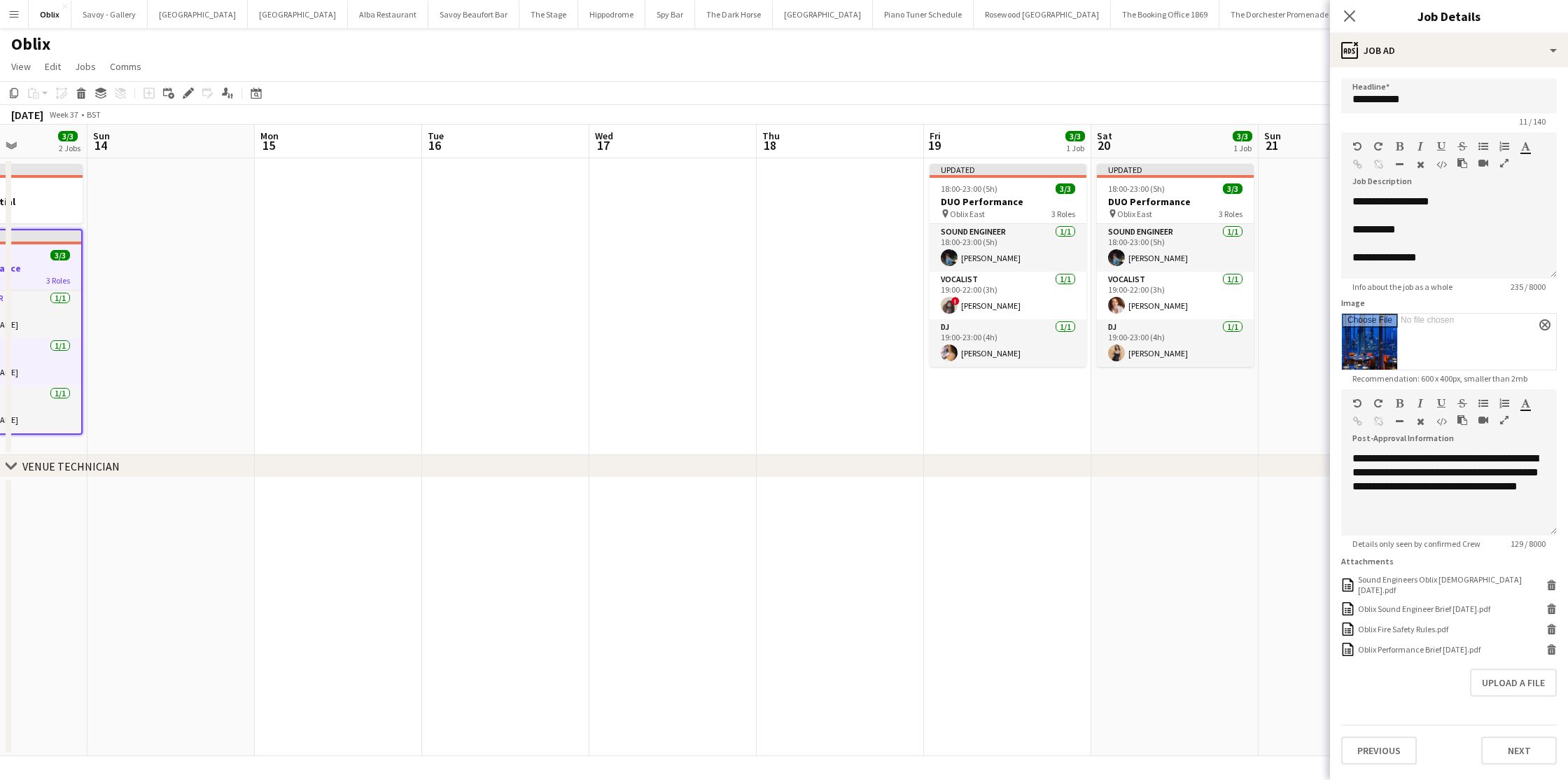
click at [1026, 193] on div "18:00-23:00 (5h) 3/3" at bounding box center [1008, 188] width 157 height 11
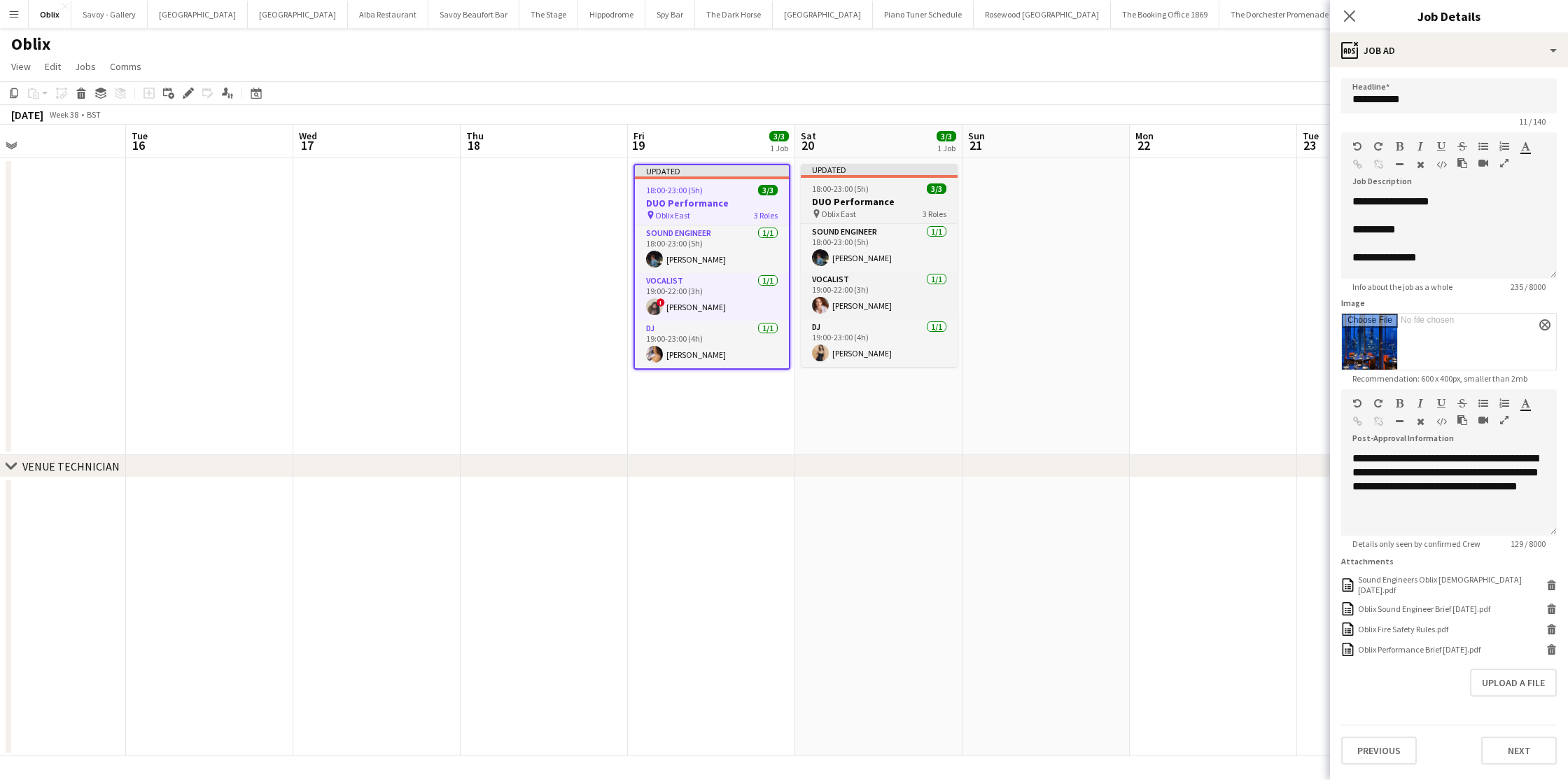
click at [887, 211] on div "pin Oblix East 3 Roles" at bounding box center [879, 213] width 157 height 11
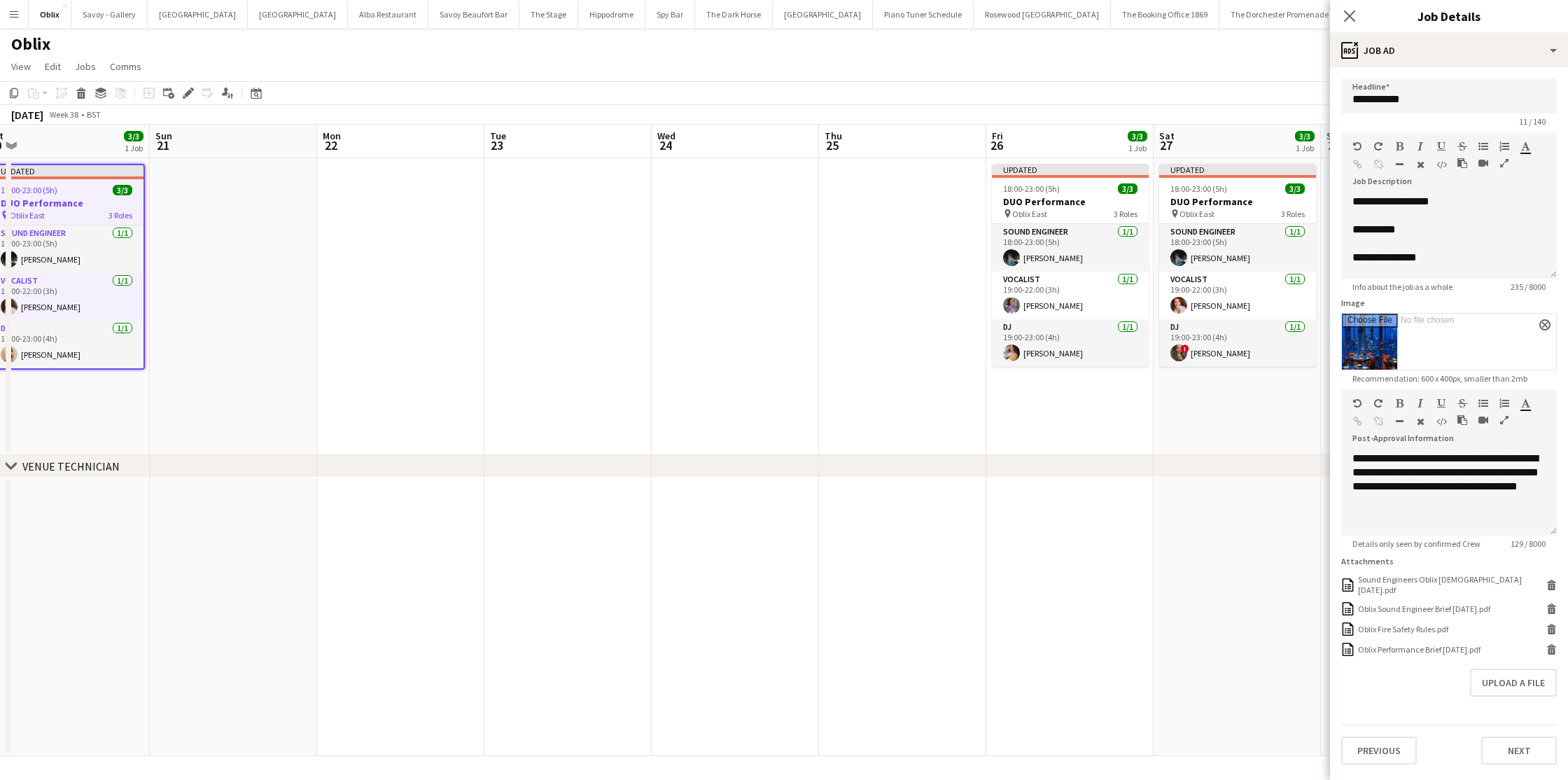
scroll to position [0, 404]
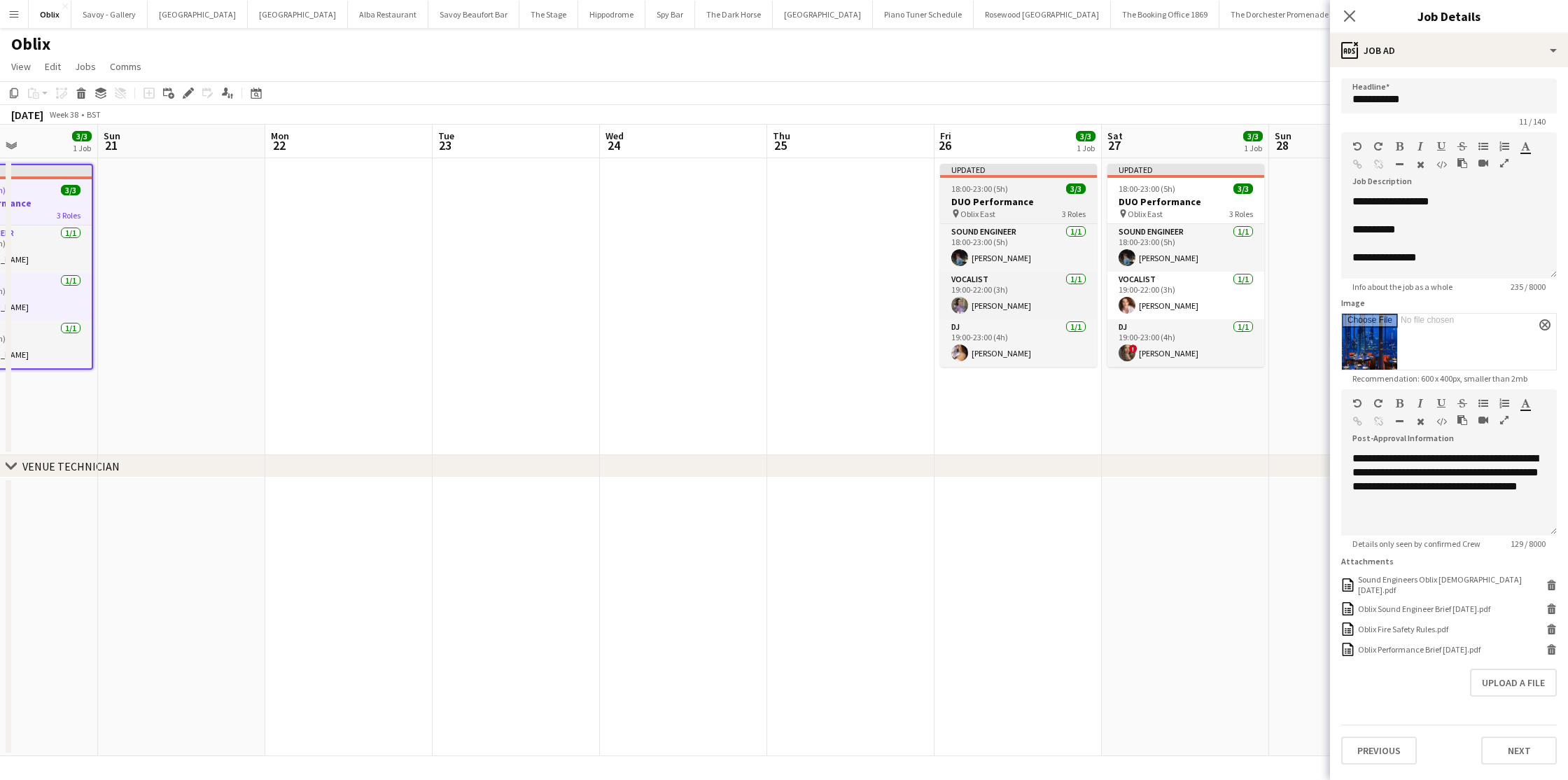
click at [1030, 199] on h3 "DUO Performance" at bounding box center [1018, 201] width 157 height 12
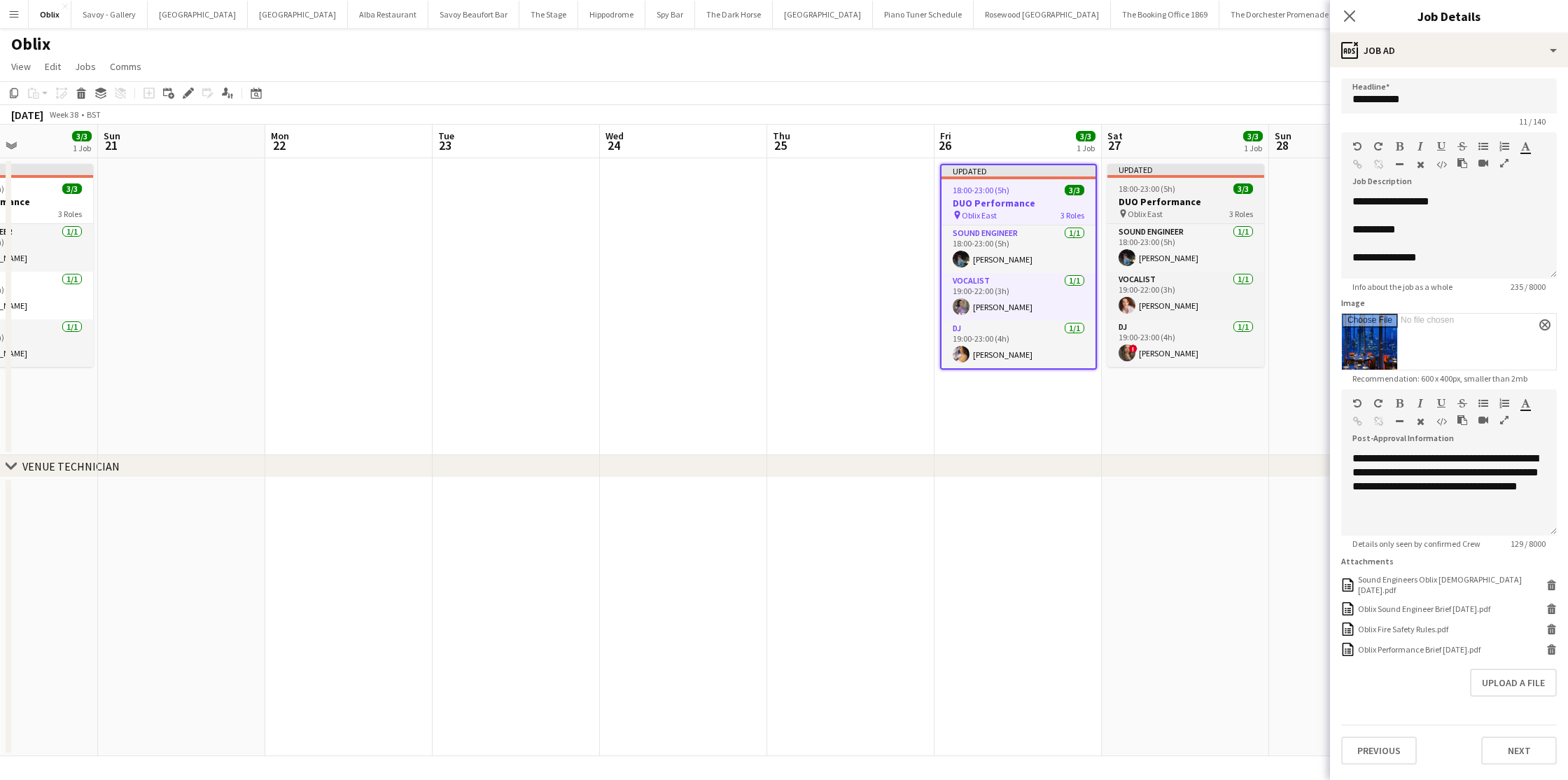
click at [1146, 205] on h3 "DUO Performance" at bounding box center [1185, 201] width 157 height 12
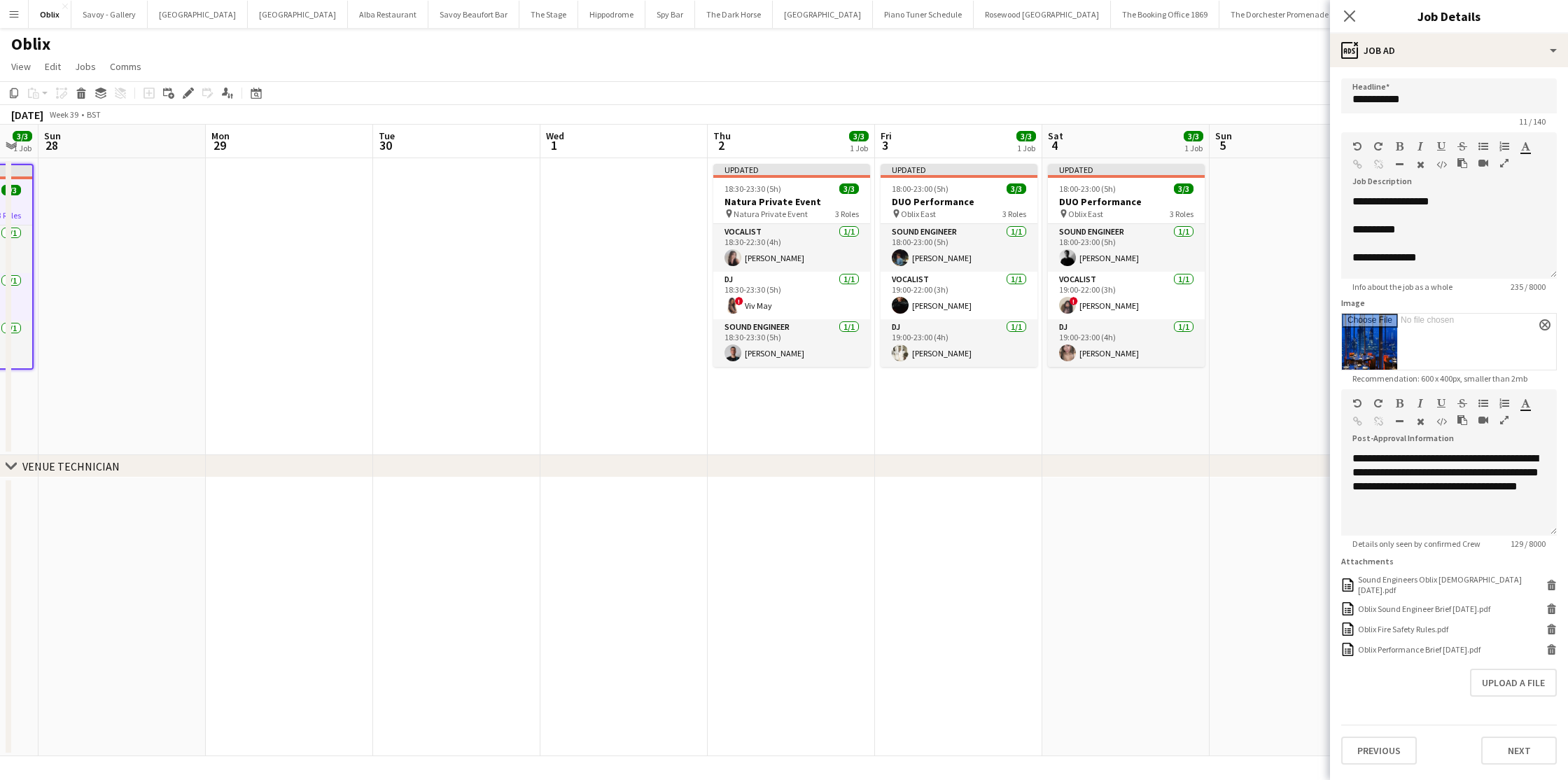
scroll to position [0, 435]
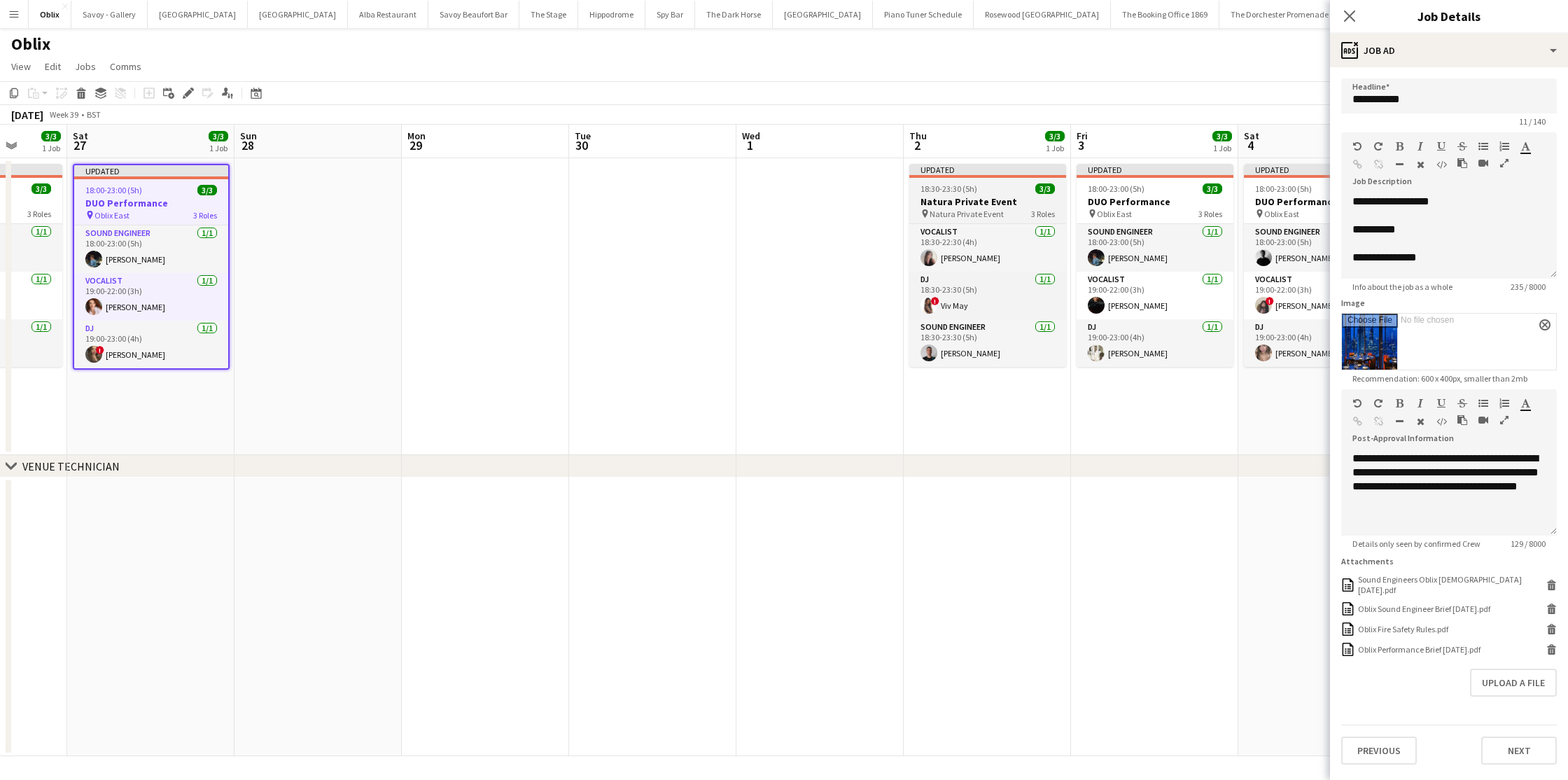
click at [1012, 200] on h3 "Natura Private Event" at bounding box center [988, 201] width 157 height 12
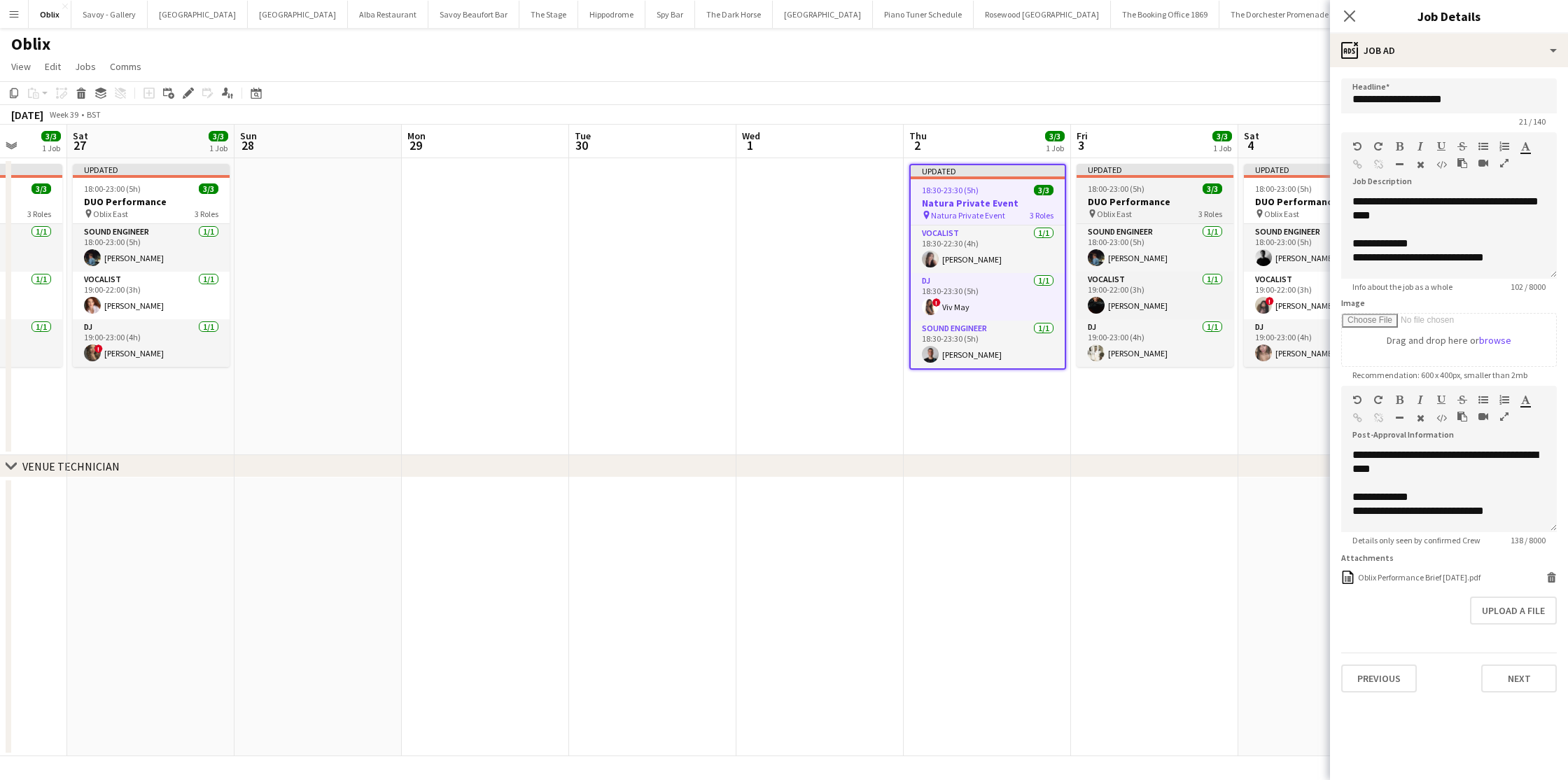
click at [1121, 195] on h3 "DUO Performance" at bounding box center [1155, 201] width 157 height 12
type input "**********"
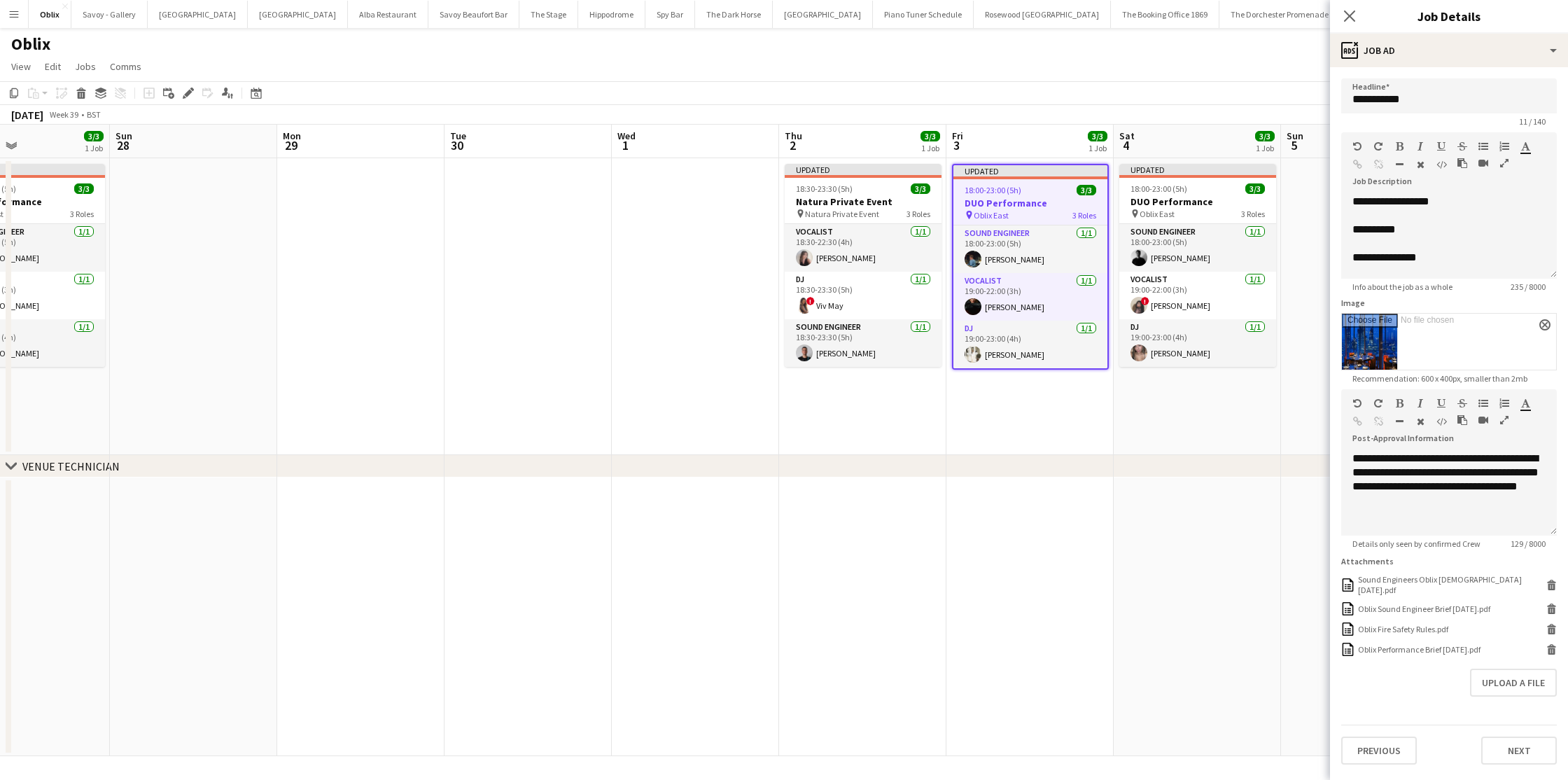
scroll to position [0, 635]
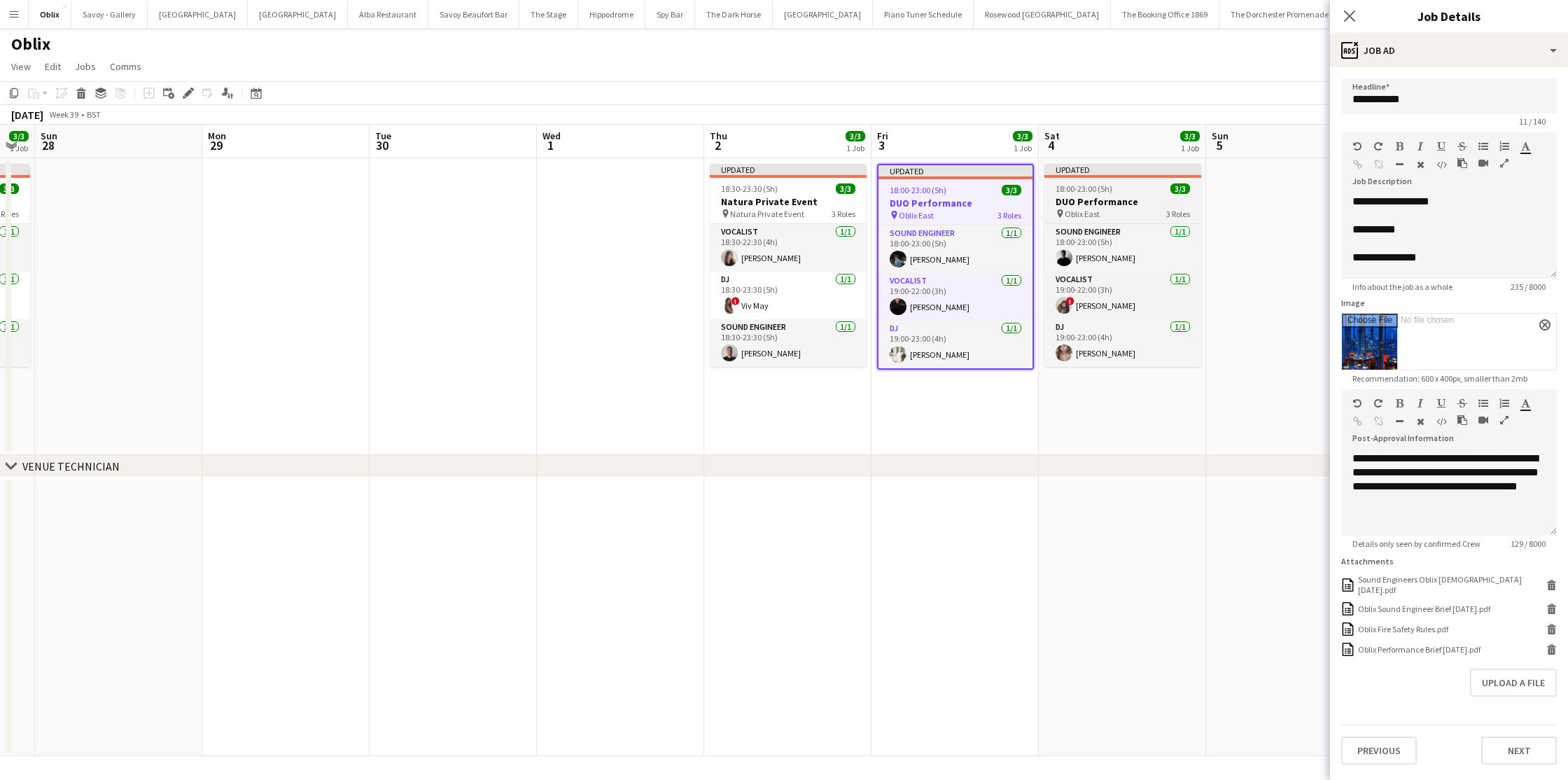
click at [1113, 198] on h3 "DUO Performance" at bounding box center [1122, 201] width 157 height 12
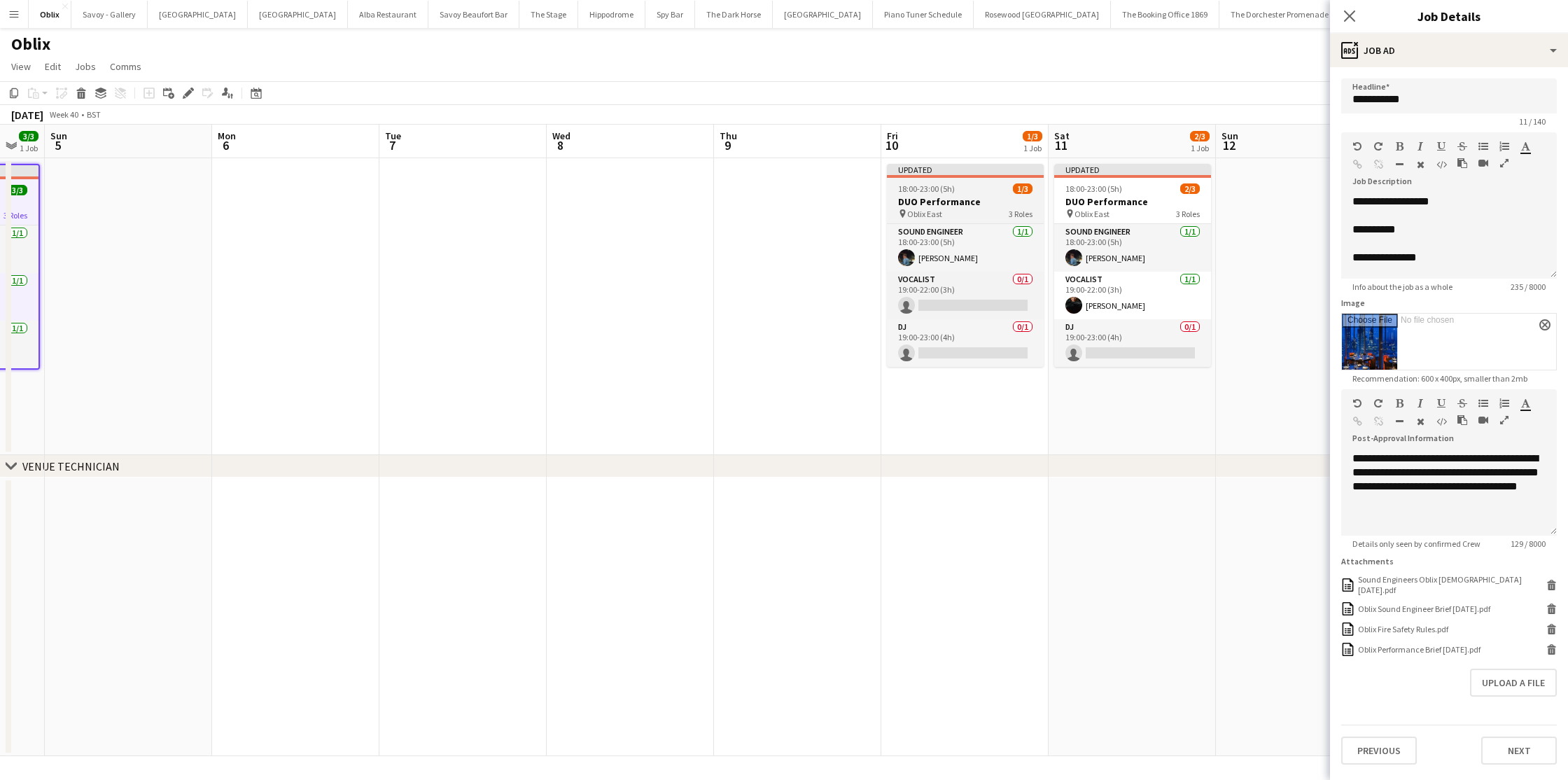
scroll to position [0, 462]
click at [996, 195] on h3 "DUO Performance" at bounding box center [961, 201] width 157 height 12
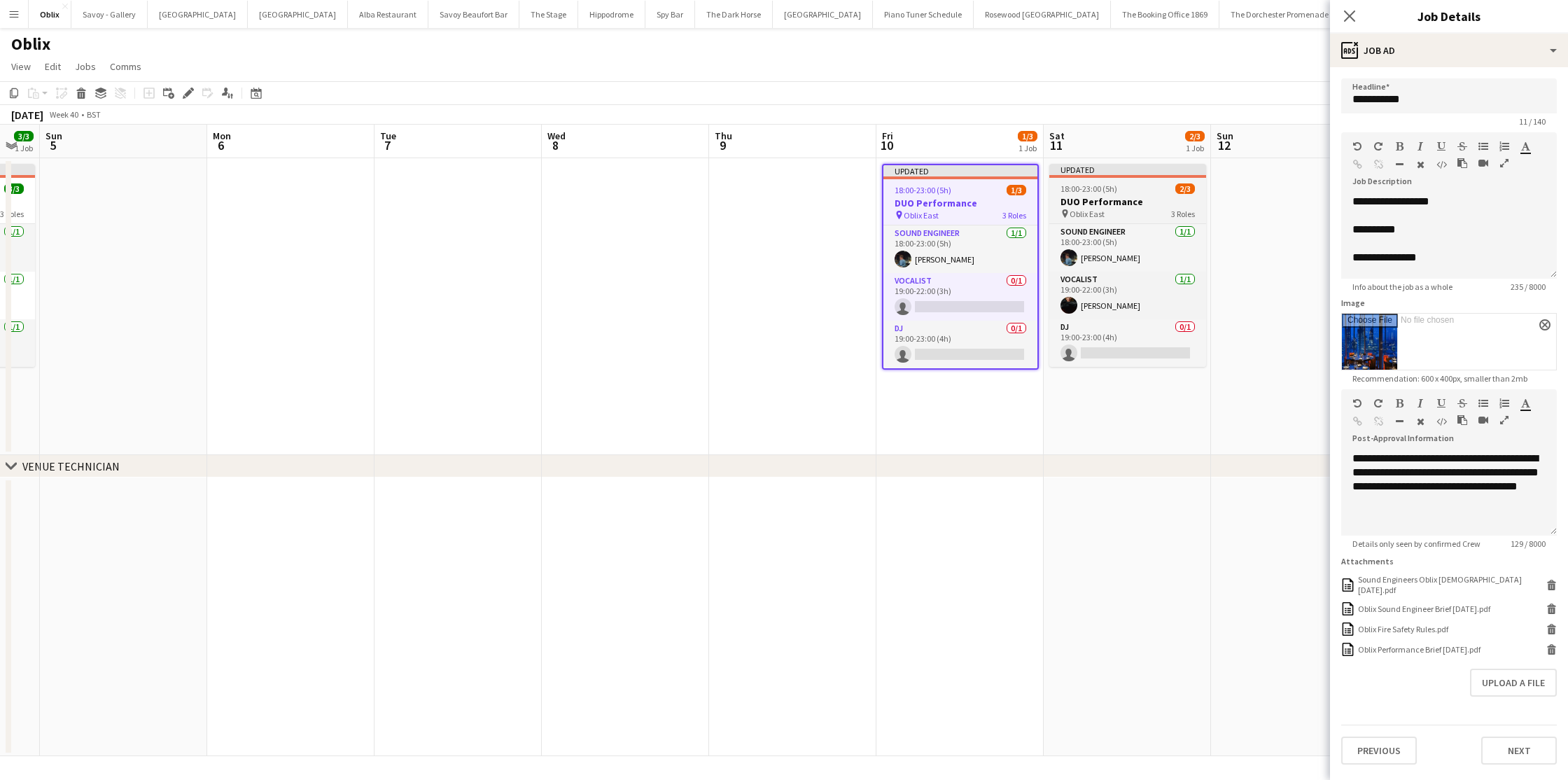
click at [1103, 193] on span "18:00-23:00 (5h)" at bounding box center [1089, 188] width 57 height 11
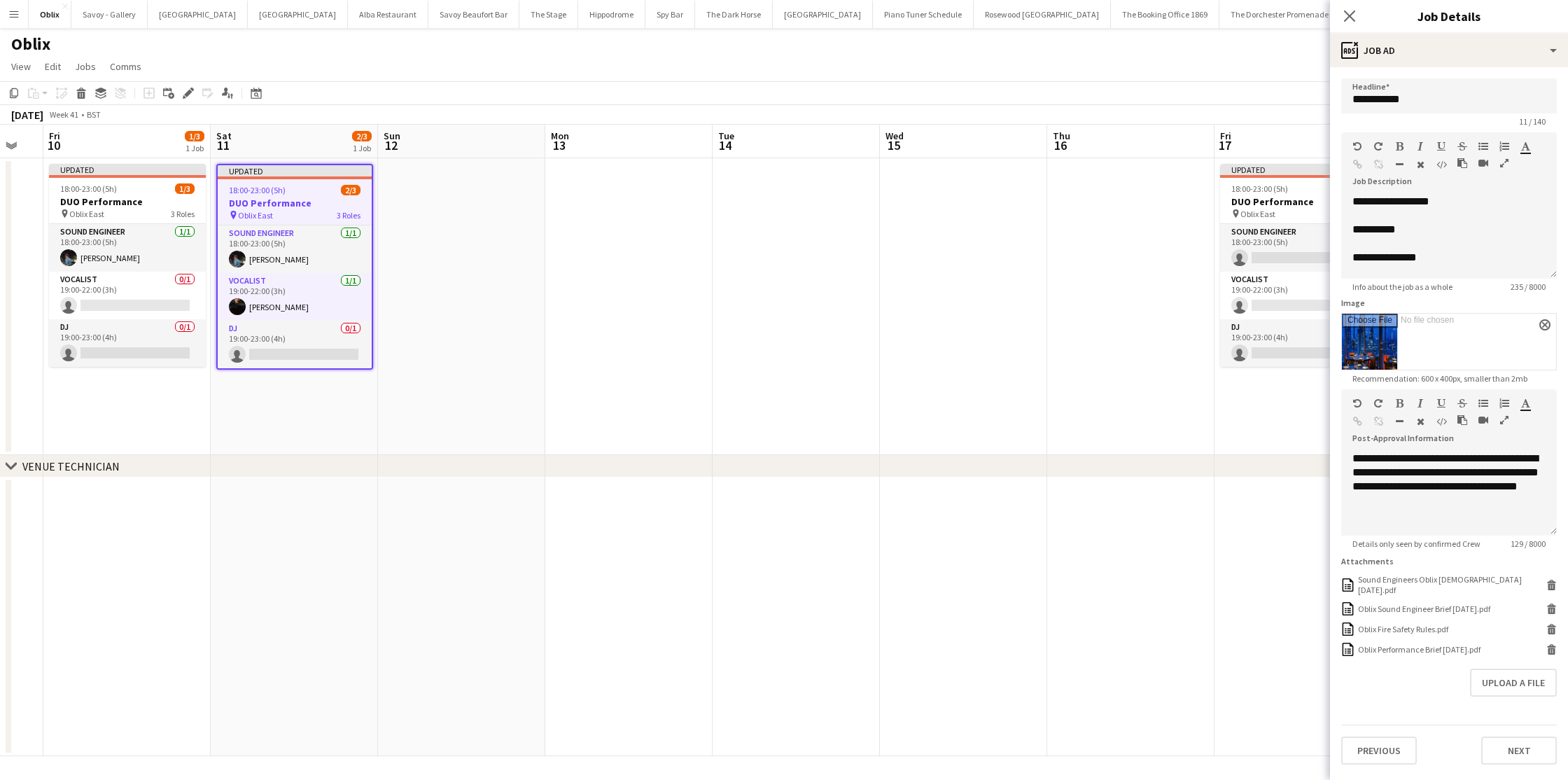
scroll to position [0, 521]
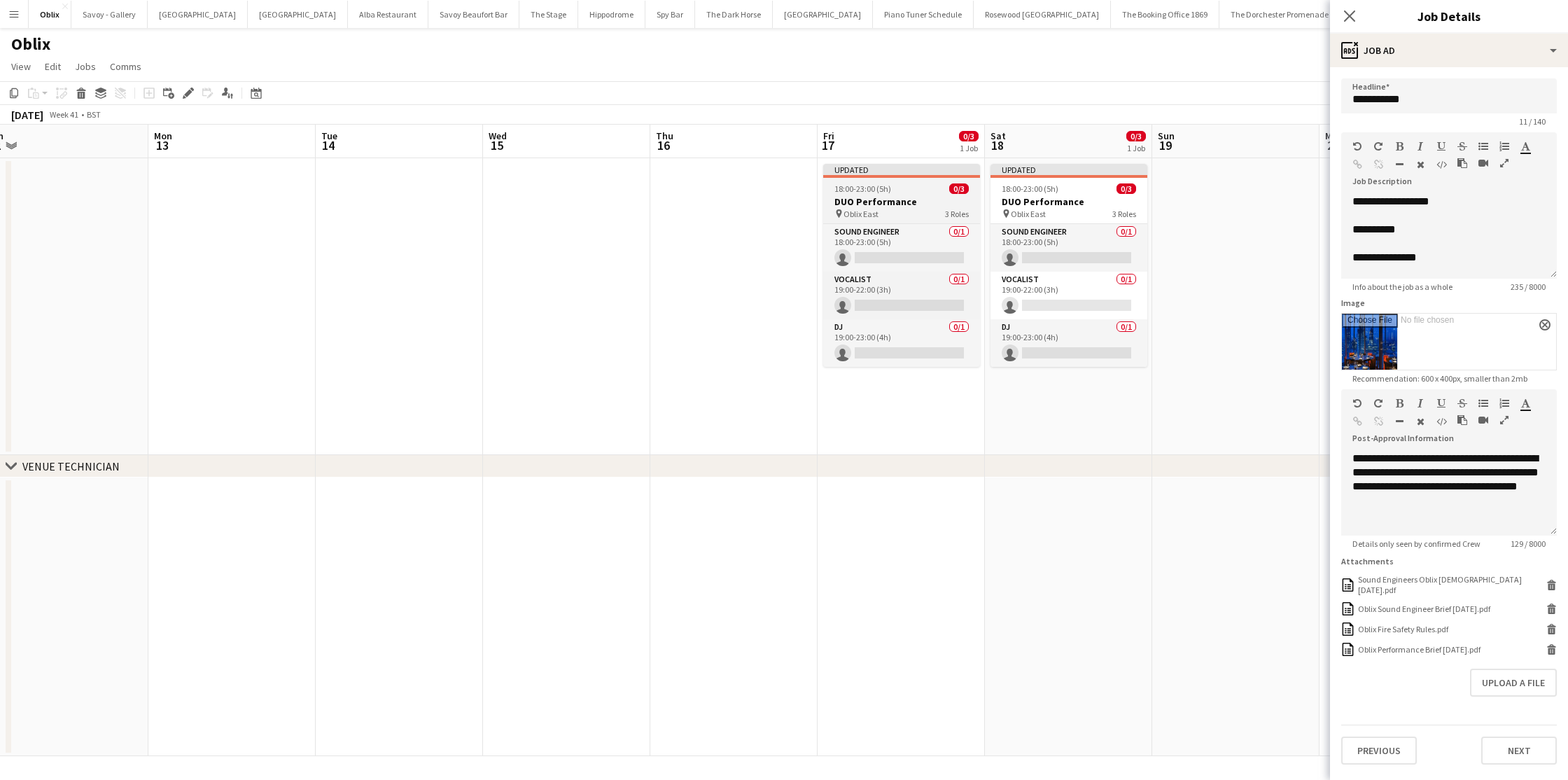
click at [938, 198] on h3 "DUO Performance" at bounding box center [901, 201] width 157 height 12
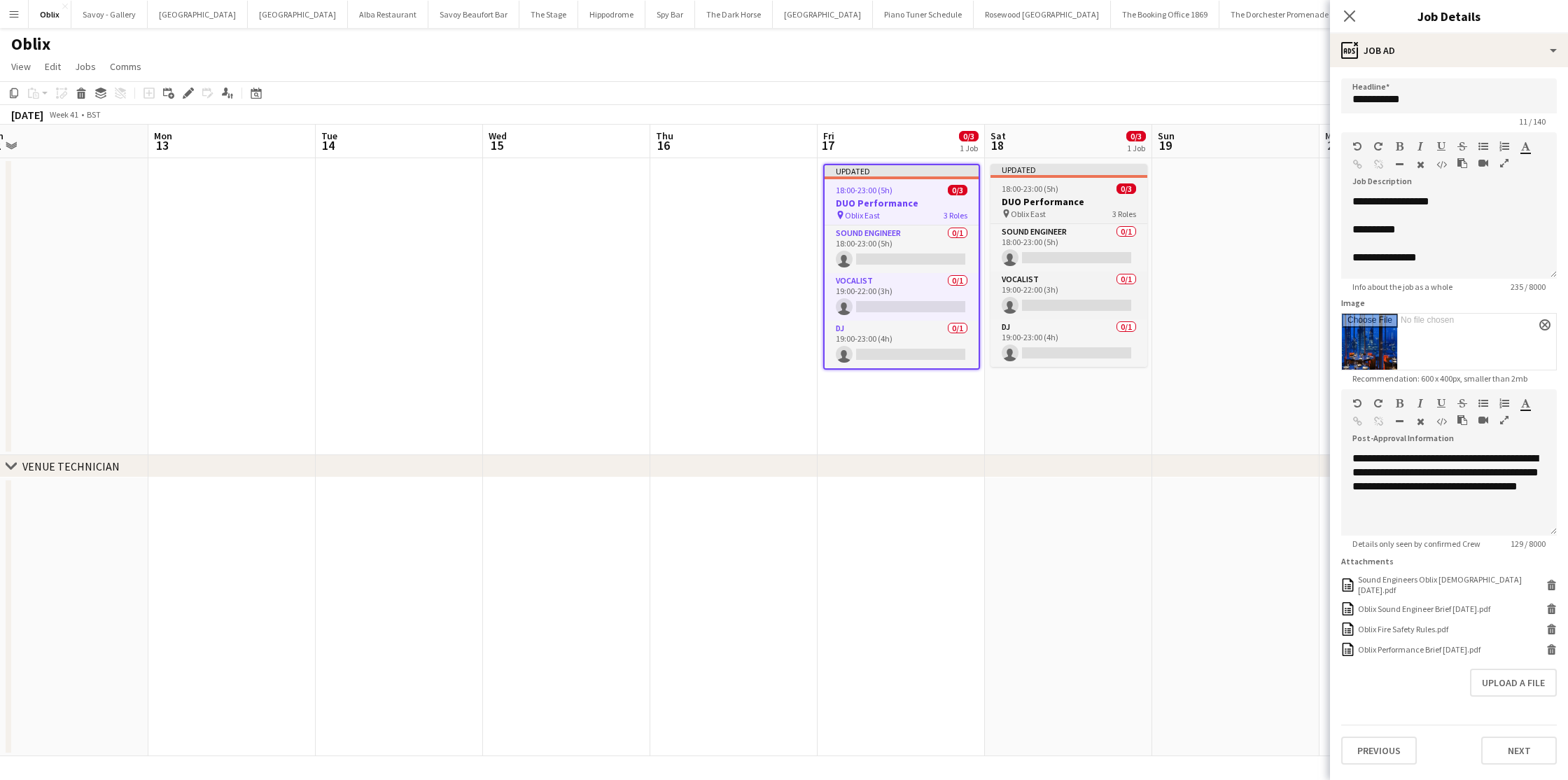
click at [1029, 193] on span "18:00-23:00 (5h)" at bounding box center [1029, 188] width 57 height 11
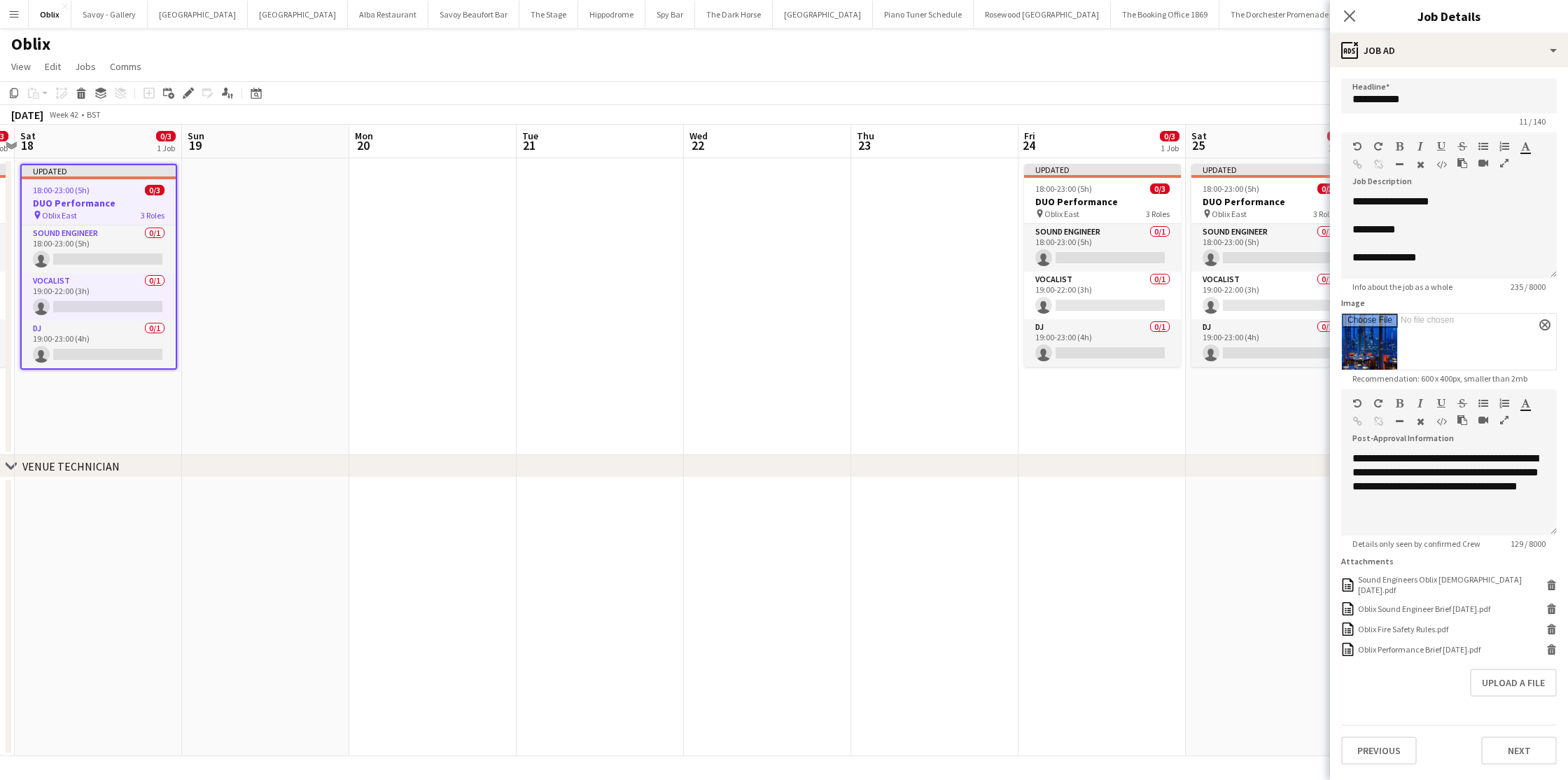
scroll to position [0, 507]
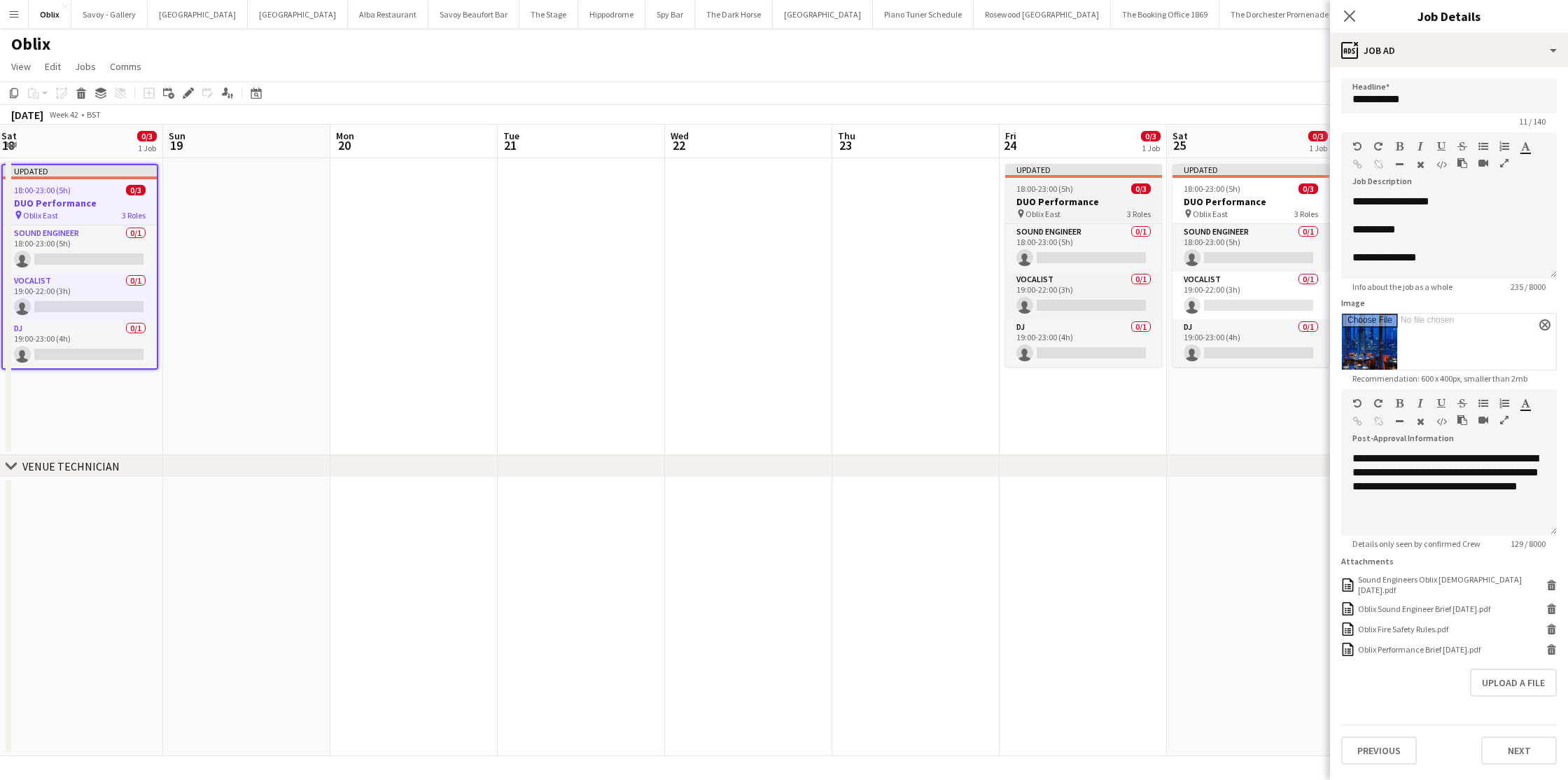
click at [1029, 193] on span "18:00-23:00 (5h)" at bounding box center [1044, 188] width 57 height 11
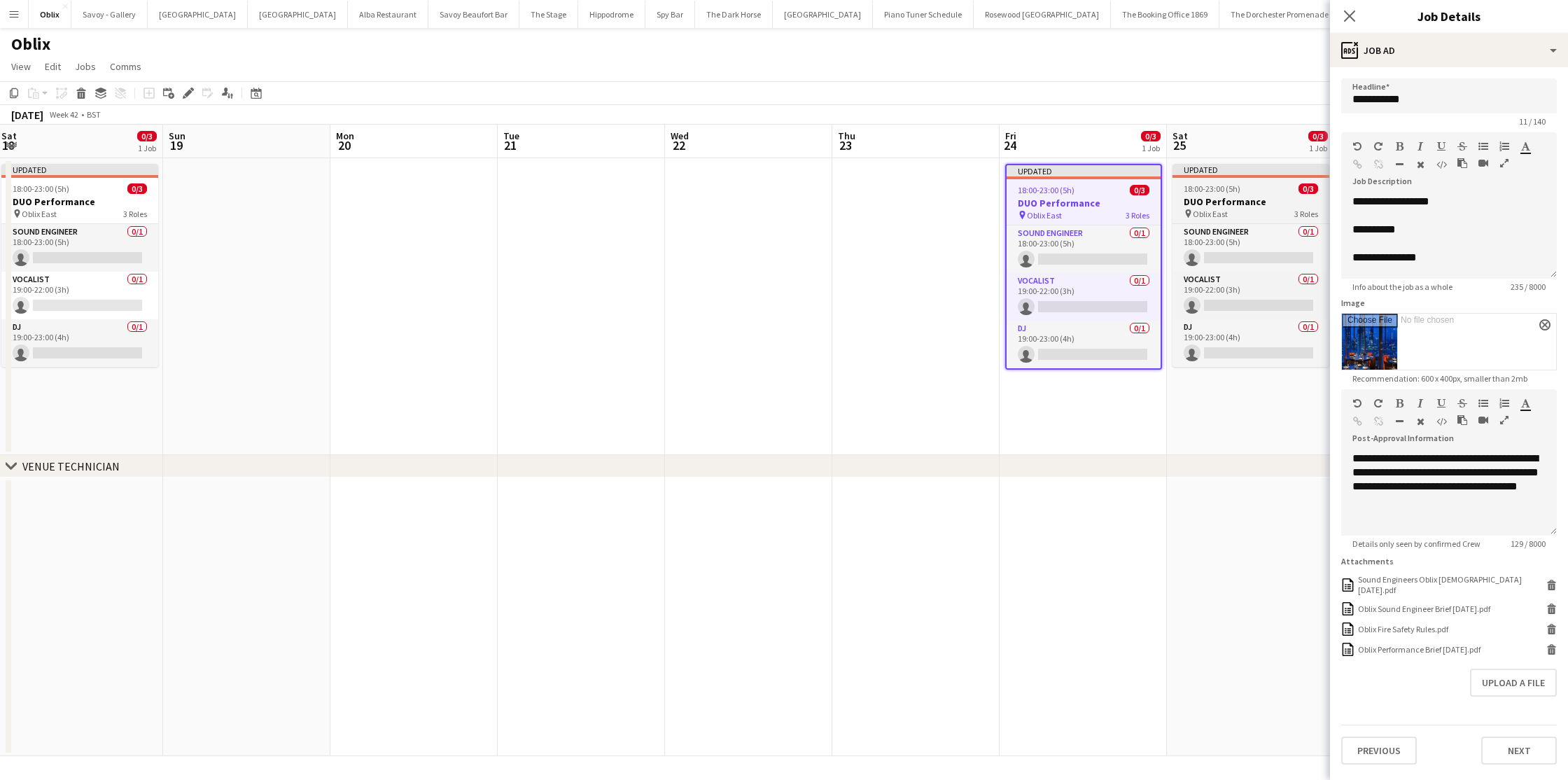
click at [1187, 197] on h3 "DUO Performance" at bounding box center [1251, 201] width 157 height 12
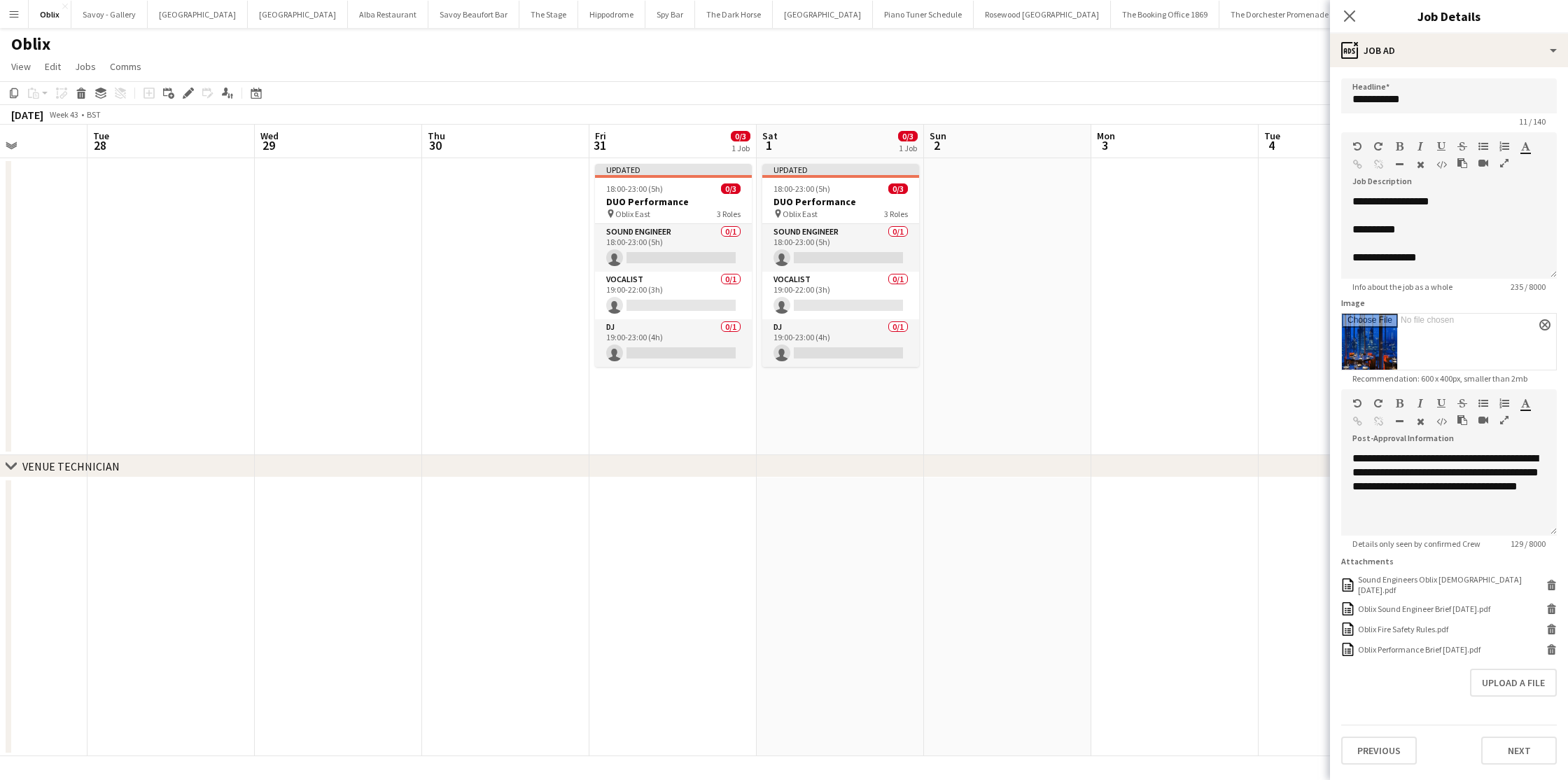
scroll to position [0, 378]
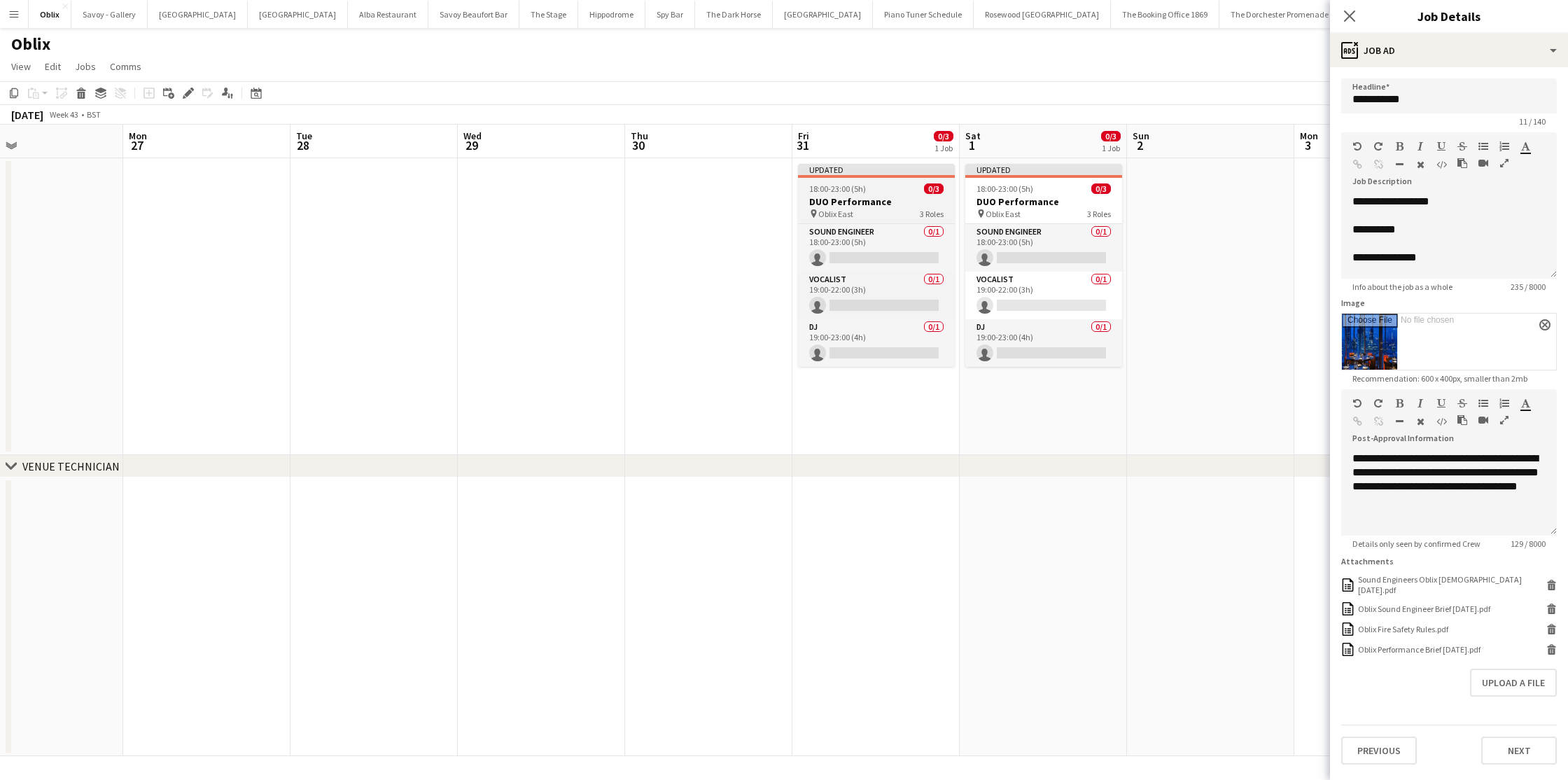
click at [841, 190] on span "18:00-23:00 (5h)" at bounding box center [837, 188] width 57 height 11
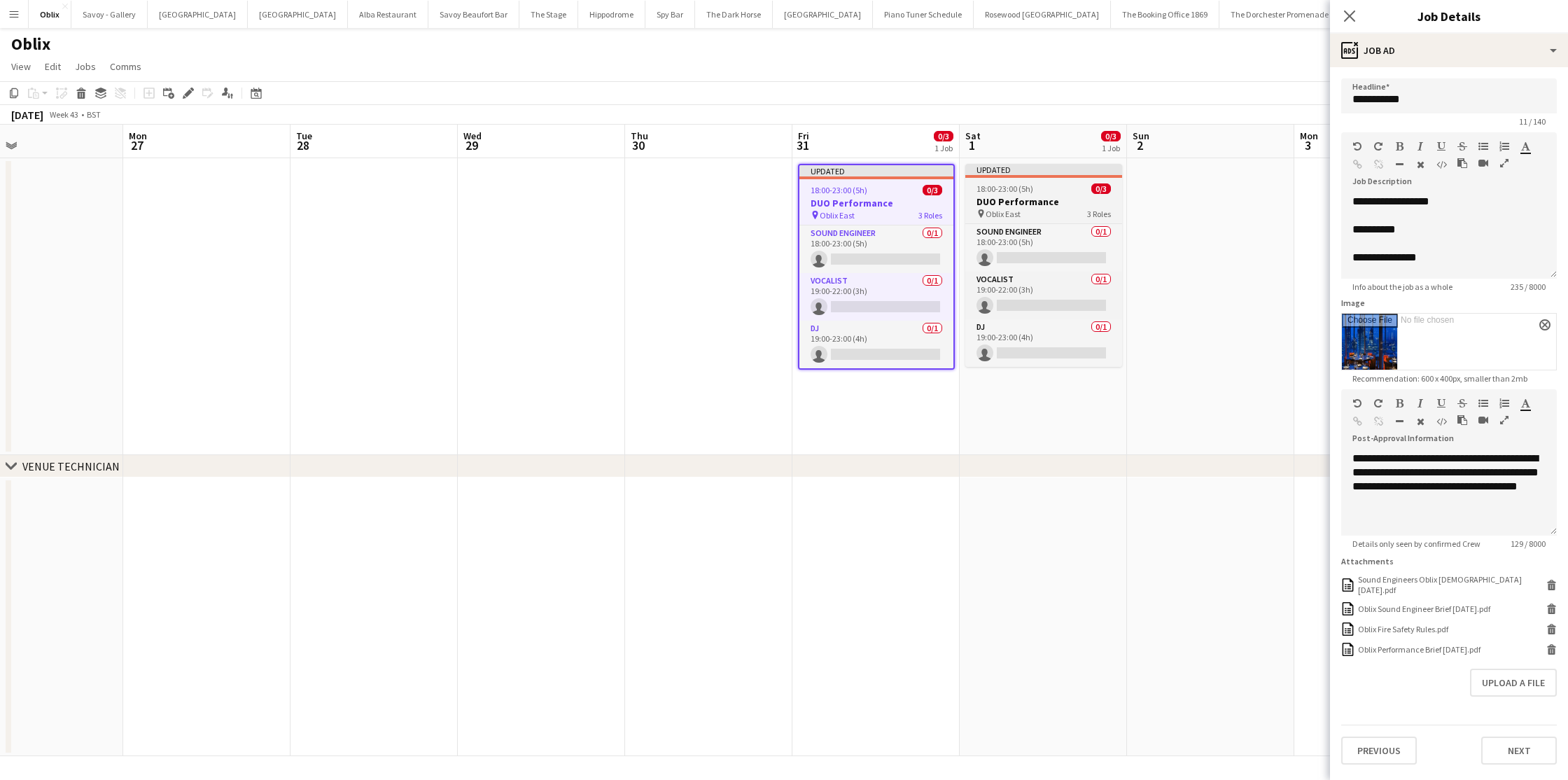
click at [1030, 193] on span "18:00-23:00 (5h)" at bounding box center [1005, 188] width 57 height 11
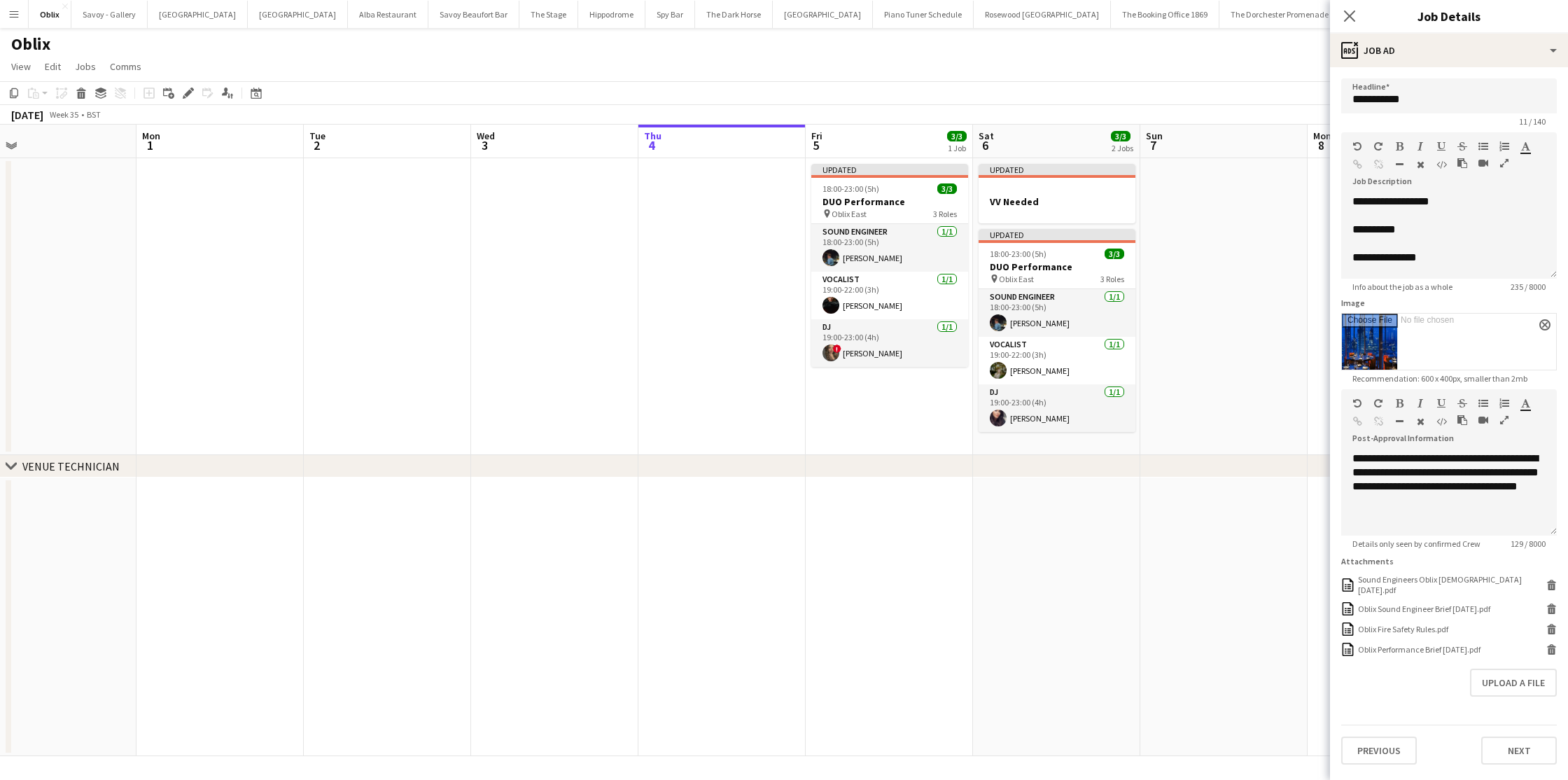
scroll to position [0, 293]
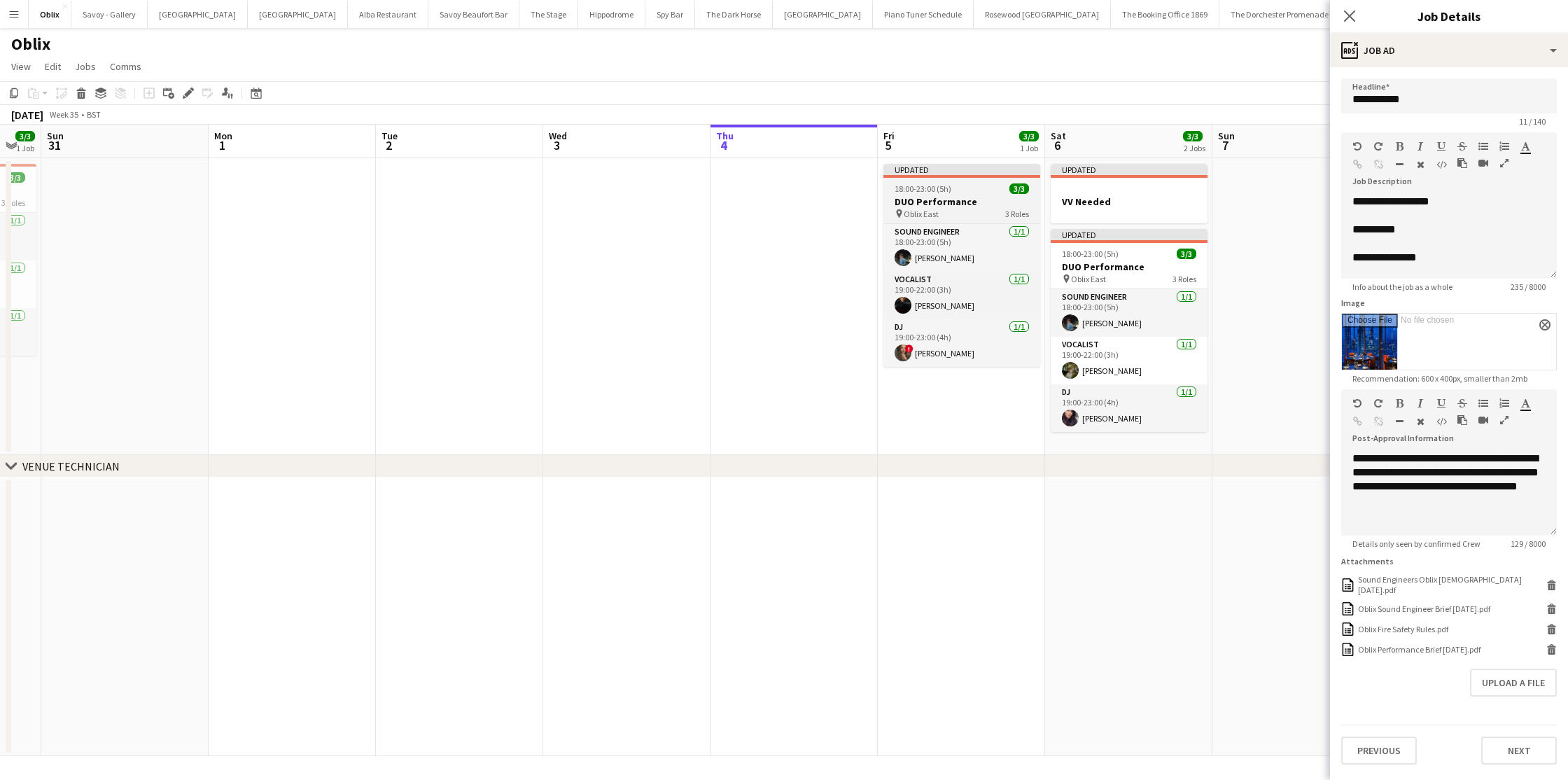
click at [896, 208] on div "pin Oblix East 3 Roles" at bounding box center [961, 213] width 157 height 11
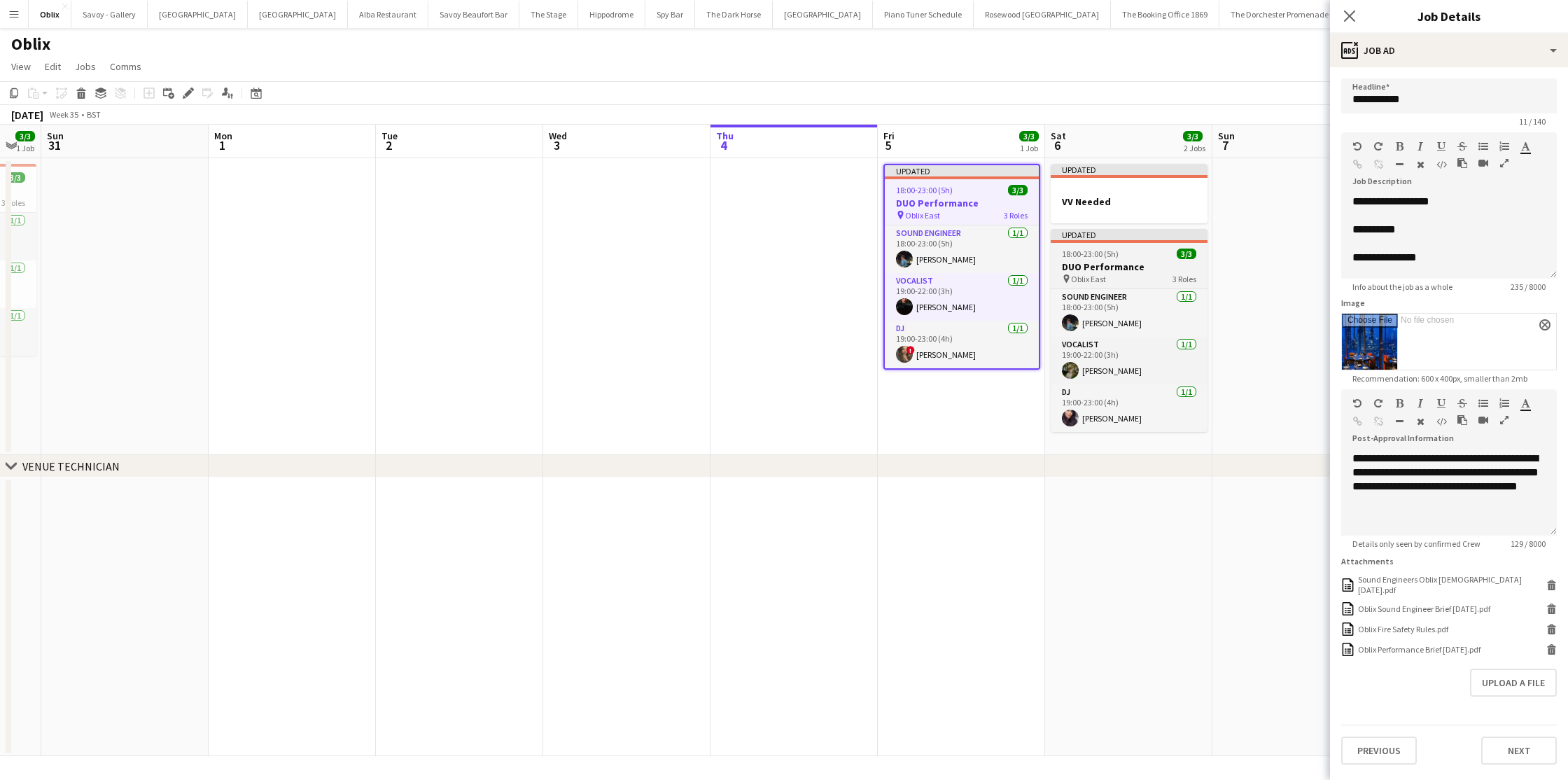
click at [1116, 262] on h3 "DUO Performance" at bounding box center [1129, 266] width 157 height 12
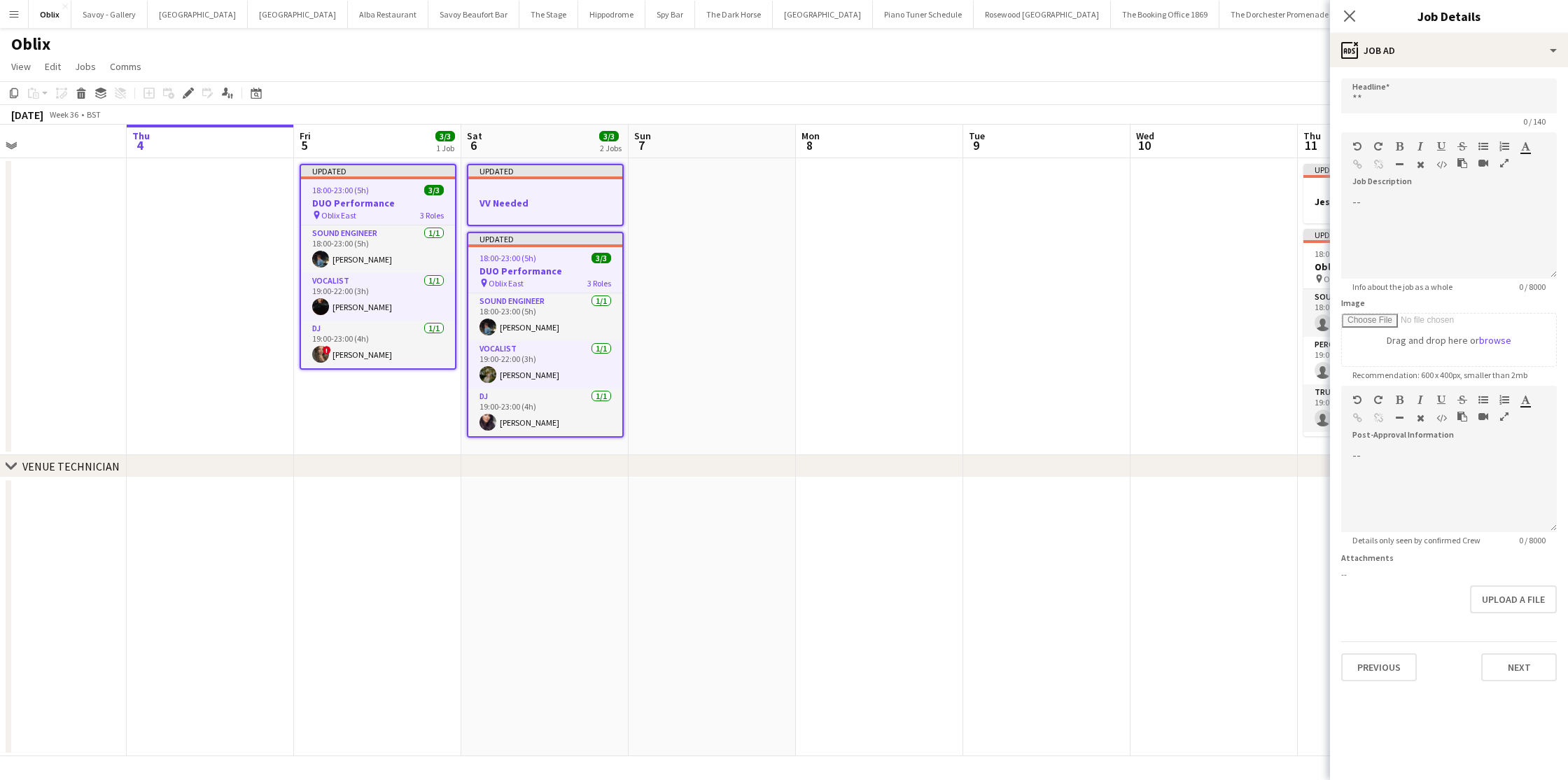
scroll to position [0, 372]
click at [564, 190] on div at bounding box center [549, 190] width 154 height 11
type input "**********"
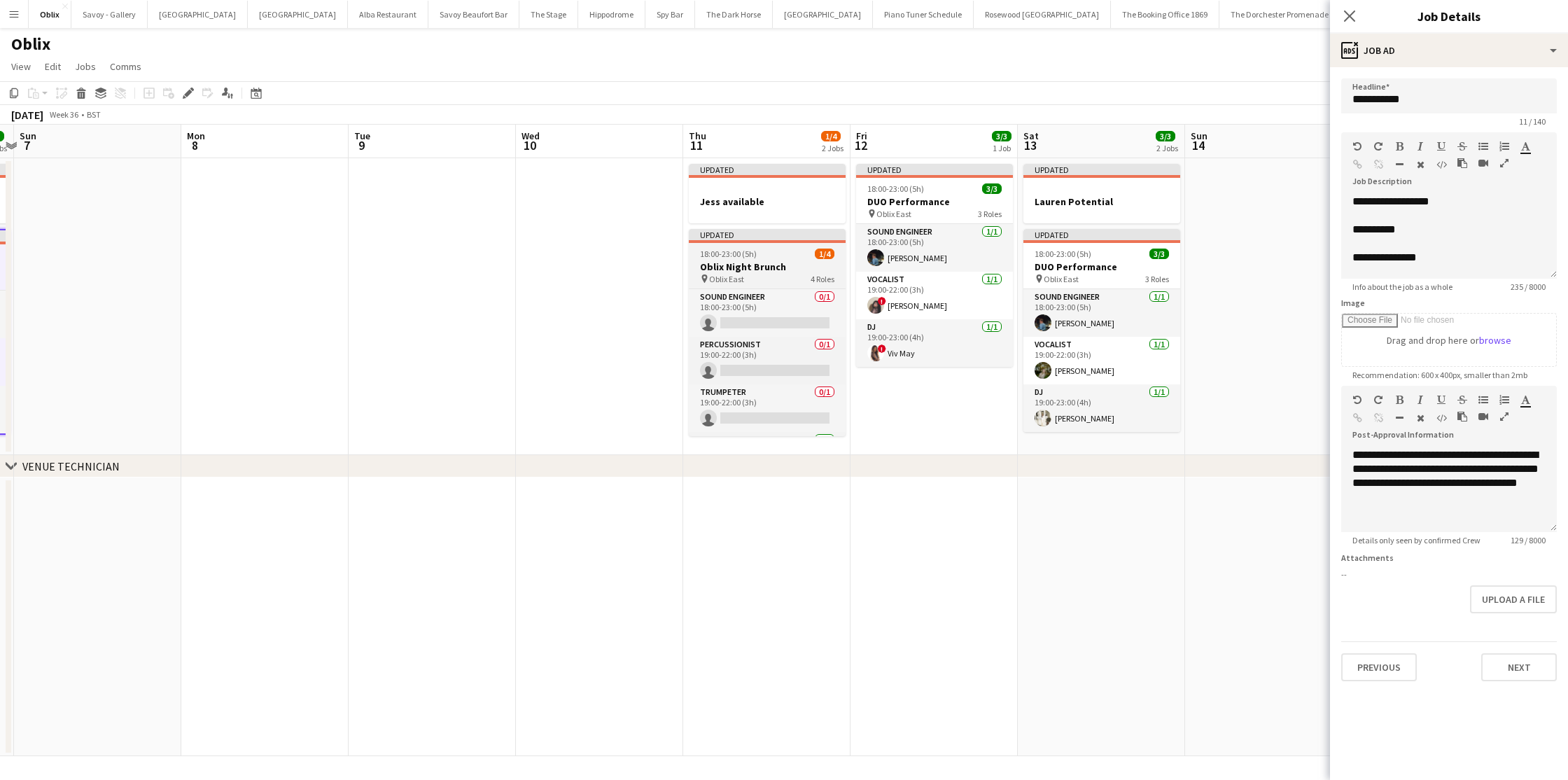
scroll to position [0, 657]
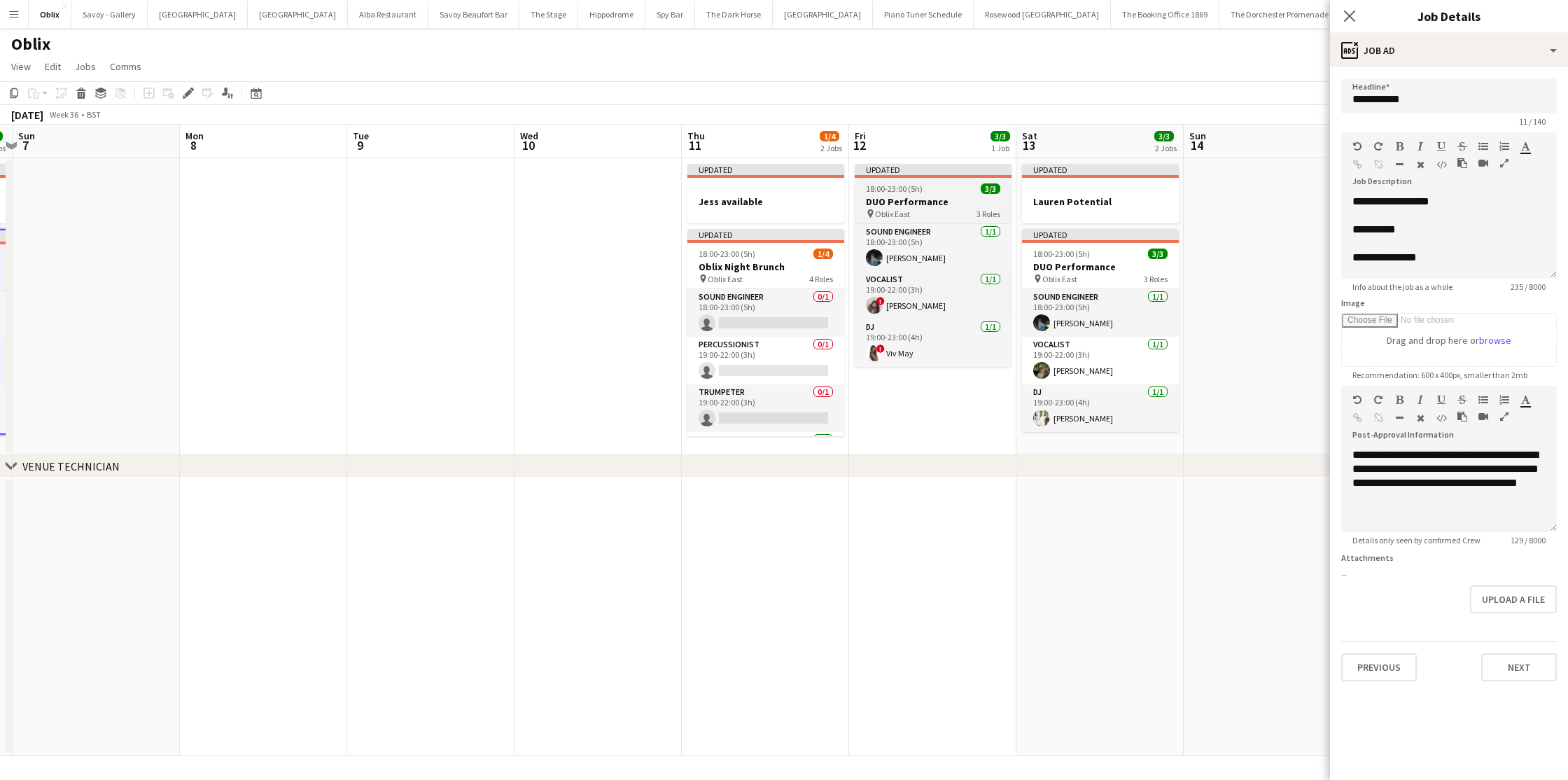
click at [911, 197] on h3 "DUO Performance" at bounding box center [933, 201] width 157 height 12
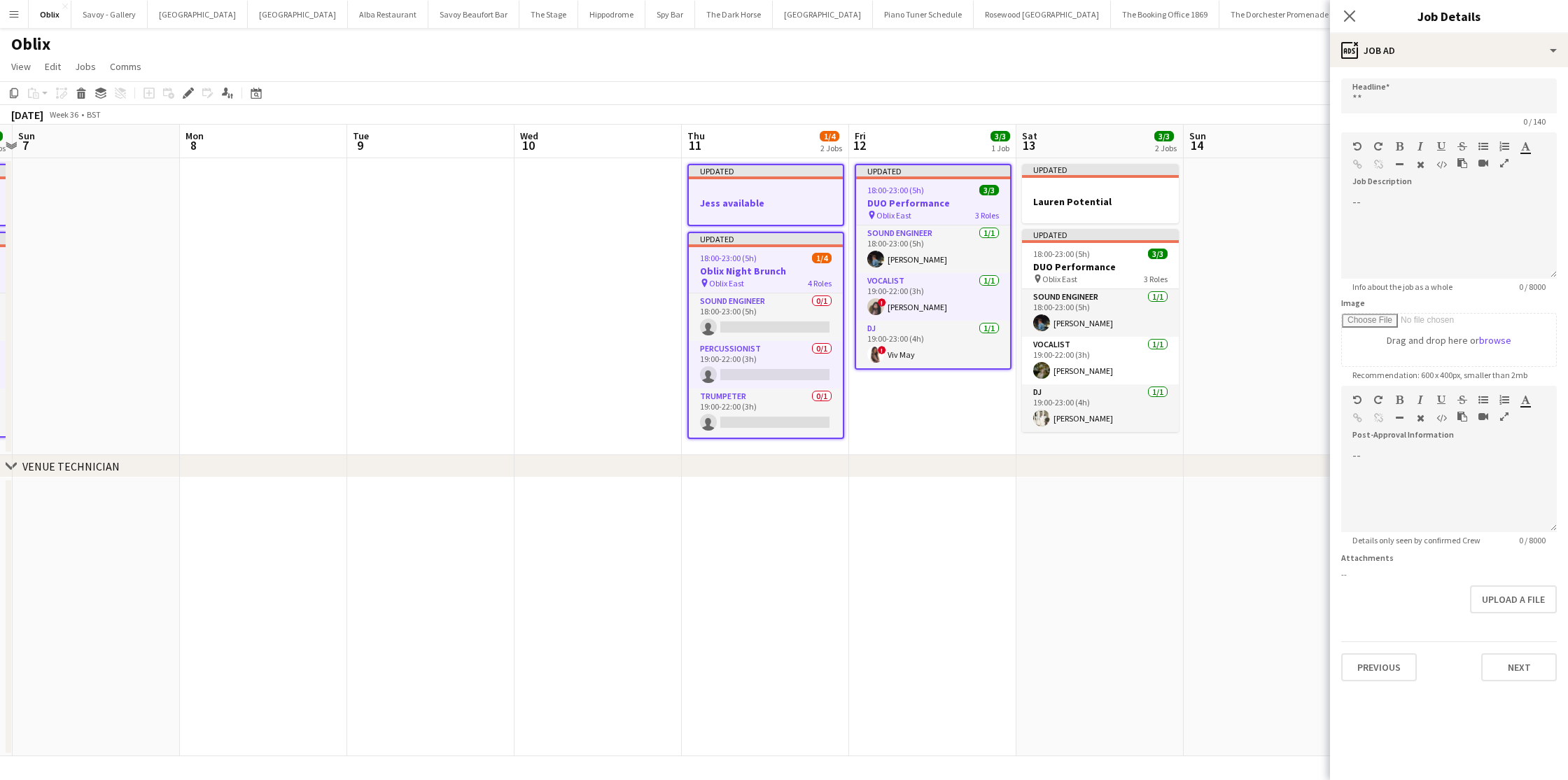
click at [793, 256] on div "18:00-23:00 (5h) 1/4" at bounding box center [766, 258] width 154 height 11
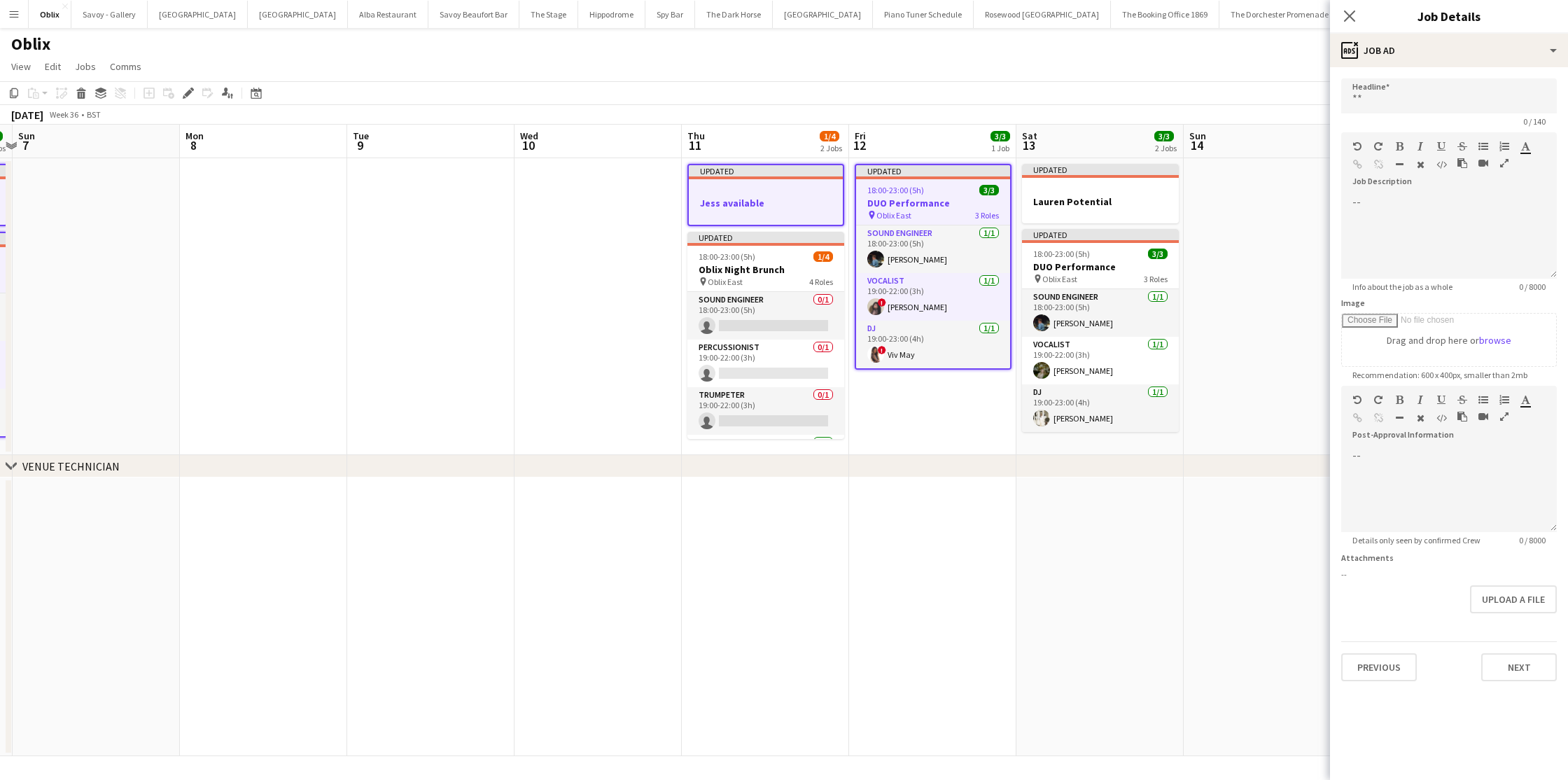
click at [790, 214] on div at bounding box center [766, 215] width 154 height 11
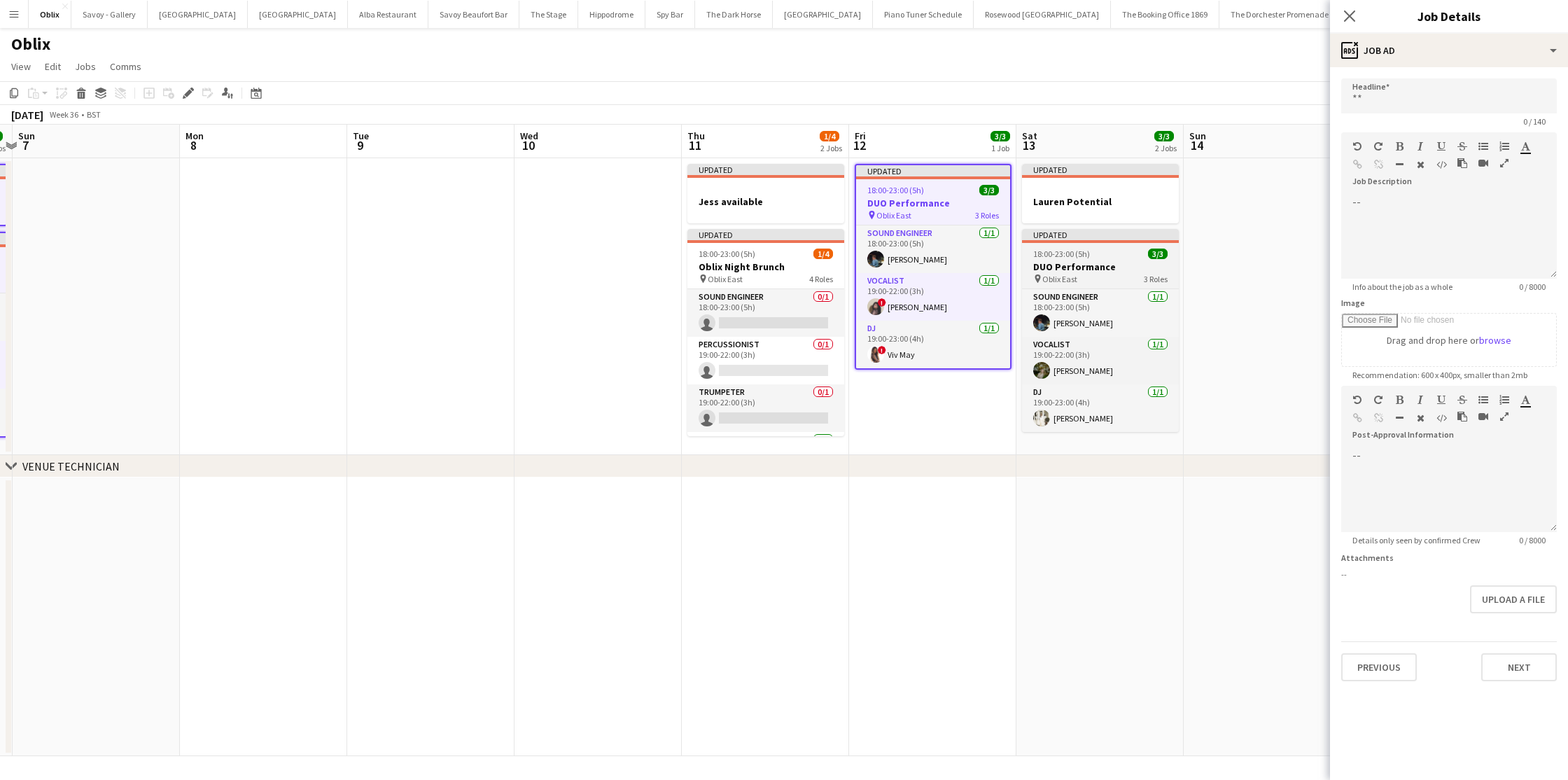
click at [1112, 257] on div "18:00-23:00 (5h) 3/3" at bounding box center [1100, 254] width 157 height 11
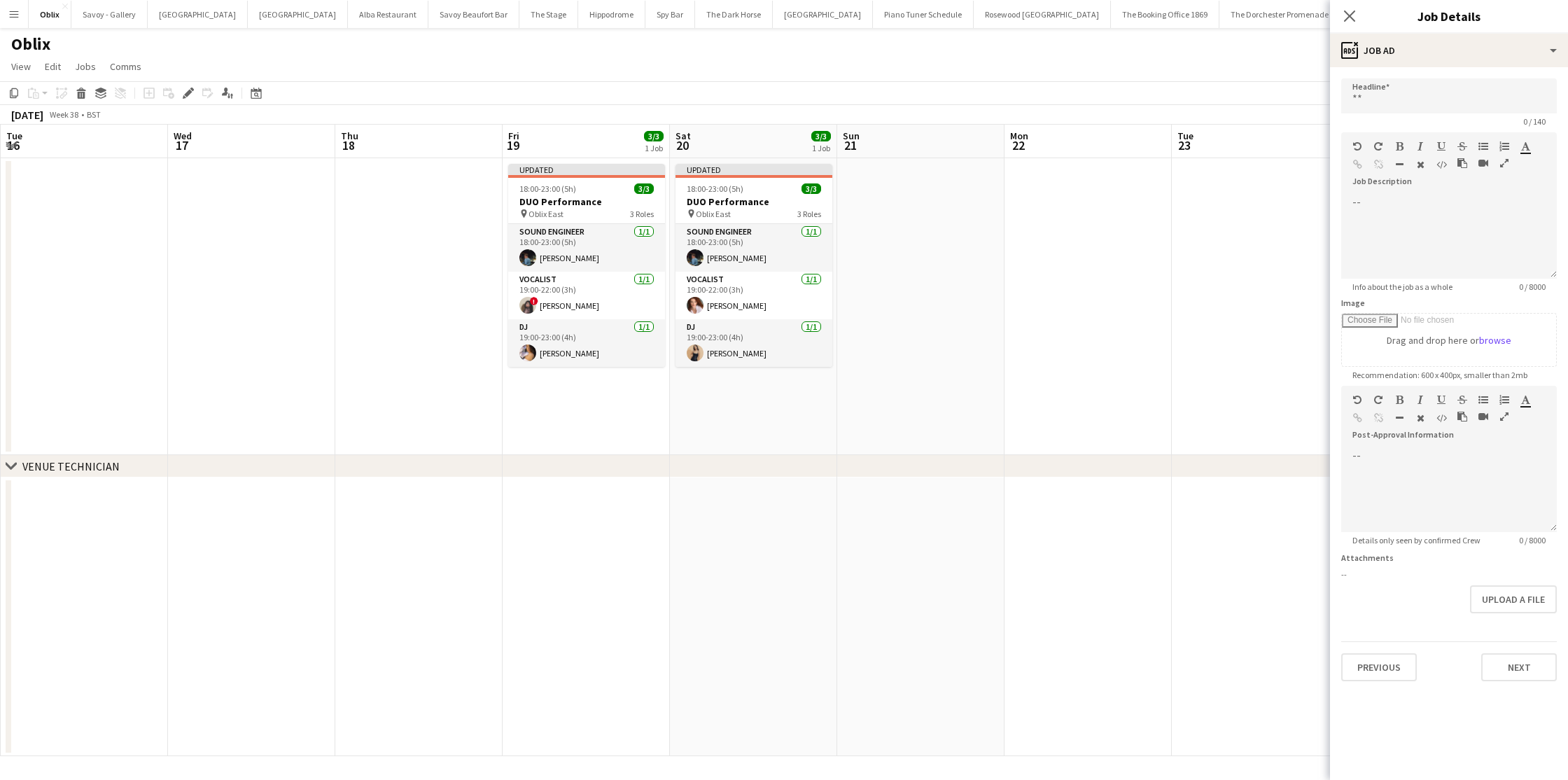
scroll to position [0, 507]
click at [595, 201] on h3 "DUO Performance" at bounding box center [581, 201] width 157 height 12
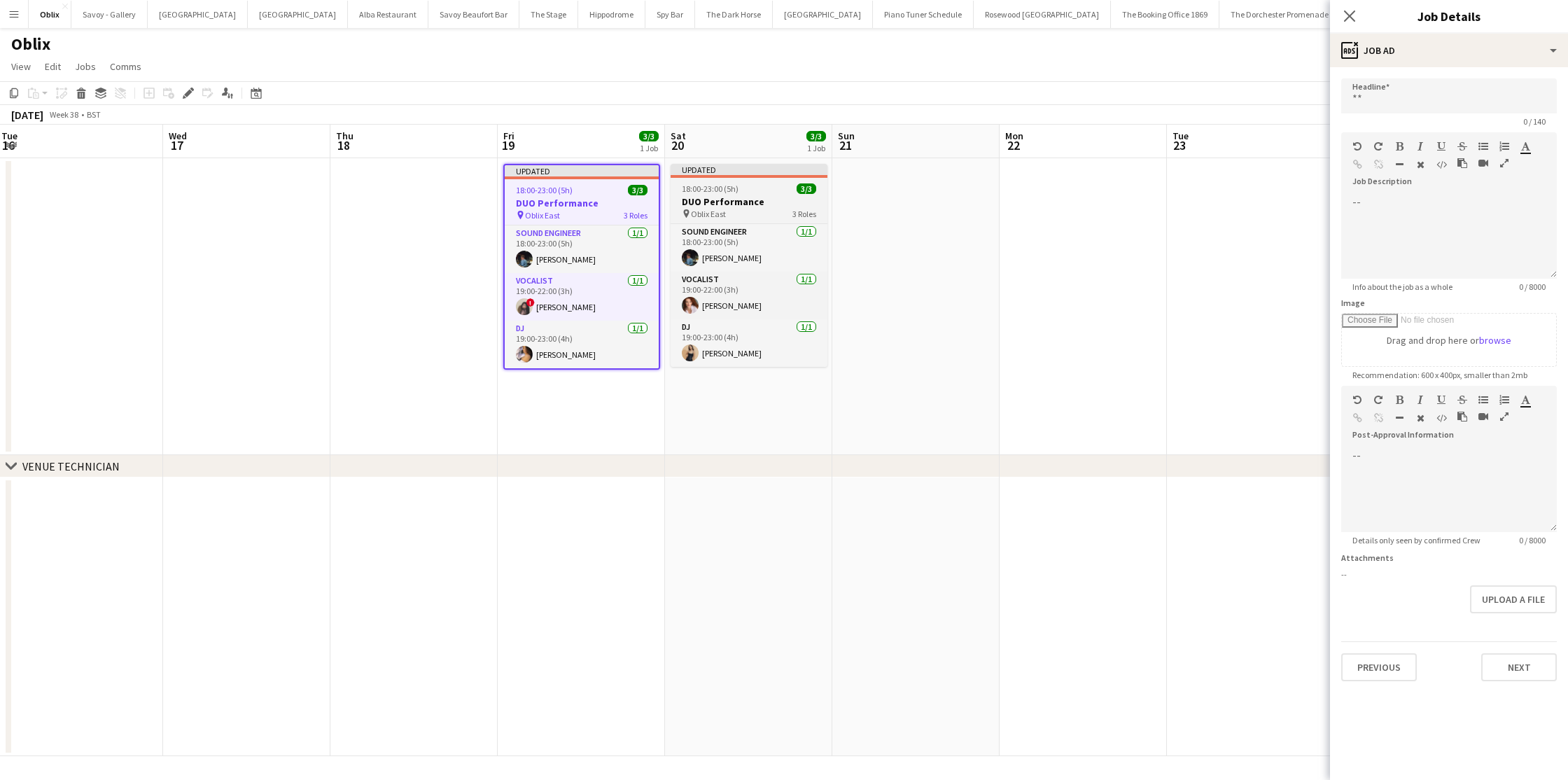
click at [698, 202] on h3 "DUO Performance" at bounding box center [749, 201] width 157 height 12
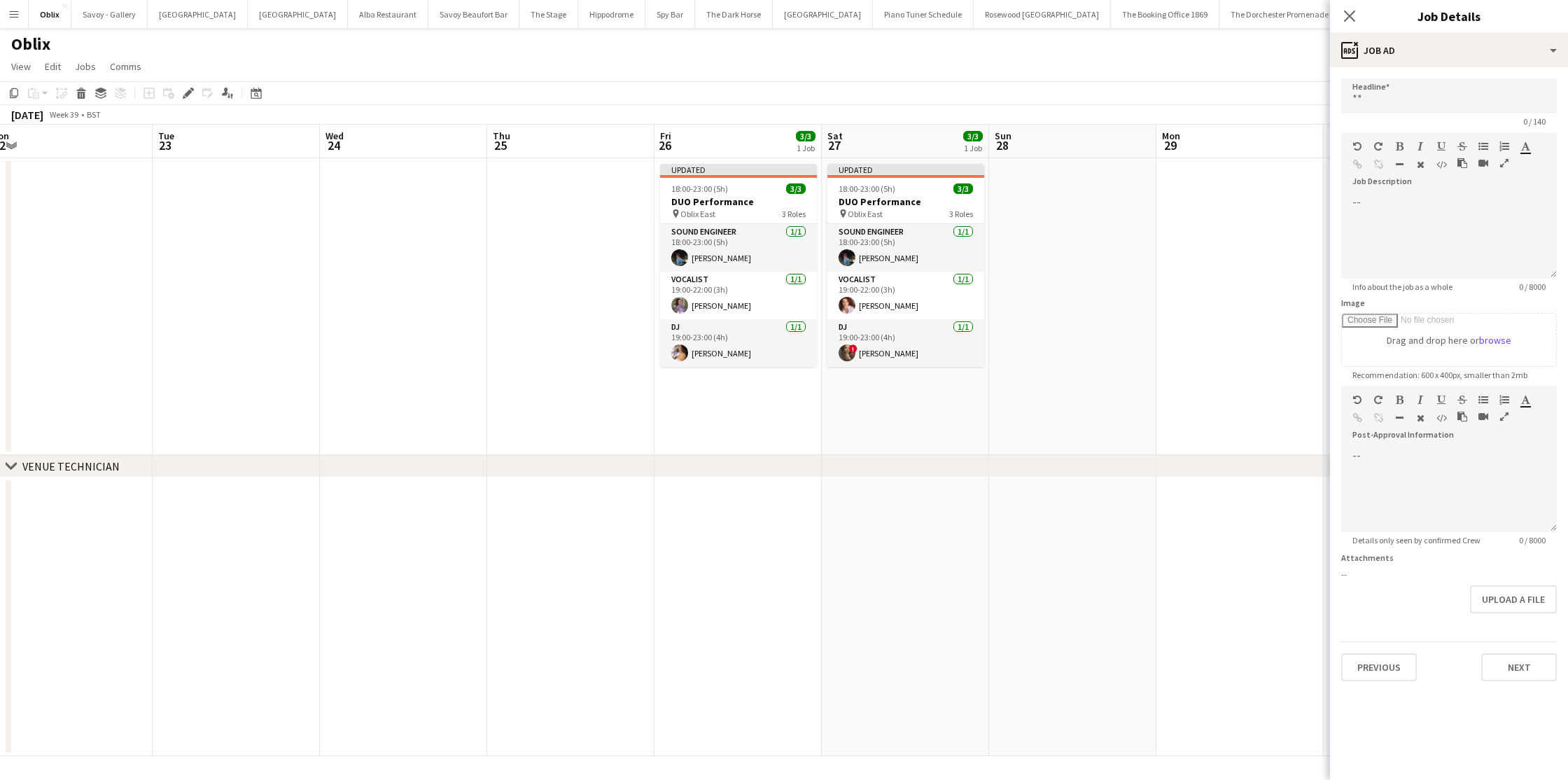
scroll to position [0, 354]
click at [750, 199] on h3 "DUO Performance" at bounding box center [734, 201] width 157 height 12
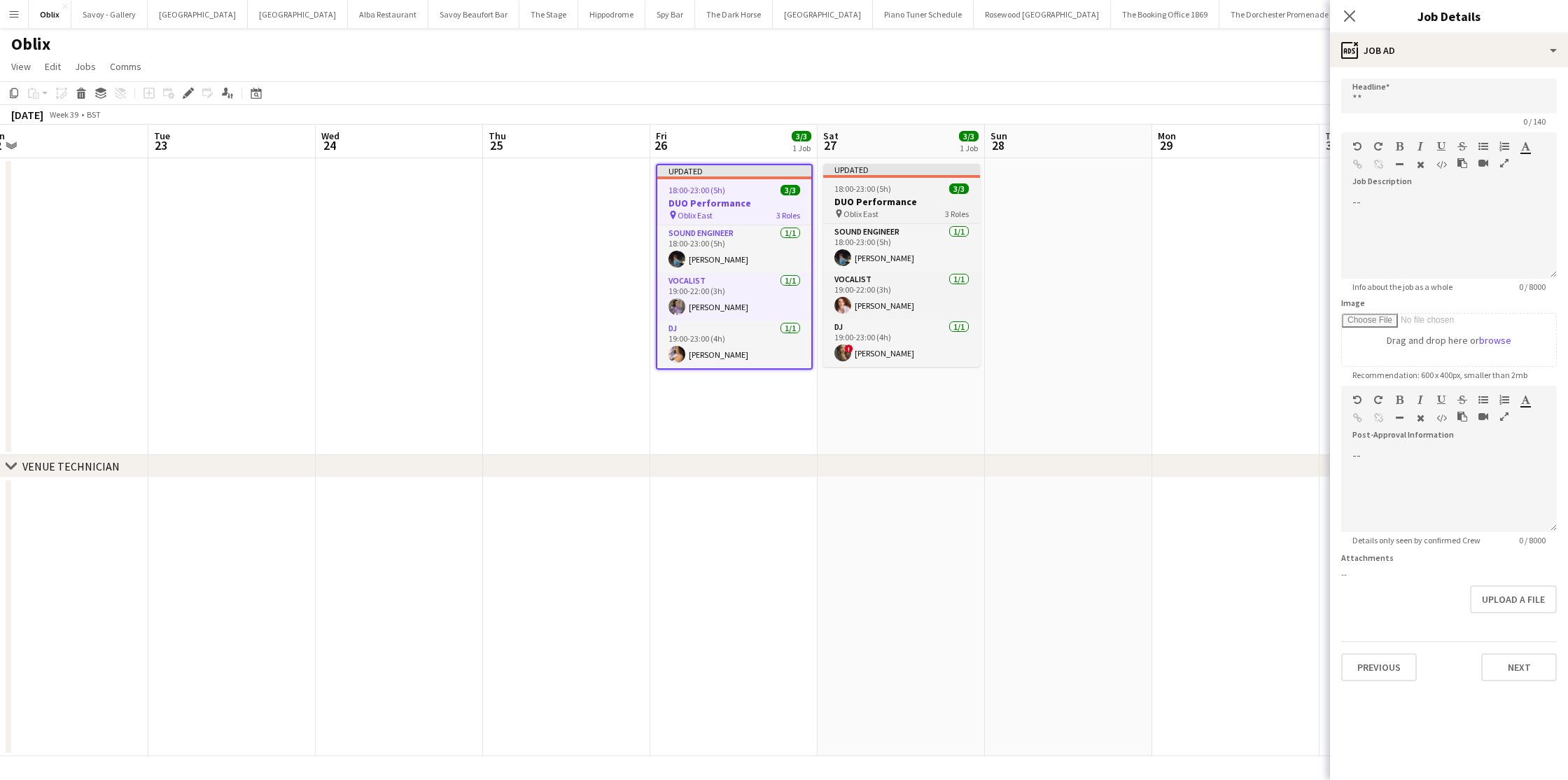
click at [894, 200] on h3 "DUO Performance" at bounding box center [901, 201] width 157 height 12
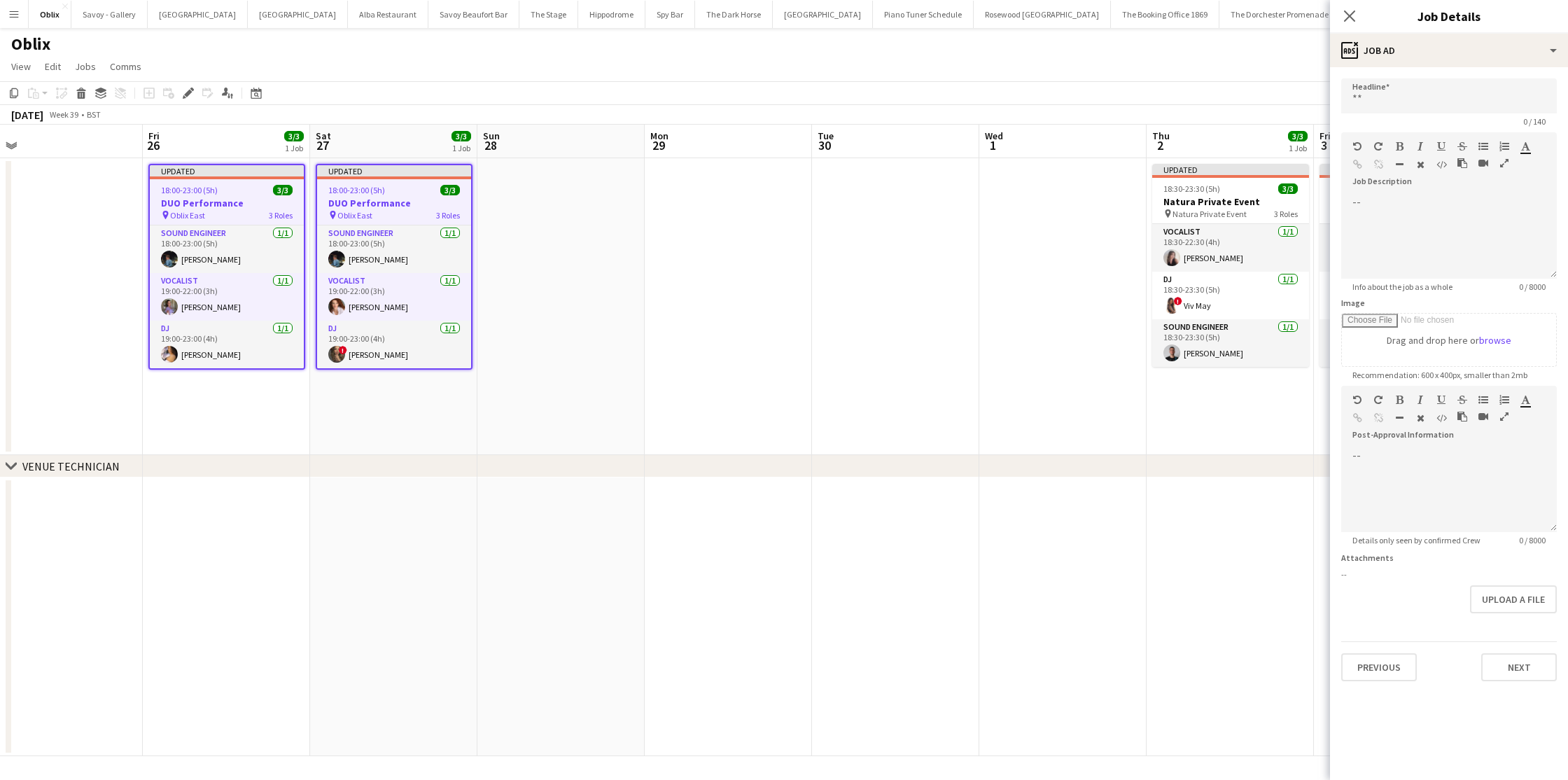
scroll to position [0, 573]
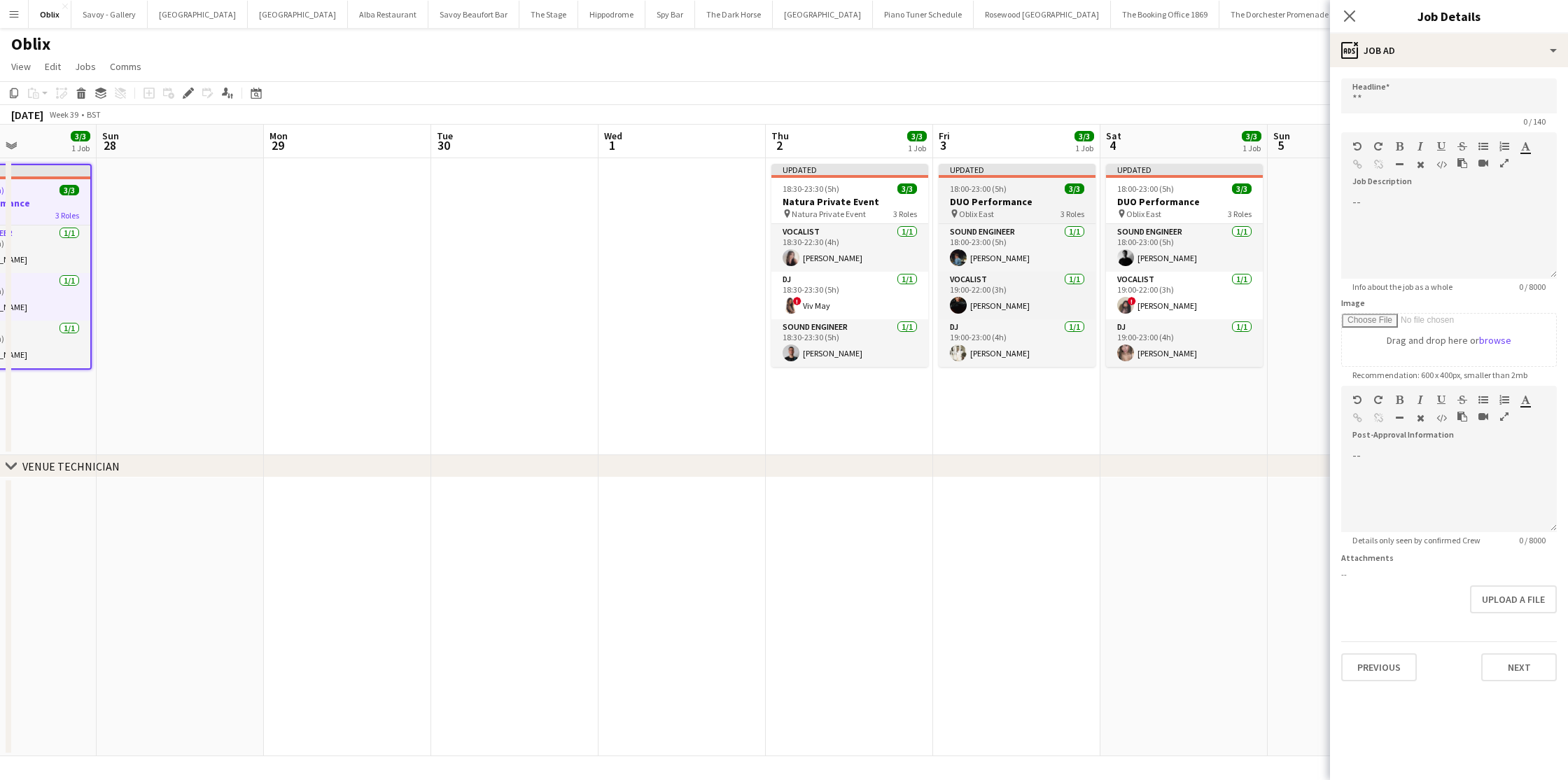
click at [988, 198] on h3 "DUO Performance" at bounding box center [1017, 201] width 157 height 12
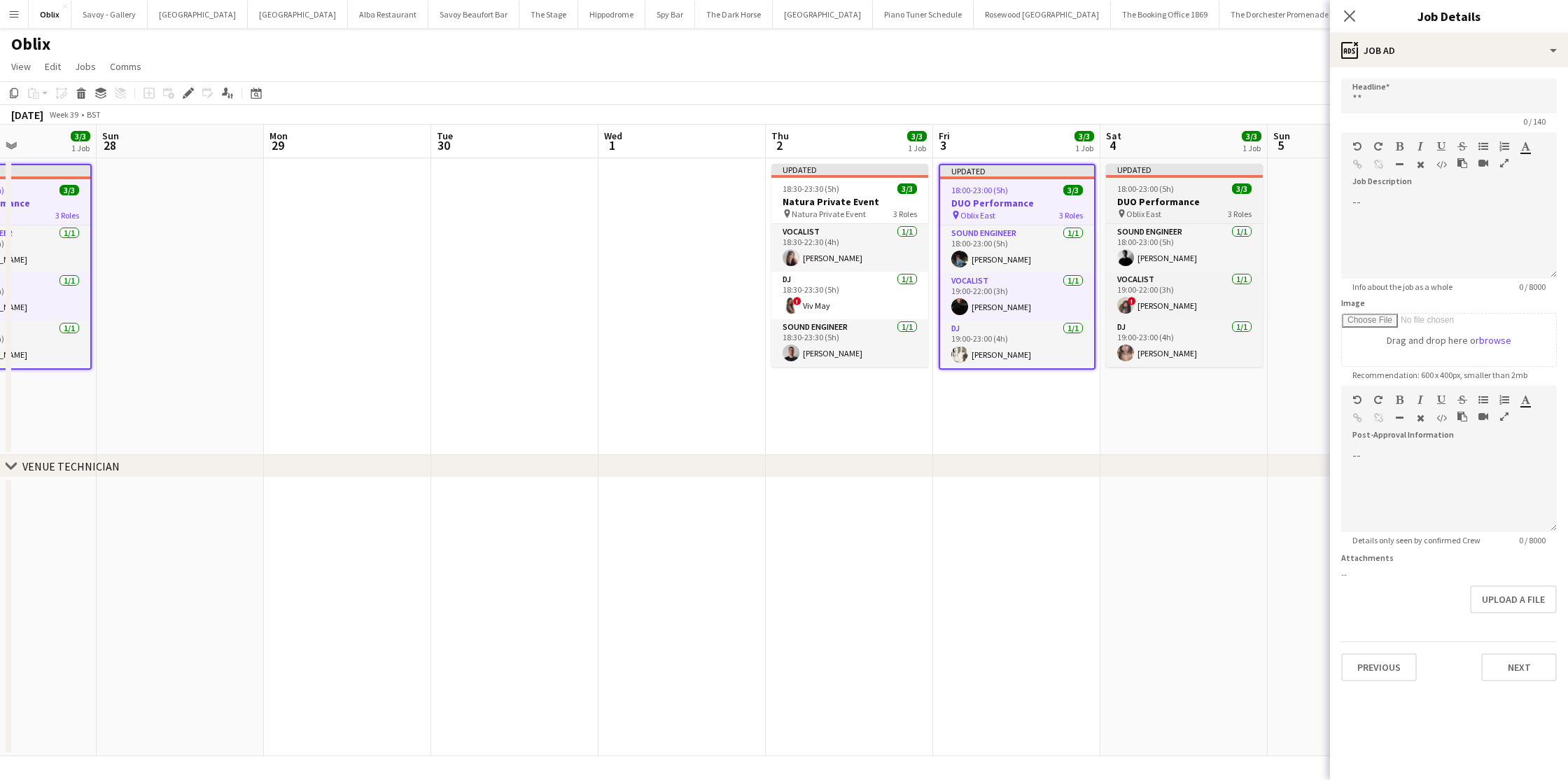
click at [1128, 202] on h3 "DUO Performance" at bounding box center [1185, 201] width 157 height 12
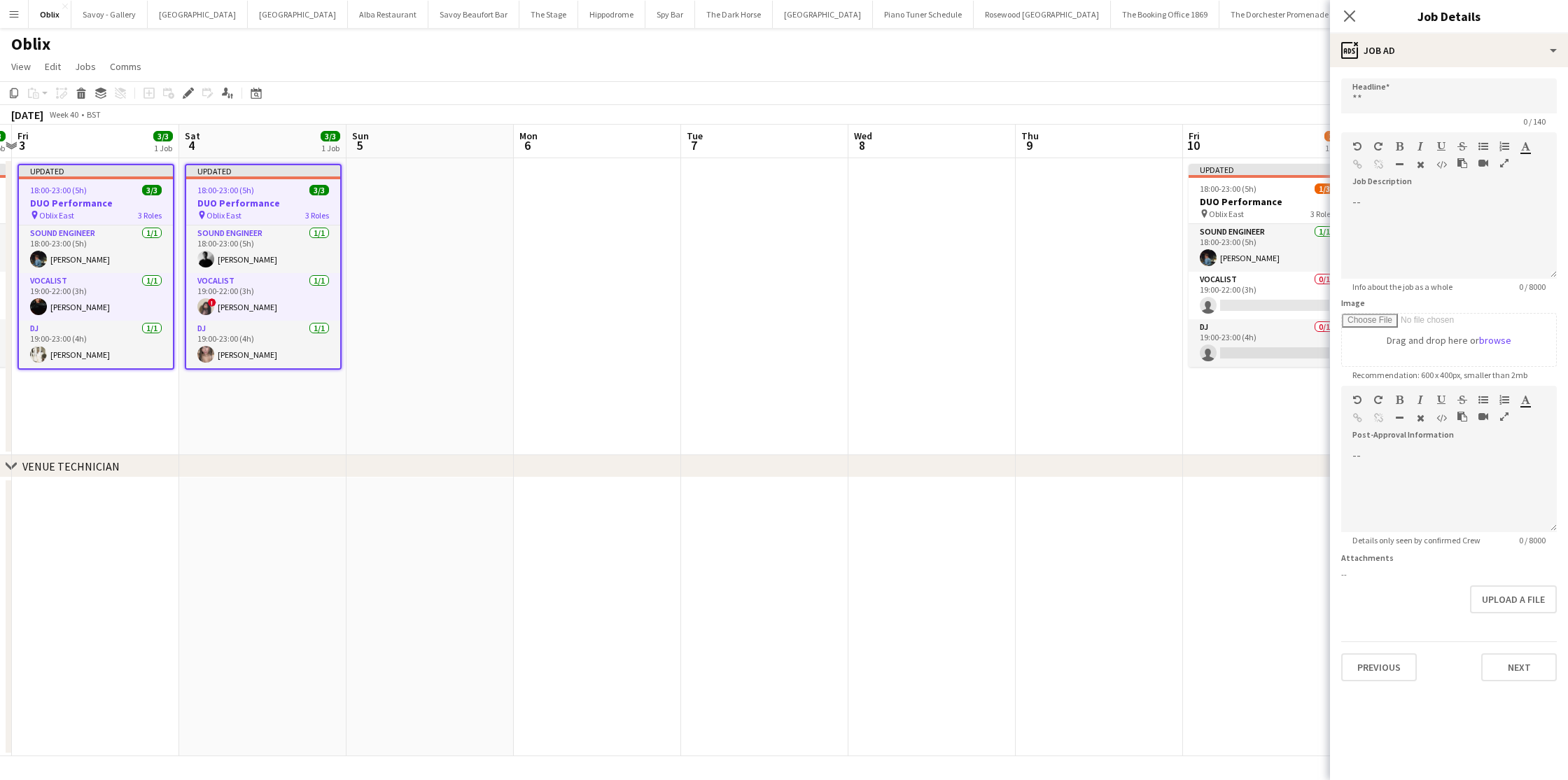
scroll to position [0, 660]
click at [1346, 9] on icon "Close pop-in" at bounding box center [1350, 16] width 13 height 13
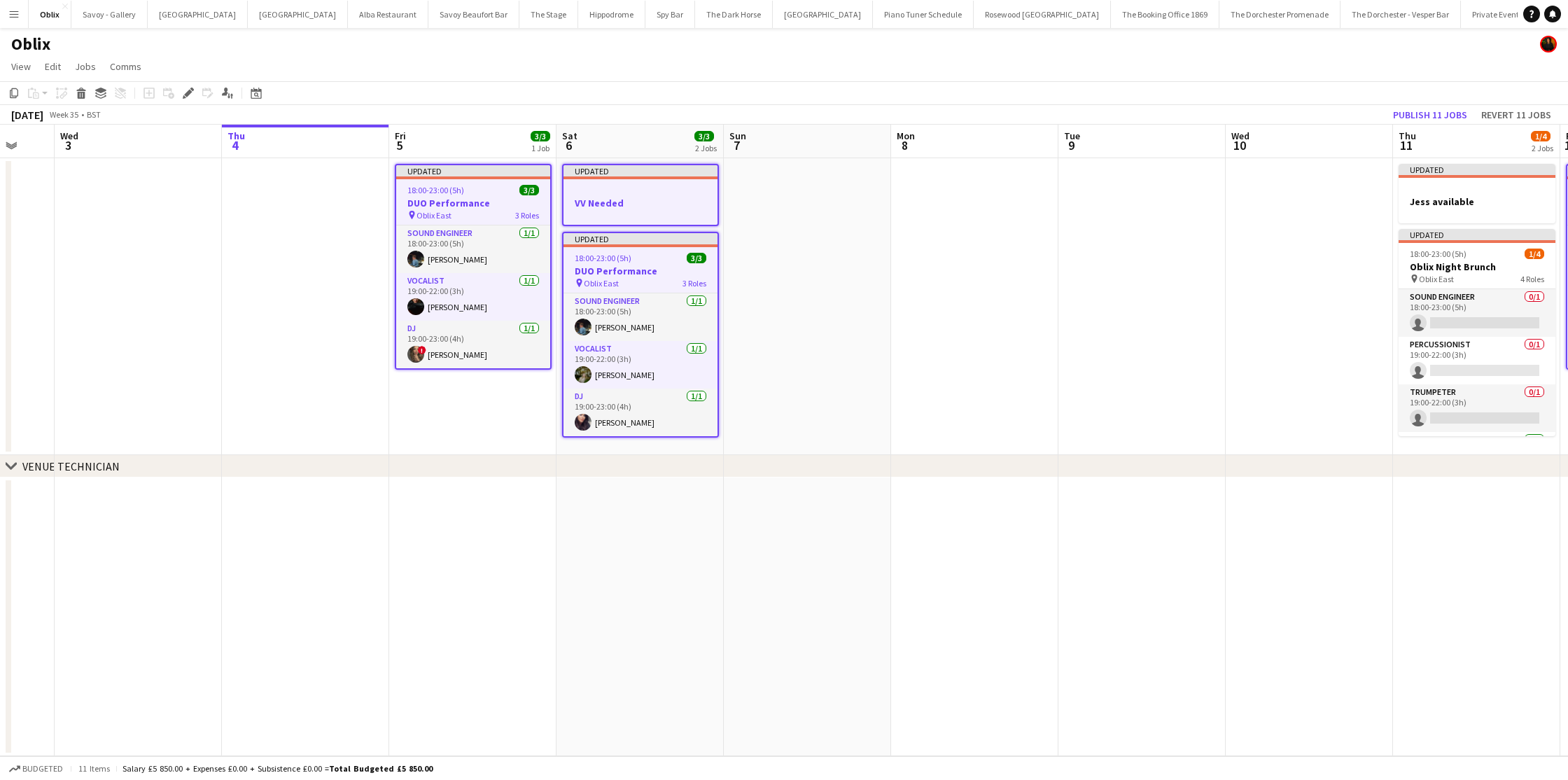
scroll to position [0, 628]
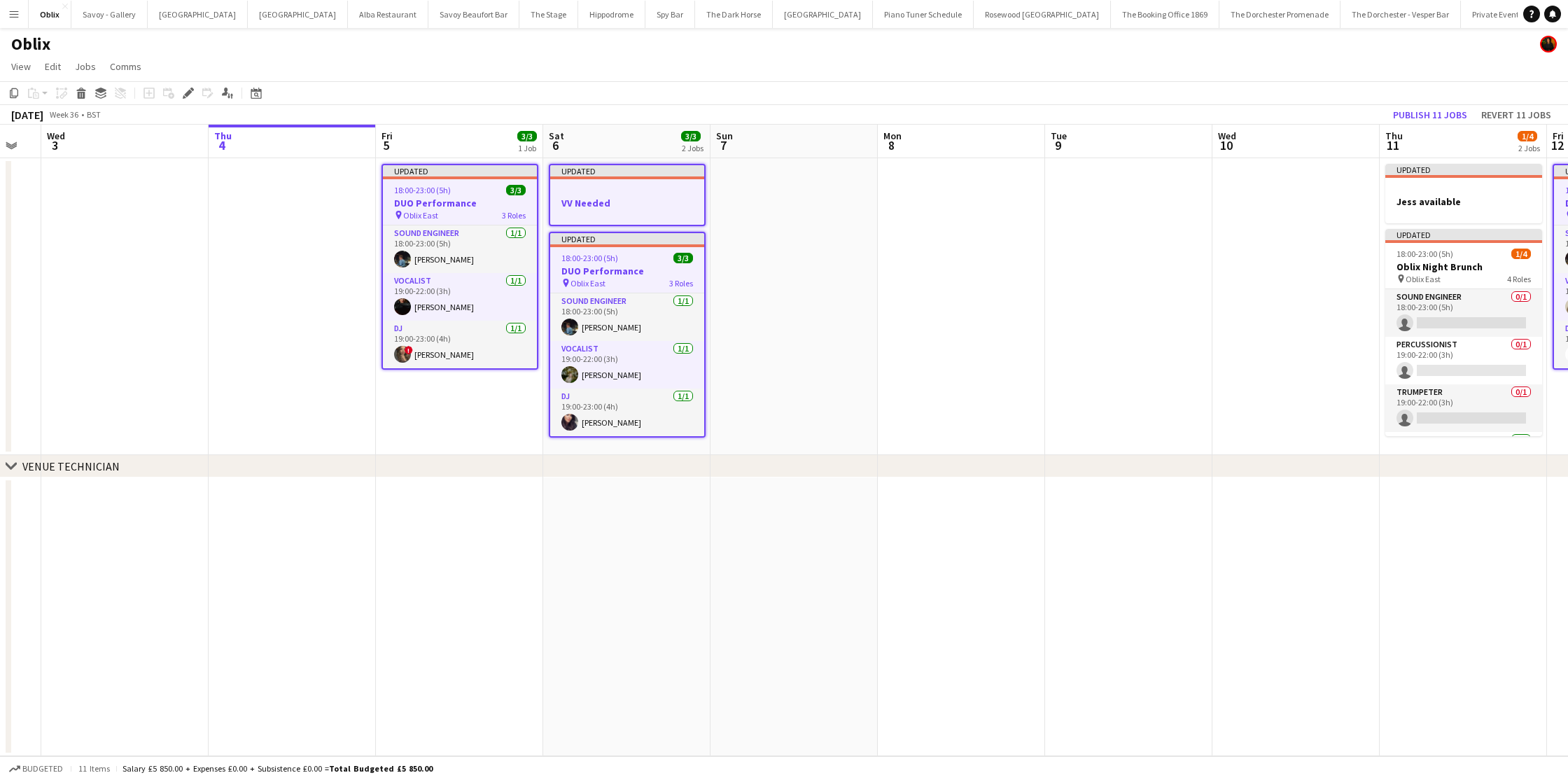
click at [656, 195] on div at bounding box center [627, 190] width 154 height 11
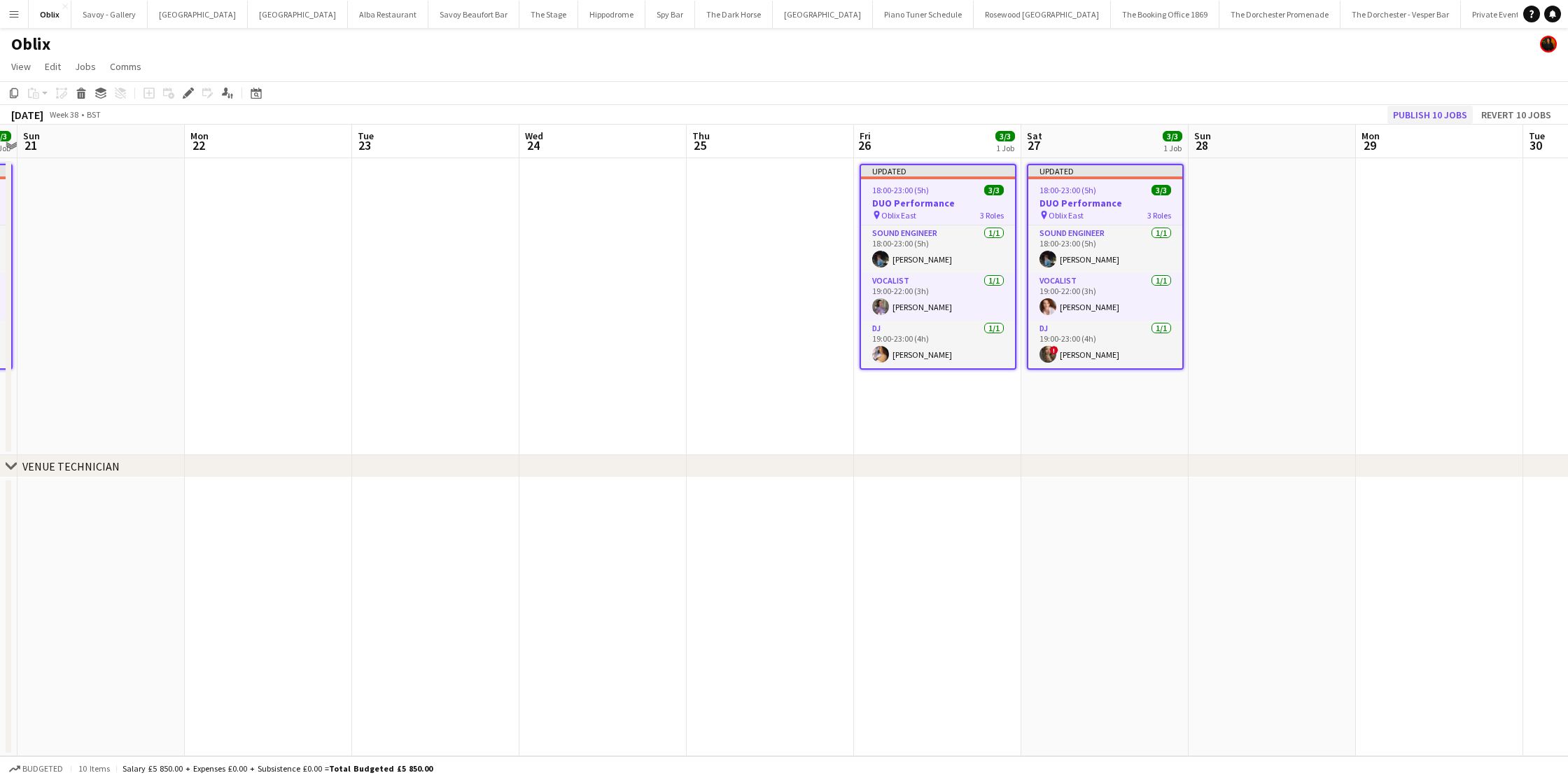
scroll to position [0, 658]
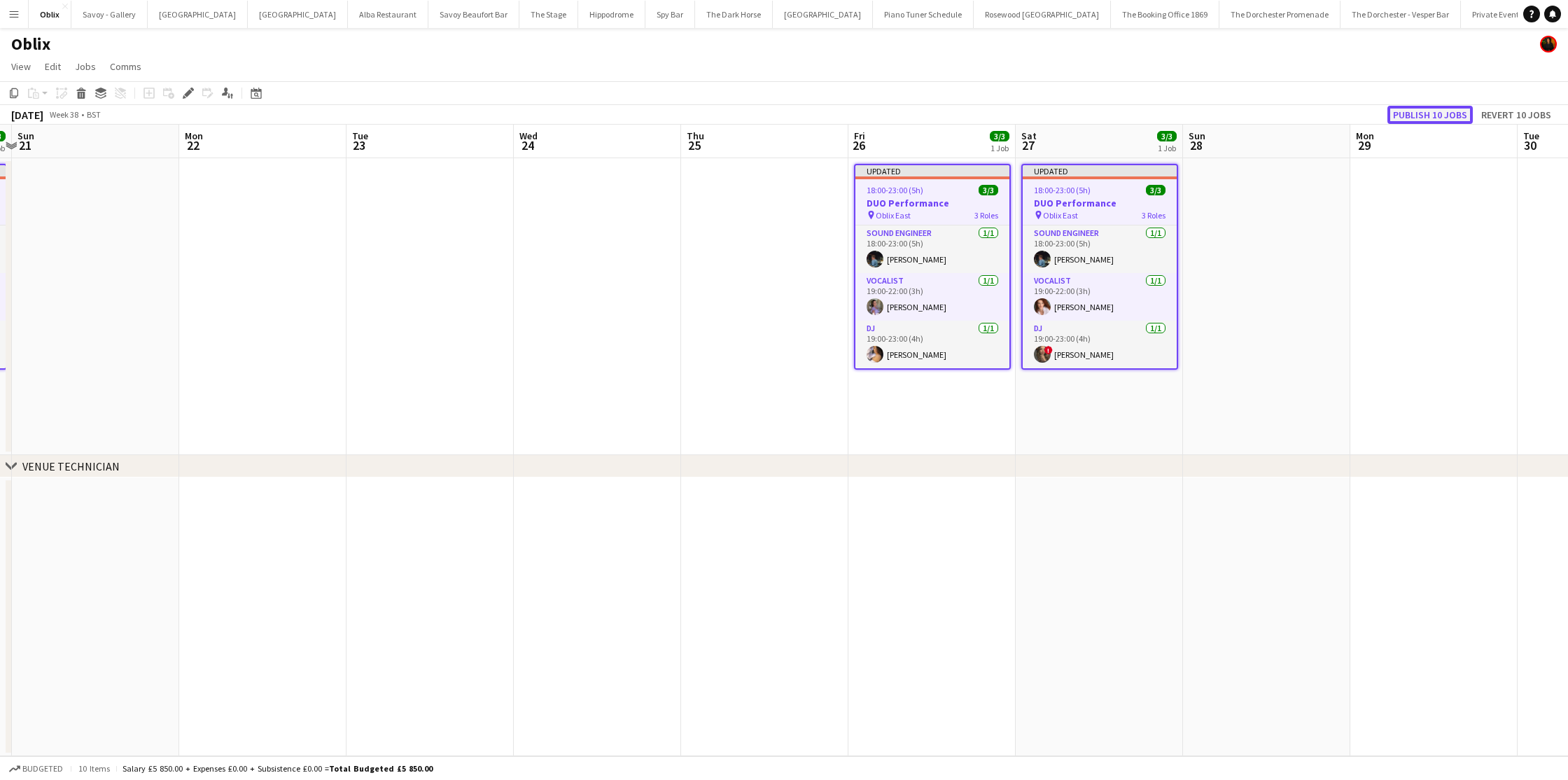
click at [1447, 117] on button "Publish 10 jobs" at bounding box center [1430, 115] width 85 height 18
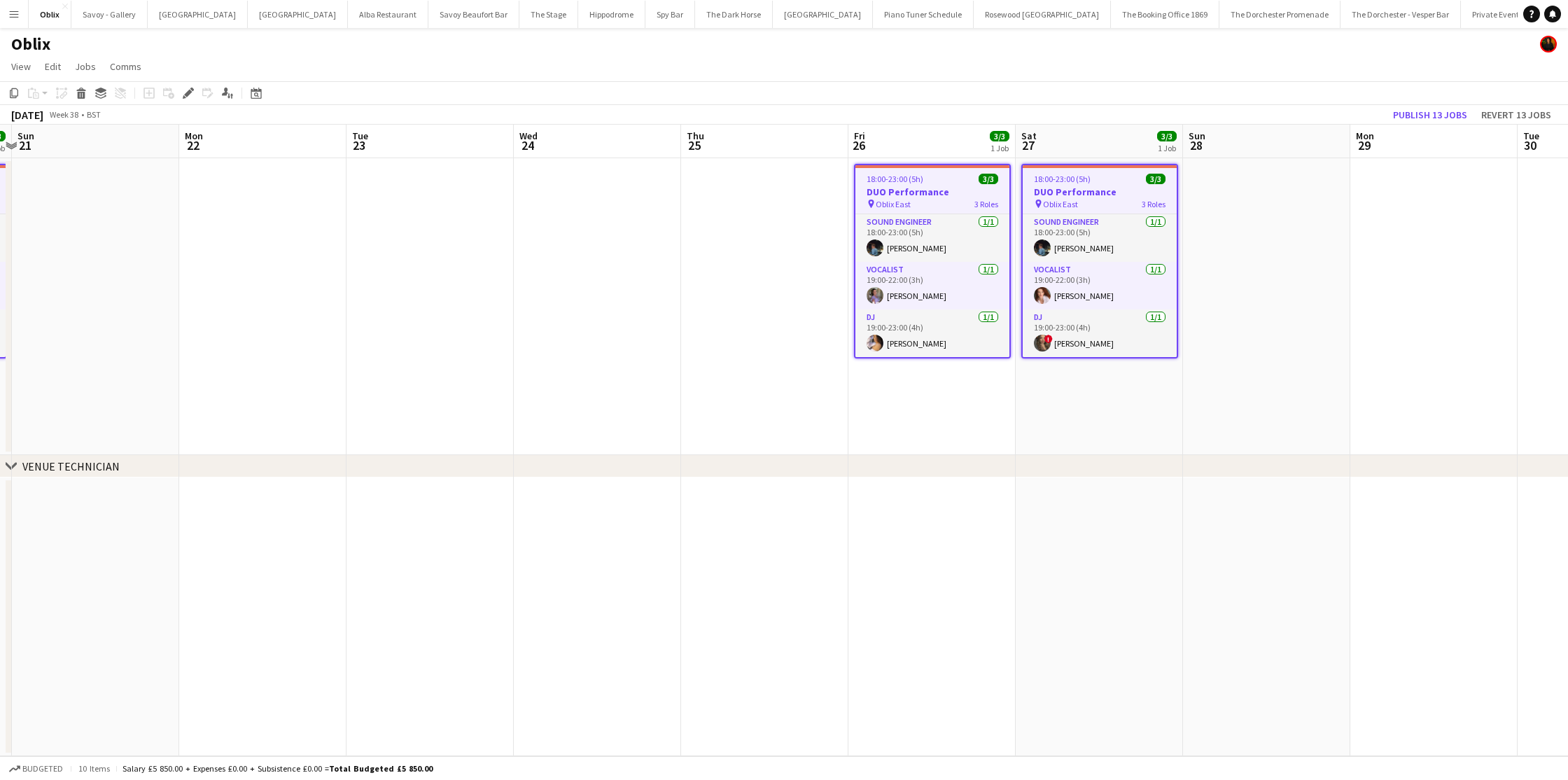
click at [1235, 354] on app-date-cell at bounding box center [1267, 307] width 167 height 297
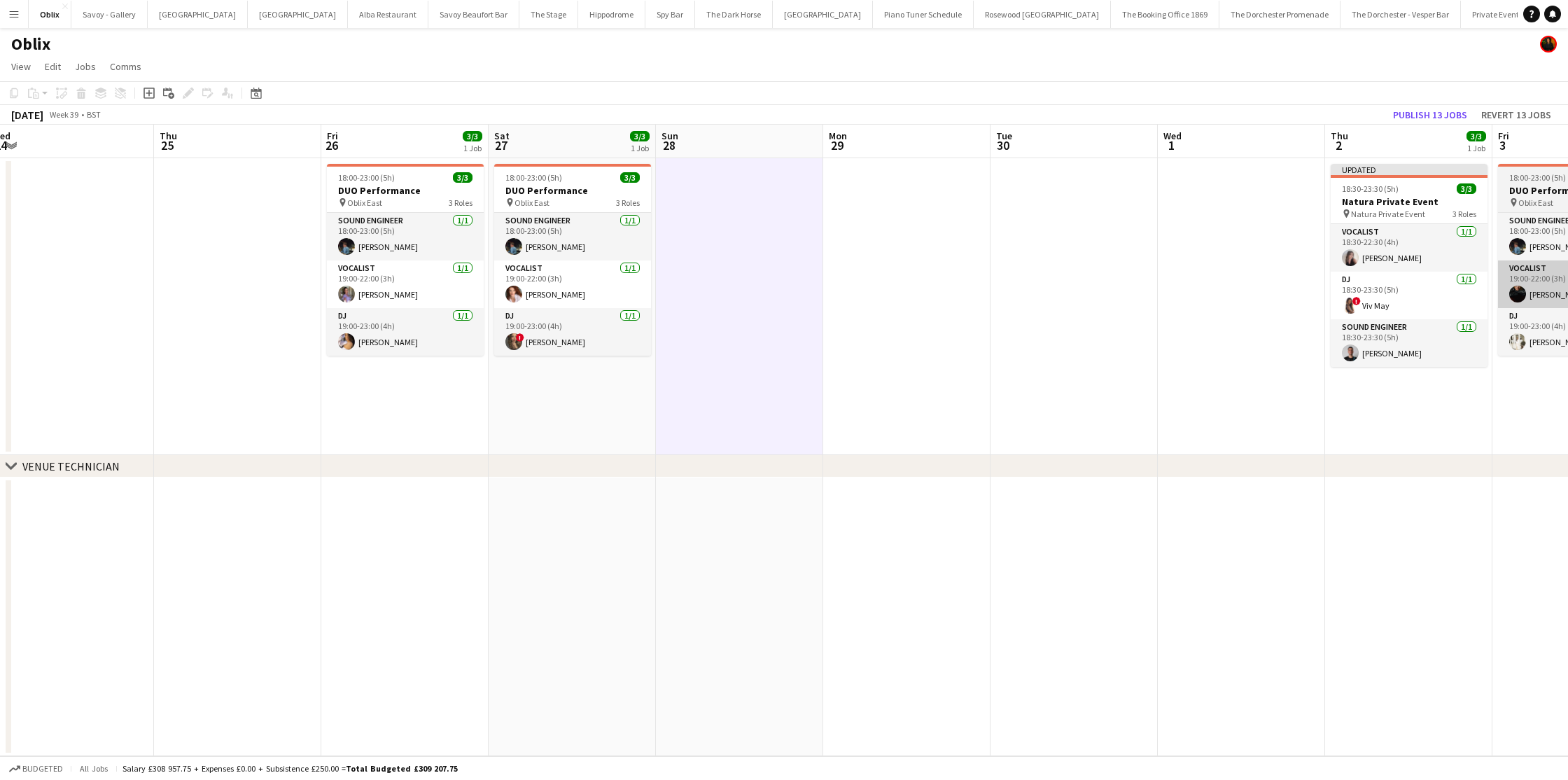
scroll to position [0, 368]
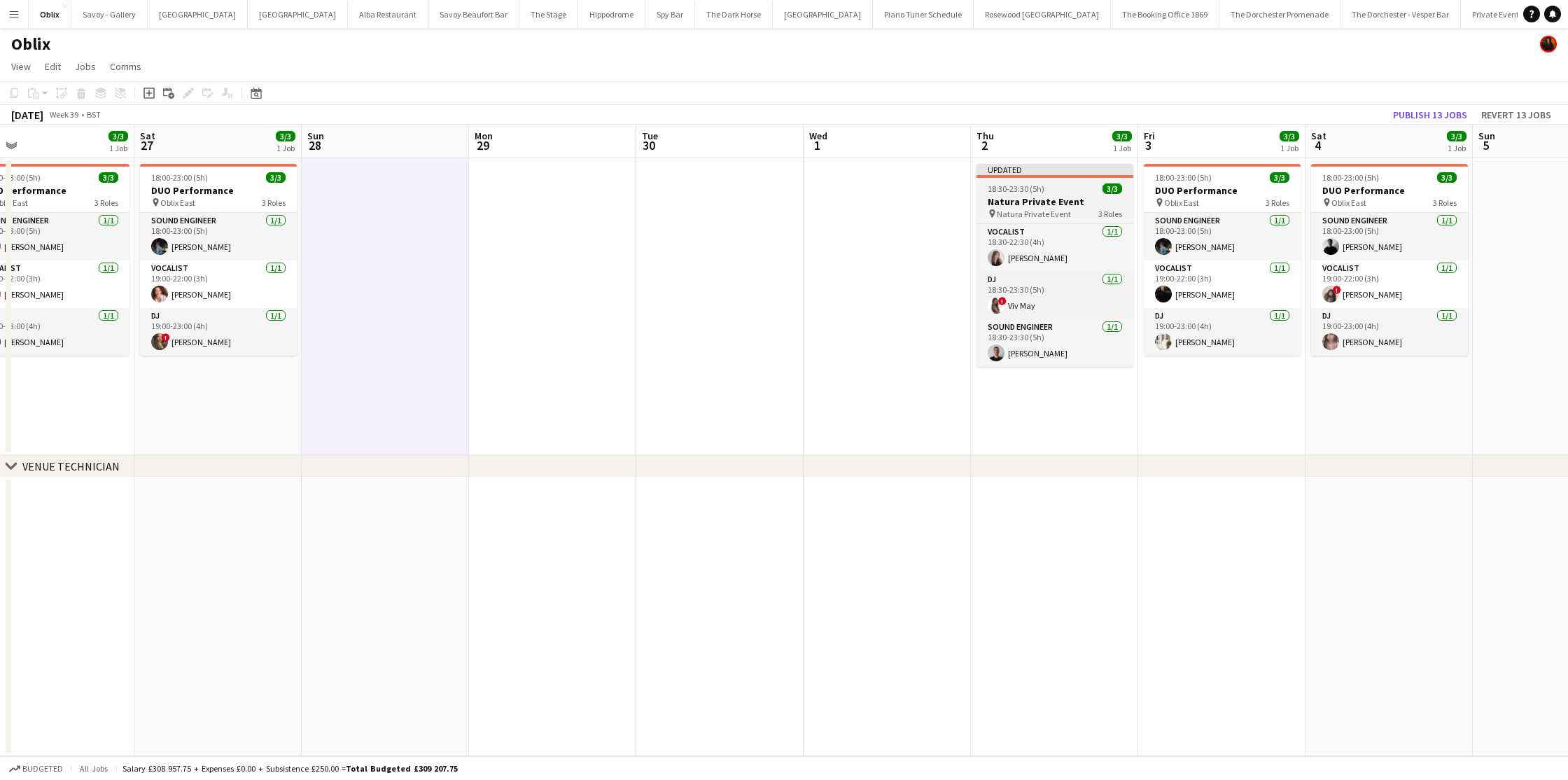
click at [1070, 197] on h3 "Natura Private Event" at bounding box center [1055, 201] width 157 height 12
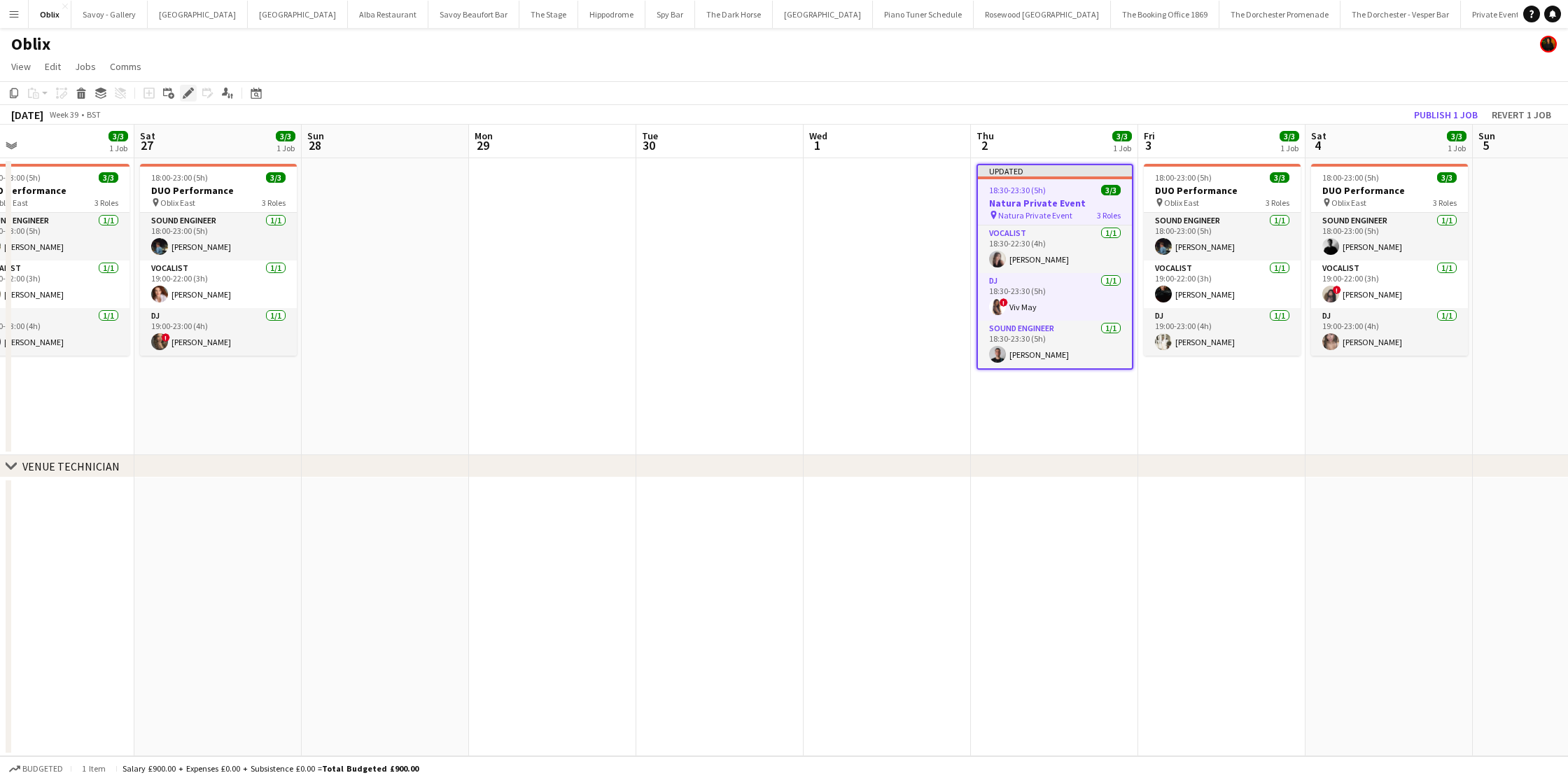
click at [181, 89] on div "Edit" at bounding box center [188, 93] width 16 height 16
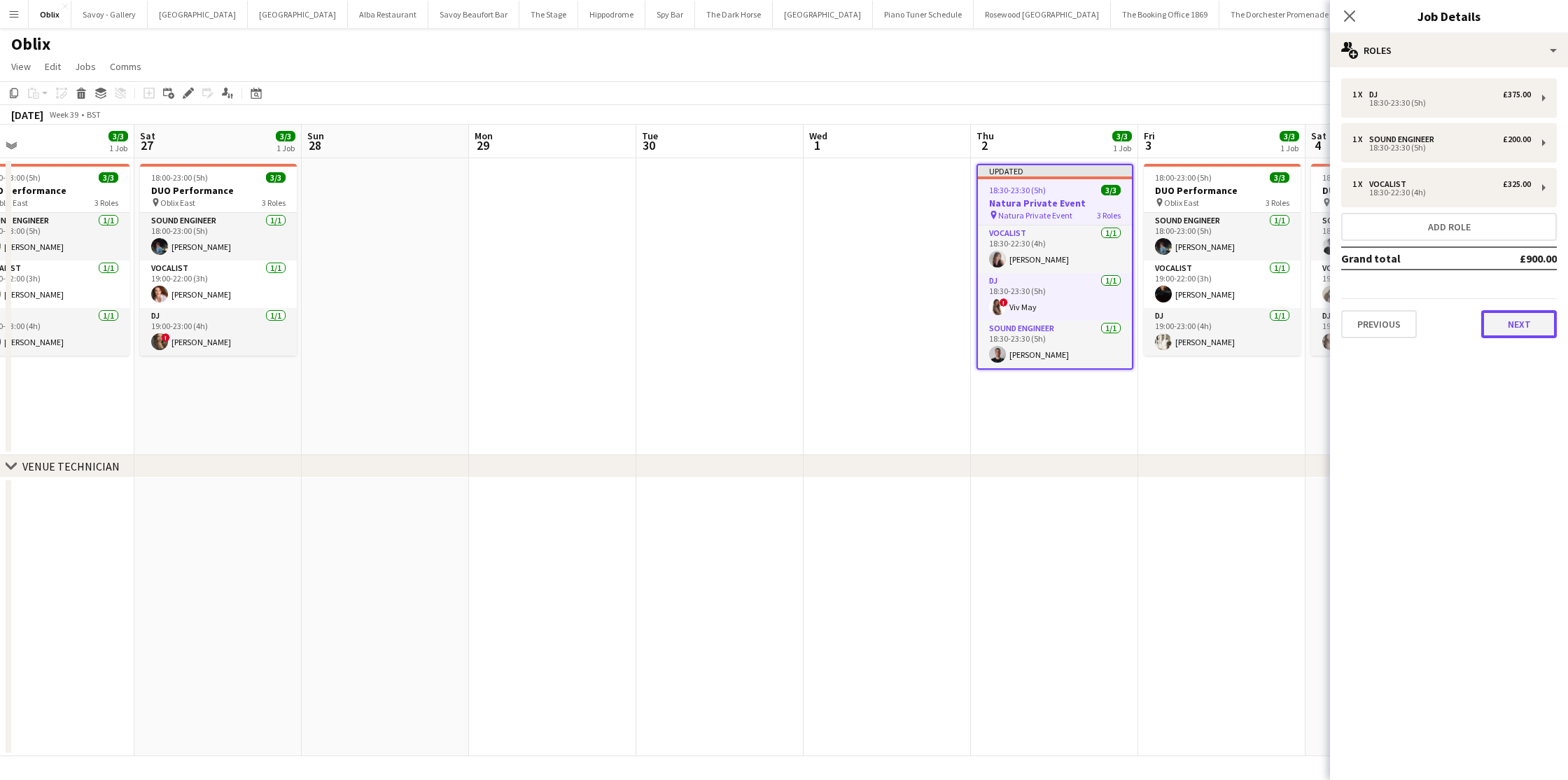
click at [1520, 325] on button "Next" at bounding box center [1520, 324] width 76 height 28
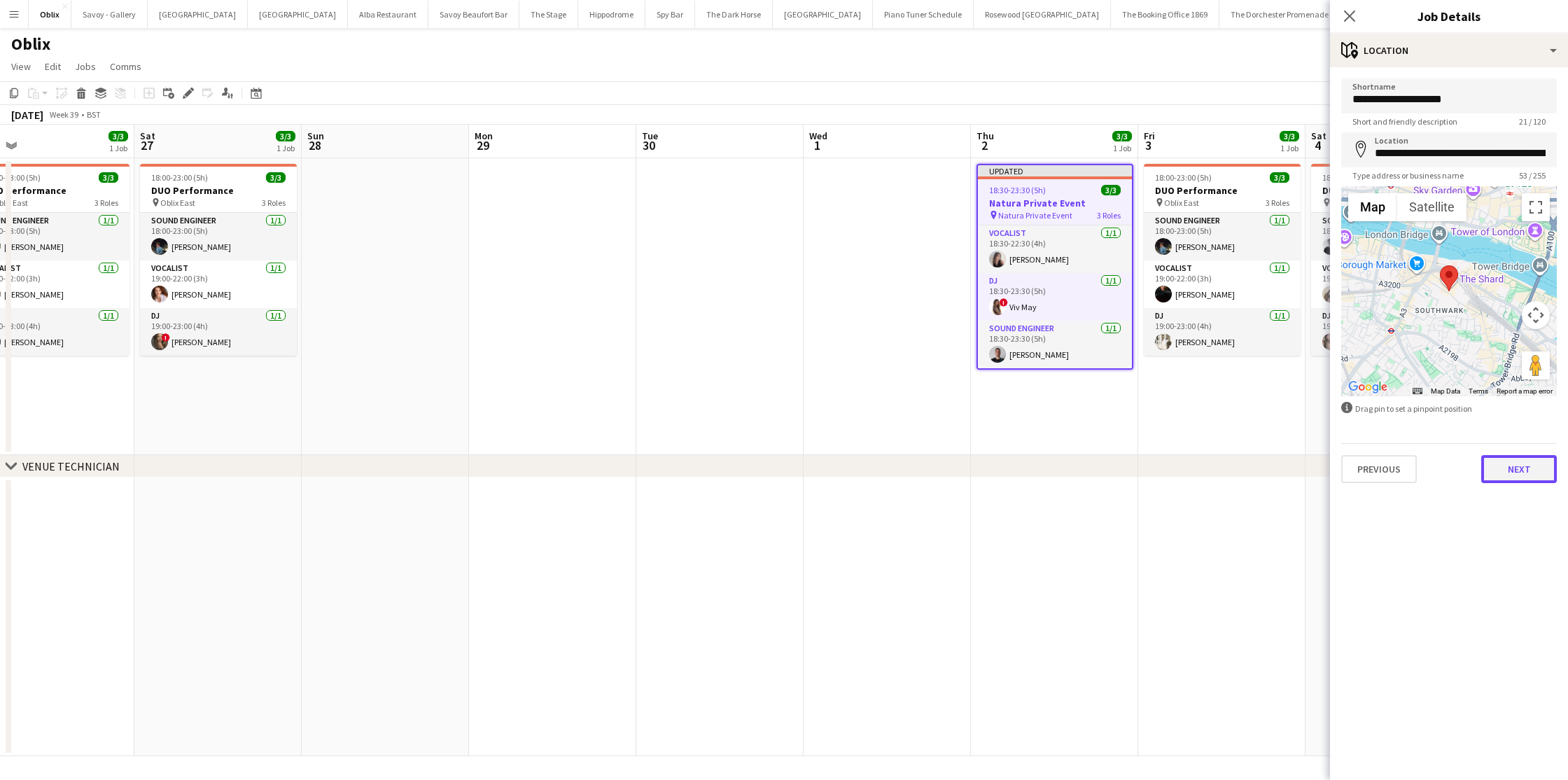
click at [1499, 460] on button "Next" at bounding box center [1520, 469] width 76 height 28
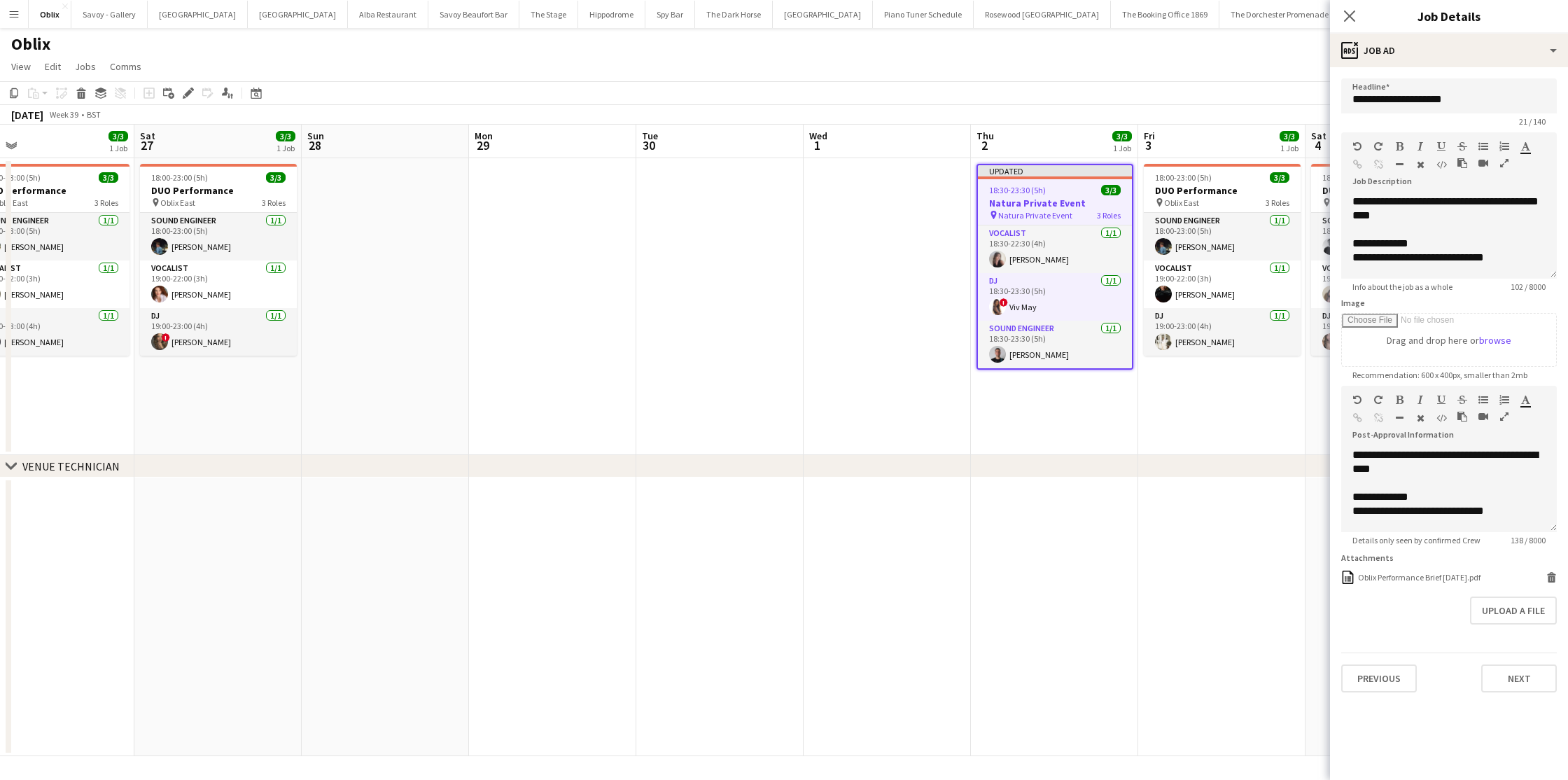
click at [7, 21] on button "Menu" at bounding box center [14, 14] width 28 height 28
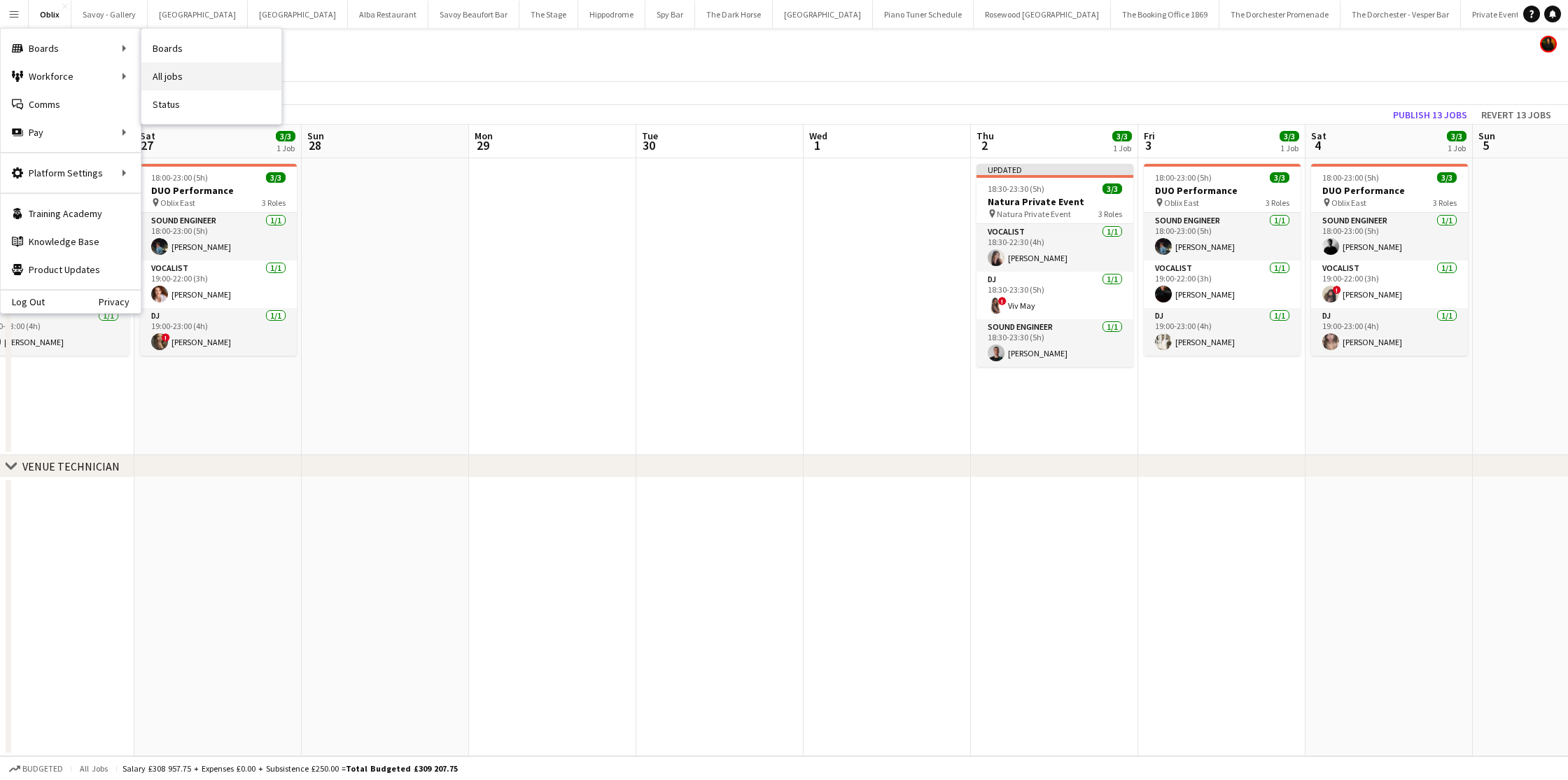
click at [171, 72] on link "All jobs" at bounding box center [211, 76] width 140 height 28
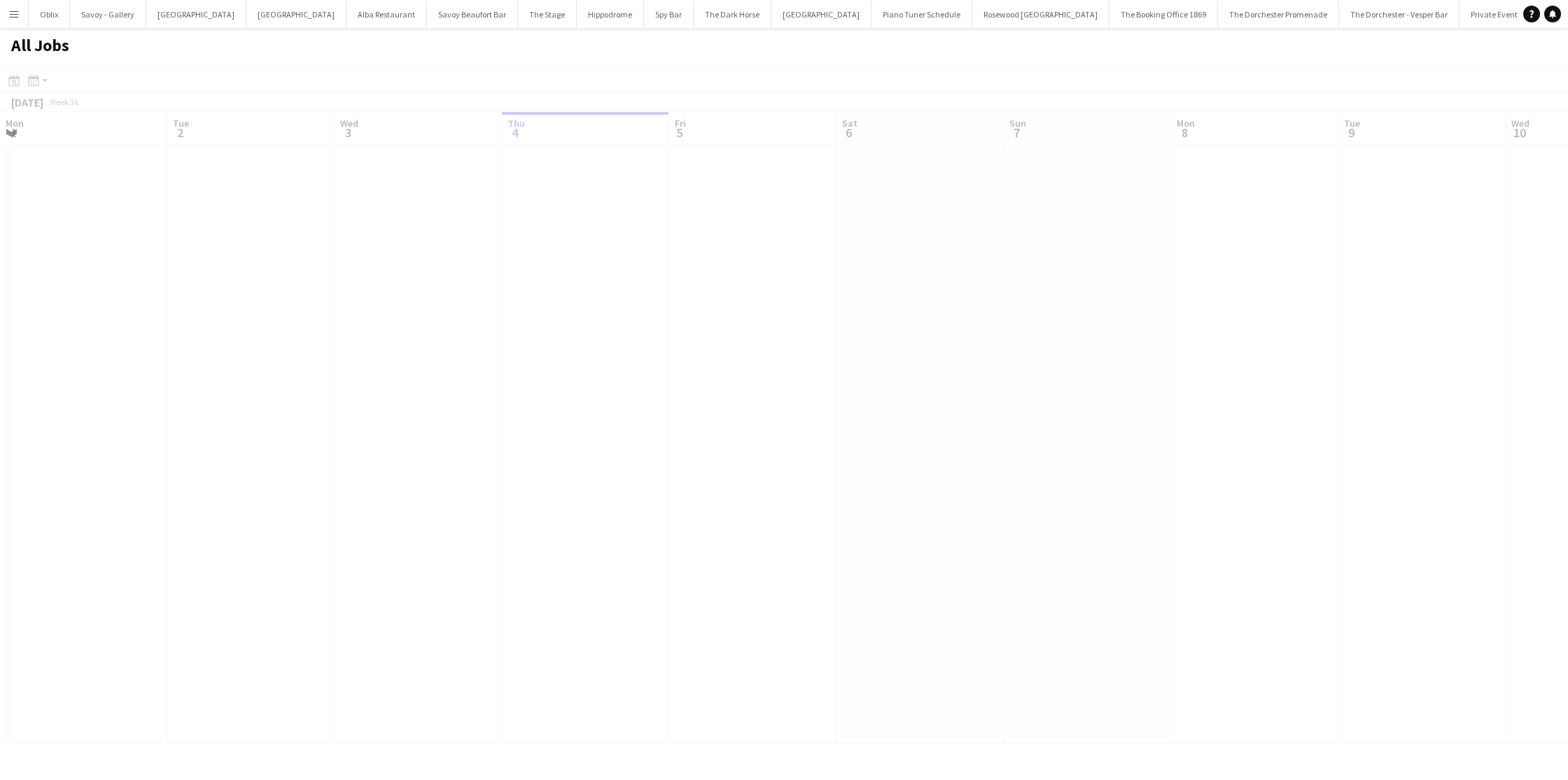
scroll to position [0, 335]
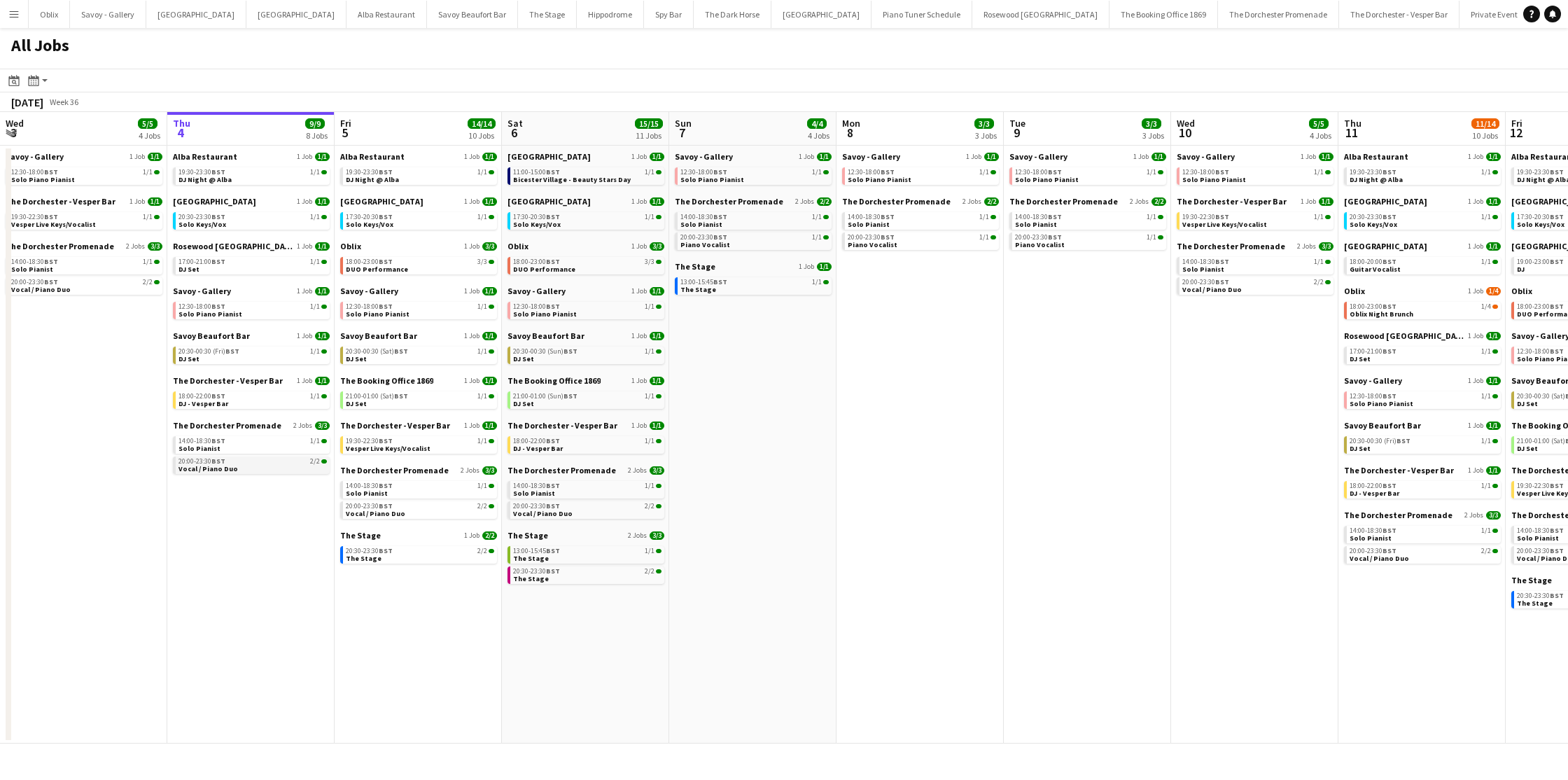
click at [242, 462] on div "20:00-23:30 BST 2/2" at bounding box center [252, 461] width 149 height 7
click at [240, 265] on link "17:00-21:00 BST 1/1 DJ Set" at bounding box center [252, 265] width 149 height 16
click at [247, 314] on link "12:30-18:00 BST 1/1 Solo Piano Pianist" at bounding box center [252, 310] width 149 height 16
click at [239, 180] on link "19:30-23:30 BST 1/1 DJ Night @ Alba" at bounding box center [252, 176] width 149 height 16
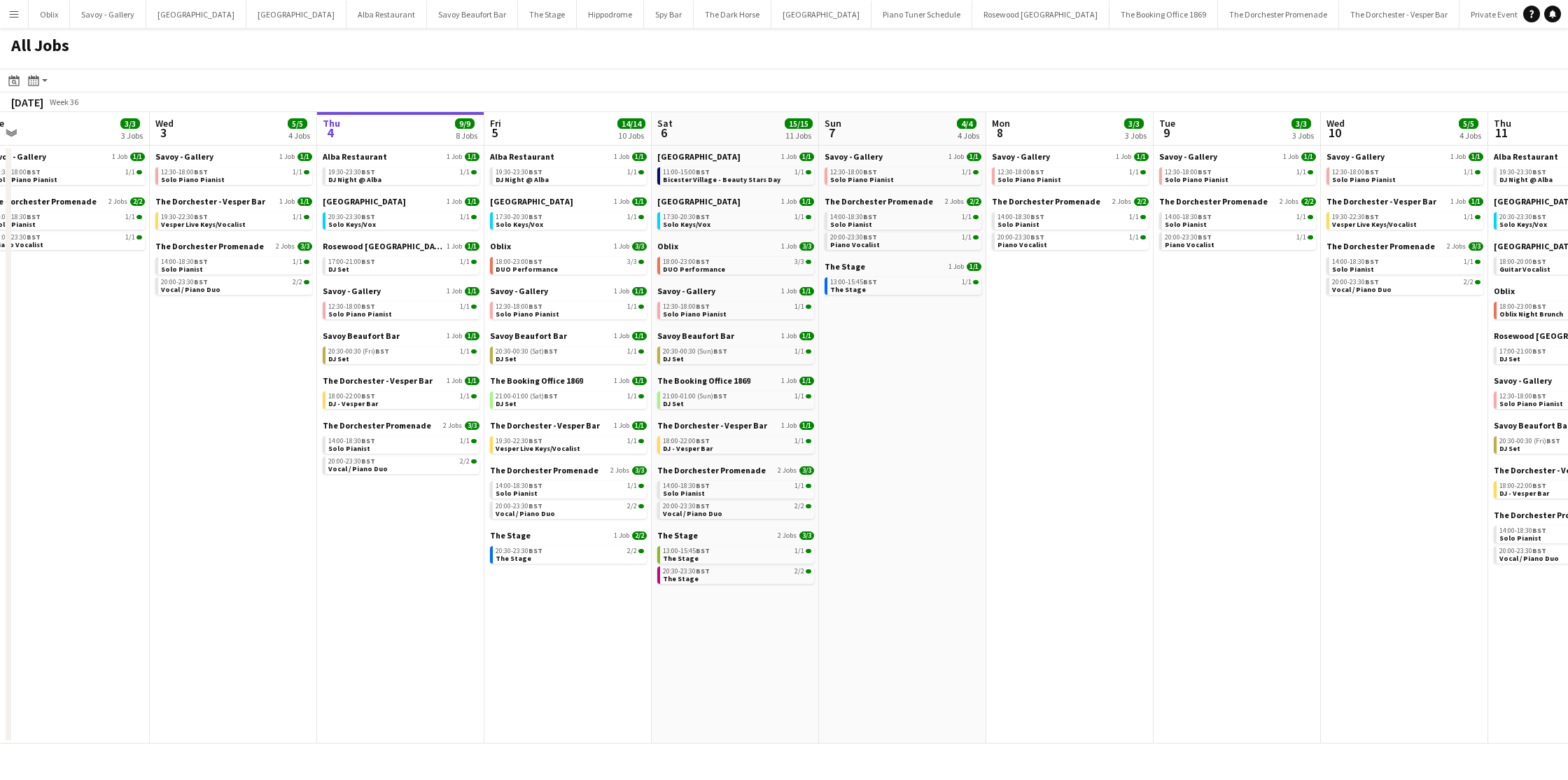
scroll to position [0, 355]
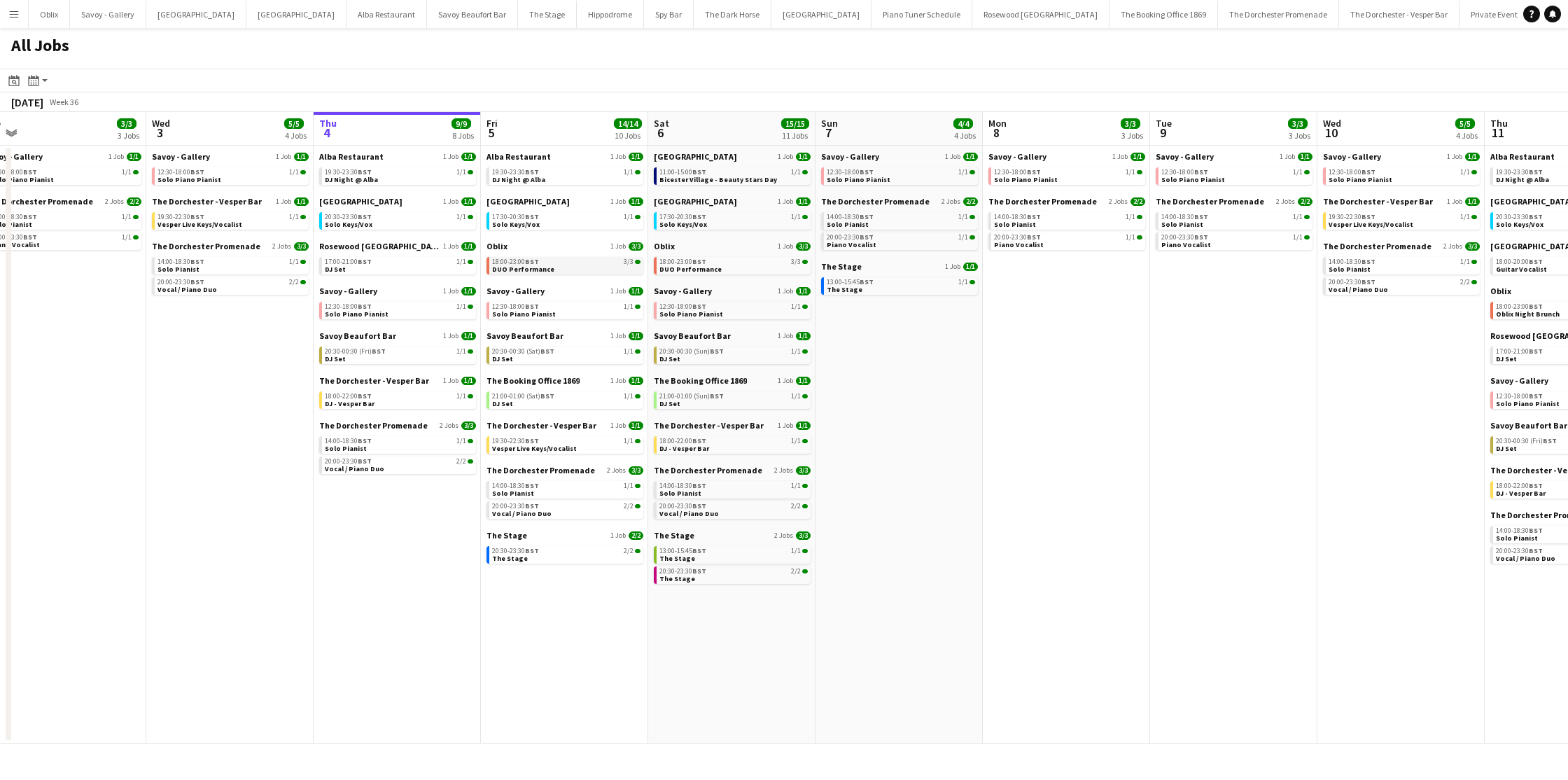
click at [534, 265] on span "DUO Performance" at bounding box center [524, 268] width 62 height 9
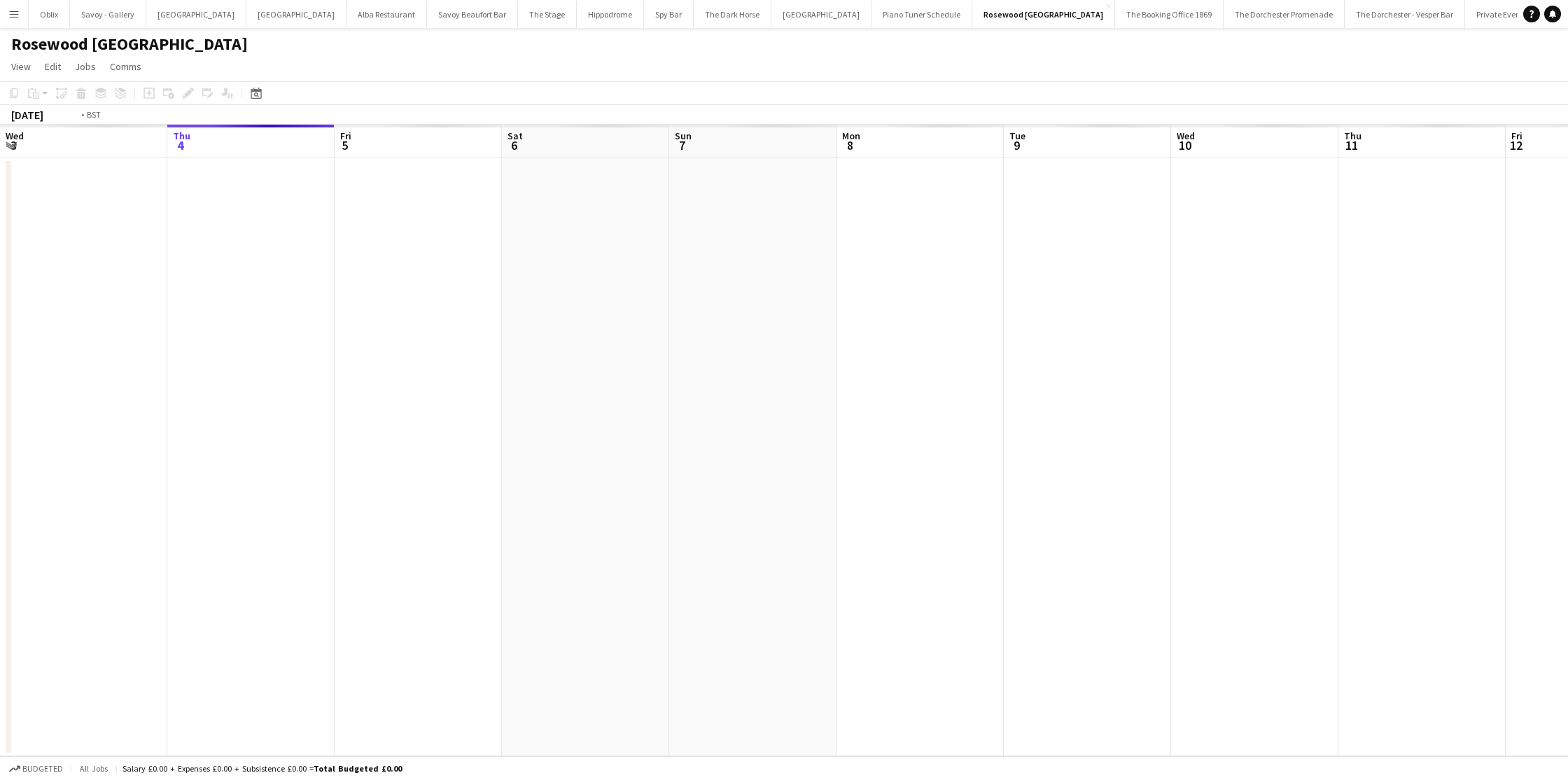
scroll to position [0, 482]
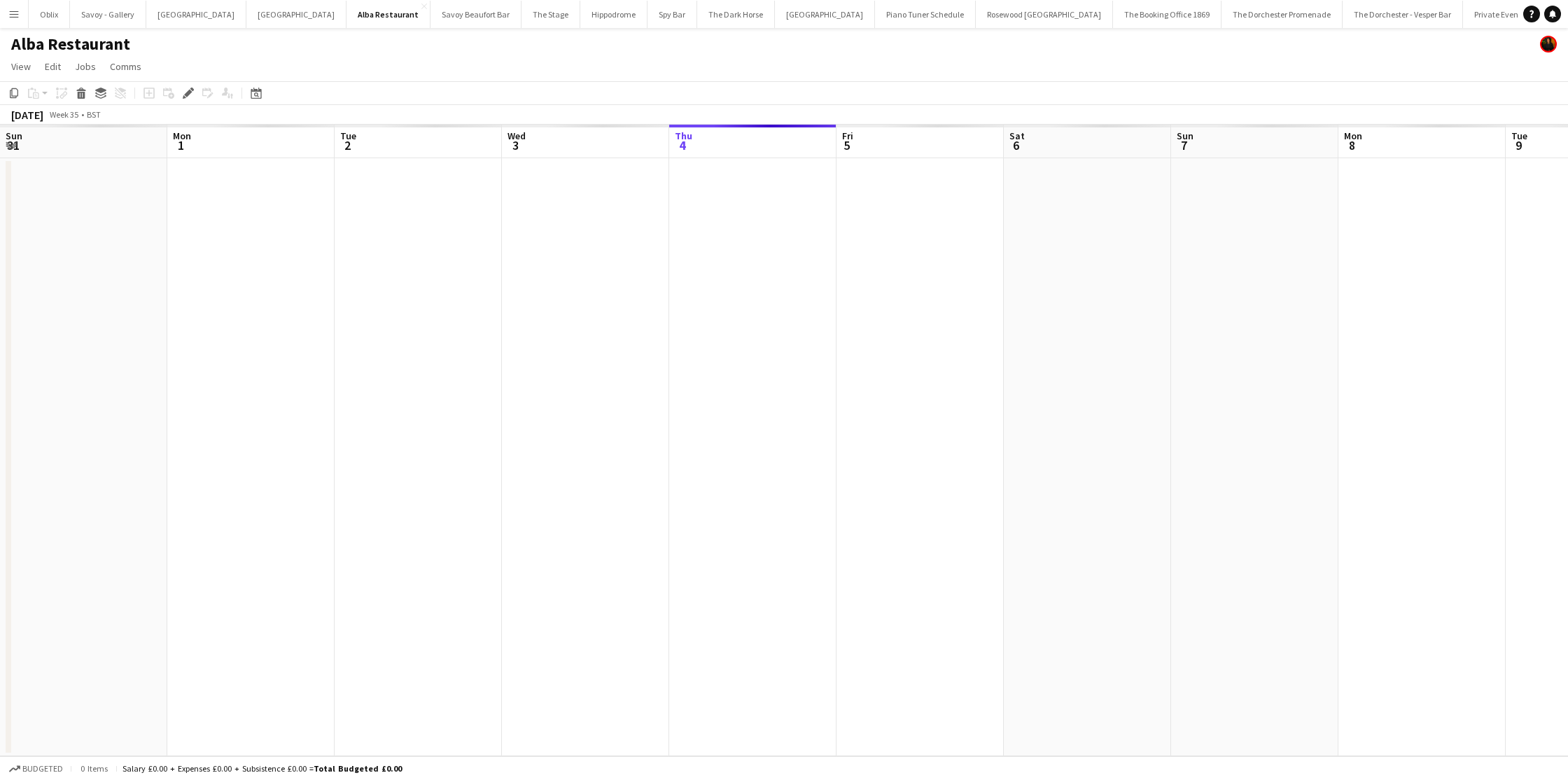
scroll to position [0, 482]
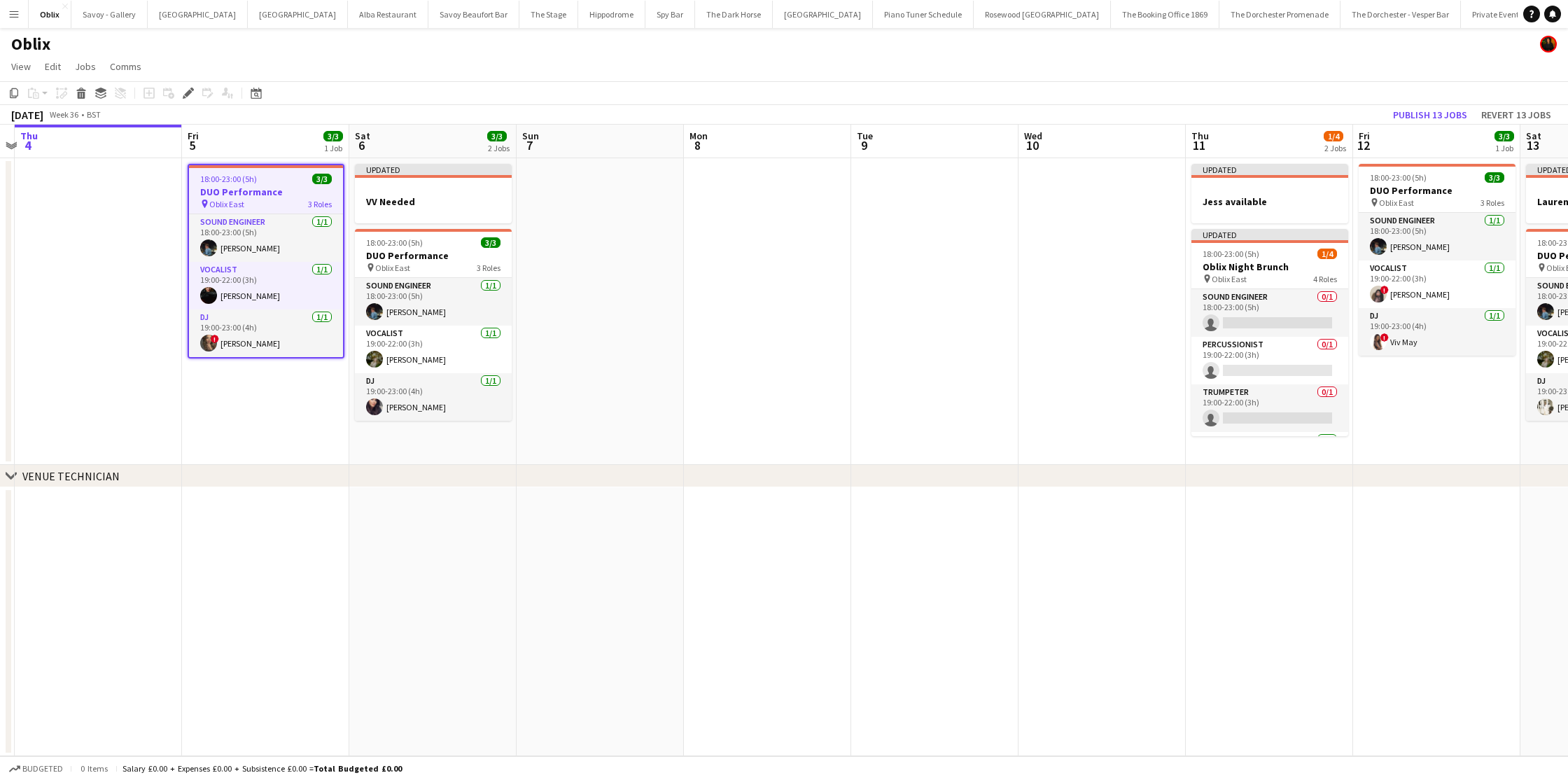
scroll to position [0, 369]
